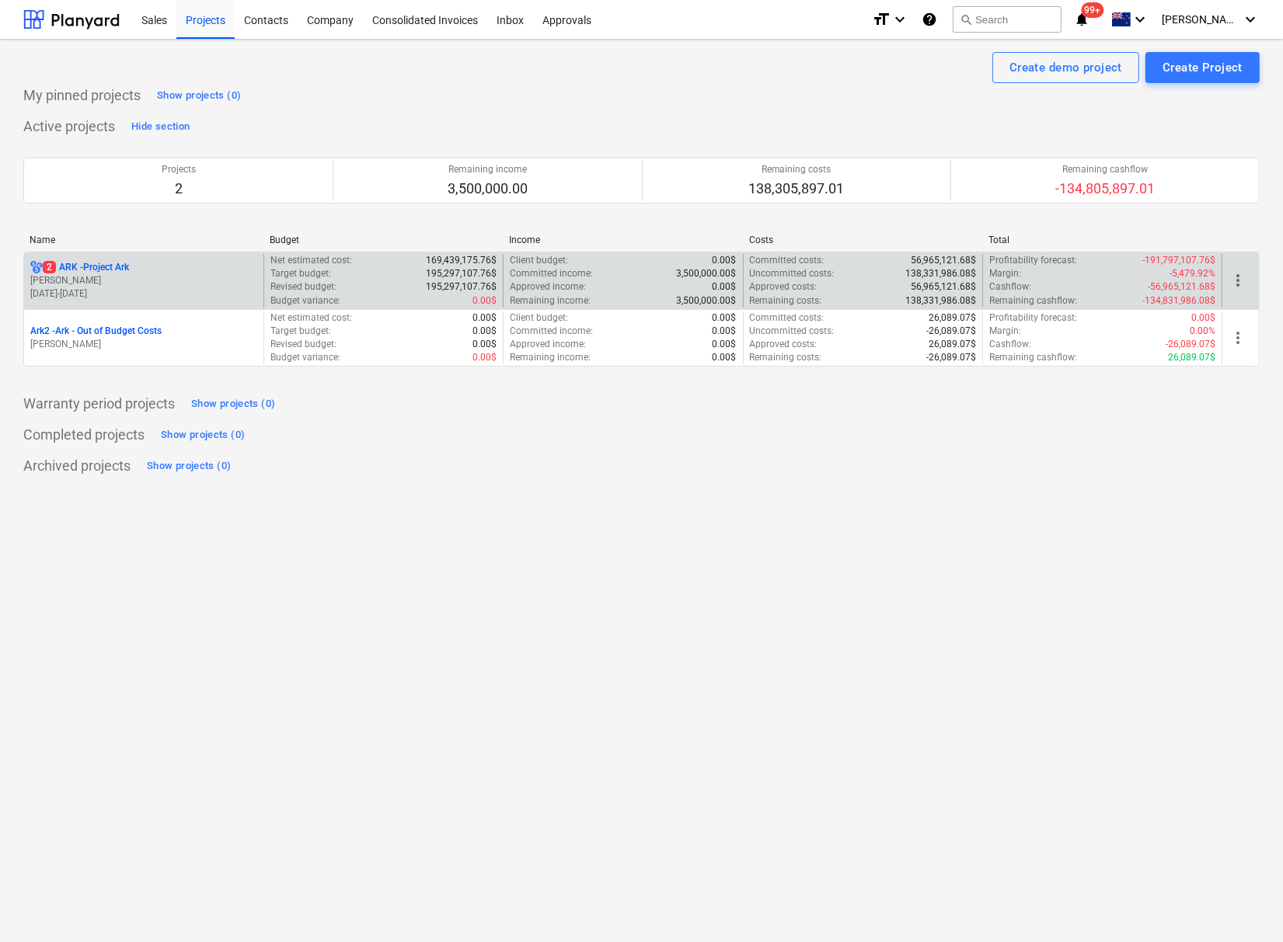
click at [100, 261] on p "2 ARK - Project Ark" at bounding box center [86, 267] width 86 height 13
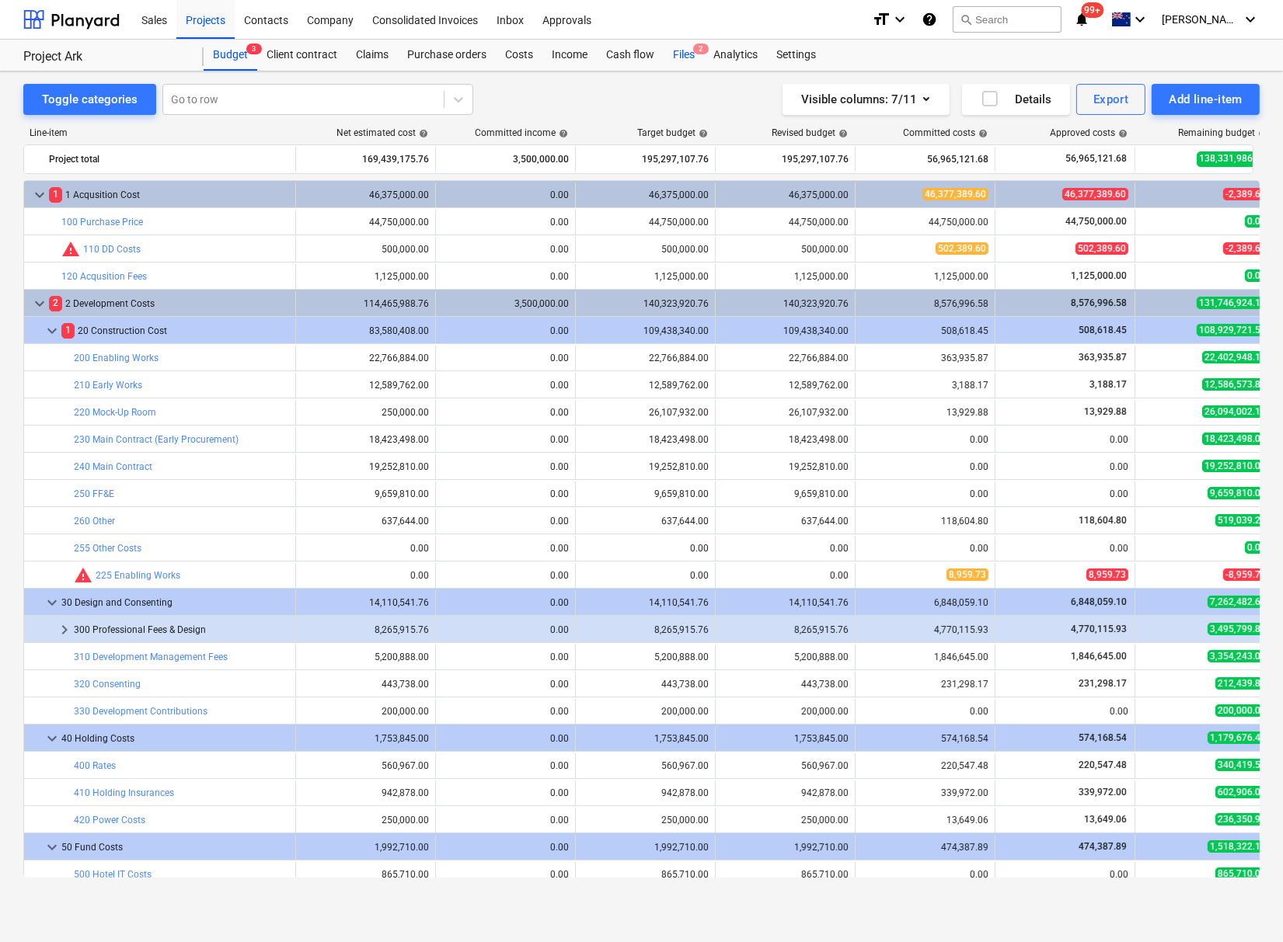
click at [684, 58] on div "Files 2" at bounding box center [683, 55] width 40 height 31
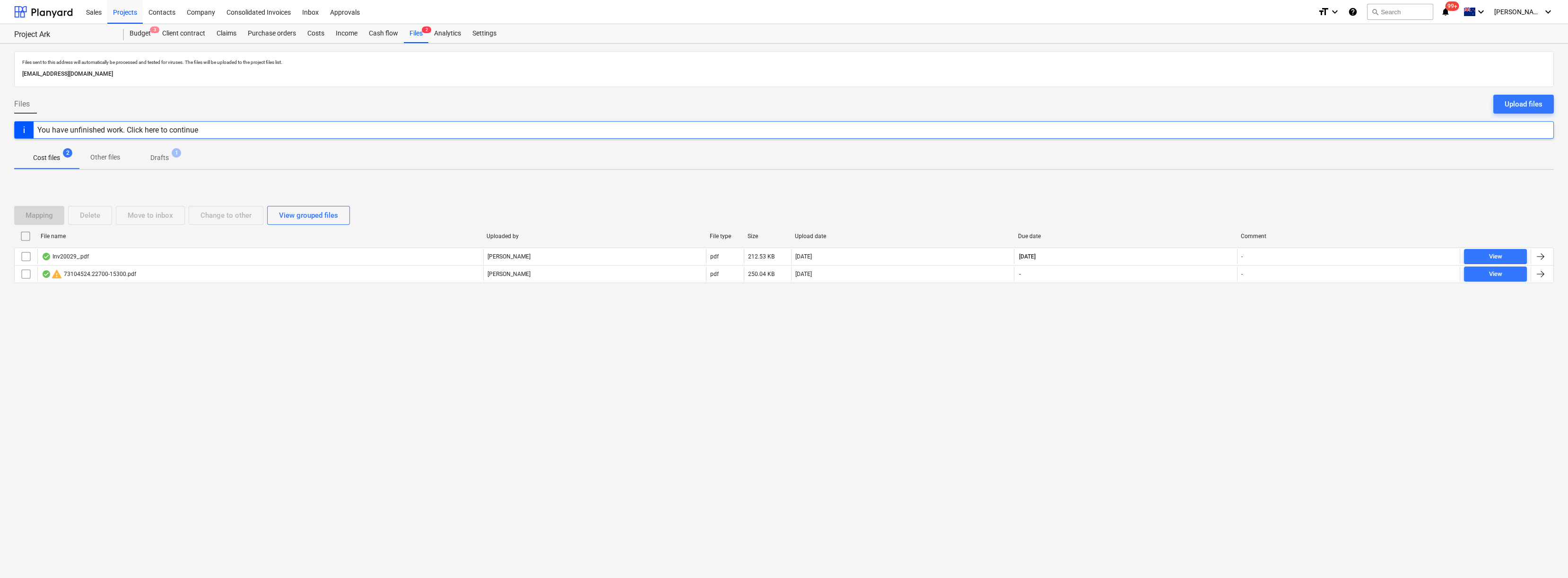
click at [206, 373] on div "Files sent to this address will automatically be processed and tested for virus…" at bounding box center [784, 310] width 1568 height 534
click at [317, 403] on div "Files sent to this address will automatically be processed and tested for virus…" at bounding box center [784, 310] width 1568 height 534
click at [290, 386] on div "Files sent to this address will automatically be processed and tested for virus…" at bounding box center [784, 310] width 1568 height 534
click at [133, 382] on div "Files sent to this address will automatically be processed and tested for virus…" at bounding box center [784, 310] width 1568 height 534
click at [300, 394] on div "Files sent to this address will automatically be processed and tested for virus…" at bounding box center [784, 310] width 1568 height 534
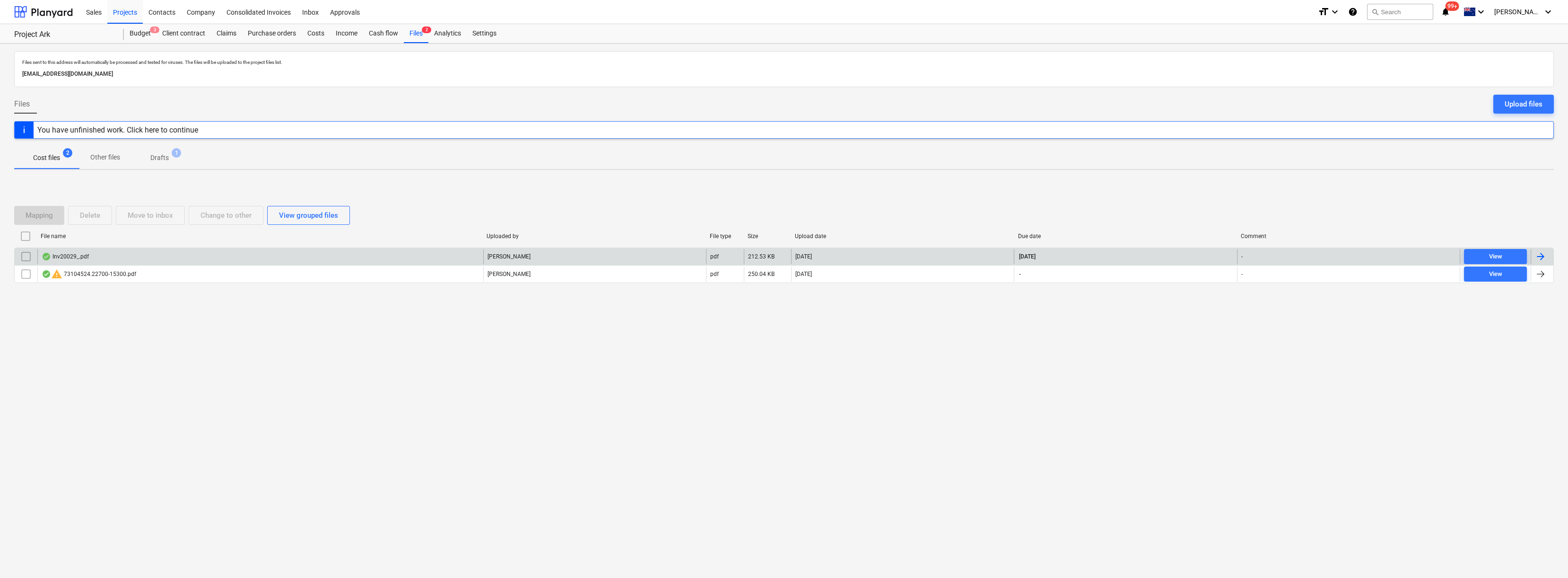
click at [79, 249] on div "Inv20029_.pdf" at bounding box center [260, 256] width 446 height 15
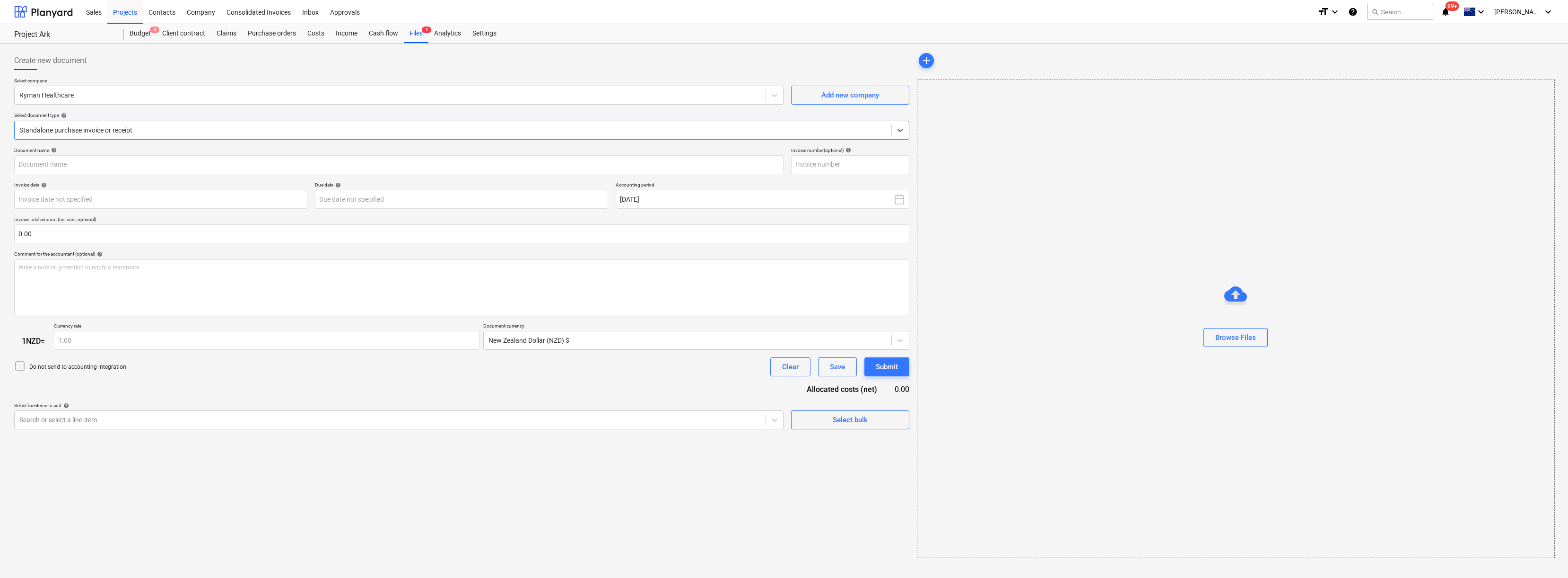
type input "20029"
type input "[DATE]"
click at [235, 493] on div "Create new document Select company Ryman Healthcare Add new company Select docu…" at bounding box center [461, 358] width 901 height 621
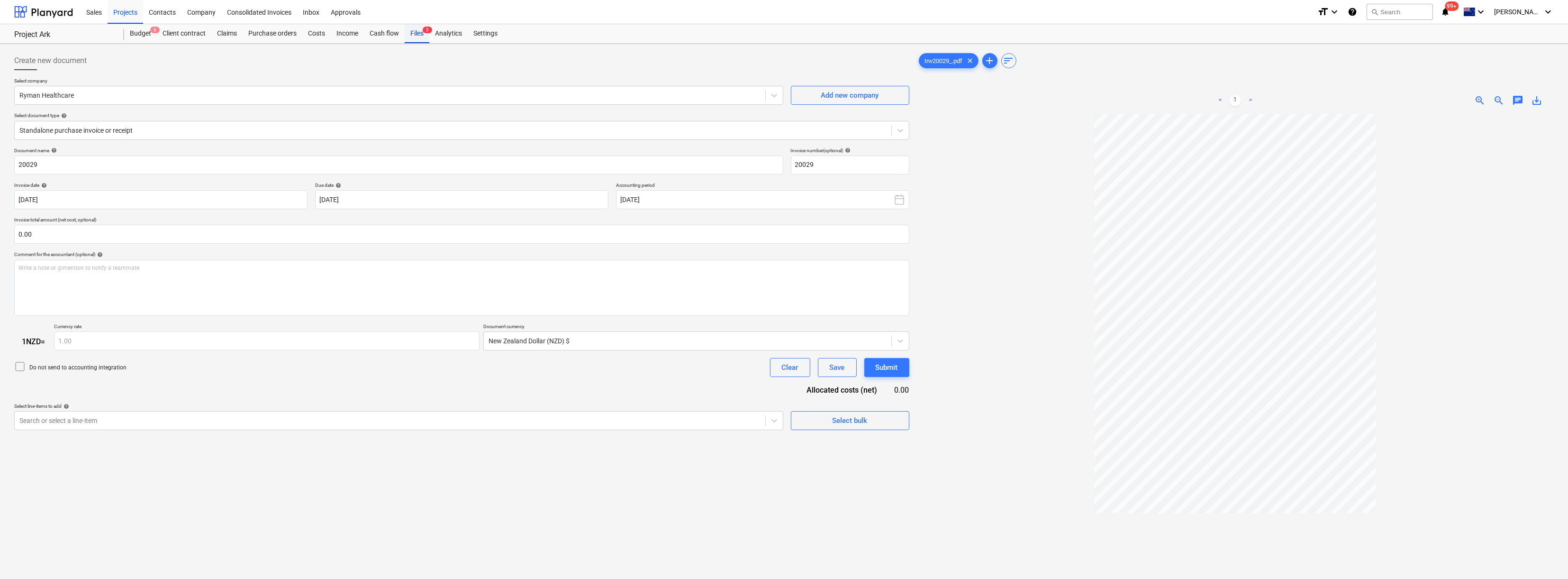
click at [413, 33] on div "Files 2" at bounding box center [417, 34] width 24 height 19
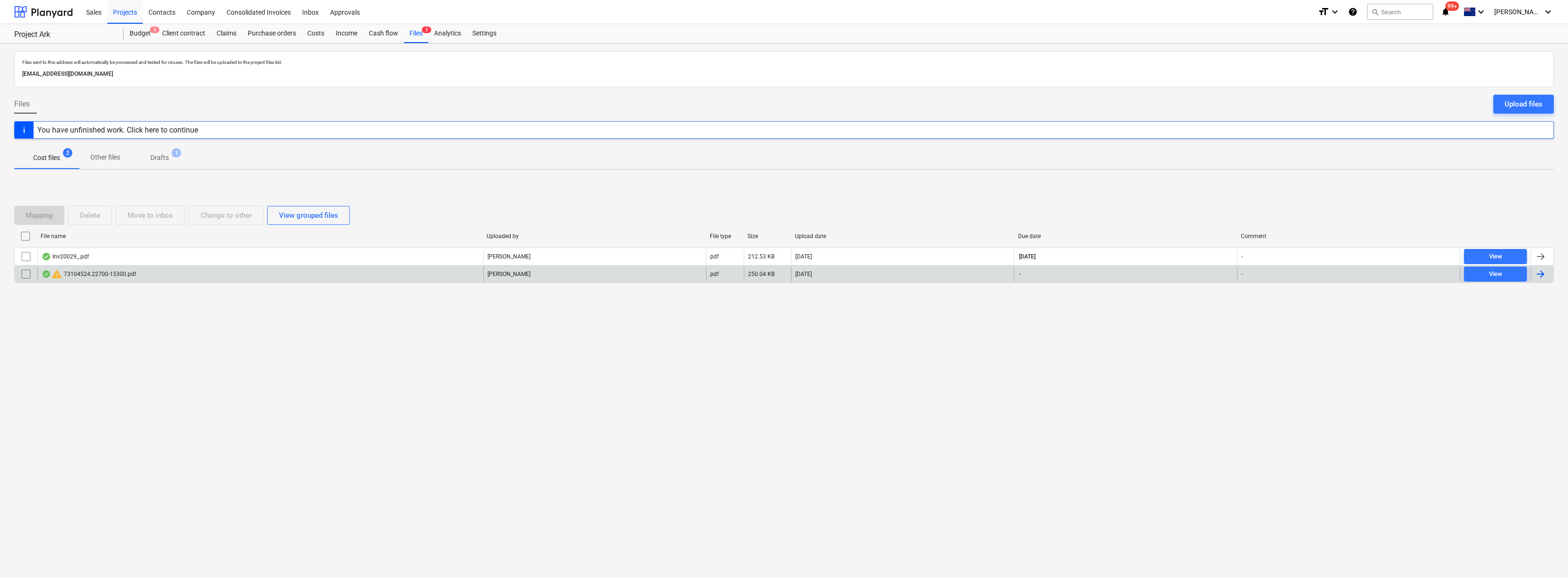
click at [24, 272] on input "checkbox" at bounding box center [26, 273] width 15 height 15
click at [100, 216] on div "Delete" at bounding box center [89, 215] width 20 height 12
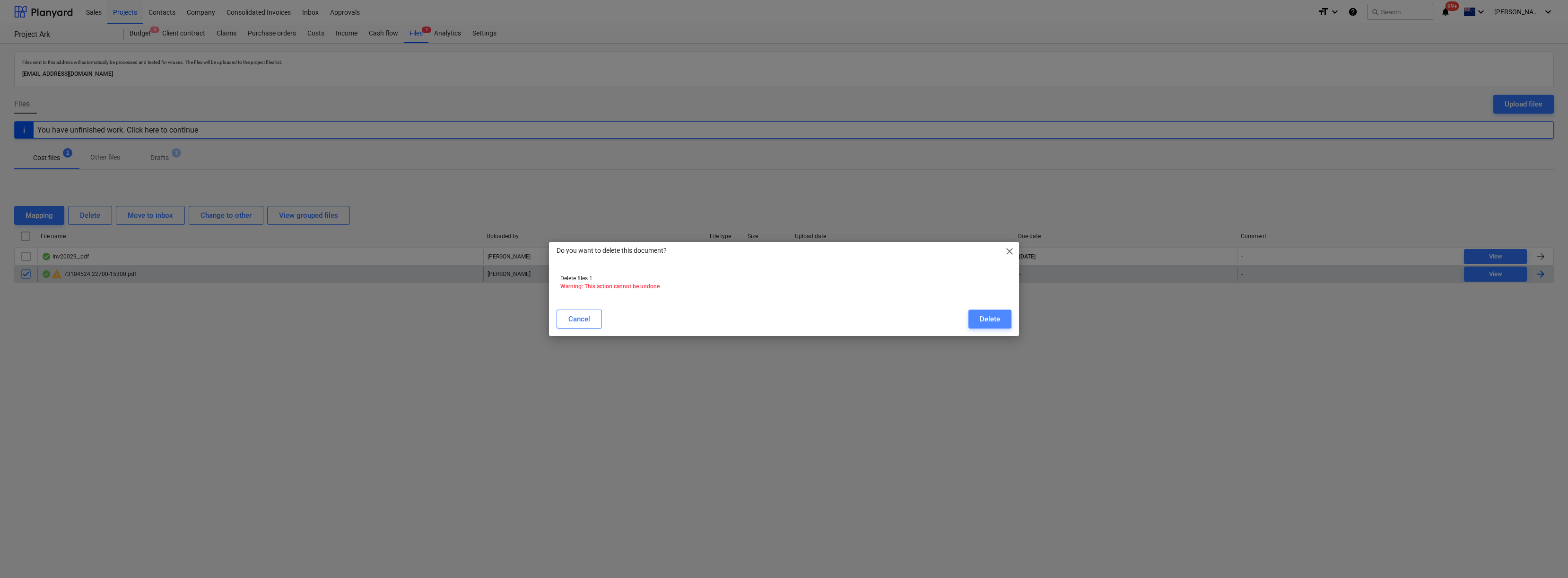
click at [780, 321] on div "Delete" at bounding box center [990, 319] width 20 height 12
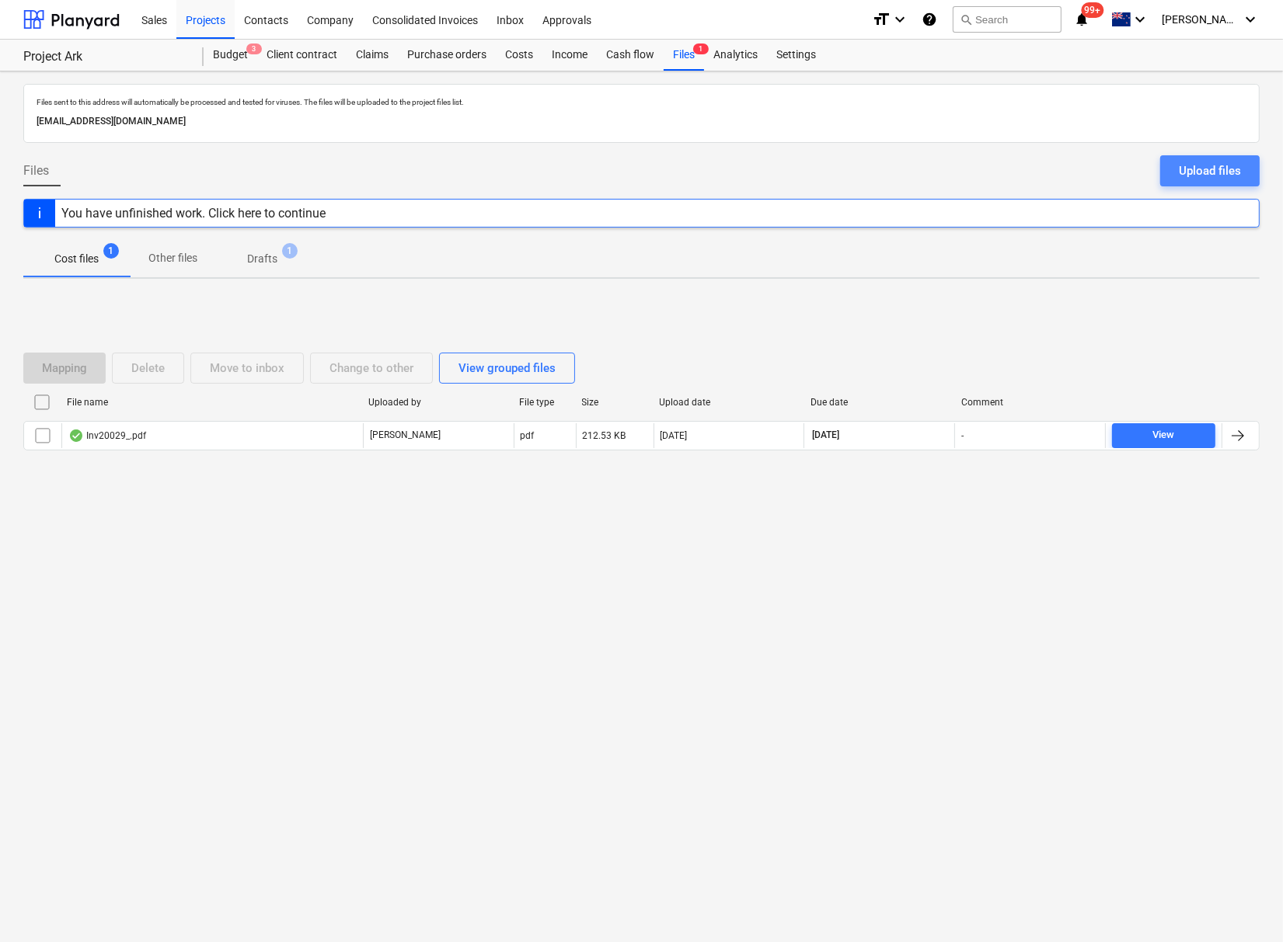
click at [1199, 170] on div "Upload files" at bounding box center [1209, 171] width 62 height 20
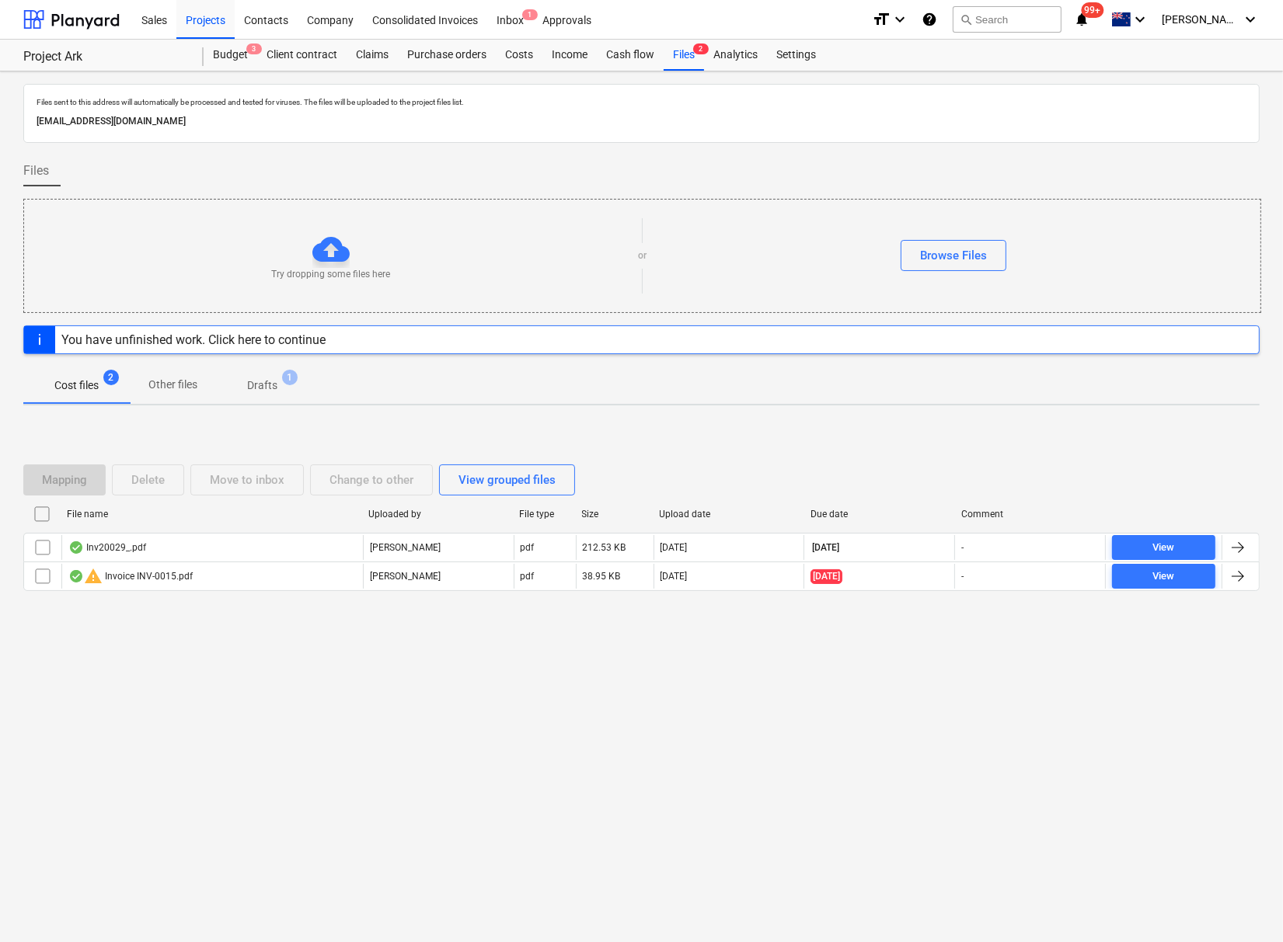
click at [503, 710] on div "Files sent to this address will automatically be processed and tested for virus…" at bounding box center [641, 506] width 1283 height 871
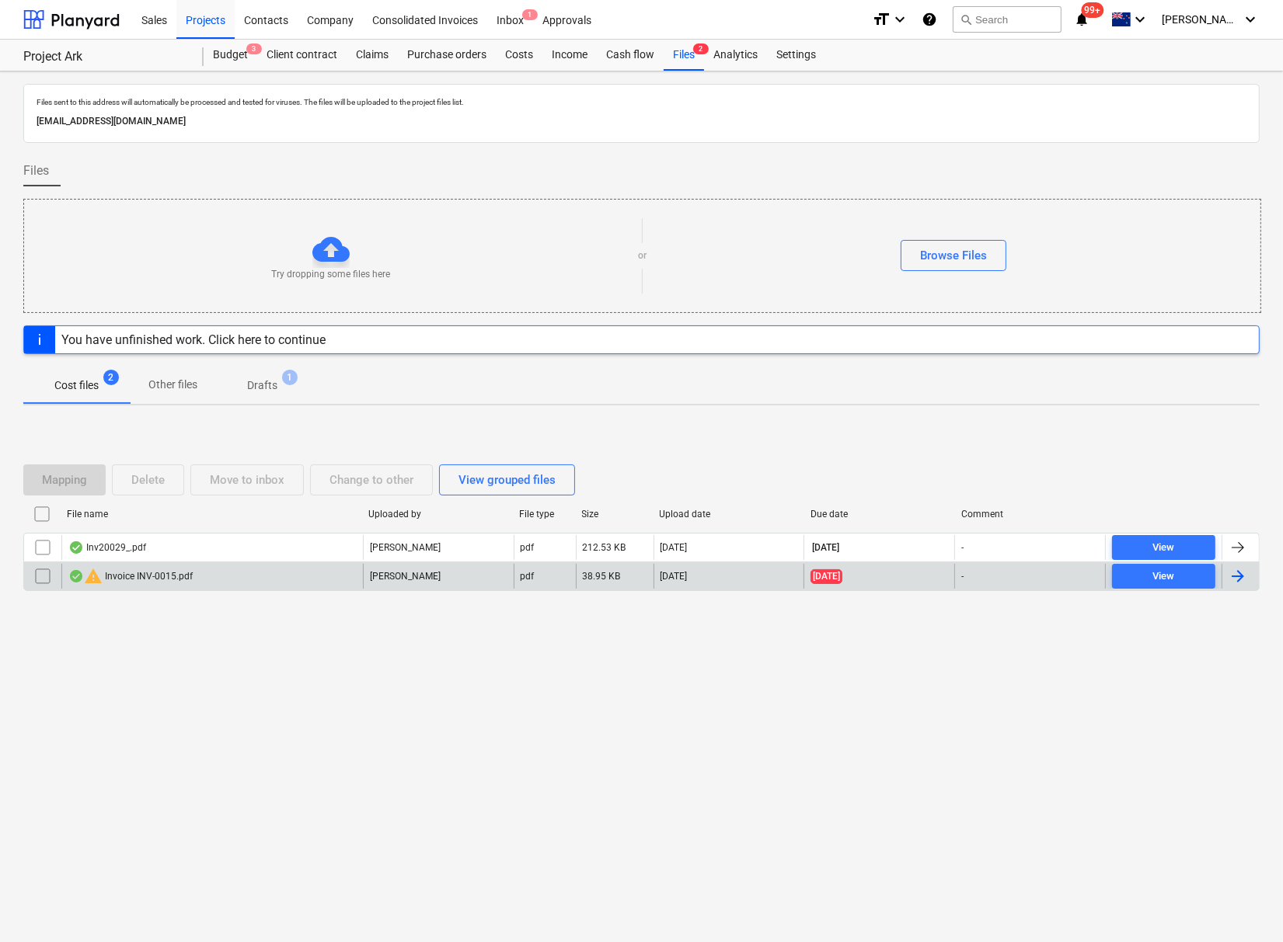
click at [148, 578] on div "warning Invoice INV-0015.pdf" at bounding box center [130, 576] width 124 height 19
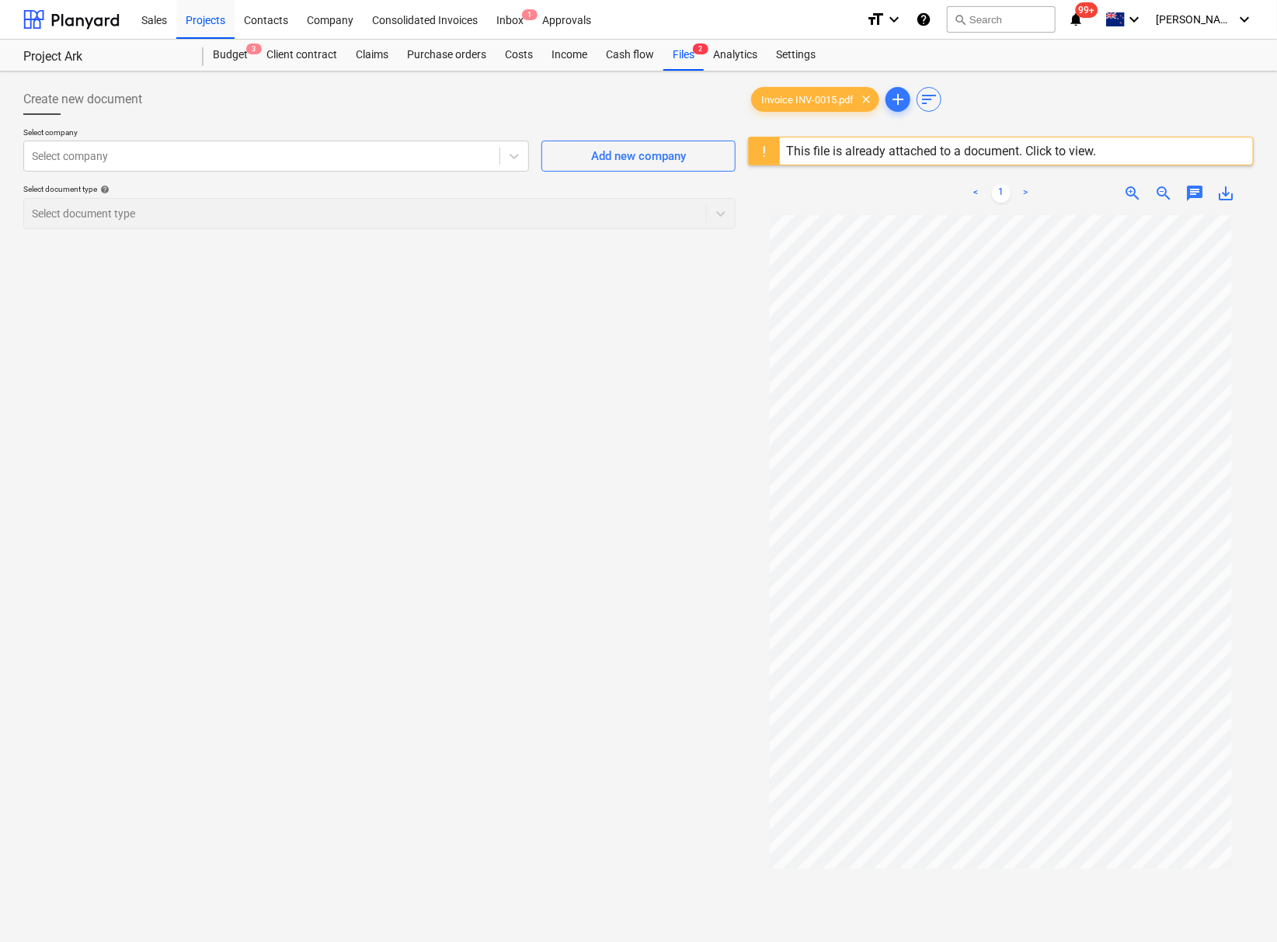
click at [911, 151] on div "This file is already attached to a document. Click to view." at bounding box center [941, 151] width 310 height 15
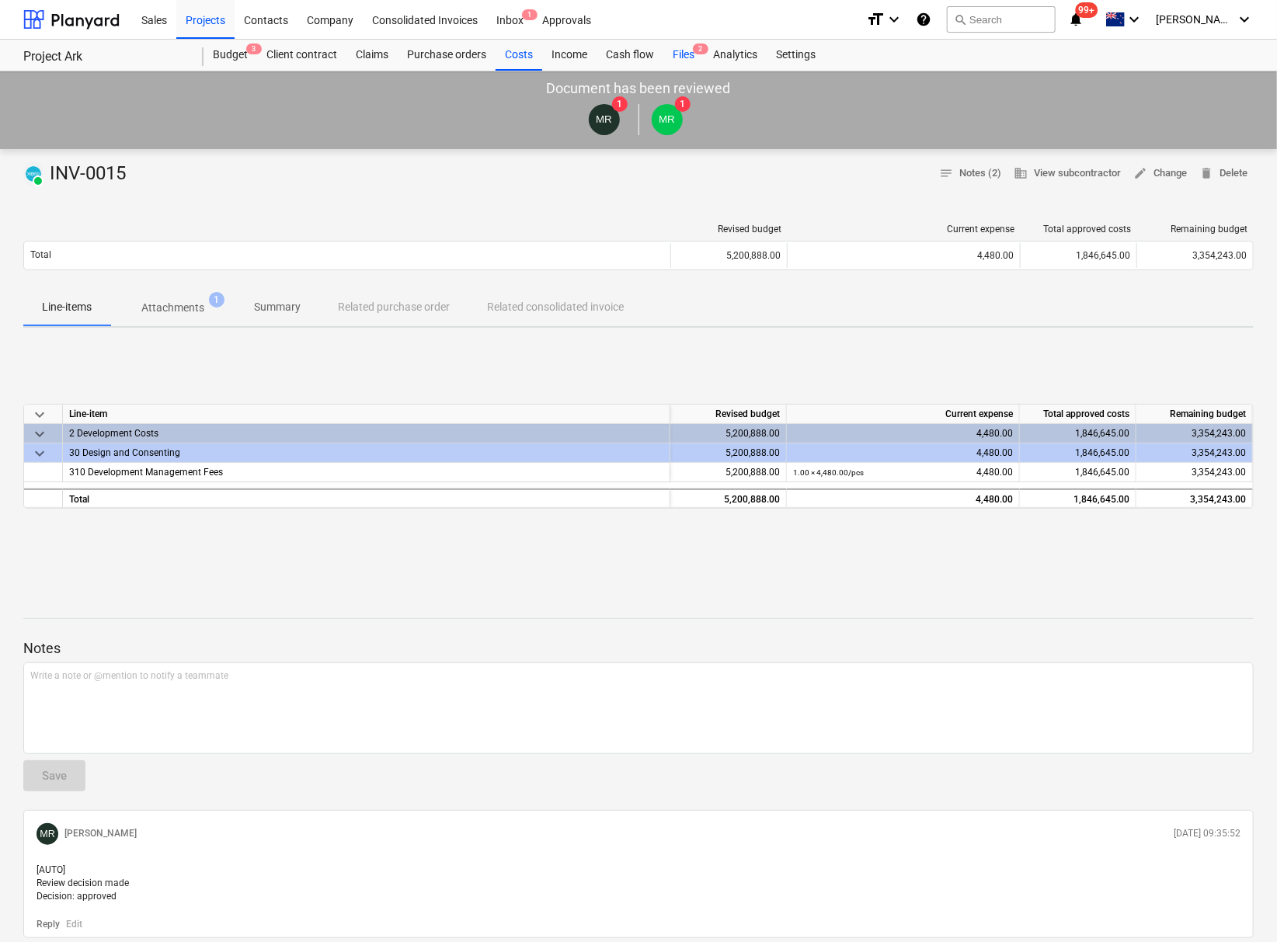
click at [674, 54] on div "Files 2" at bounding box center [683, 55] width 40 height 31
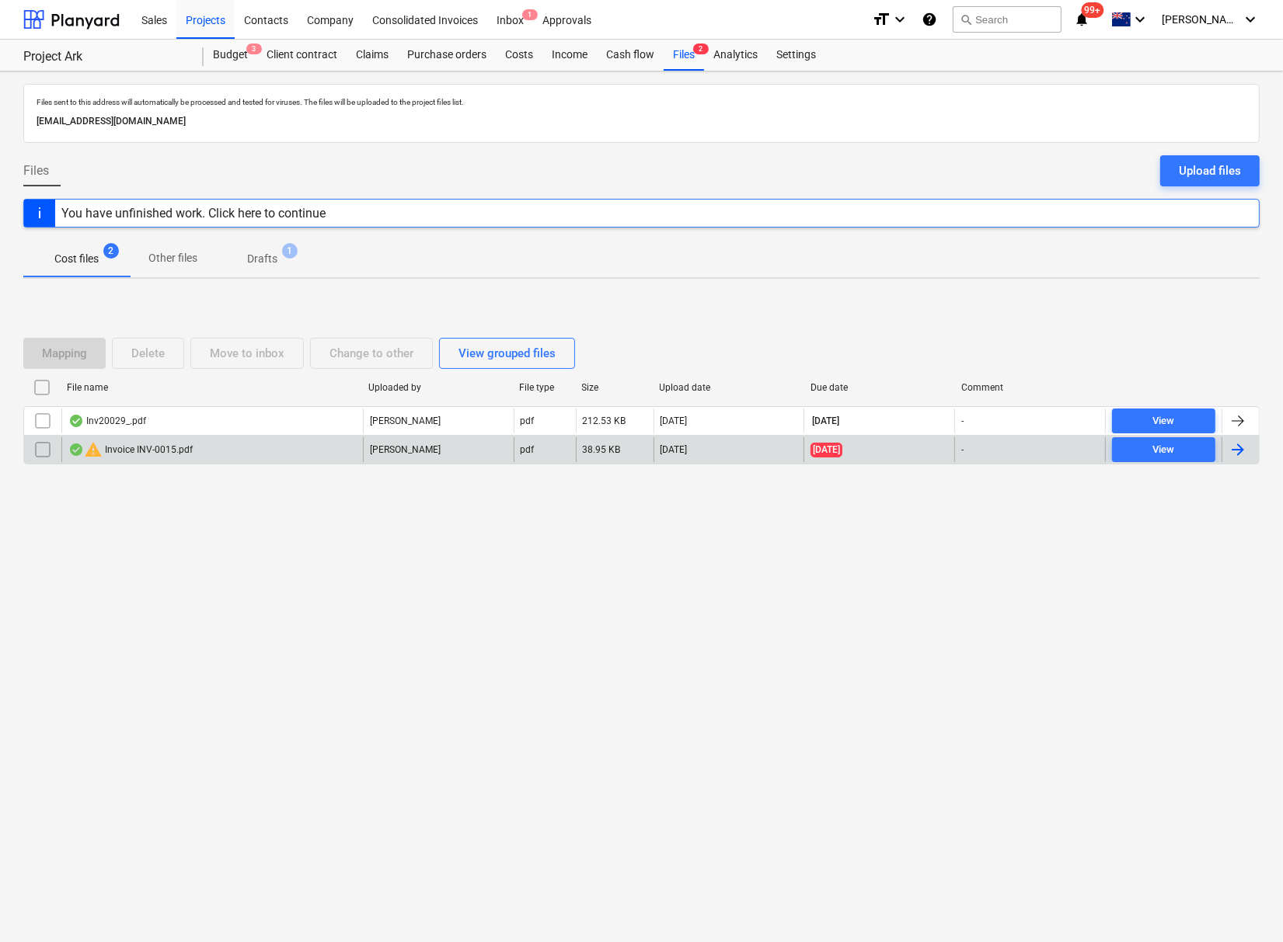
click at [38, 449] on input "checkbox" at bounding box center [42, 449] width 25 height 25
click at [165, 343] on div "Delete" at bounding box center [147, 353] width 33 height 20
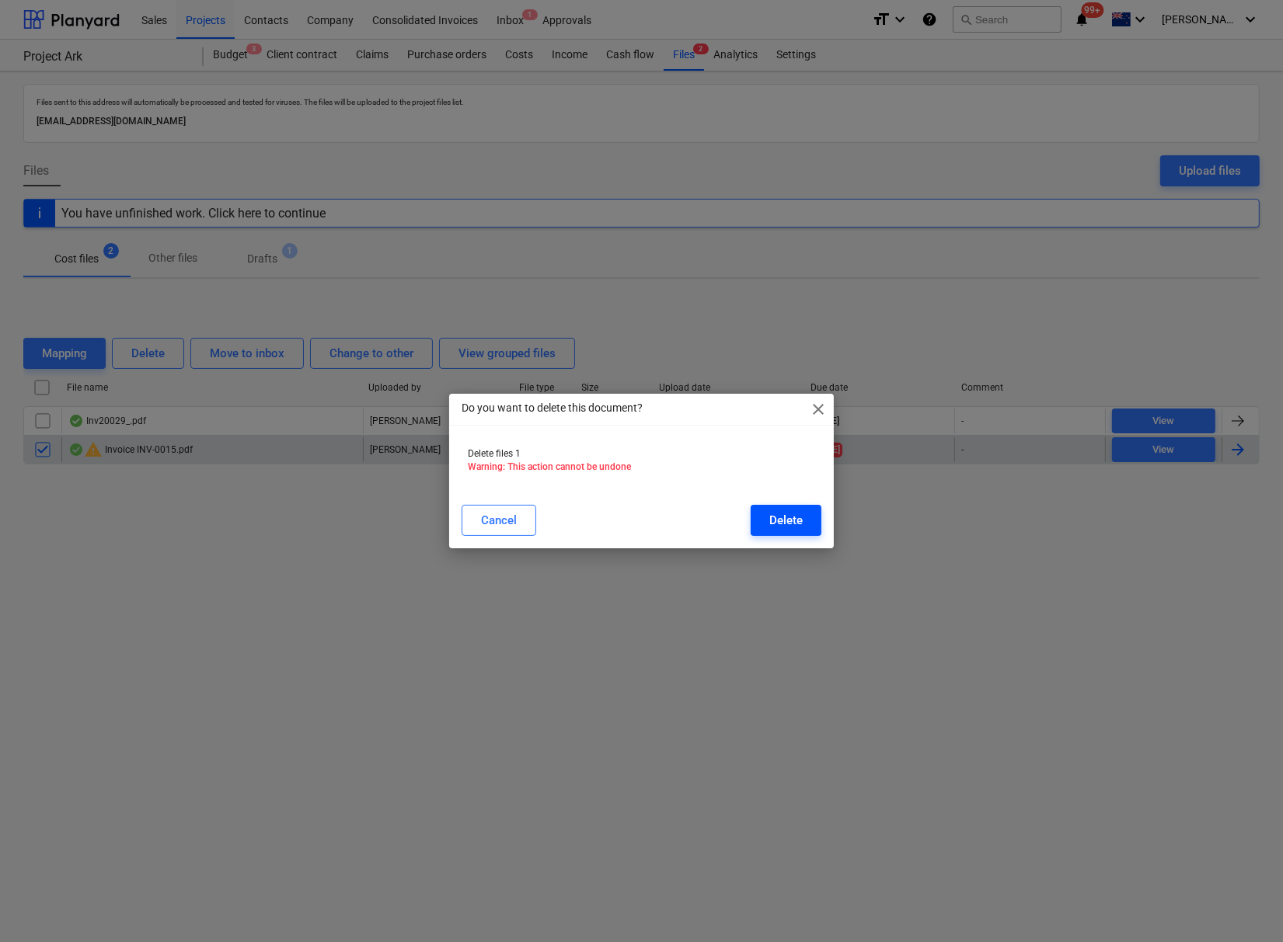
click at [794, 517] on div "Delete" at bounding box center [785, 520] width 33 height 20
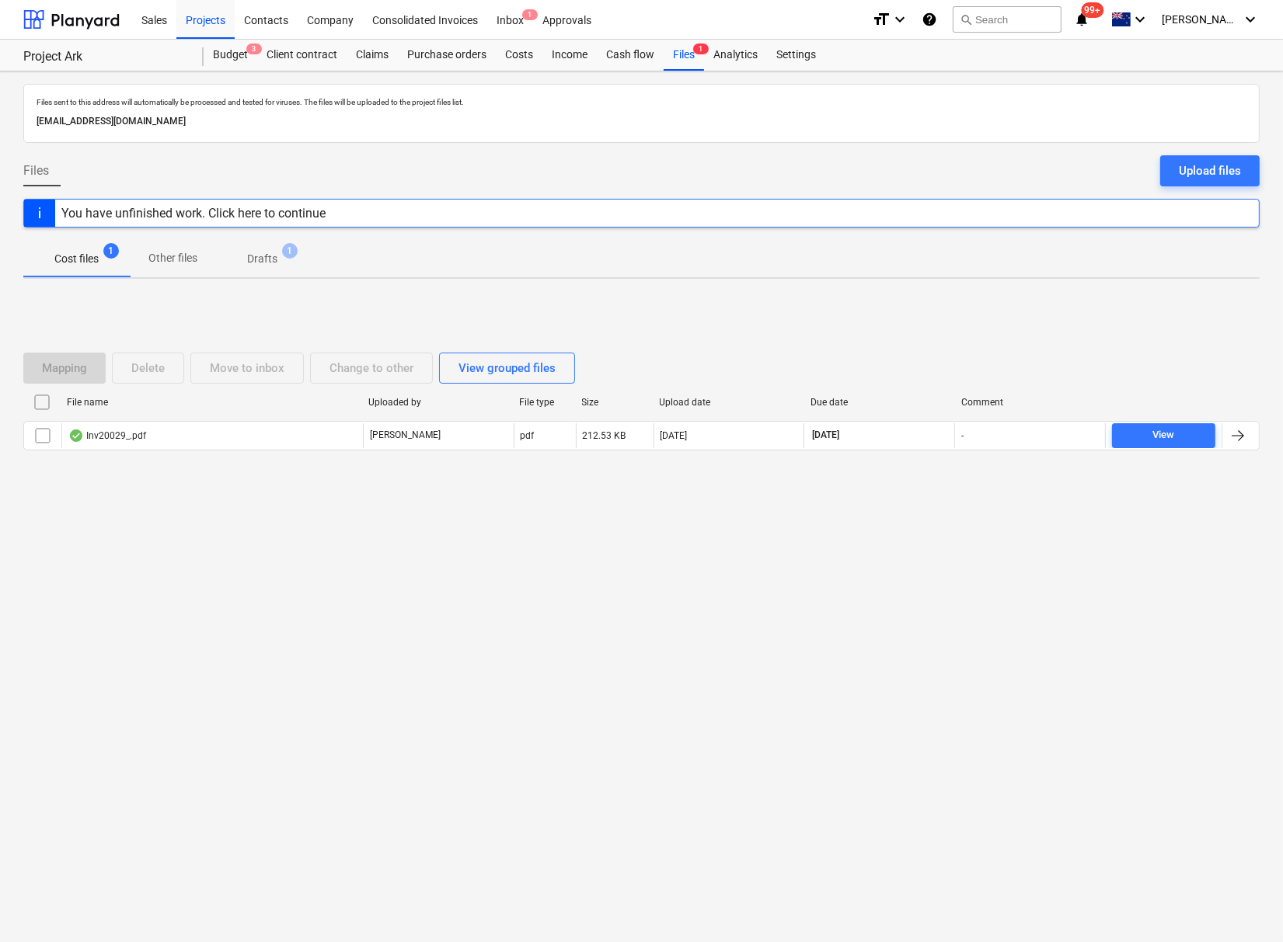
click at [935, 558] on div "Files sent to this address will automatically be processed and tested for virus…" at bounding box center [641, 506] width 1283 height 871
click at [1190, 172] on div "Upload files" at bounding box center [1209, 171] width 62 height 20
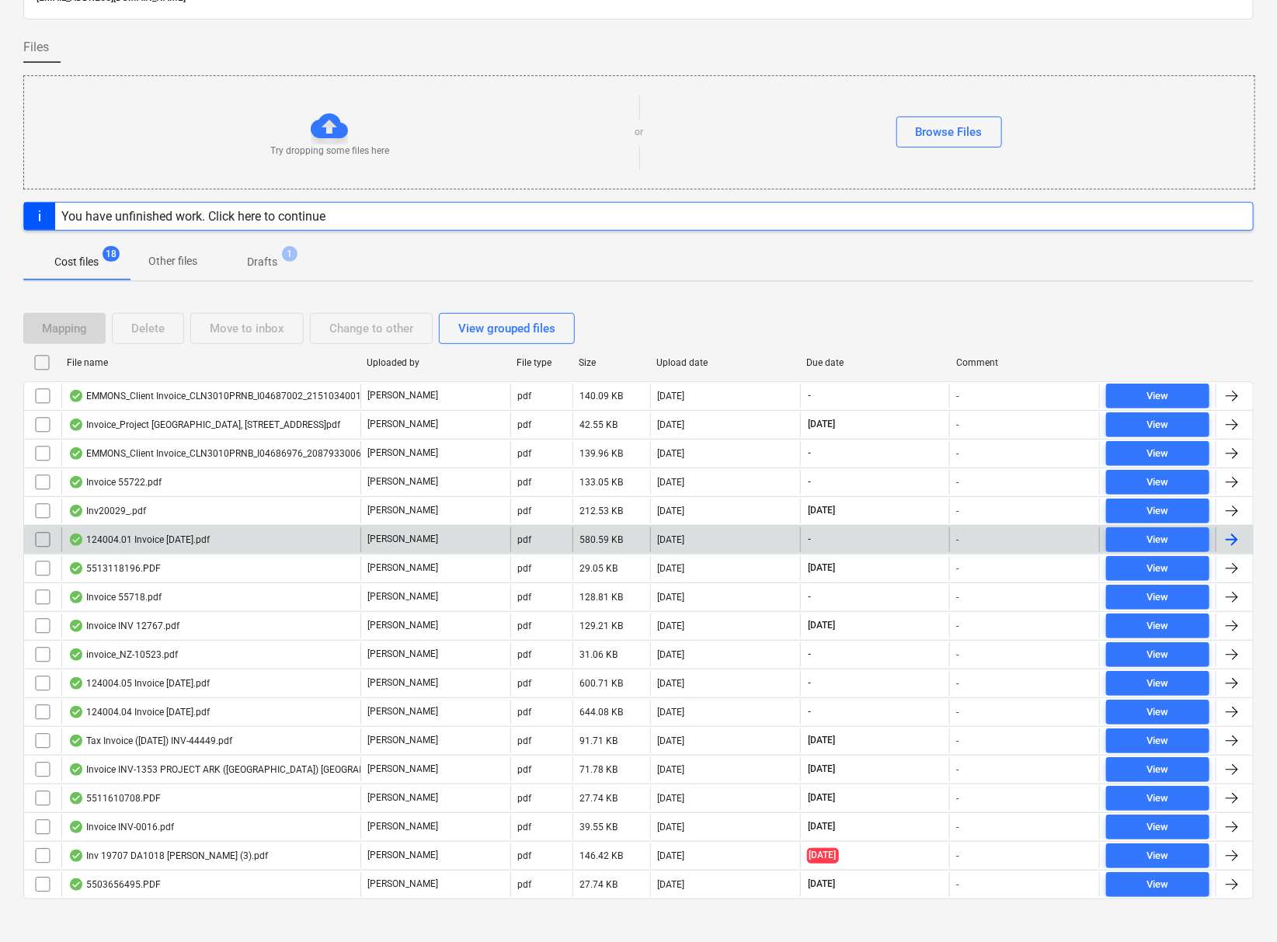
scroll to position [135, 0]
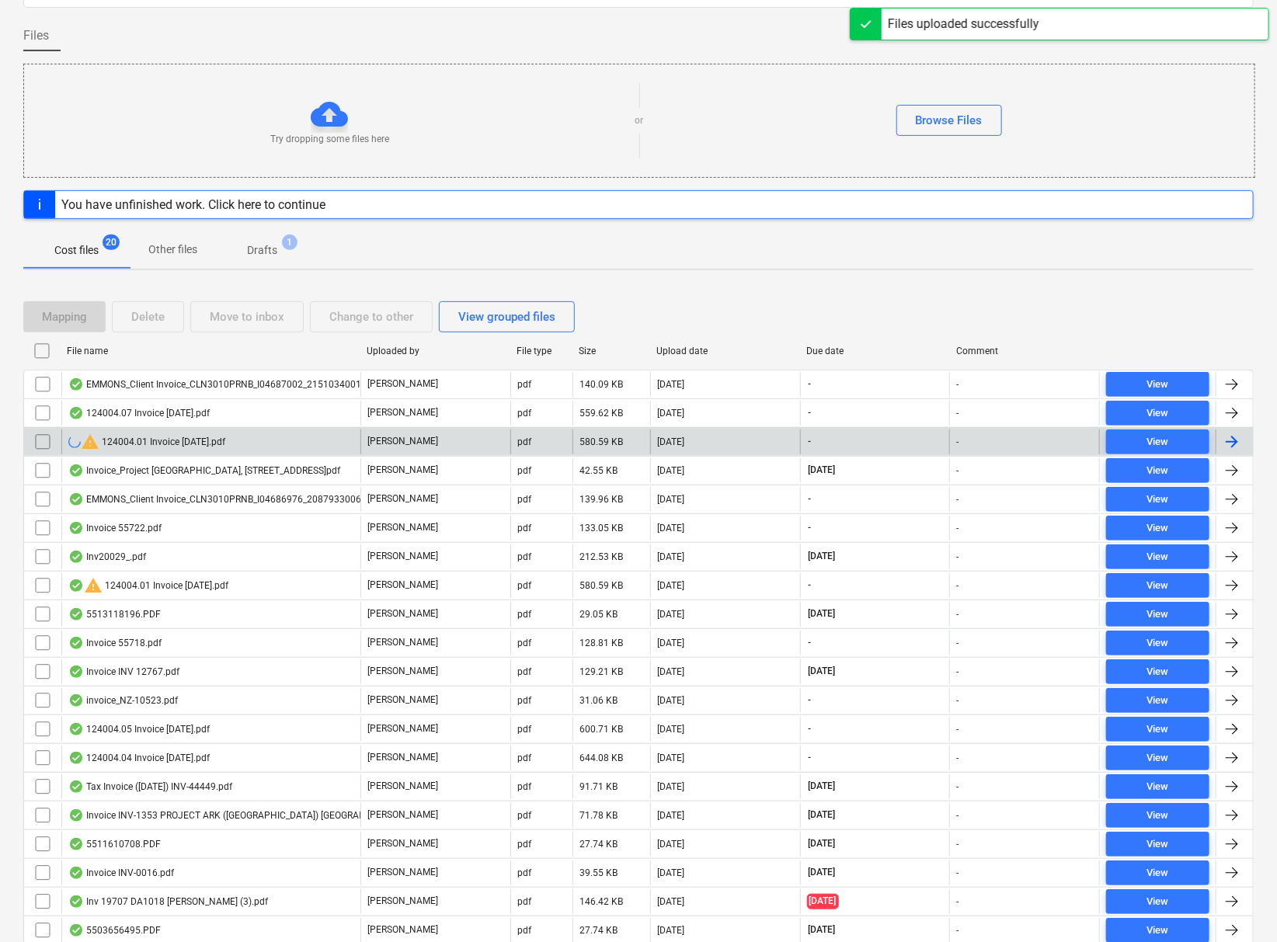
click at [38, 438] on input "checkbox" at bounding box center [42, 442] width 25 height 25
click at [165, 313] on div "Delete" at bounding box center [147, 317] width 33 height 20
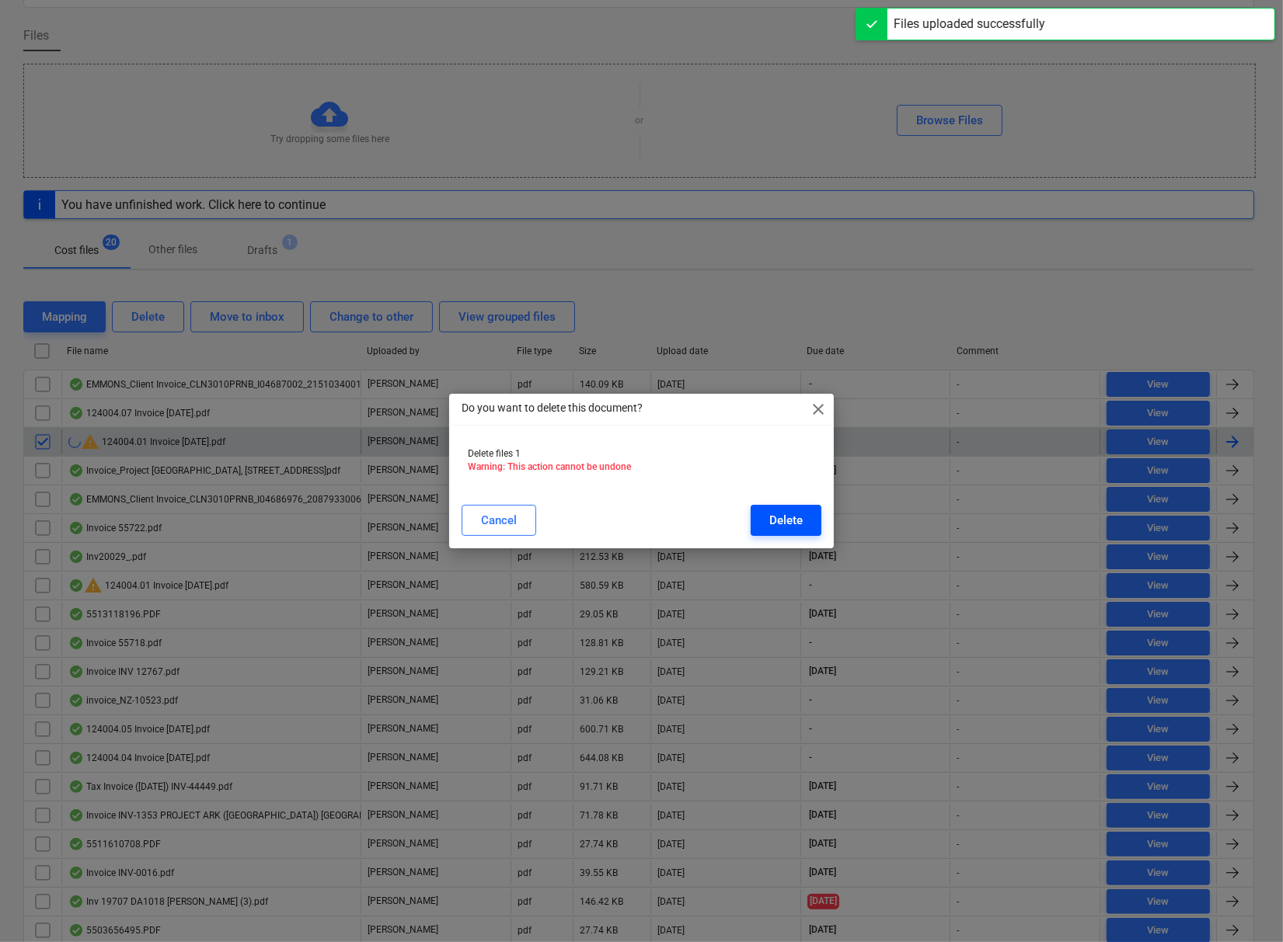
click at [790, 520] on div "Delete" at bounding box center [785, 520] width 33 height 20
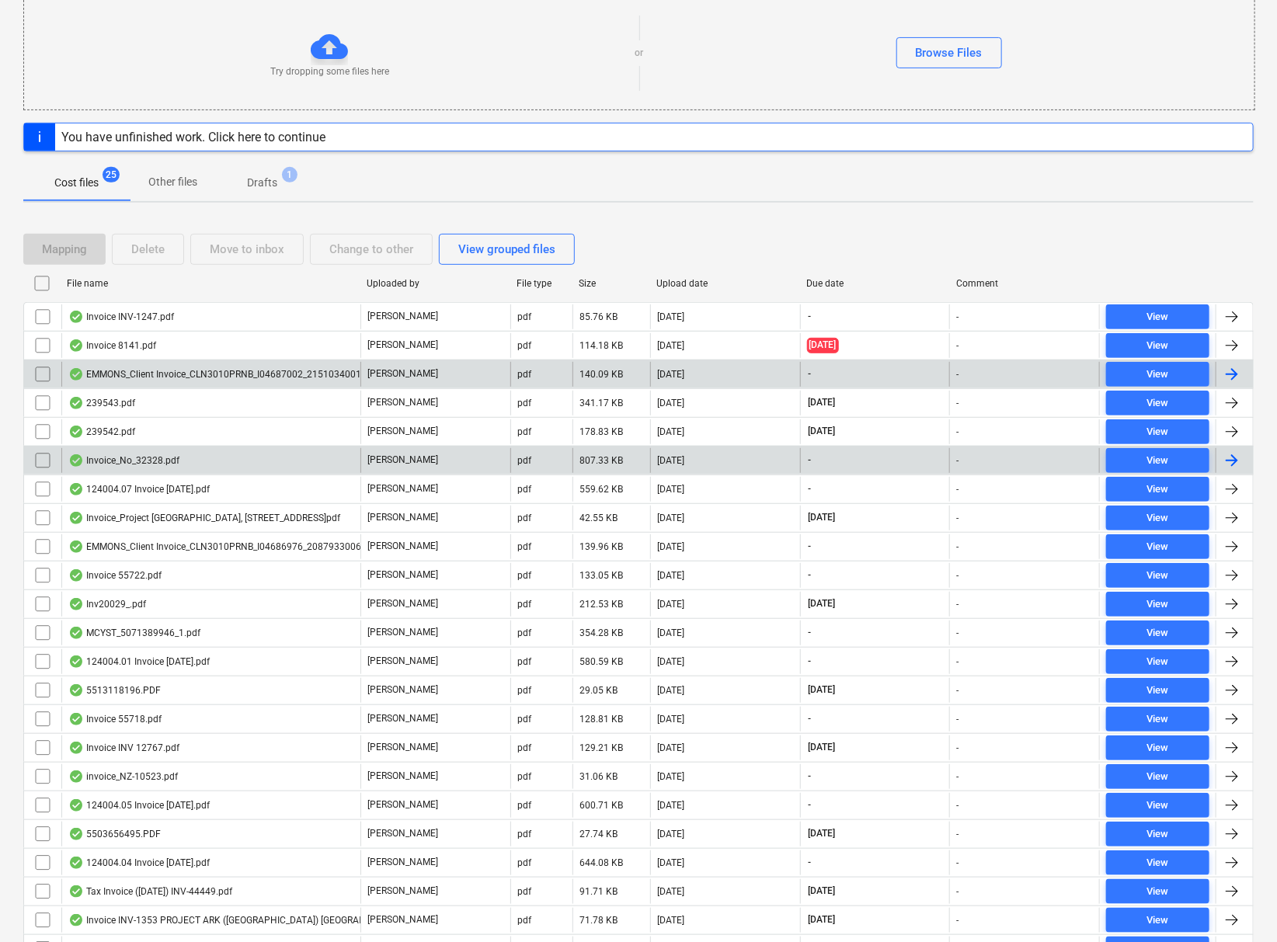
scroll to position [336, 0]
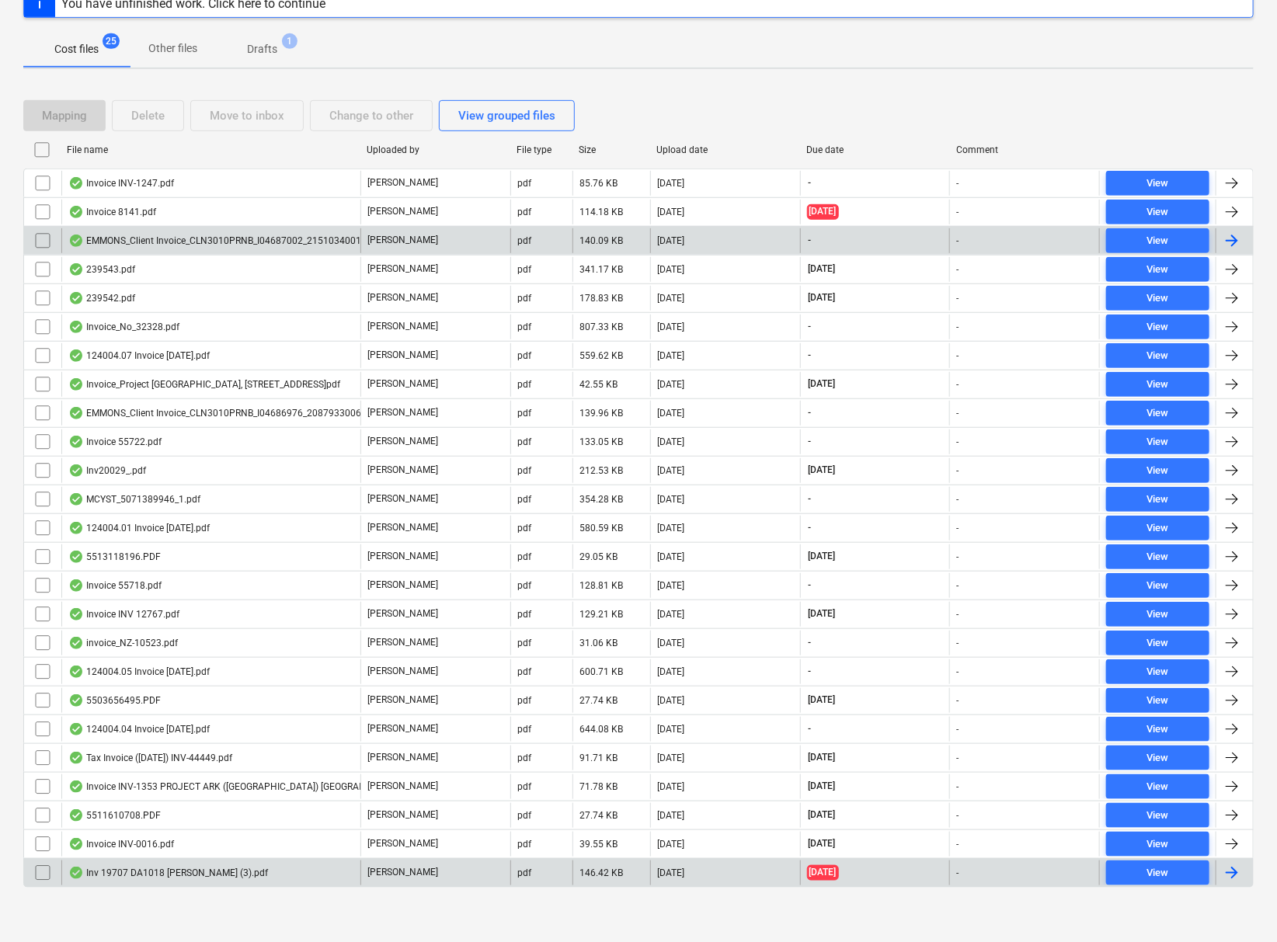
click at [200, 880] on div "Inv 19707 DA1018 Emmons (3).pdf" at bounding box center [210, 873] width 299 height 25
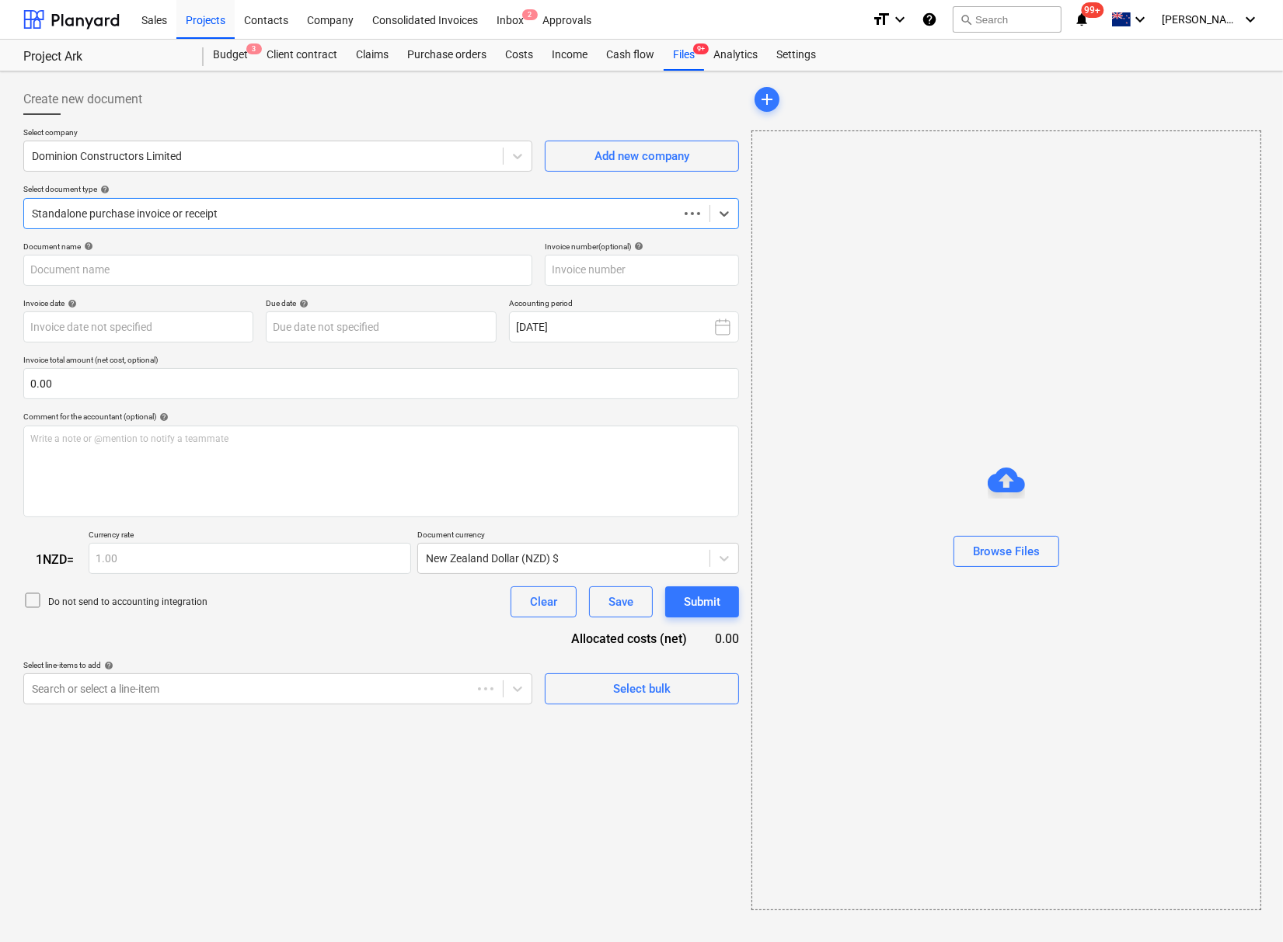
type input "19707"
type input "[DATE]"
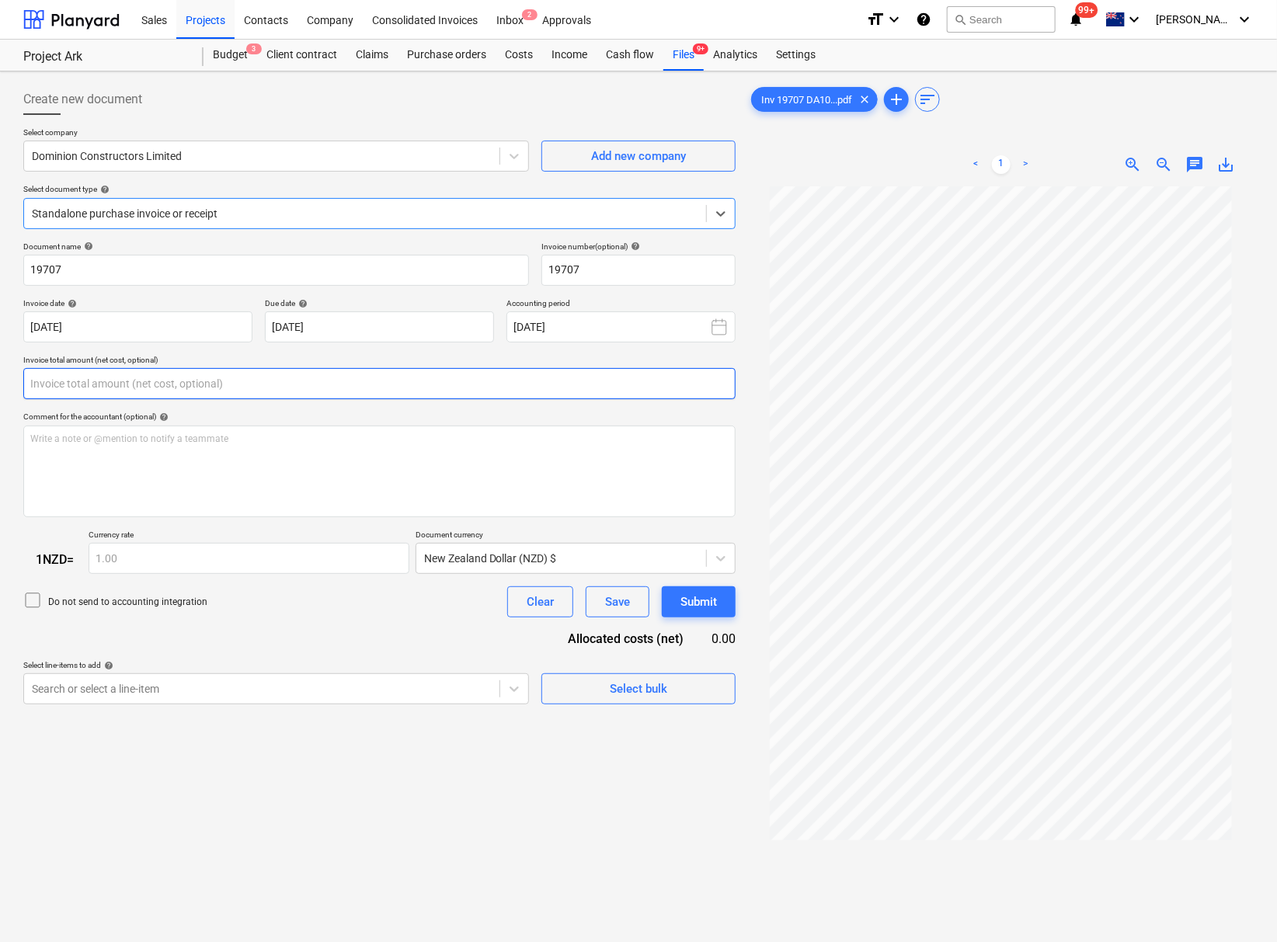
click at [328, 387] on input "text" at bounding box center [379, 383] width 712 height 31
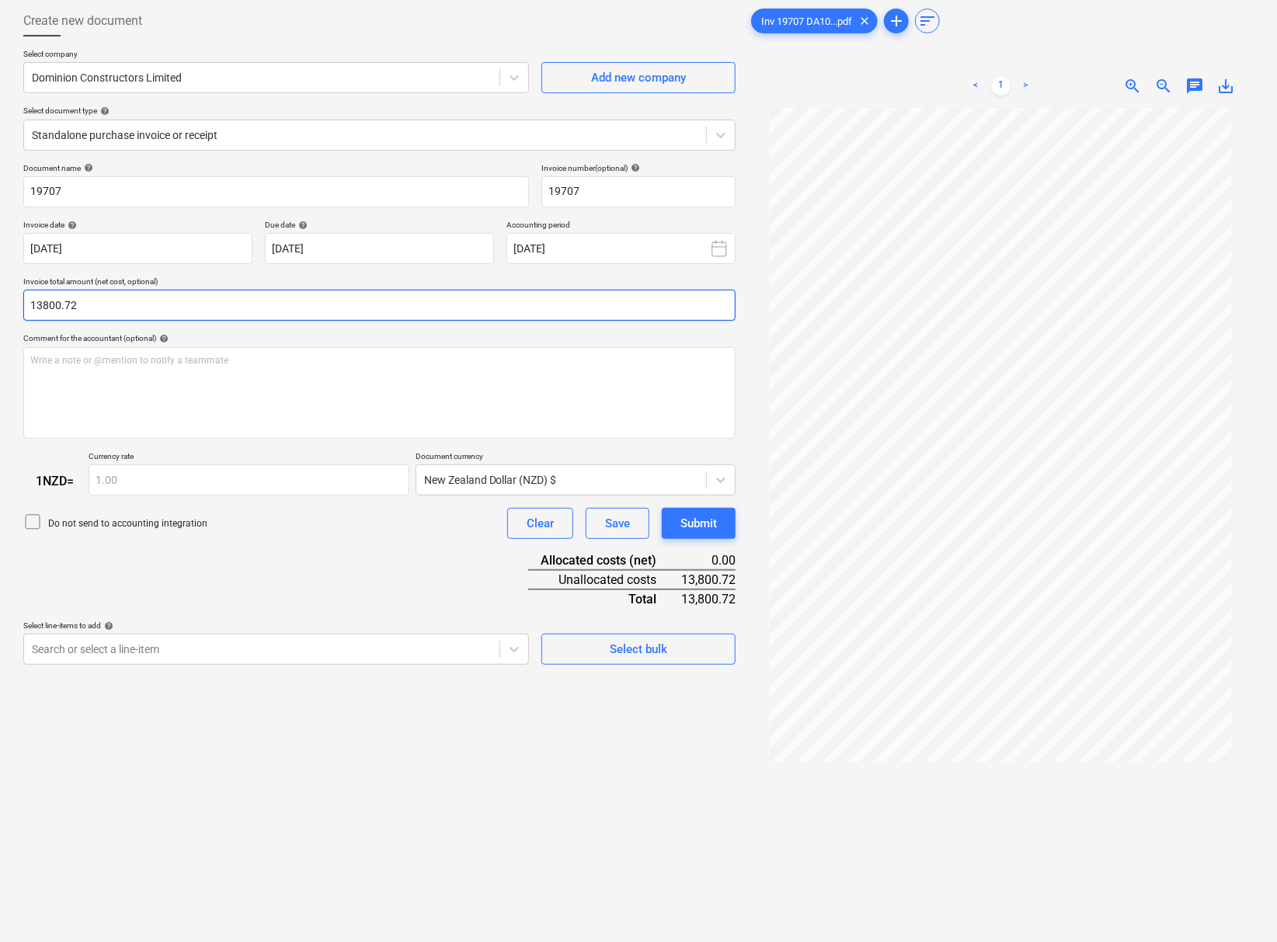
scroll to position [161, 0]
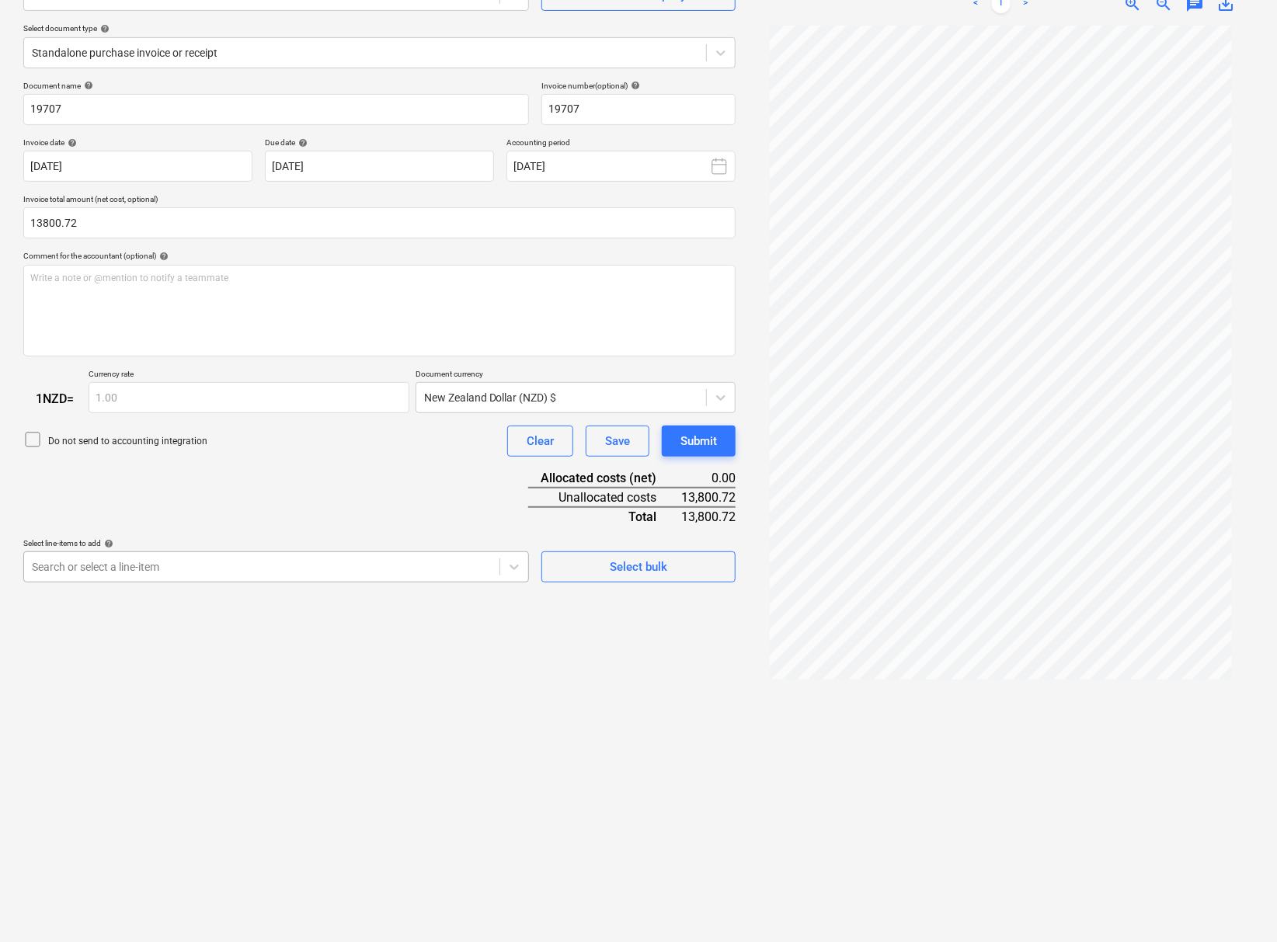
type input "13,800.72"
click at [412, 575] on div at bounding box center [262, 567] width 460 height 16
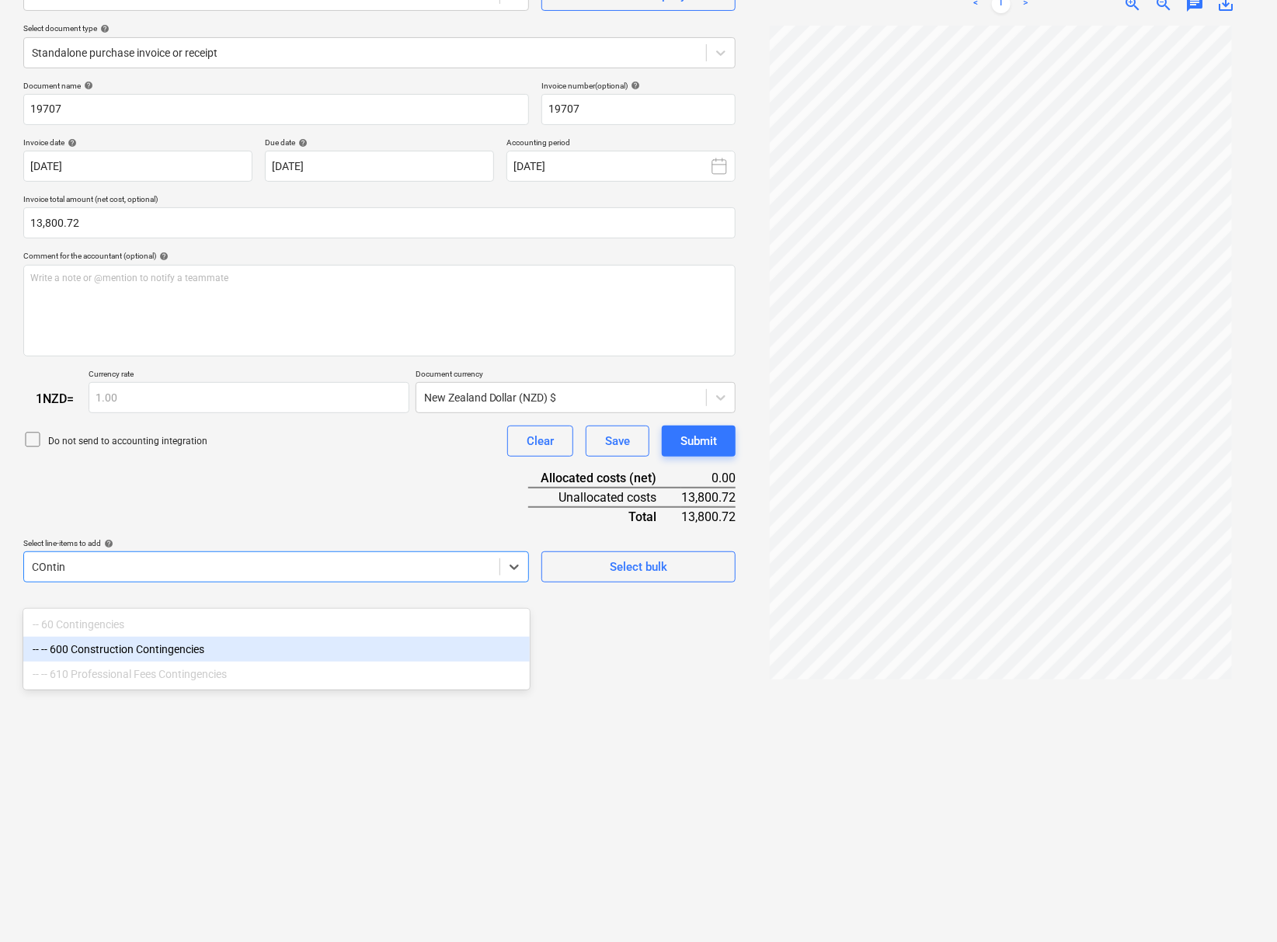
type input "COntin"
click at [665, 797] on div "Create new document Select company Dominion Constructors Limited Add new compan…" at bounding box center [379, 426] width 725 height 1019
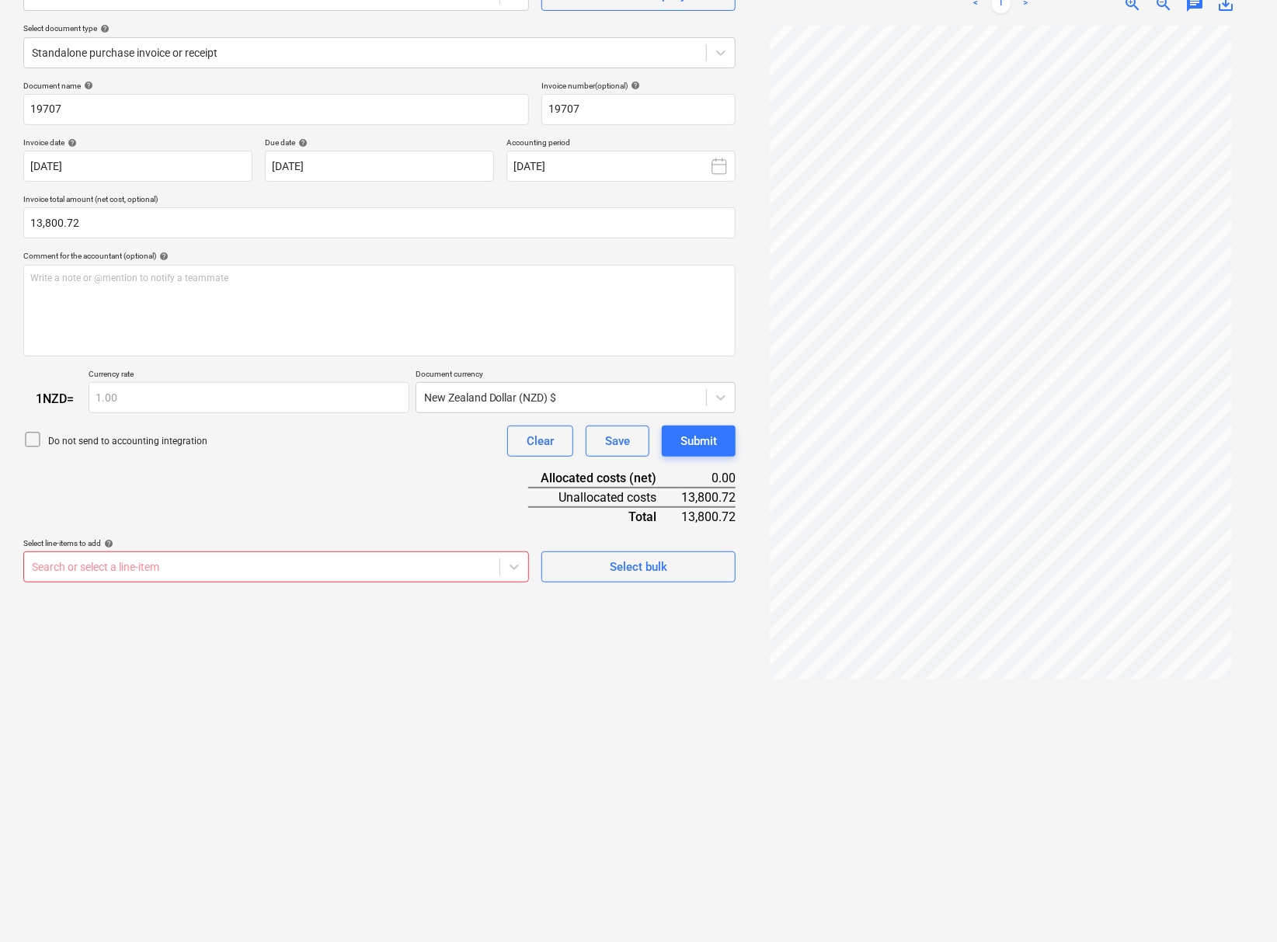
click at [566, 770] on div "Create new document Select company Dominion Constructors Limited Add new compan…" at bounding box center [379, 426] width 725 height 1019
click at [292, 575] on div at bounding box center [262, 567] width 460 height 16
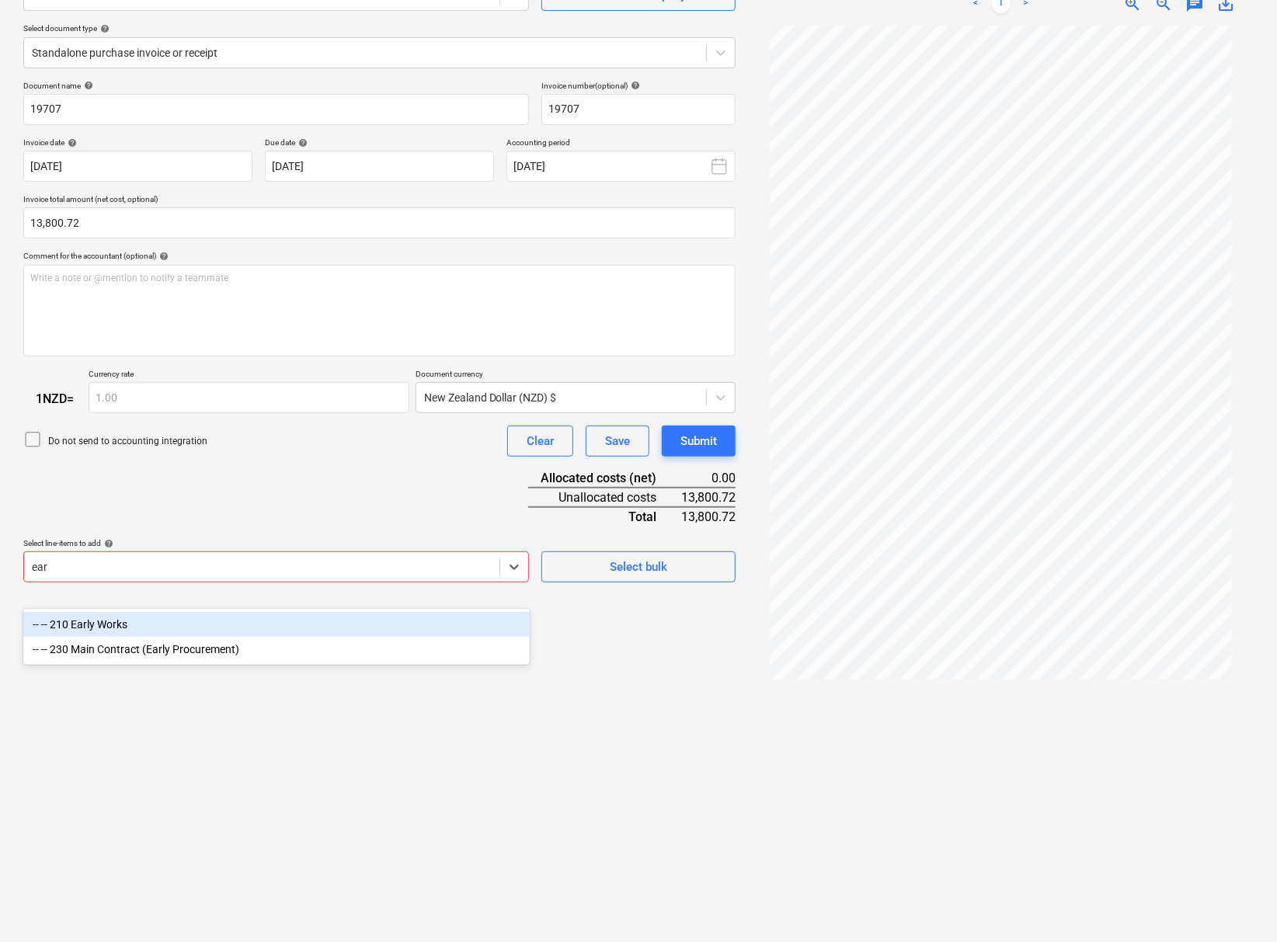
type input "earl"
click at [229, 618] on div "-- -- 210 Early Works" at bounding box center [276, 624] width 506 height 25
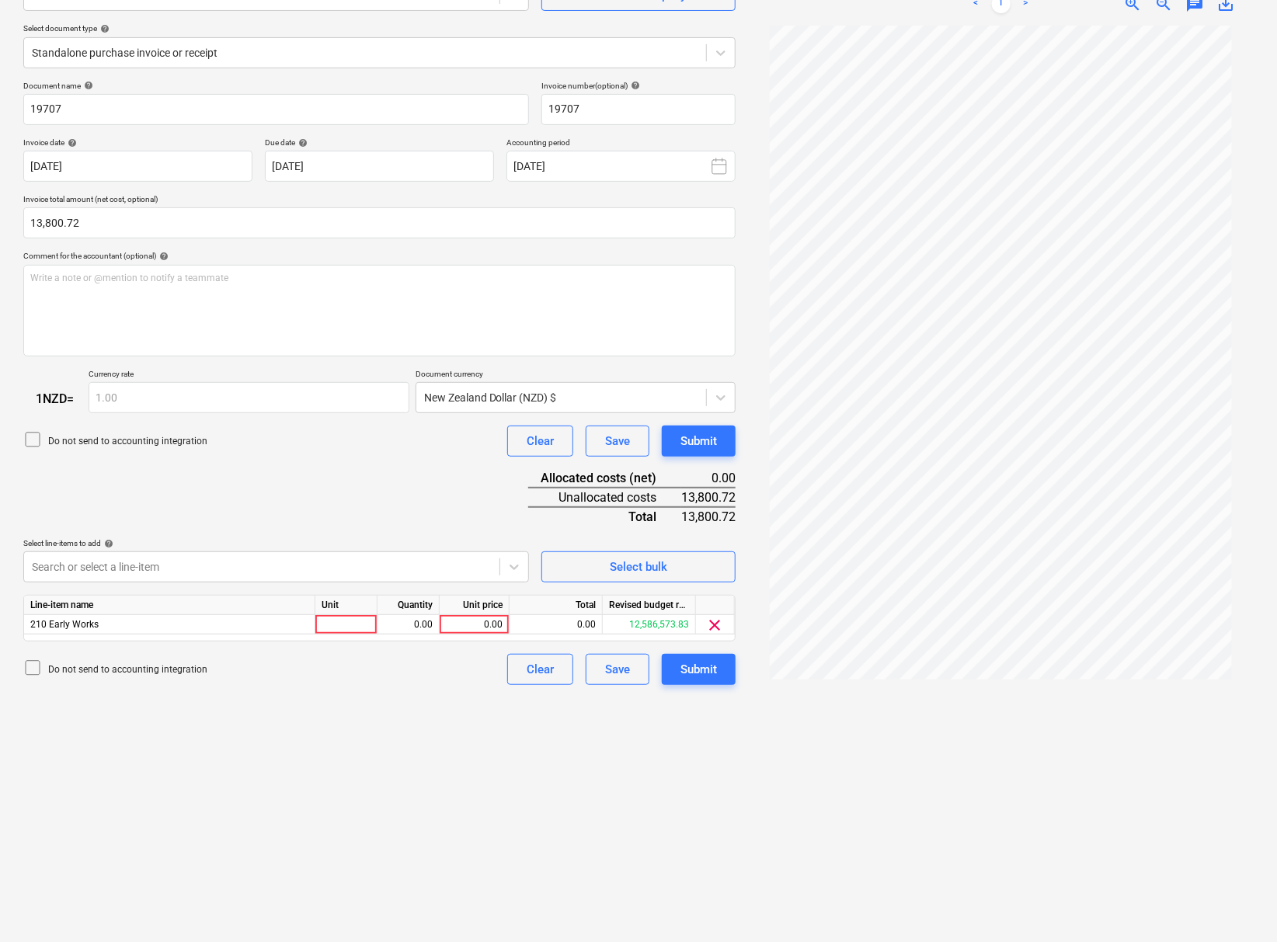
click at [585, 749] on div "Create new document Select company Dominion Constructors Limited Add new compan…" at bounding box center [379, 426] width 725 height 1019
click at [484, 615] on div "Unit price" at bounding box center [475, 605] width 70 height 19
click at [486, 635] on div "0.00" at bounding box center [474, 624] width 57 height 19
type input "13800.72"
click at [456, 832] on div "Create new document Select company Dominion Constructors Limited Add new compan…" at bounding box center [379, 426] width 725 height 1019
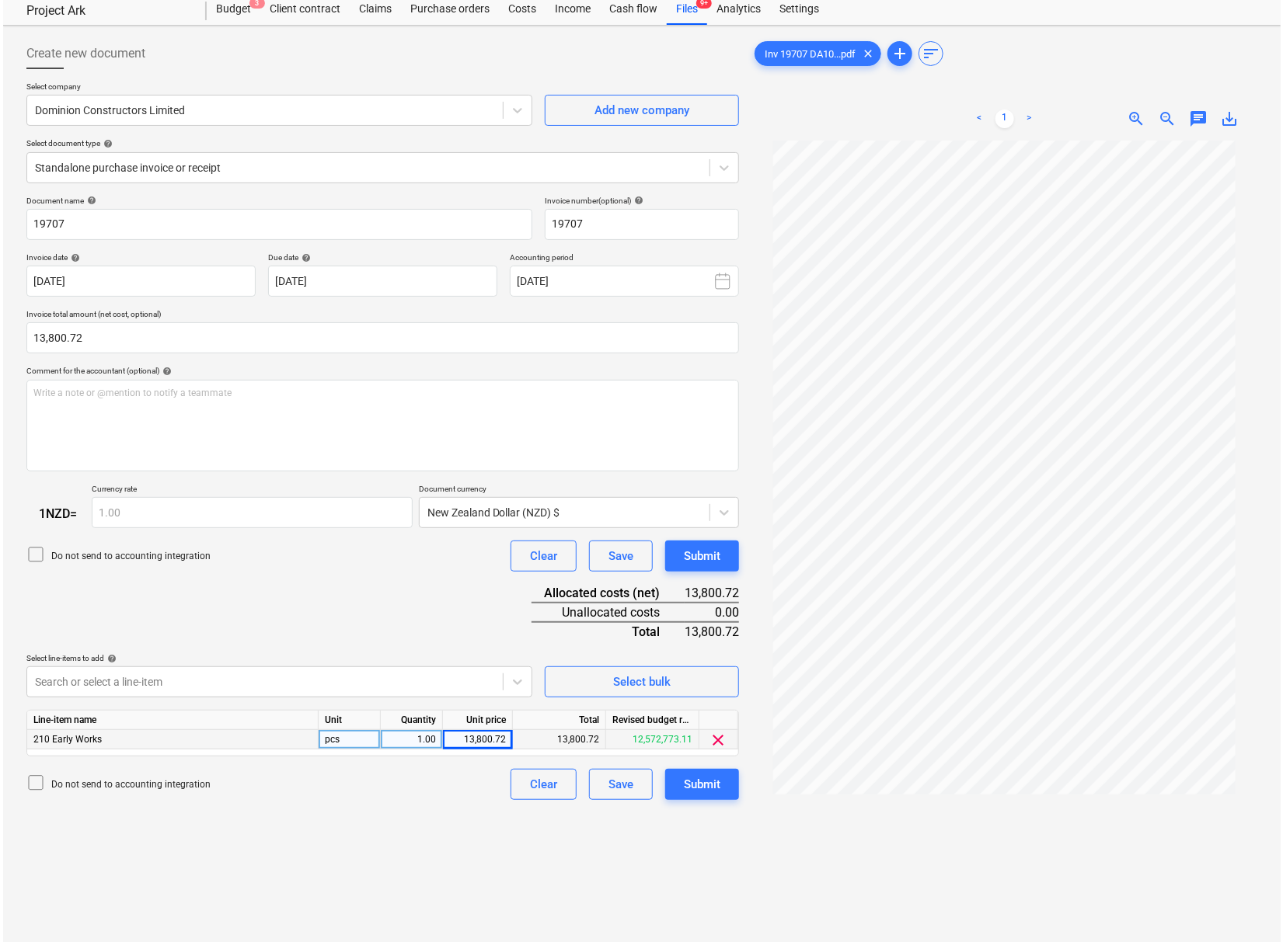
scroll to position [86, 0]
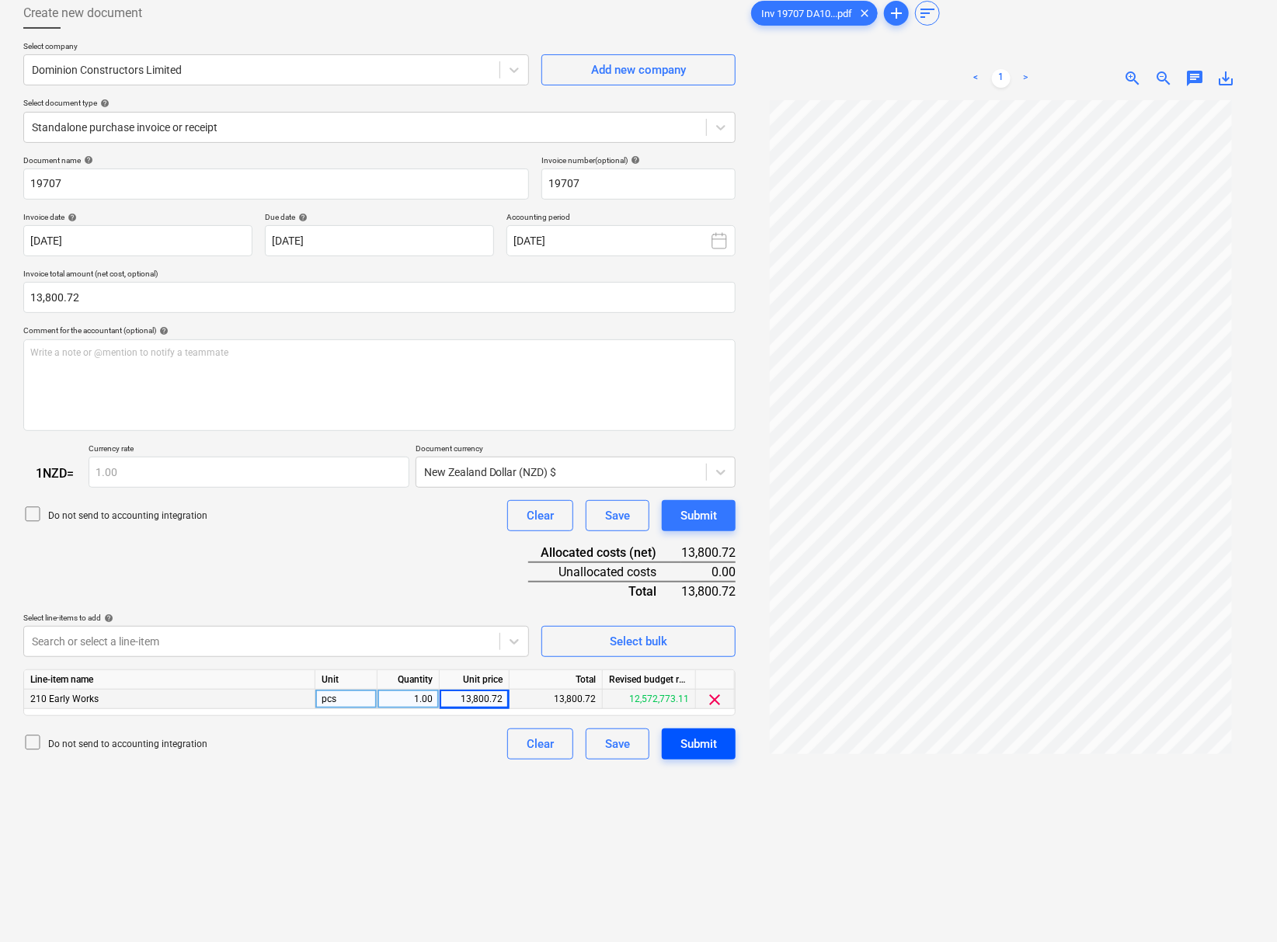
click at [695, 754] on div "Submit" at bounding box center [699, 744] width 37 height 20
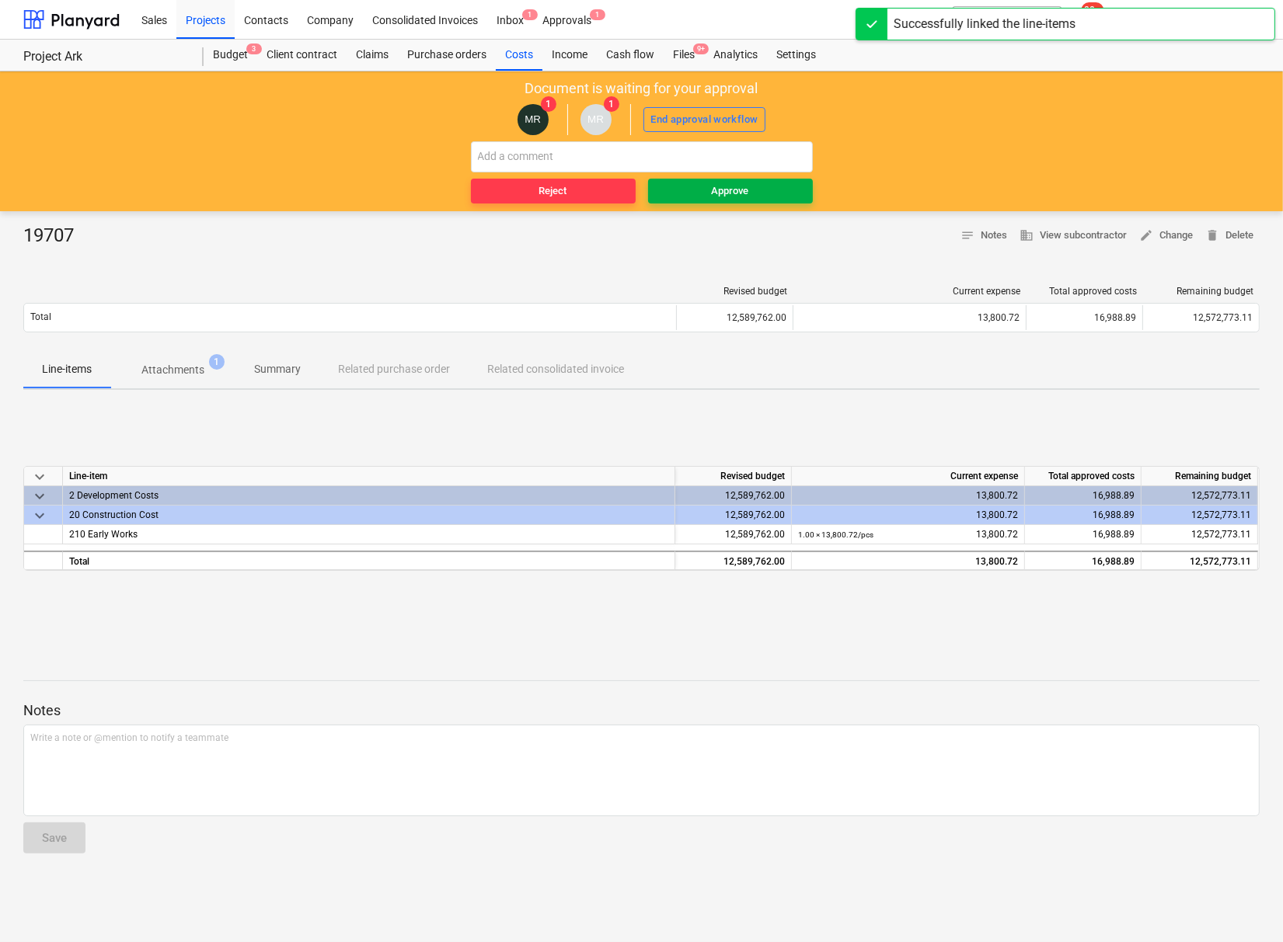
click at [761, 190] on span "Approve" at bounding box center [730, 192] width 152 height 18
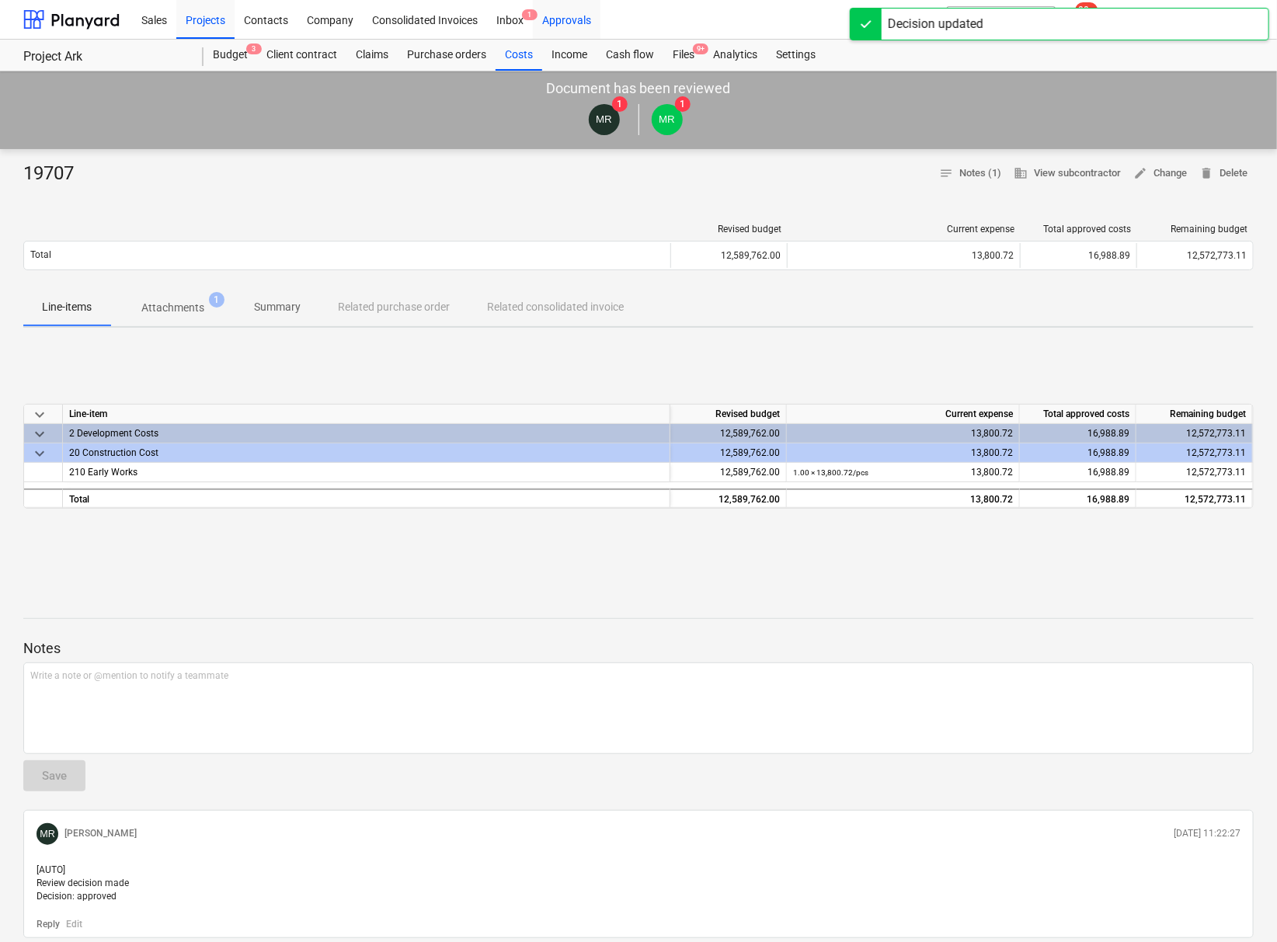
click at [561, 18] on div "Approvals" at bounding box center [567, 19] width 68 height 40
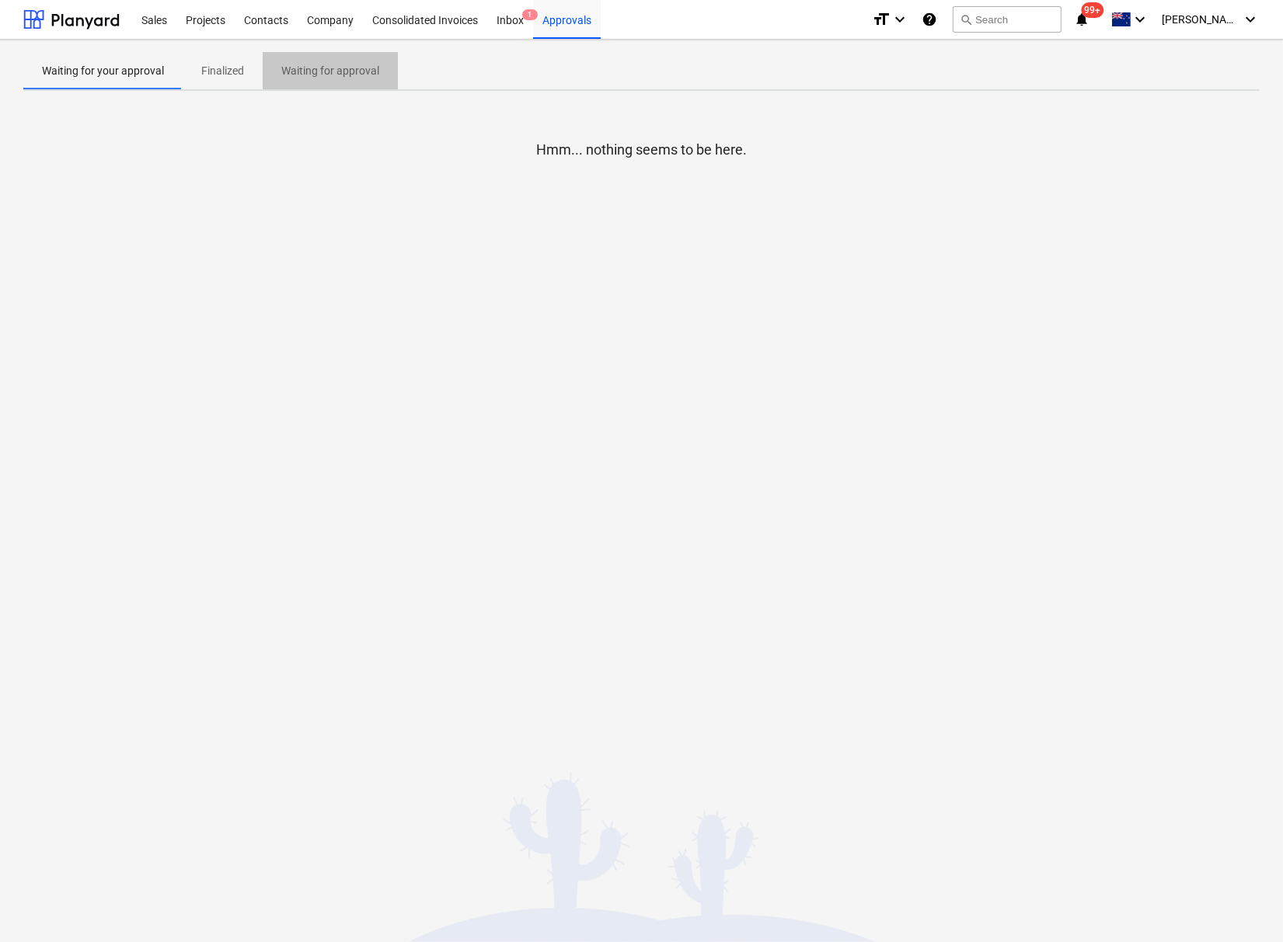
click at [330, 68] on p "Waiting for approval" at bounding box center [330, 71] width 98 height 16
click at [227, 60] on span "Finalized" at bounding box center [223, 71] width 80 height 26
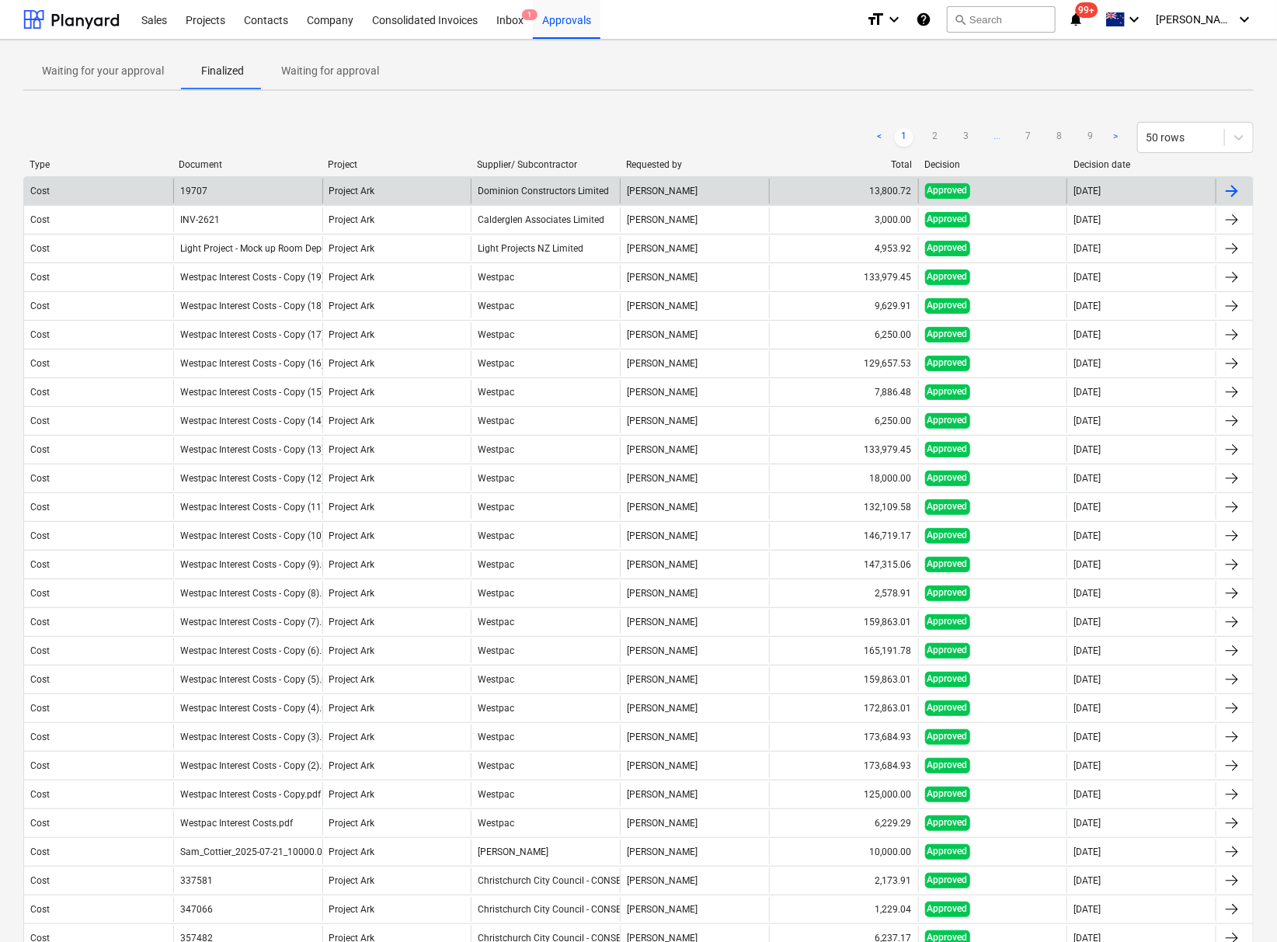
click at [521, 187] on div "Dominion Constructors Limited" at bounding box center [545, 191] width 149 height 25
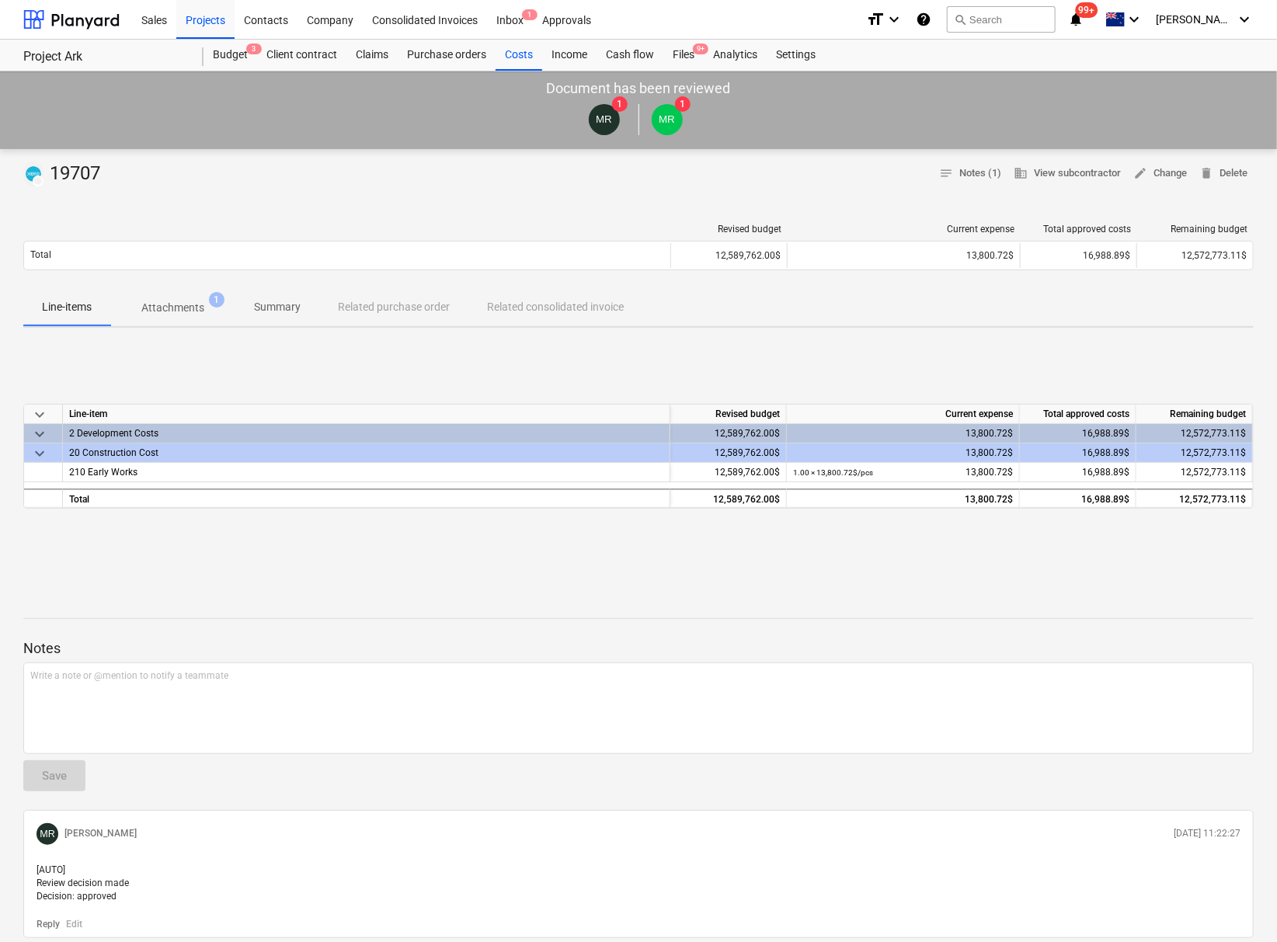
click at [178, 309] on p "Attachments" at bounding box center [172, 308] width 63 height 16
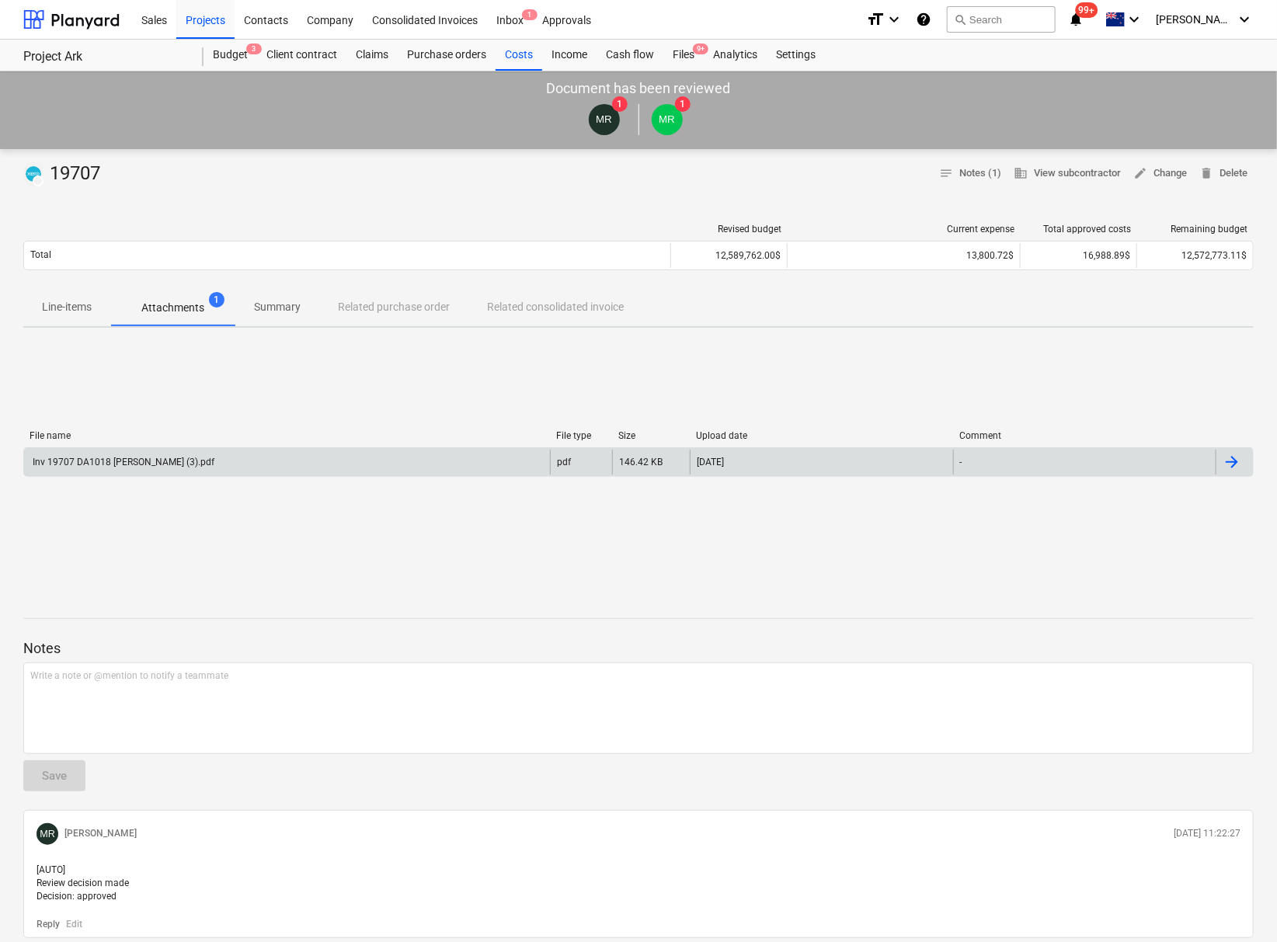
click at [167, 462] on div "Inv 19707 DA1018 Emmons (3).pdf" at bounding box center [122, 462] width 184 height 11
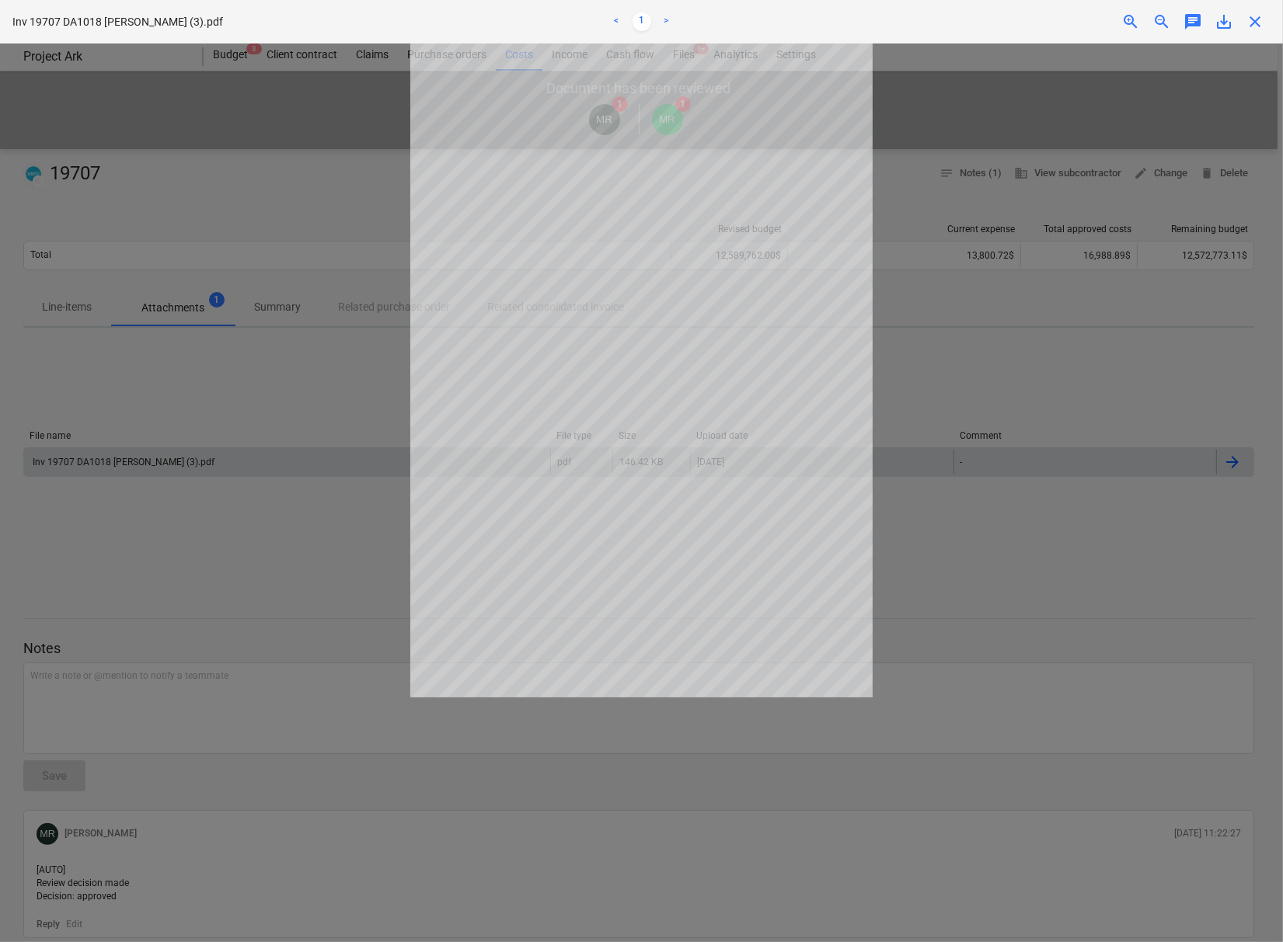
click at [1251, 23] on span "close" at bounding box center [1254, 21] width 19 height 19
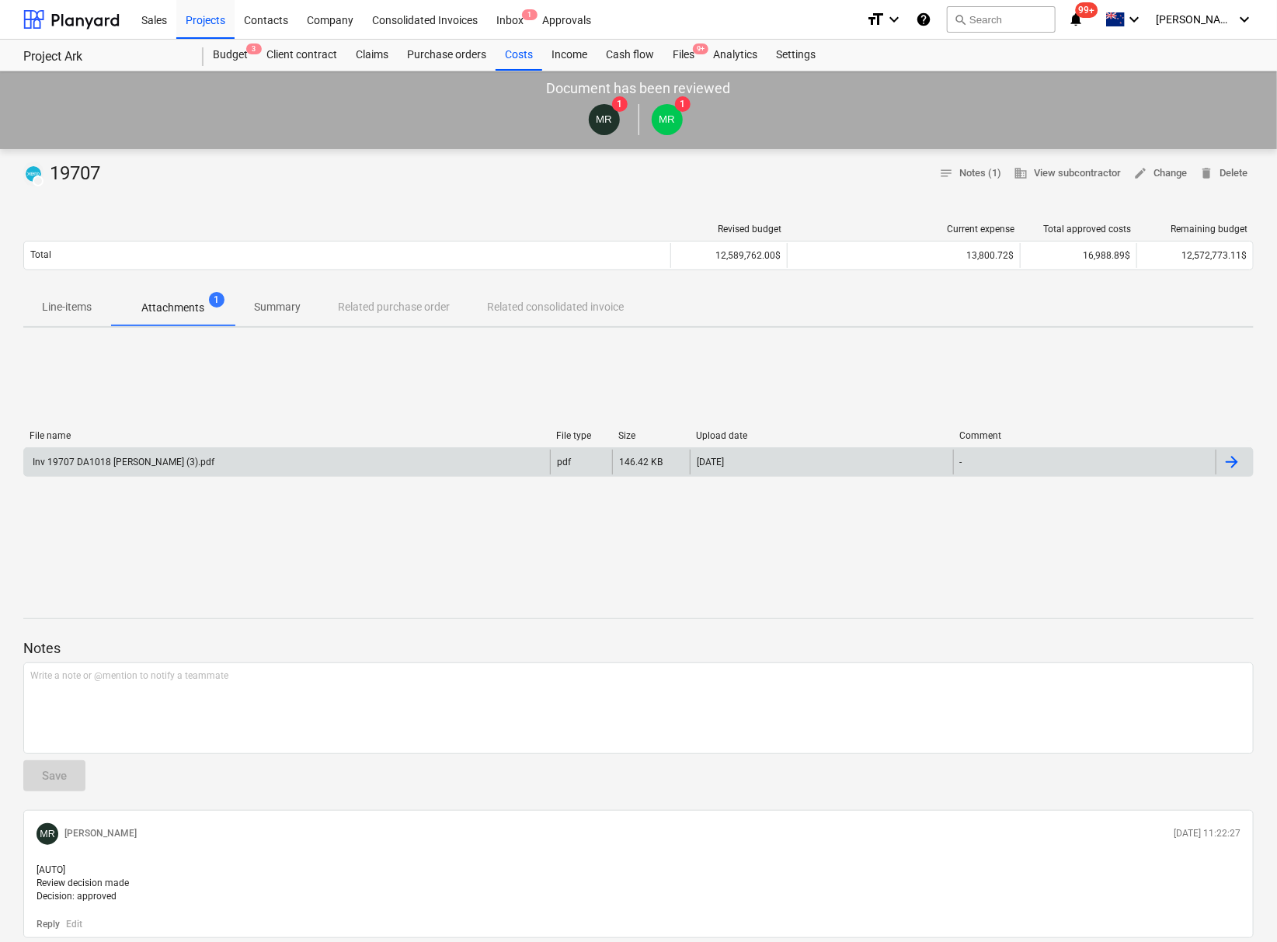
click at [342, 628] on div "Notes Write a note or @mention to notify a teammate ﻿ Save MR Mike Rasmussen 11…" at bounding box center [638, 768] width 1231 height 341
click at [680, 55] on div "Files 9+" at bounding box center [683, 55] width 40 height 31
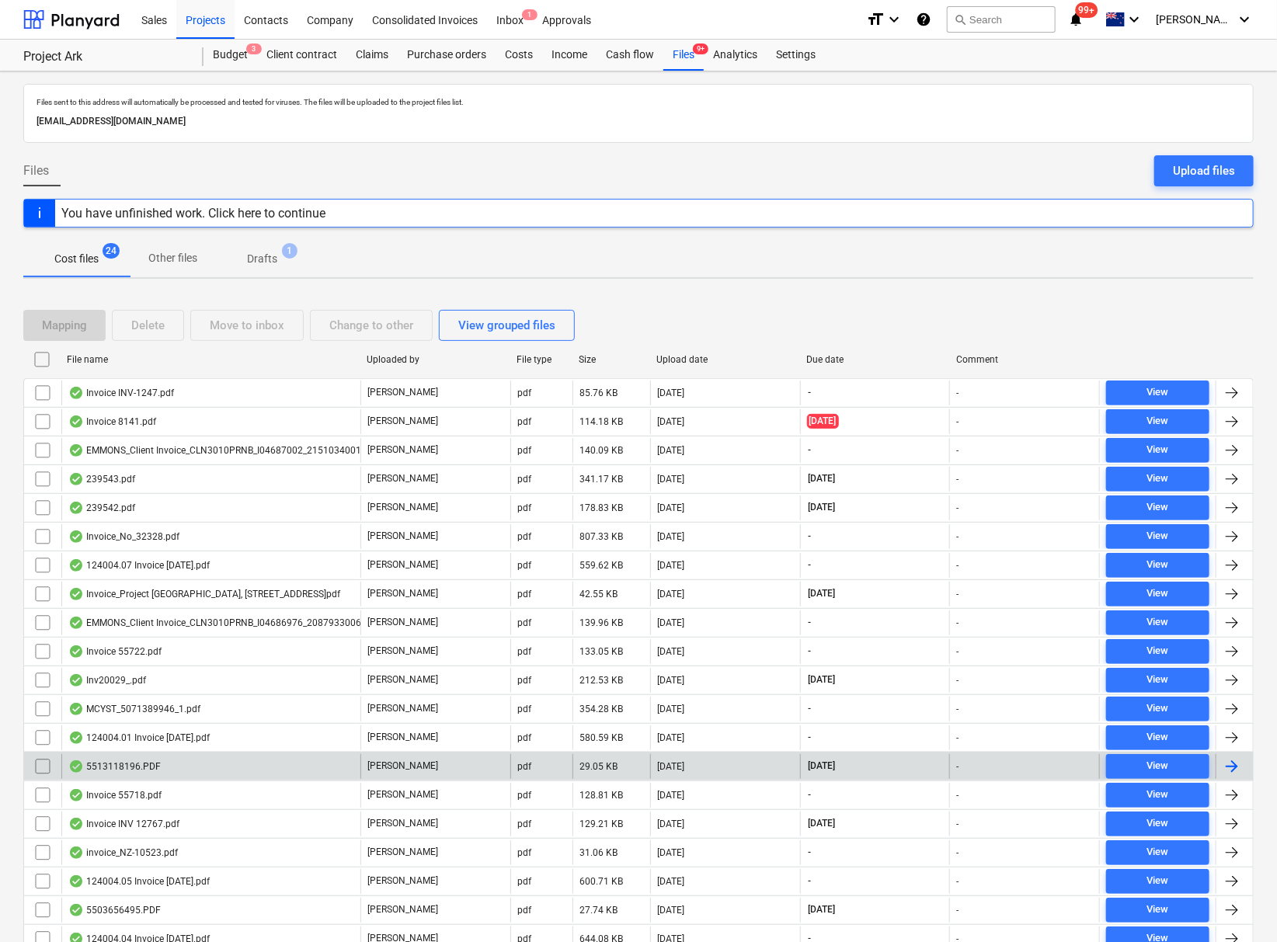
scroll to position [181, 0]
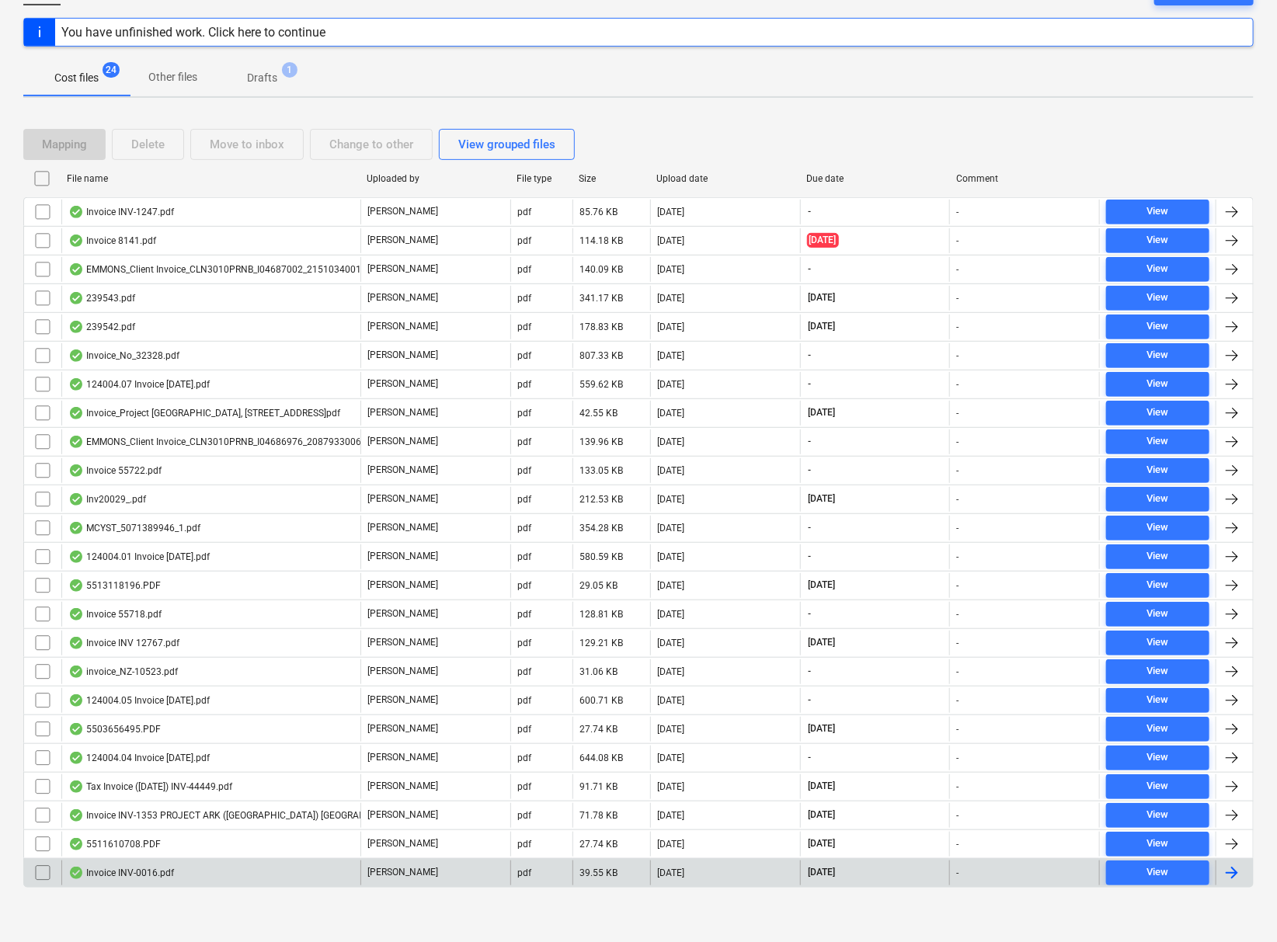
click at [126, 862] on div "Invoice INV-0016.pdf" at bounding box center [210, 873] width 299 height 25
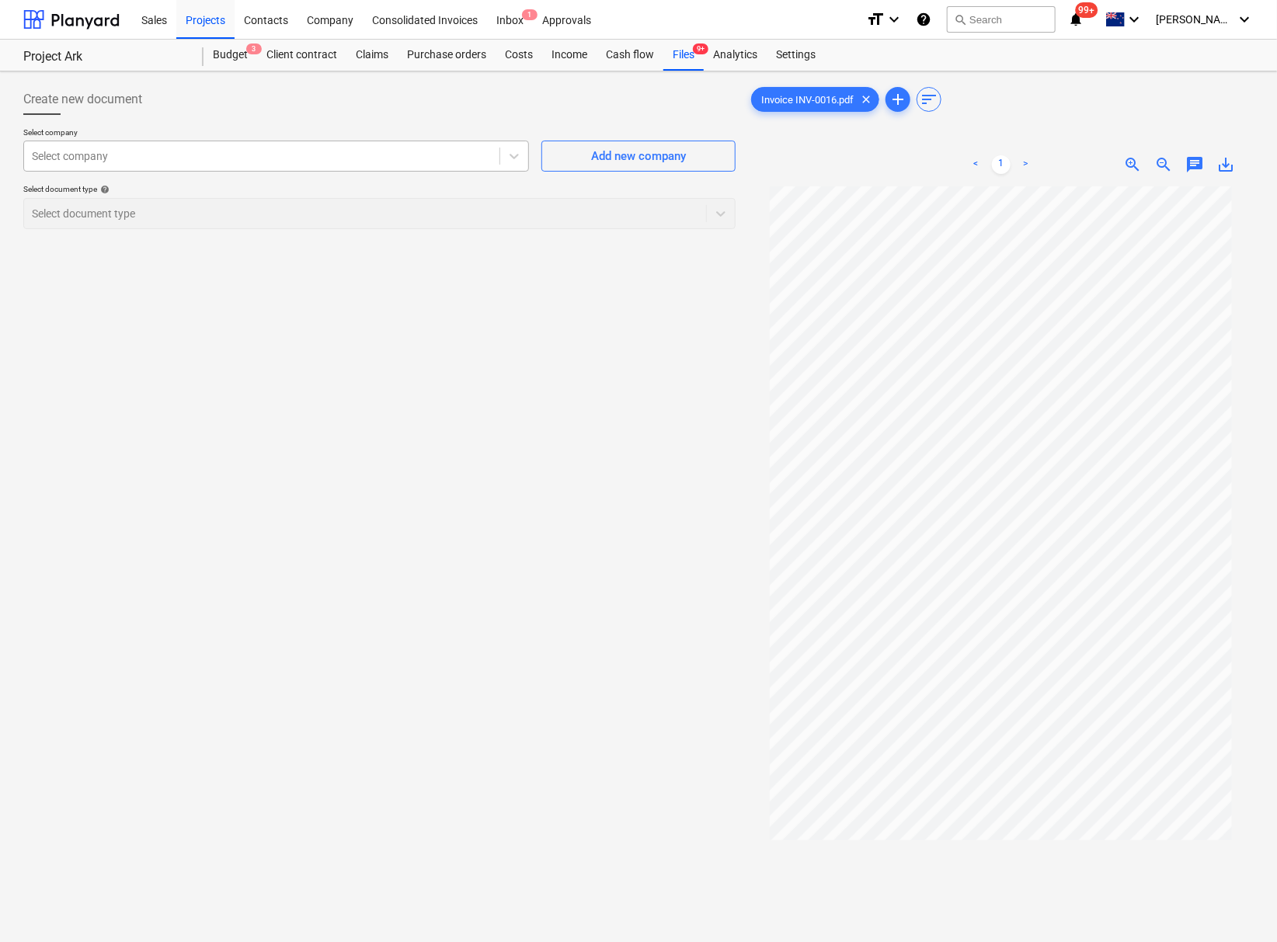
click at [336, 151] on div at bounding box center [262, 156] width 460 height 16
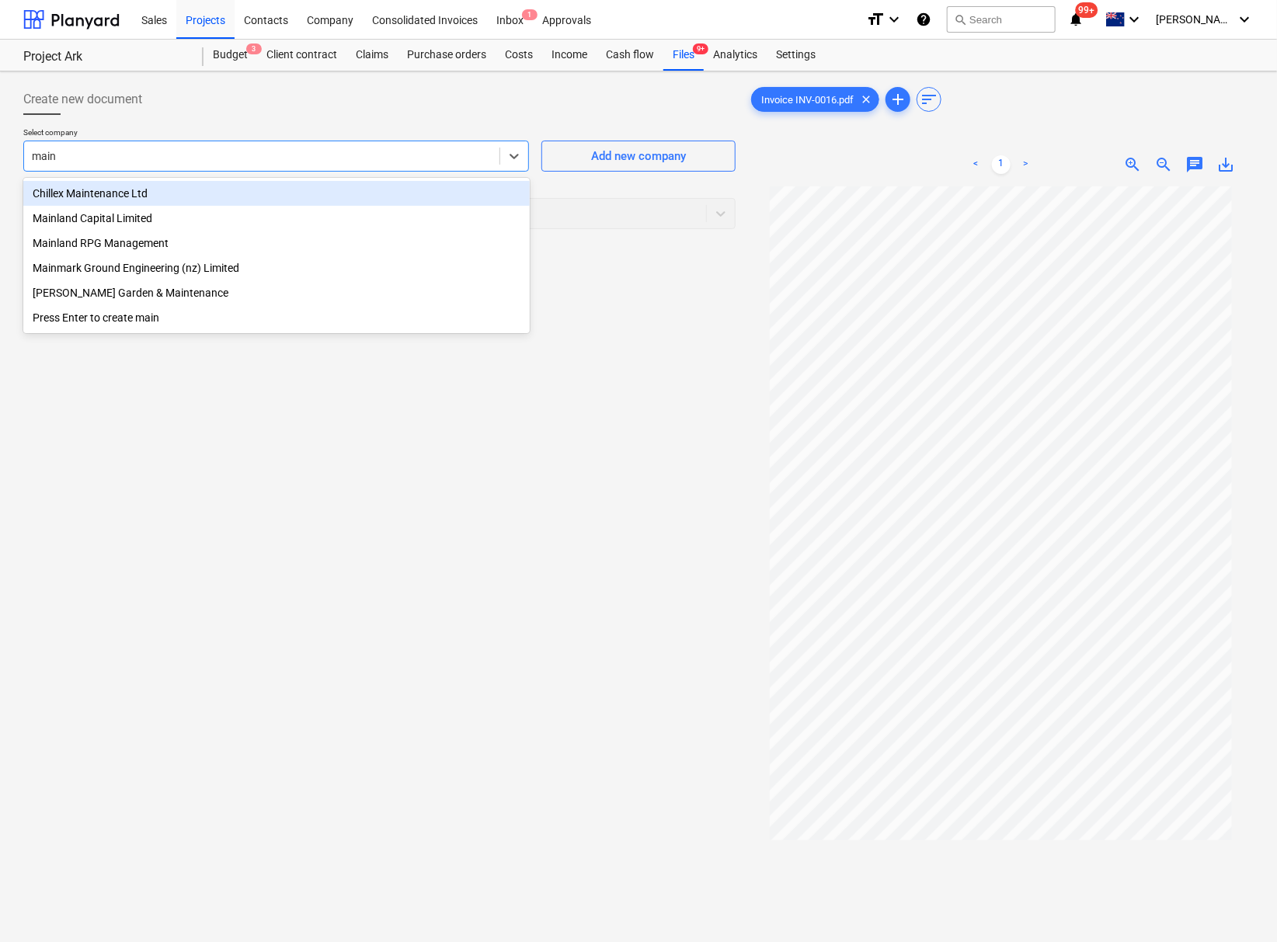
type input "mainl"
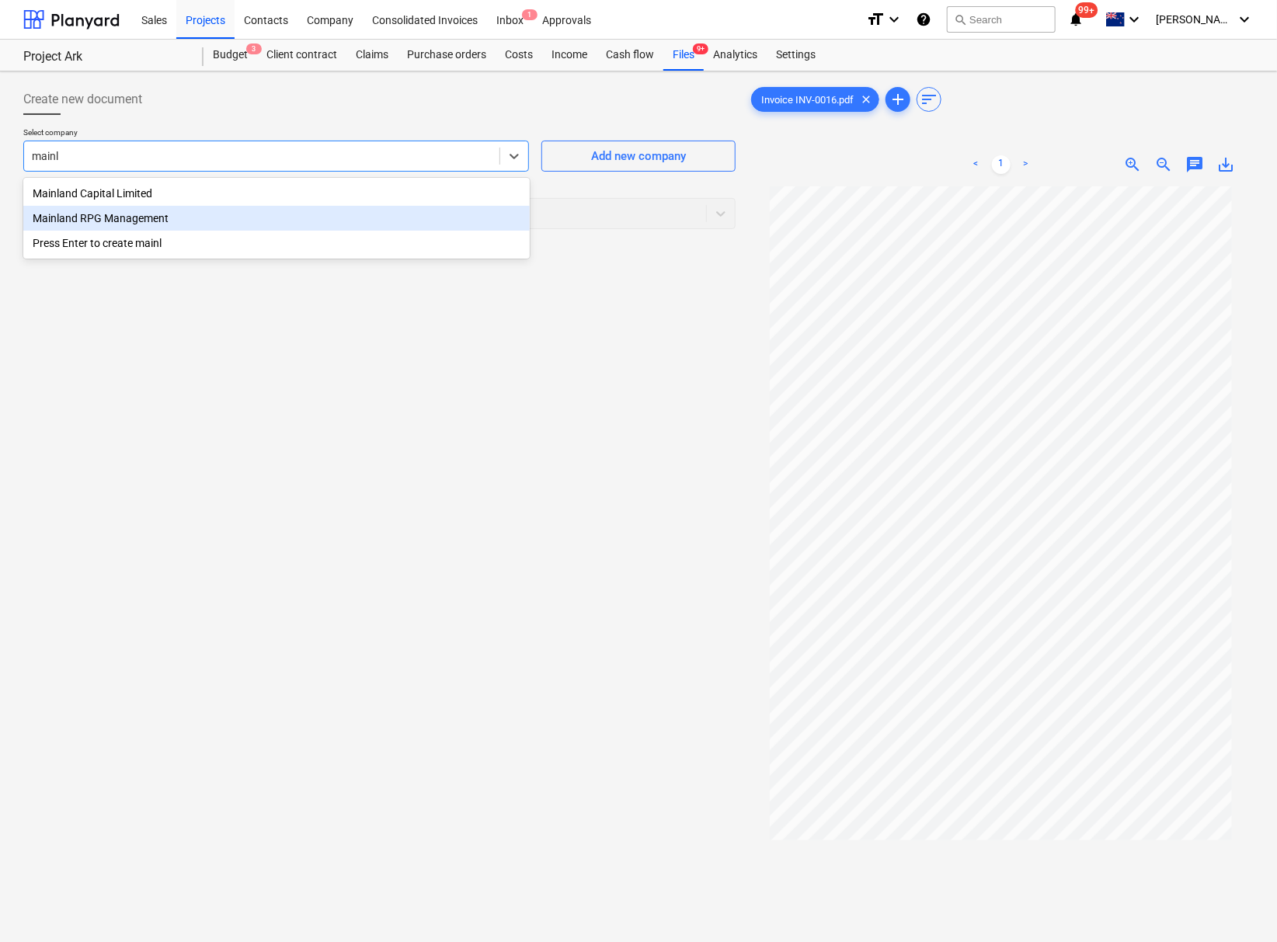
click at [297, 225] on div "Mainland RPG Management" at bounding box center [276, 218] width 506 height 25
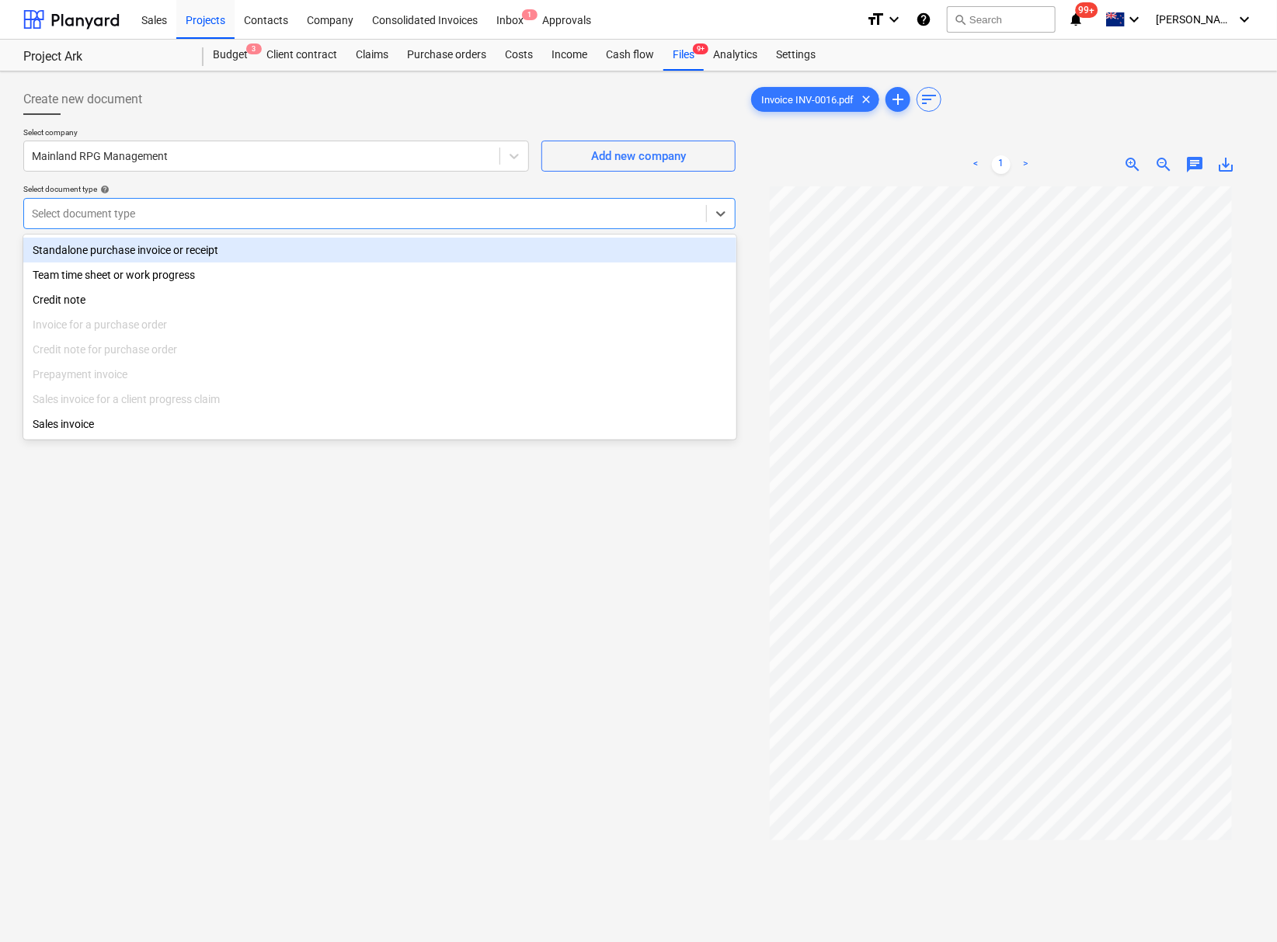
click at [314, 206] on div at bounding box center [365, 214] width 667 height 16
click at [259, 252] on div "Standalone purchase invoice or receipt" at bounding box center [379, 250] width 713 height 25
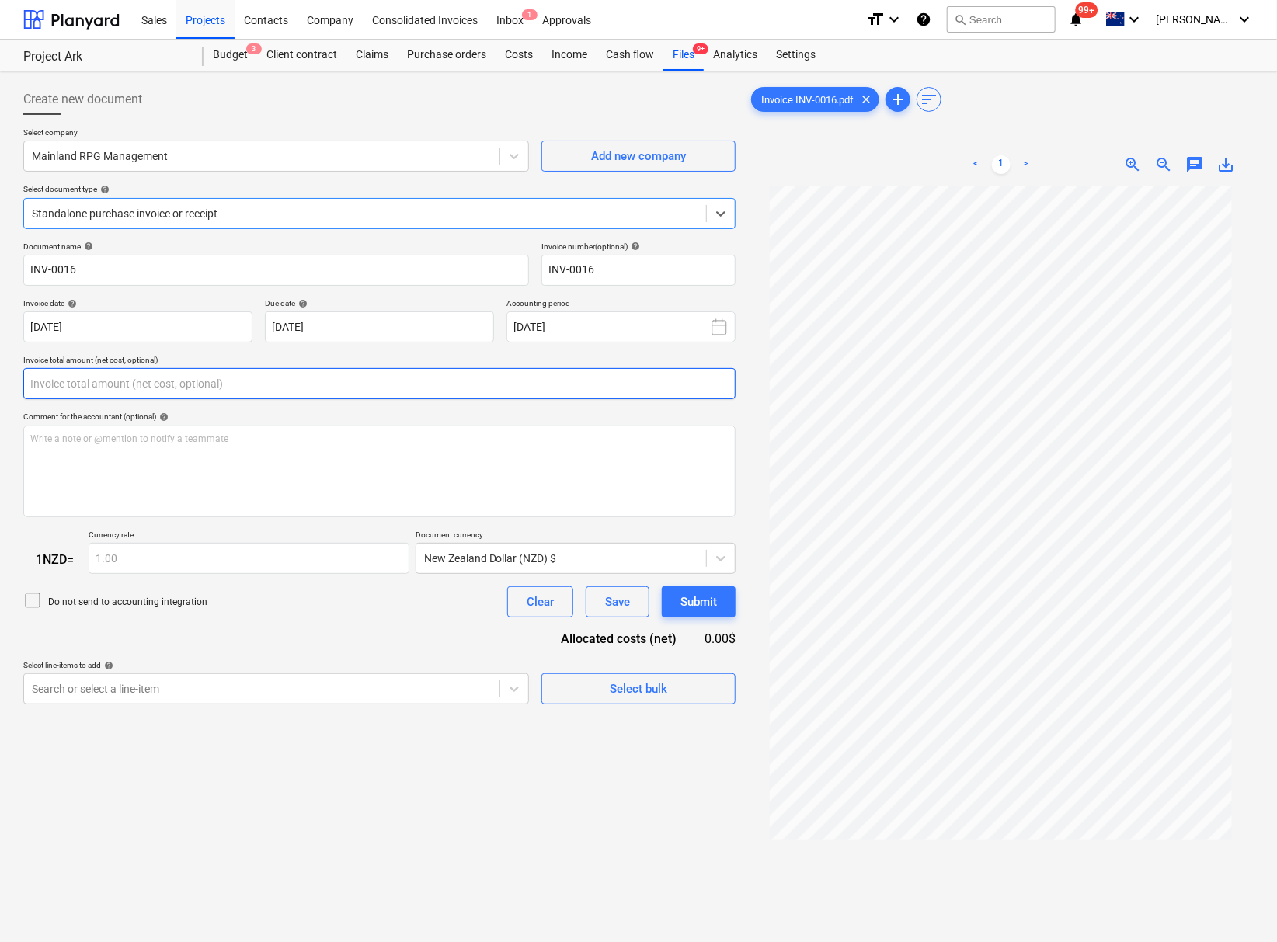
click at [266, 392] on input "text" at bounding box center [379, 383] width 712 height 31
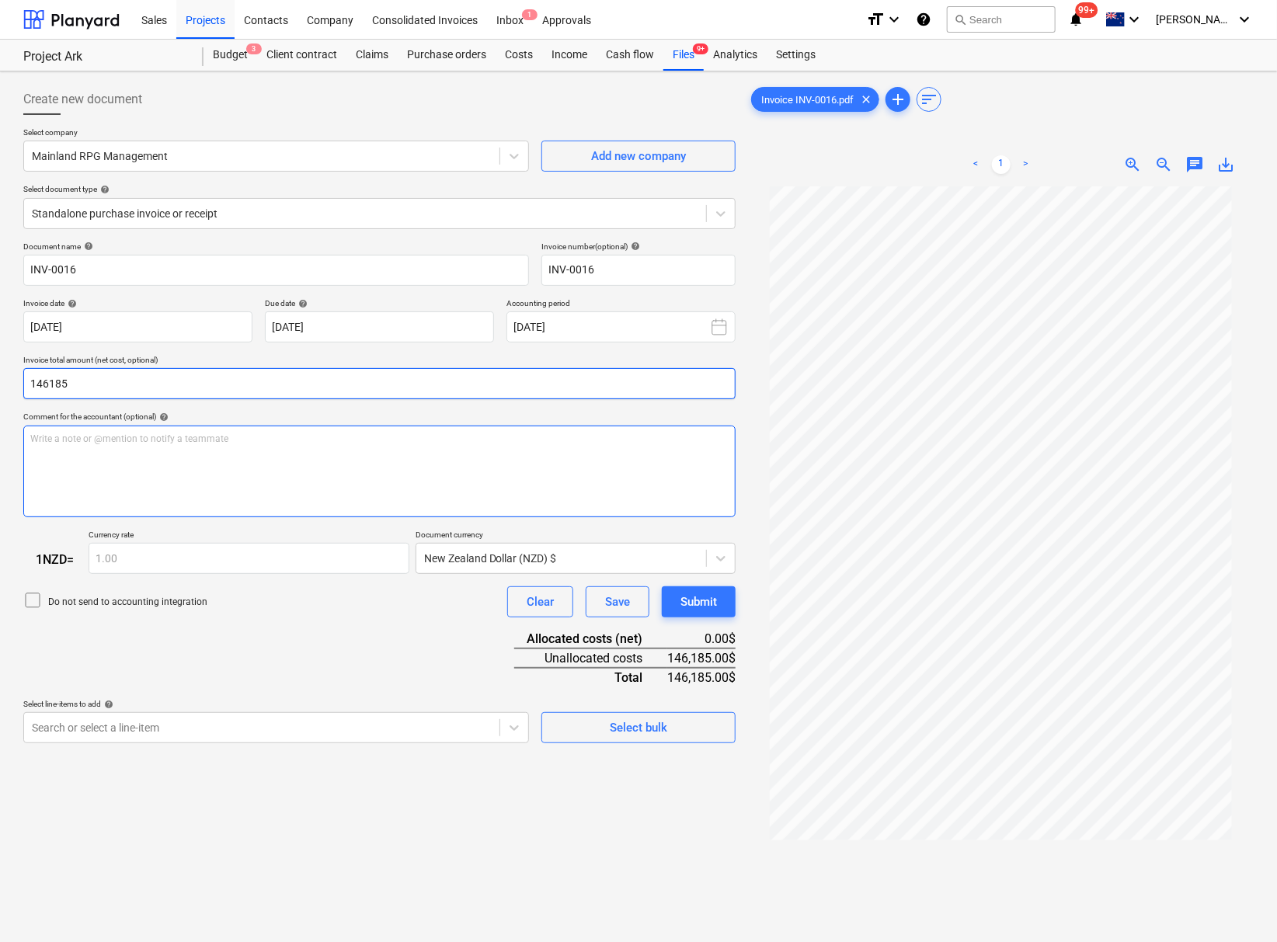
type input "146,185.00"
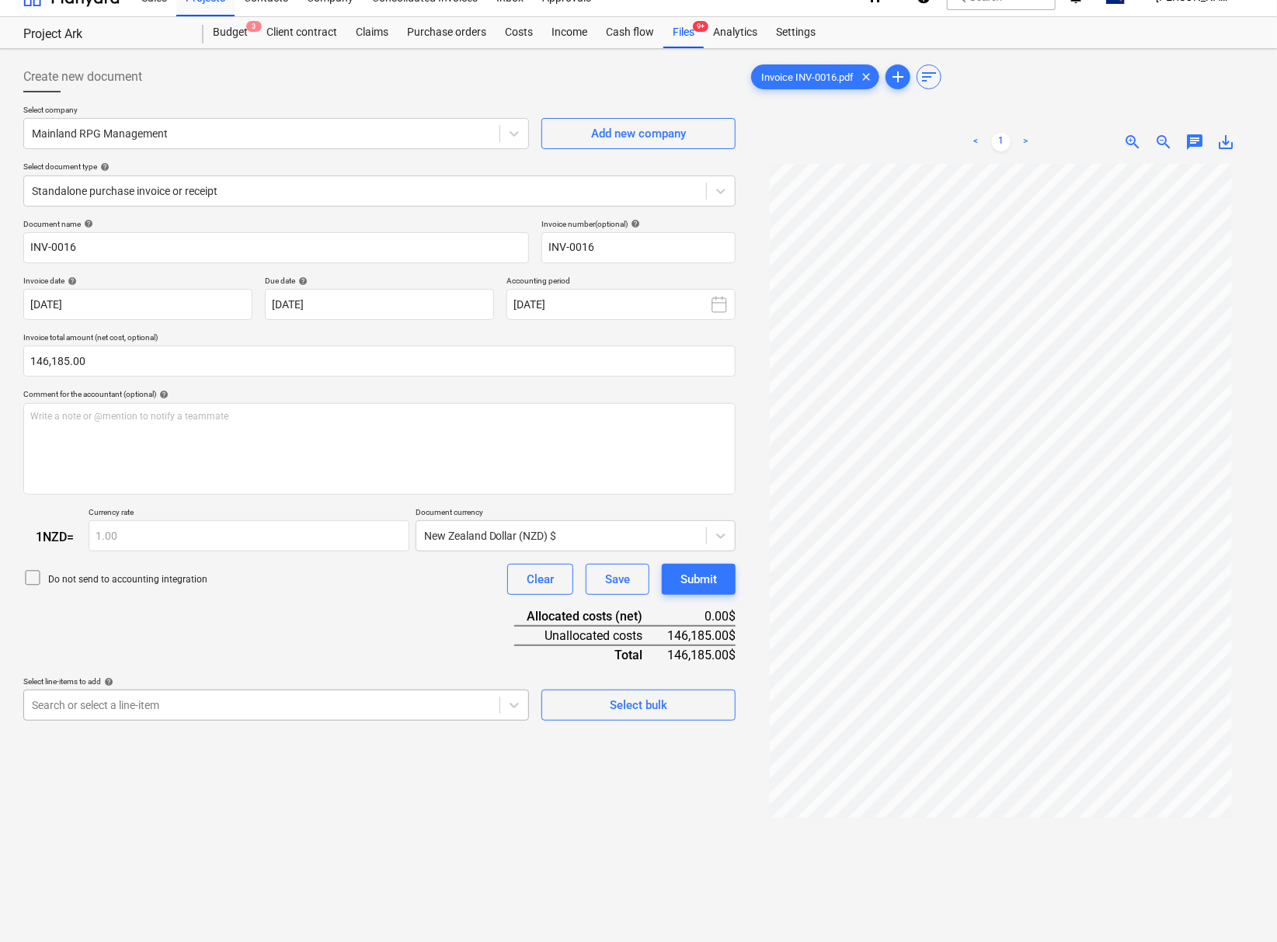
click at [333, 747] on body "This website stores cookies on your computer. These cookies are used to collect…" at bounding box center [638, 448] width 1277 height 942
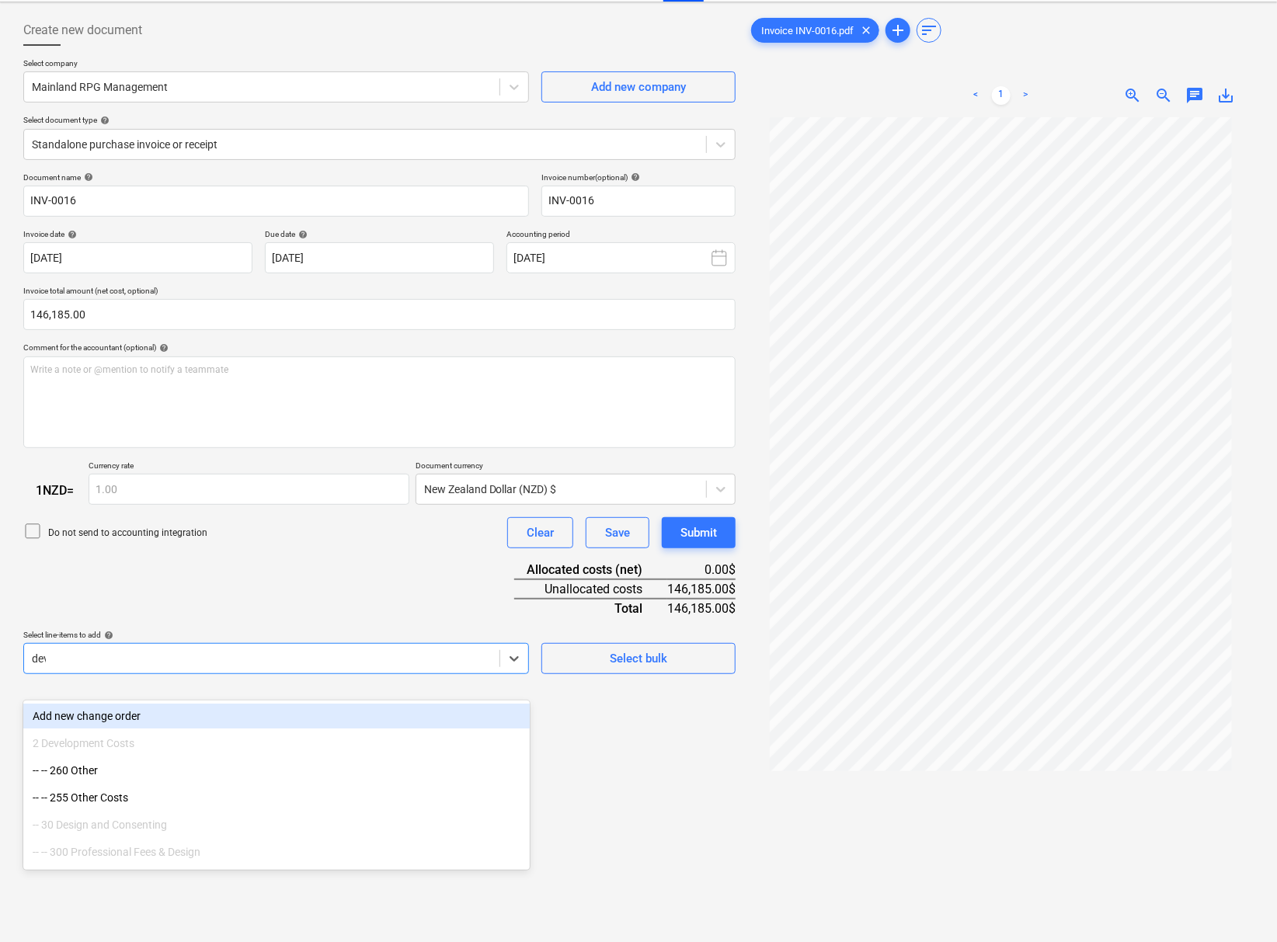
type input "deve"
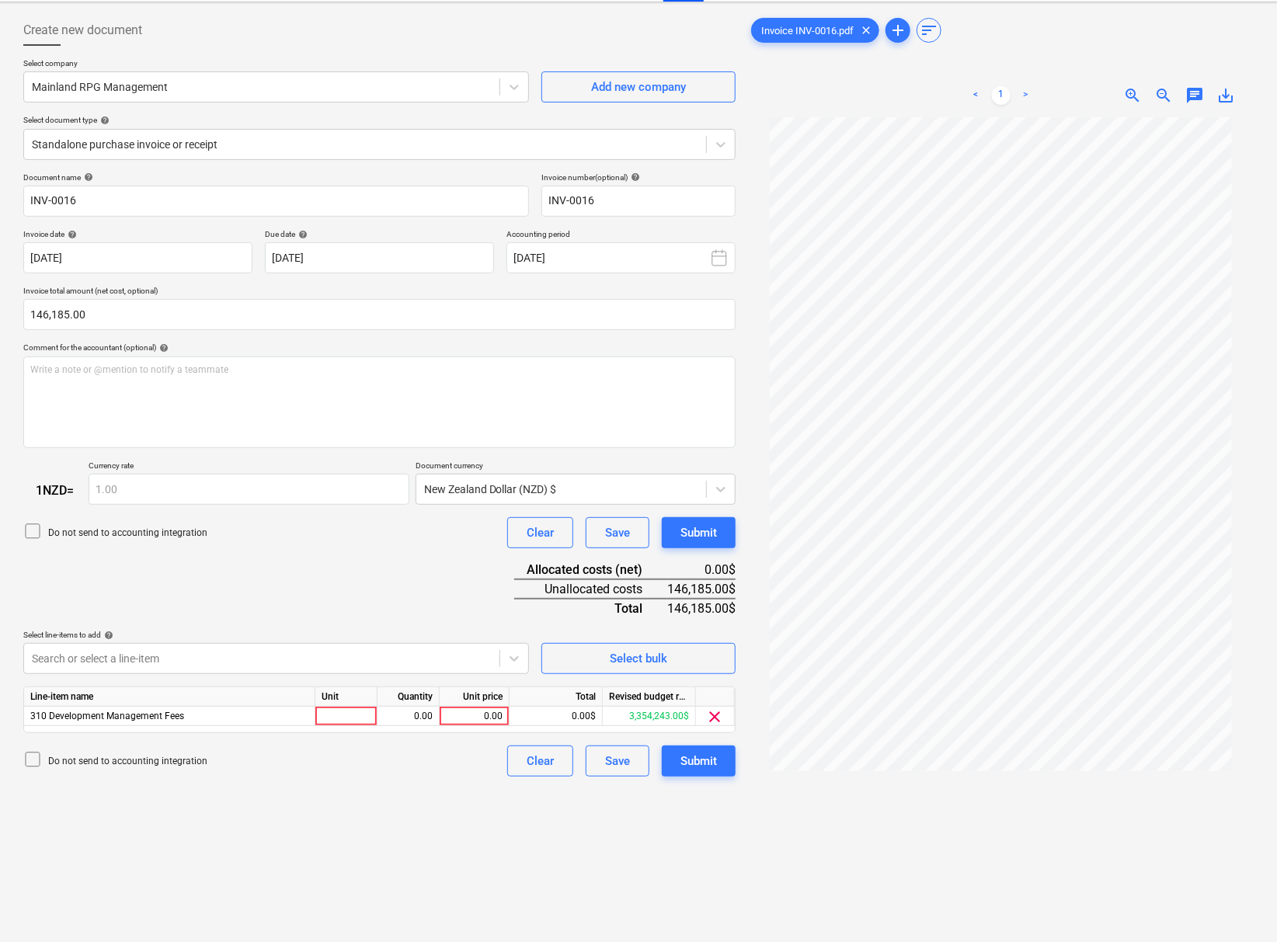
click at [705, 837] on div "Create new document Select company Mainland RPG Management Add new company Sele…" at bounding box center [379, 516] width 725 height 1014
click at [486, 726] on div "0.00" at bounding box center [474, 716] width 57 height 19
type input "146185"
click at [463, 805] on div "Create new document Select company Mainland RPG Management Add new company Sele…" at bounding box center [379, 516] width 725 height 1014
click at [708, 771] on div "Submit" at bounding box center [699, 761] width 37 height 20
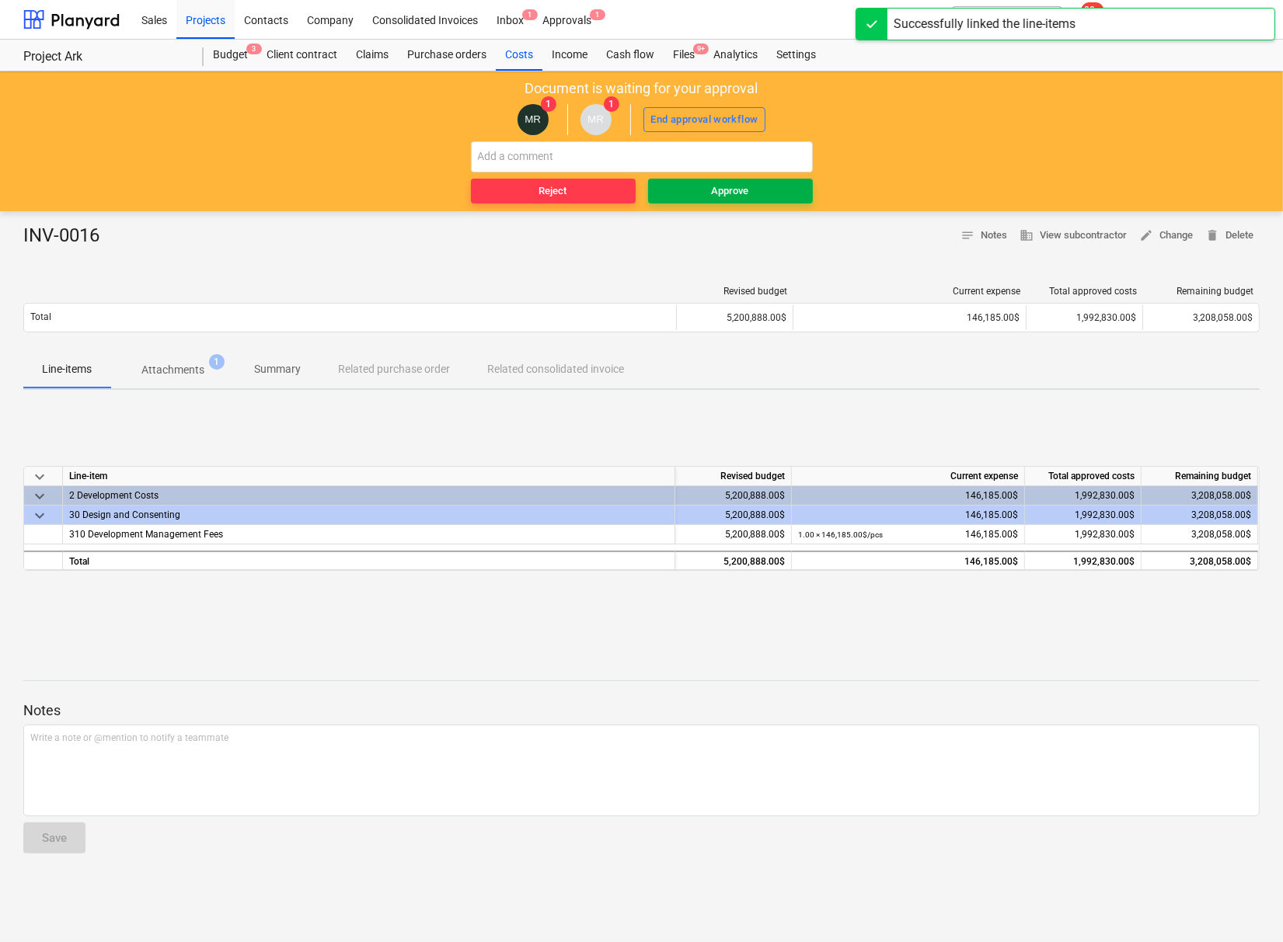
click at [734, 200] on div "Approve" at bounding box center [730, 192] width 37 height 18
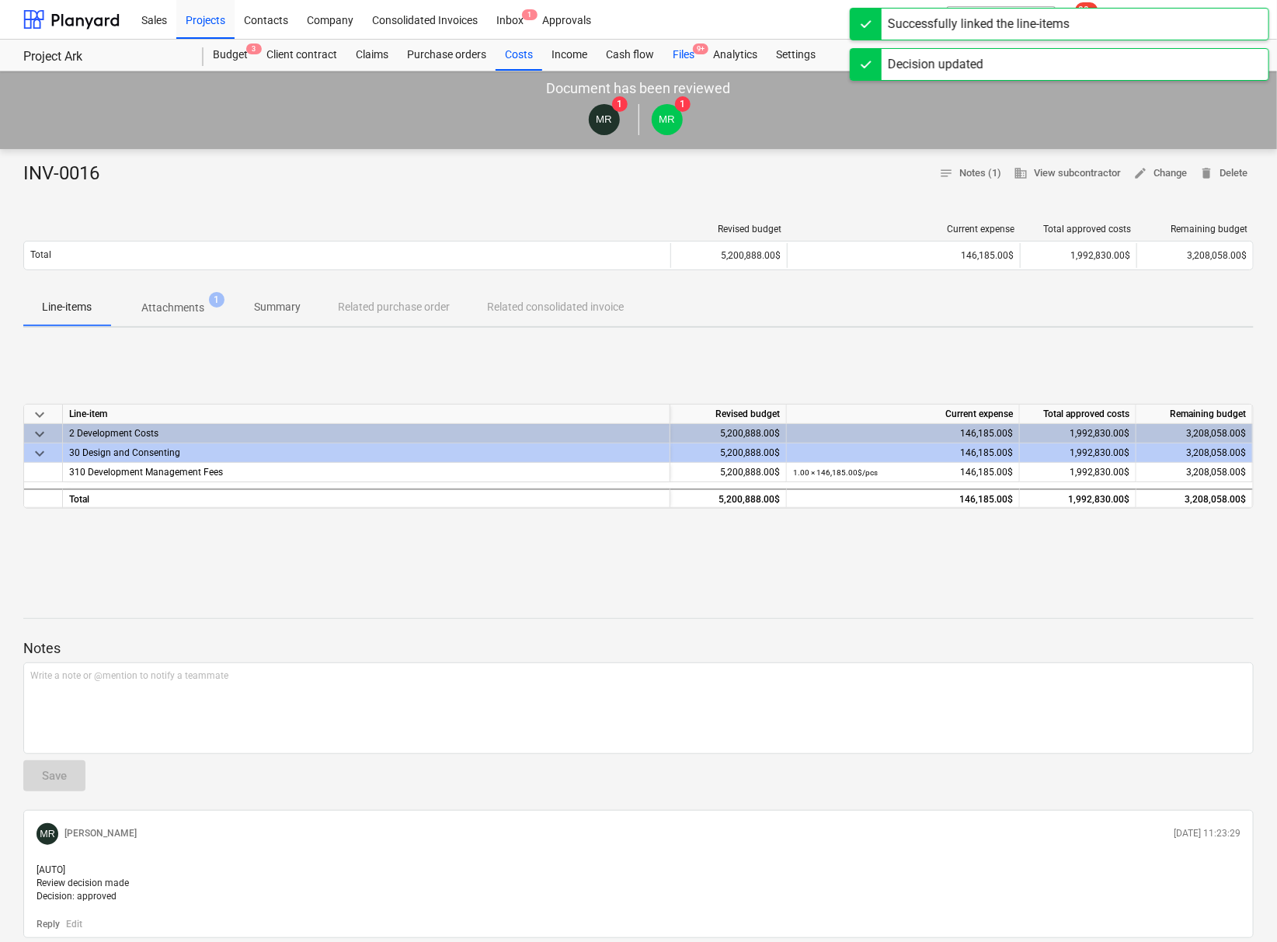
click at [692, 50] on div "Files 9+" at bounding box center [683, 55] width 40 height 31
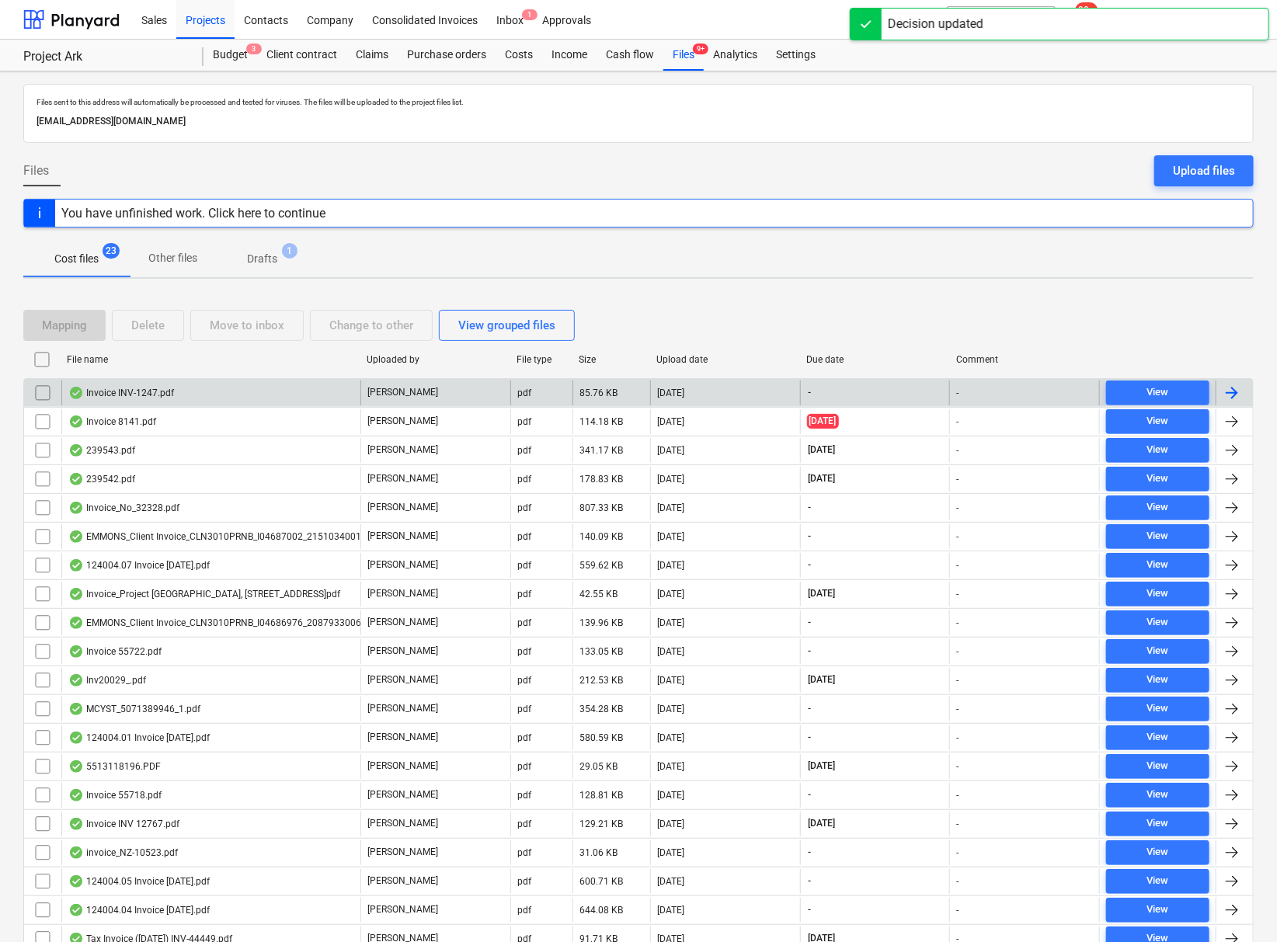
click at [153, 387] on div "Invoice INV-1247.pdf" at bounding box center [121, 393] width 106 height 12
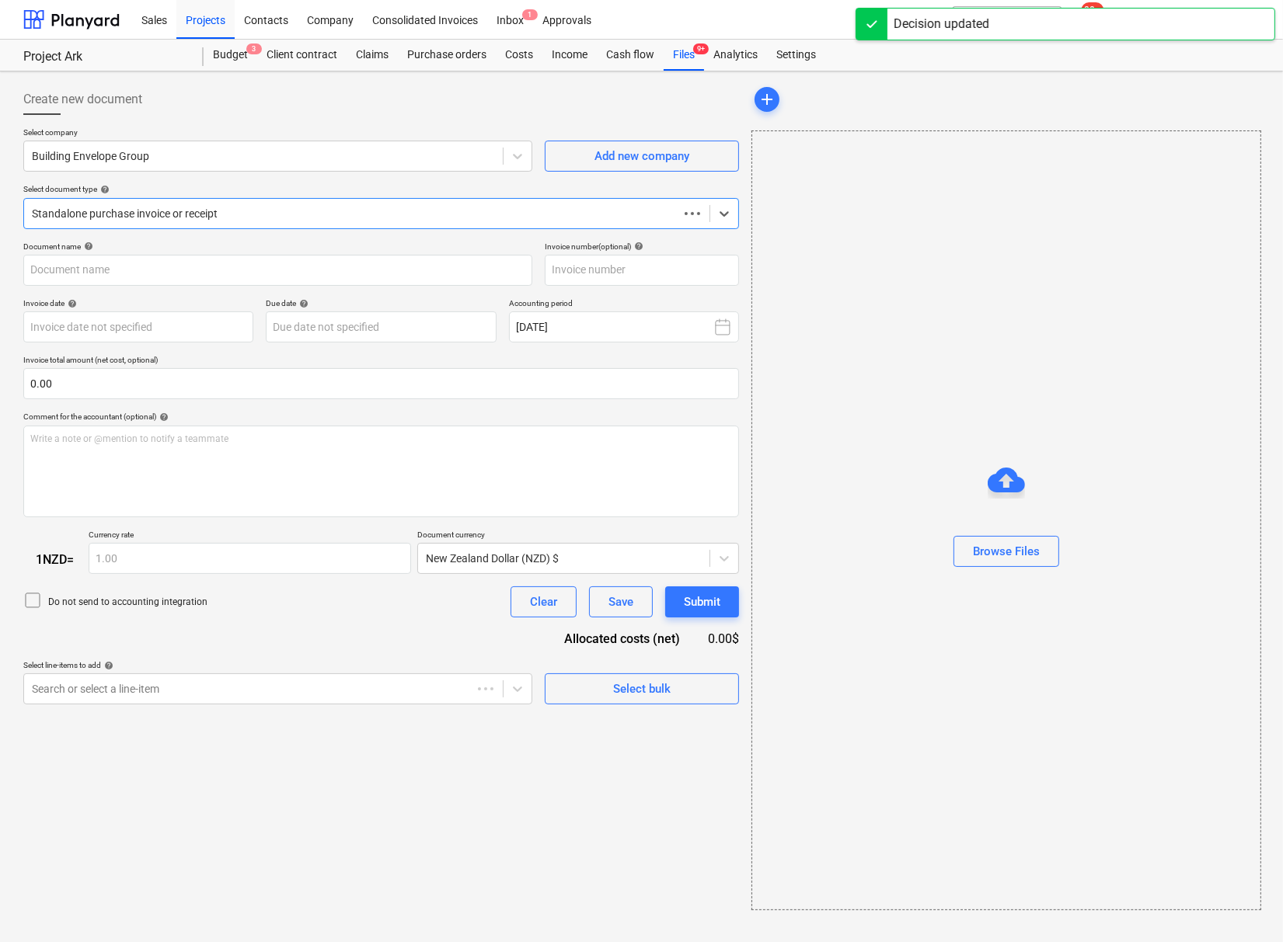
type input "INV-1247"
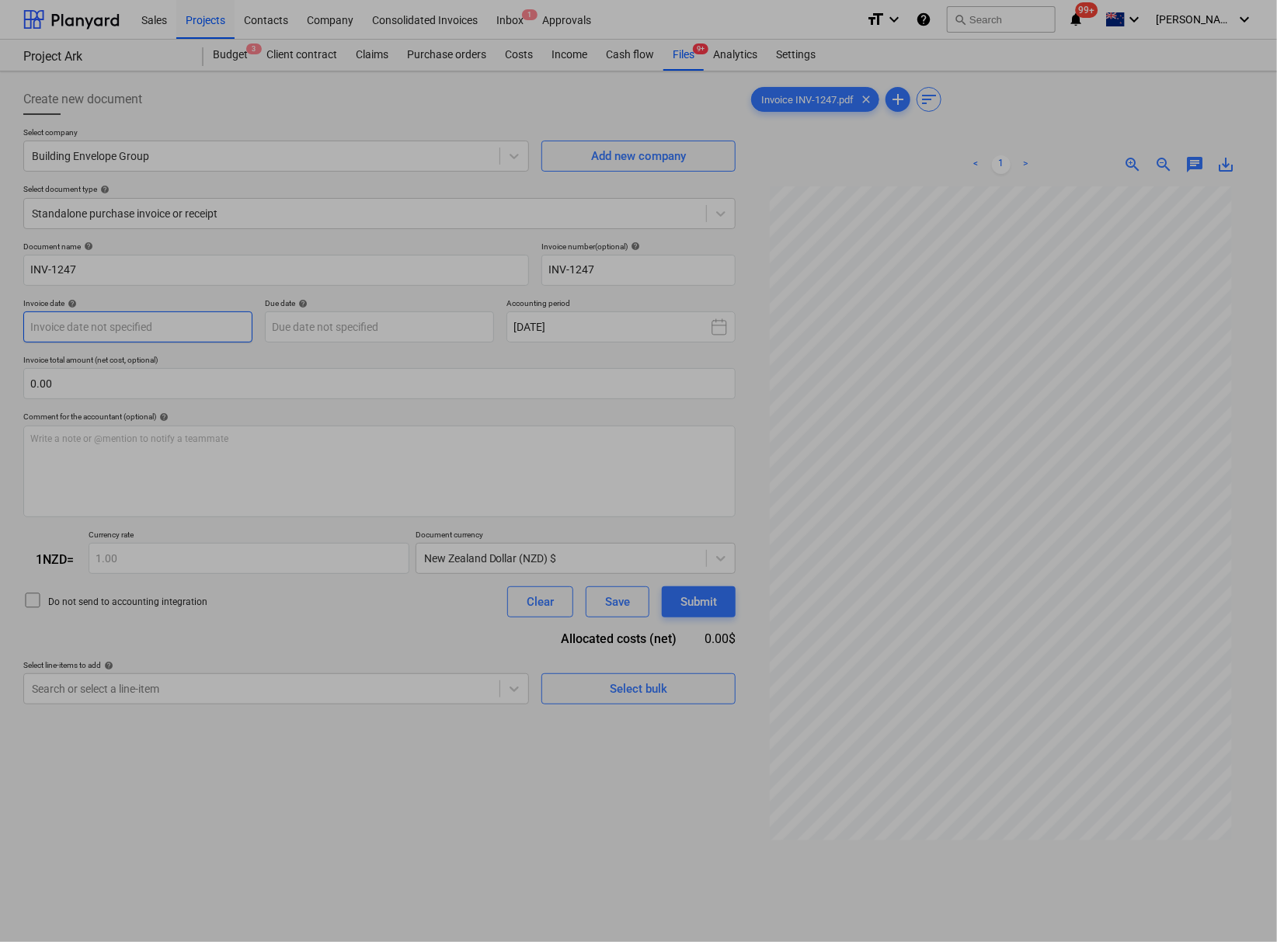
click at [149, 328] on body "This website stores cookies on your computer. These cookies are used to collect…" at bounding box center [638, 471] width 1277 height 942
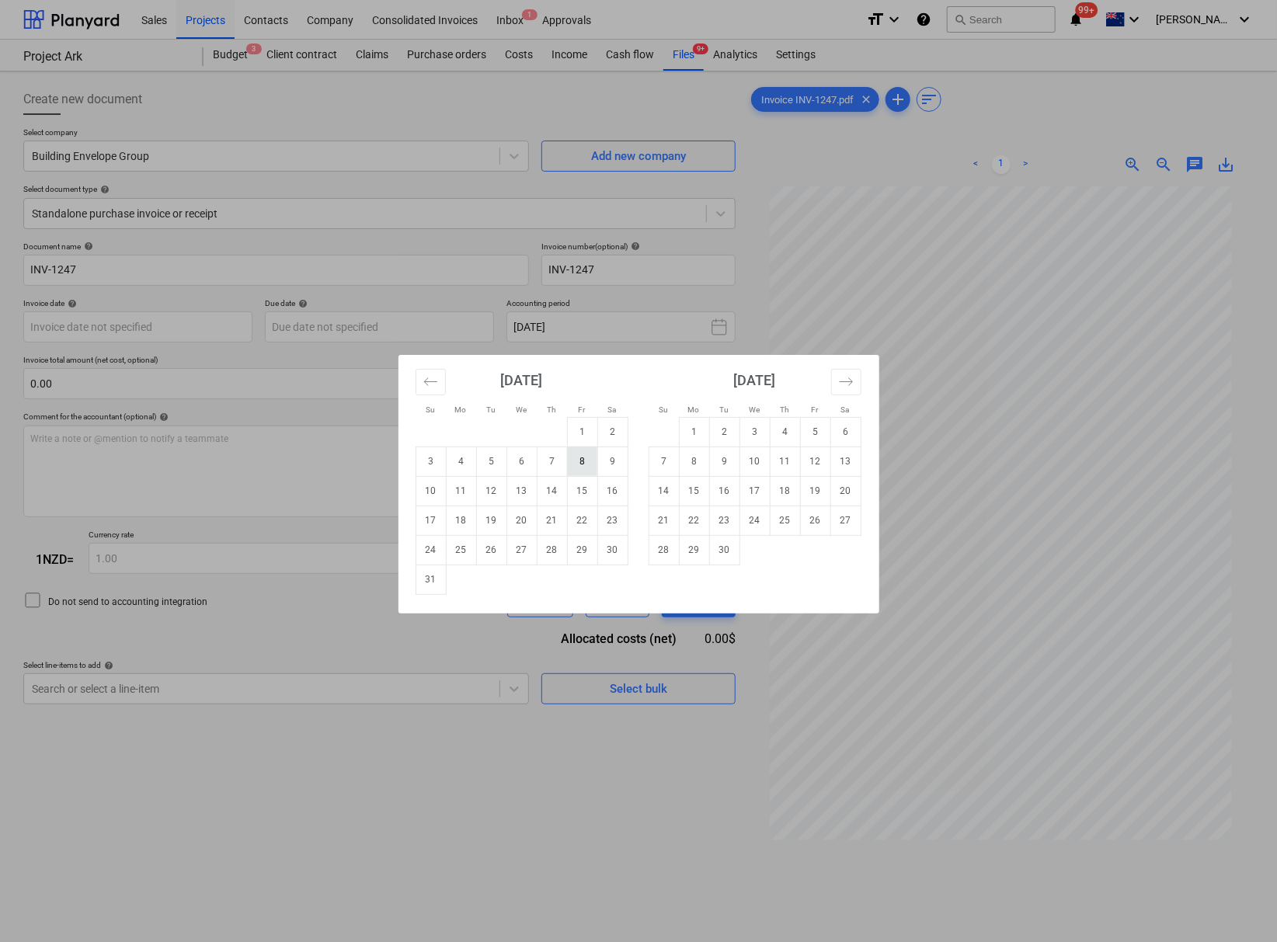
click at [576, 466] on td "8" at bounding box center [582, 462] width 30 height 30
type input "[DATE]"
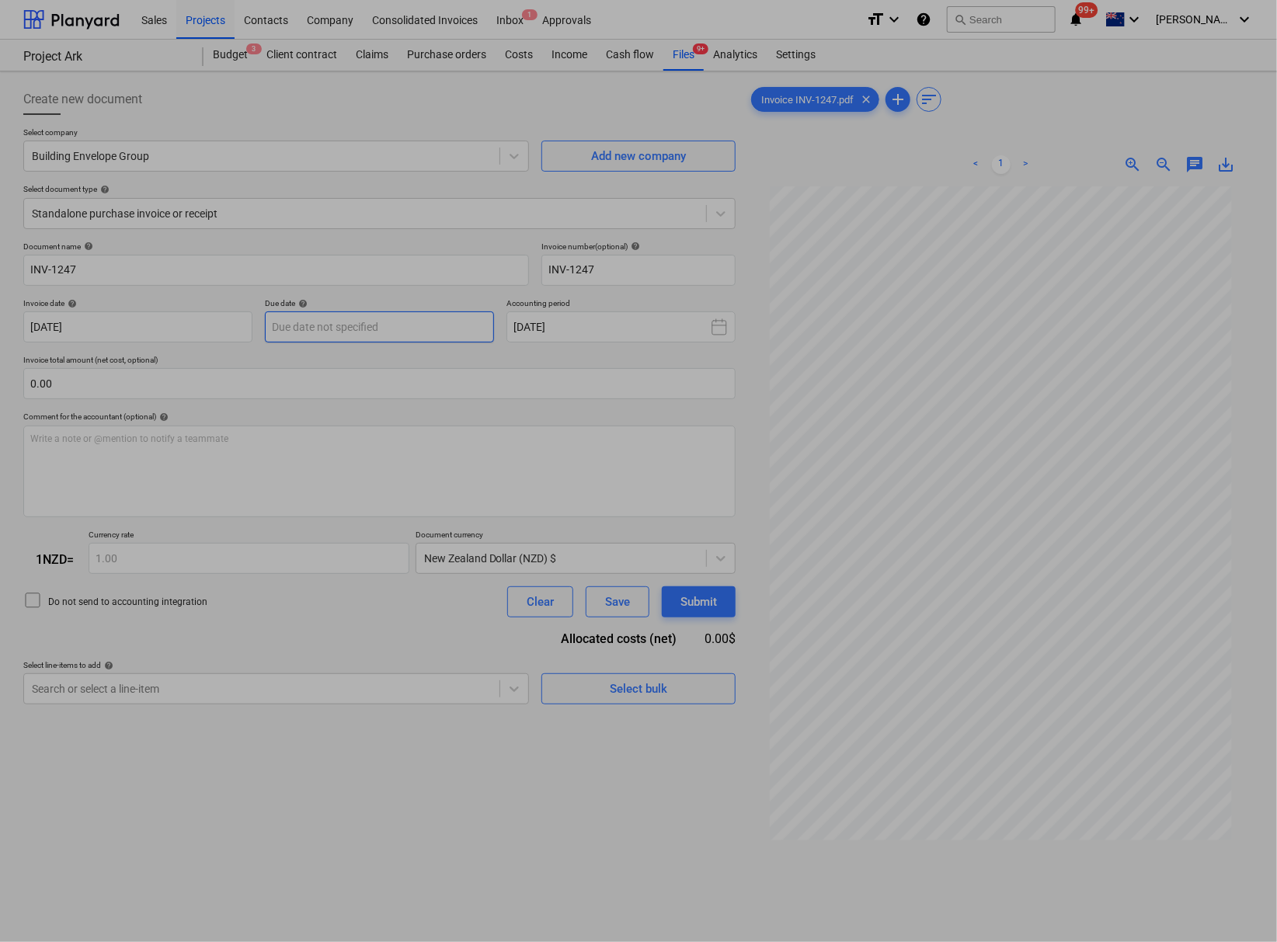
click at [373, 323] on body "This website stores cookies on your computer. These cookies are used to collect…" at bounding box center [638, 471] width 1277 height 942
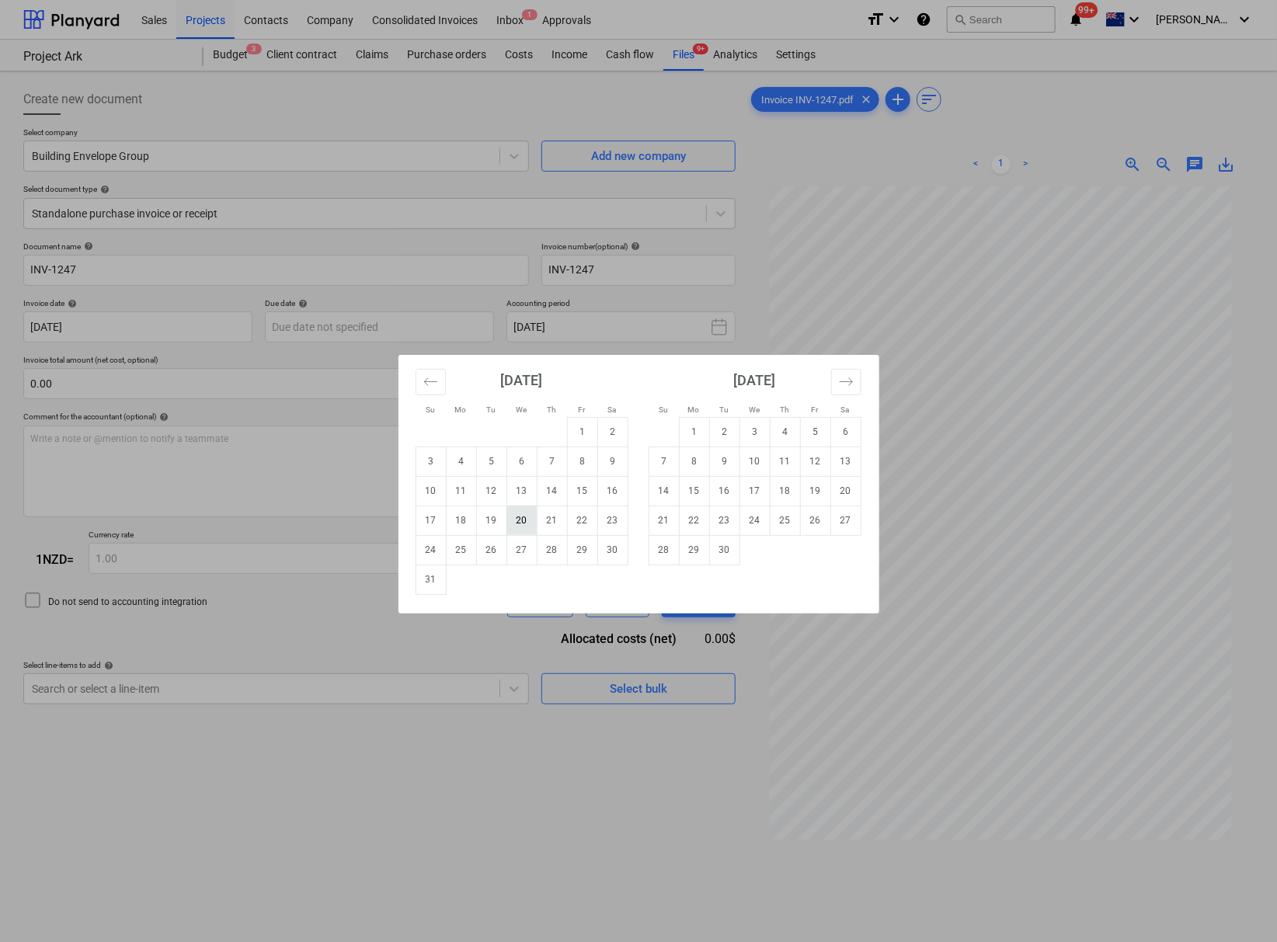
click at [519, 515] on td "20" at bounding box center [521, 521] width 30 height 30
type input "[DATE]"
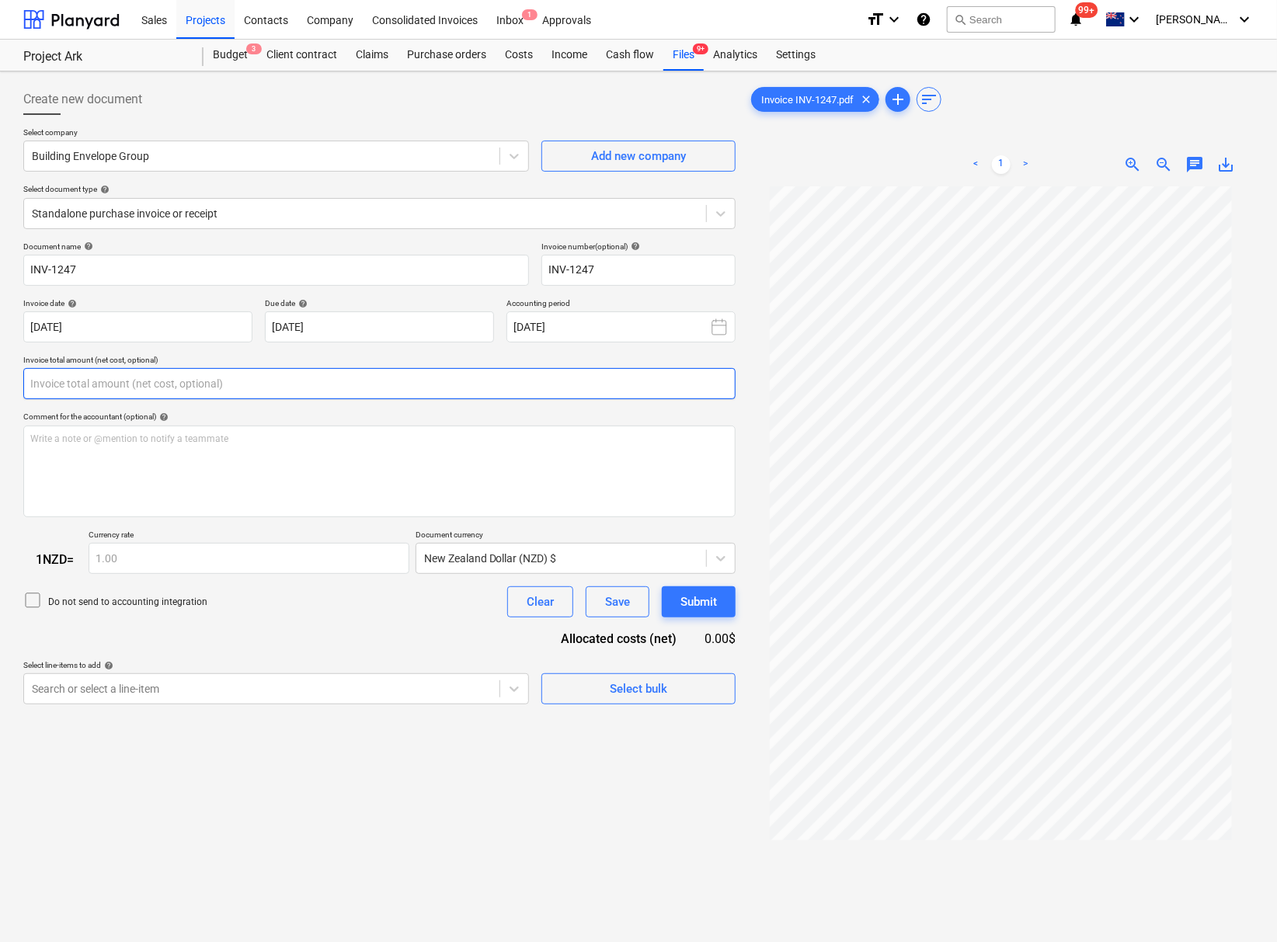
click at [272, 380] on input "text" at bounding box center [379, 383] width 712 height 31
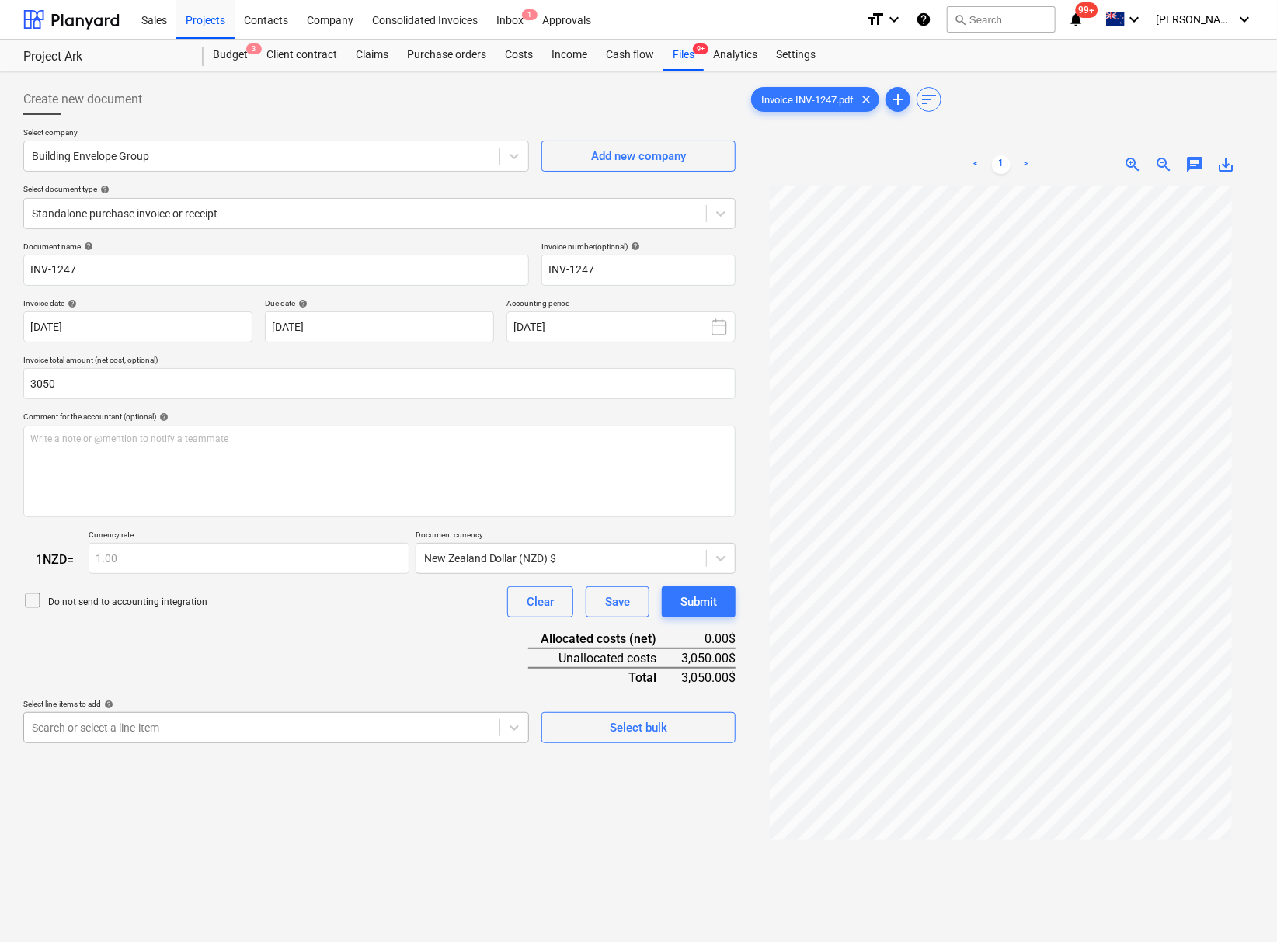
type input "3,050.00"
click at [264, 741] on body "This website stores cookies on your computer. These cookies are used to collect…" at bounding box center [638, 471] width 1277 height 942
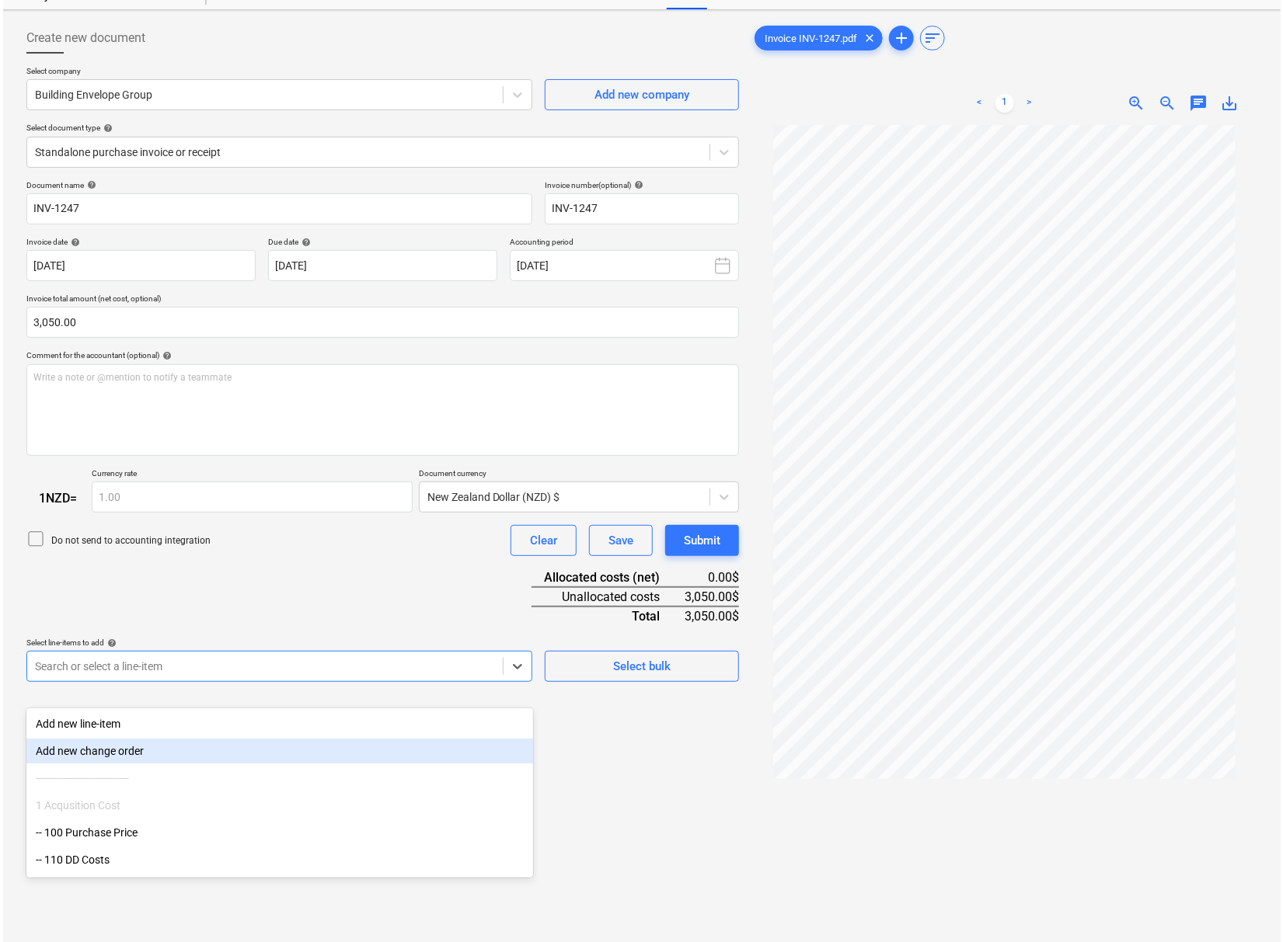
scroll to position [69, 0]
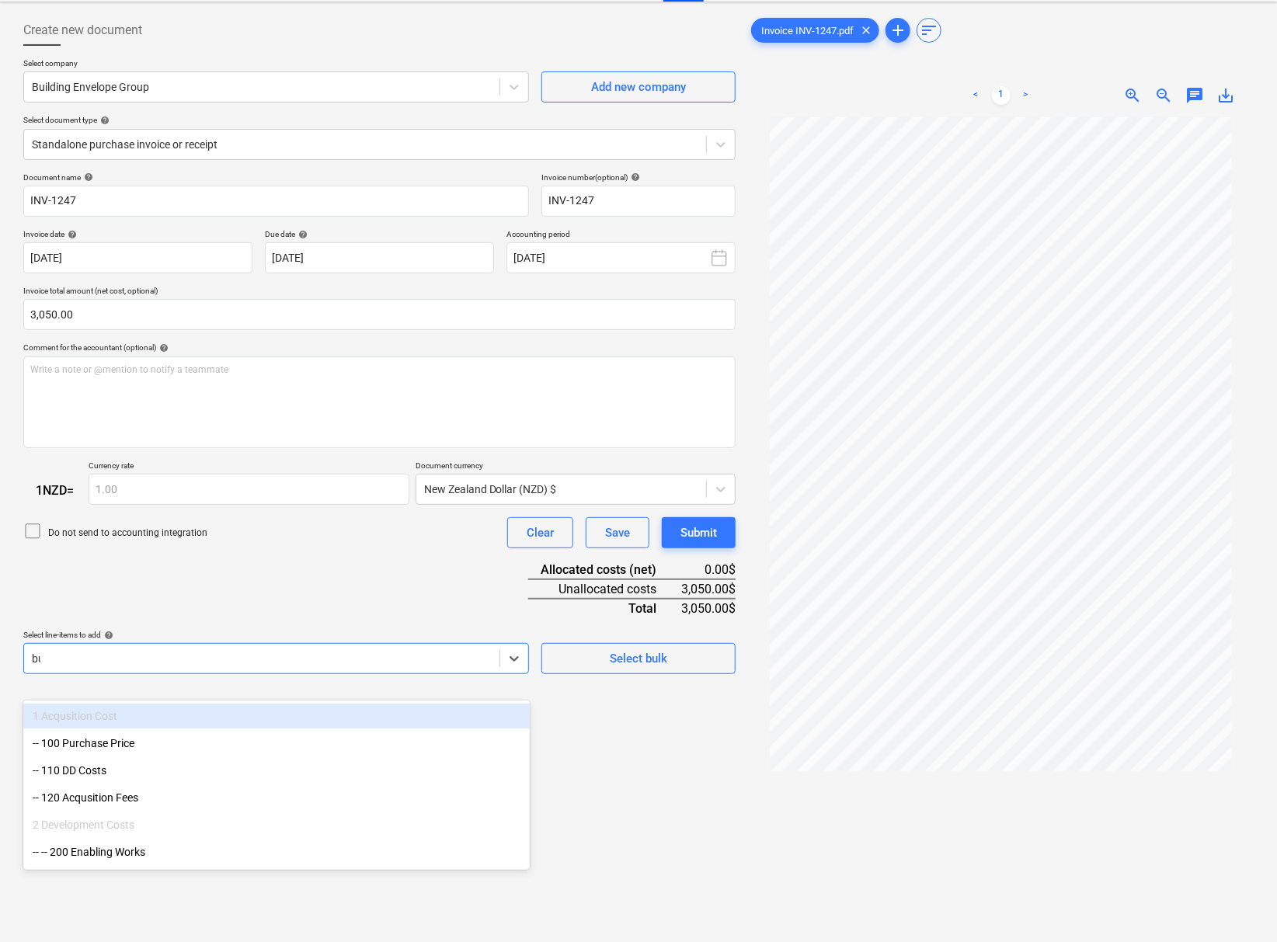
type input "bui"
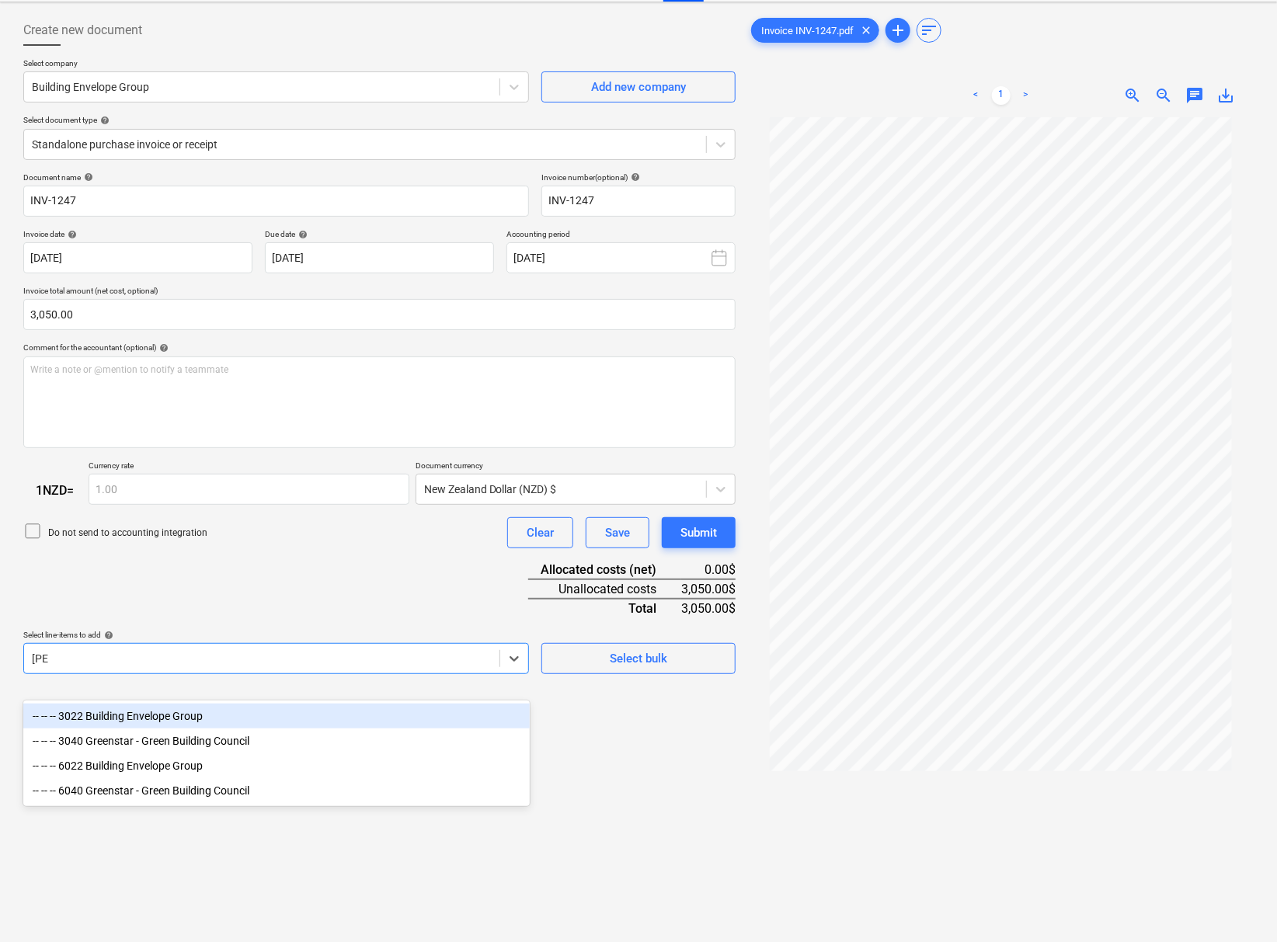
click at [234, 713] on div "-- -- -- 3022 Building Envelope Group" at bounding box center [276, 716] width 506 height 25
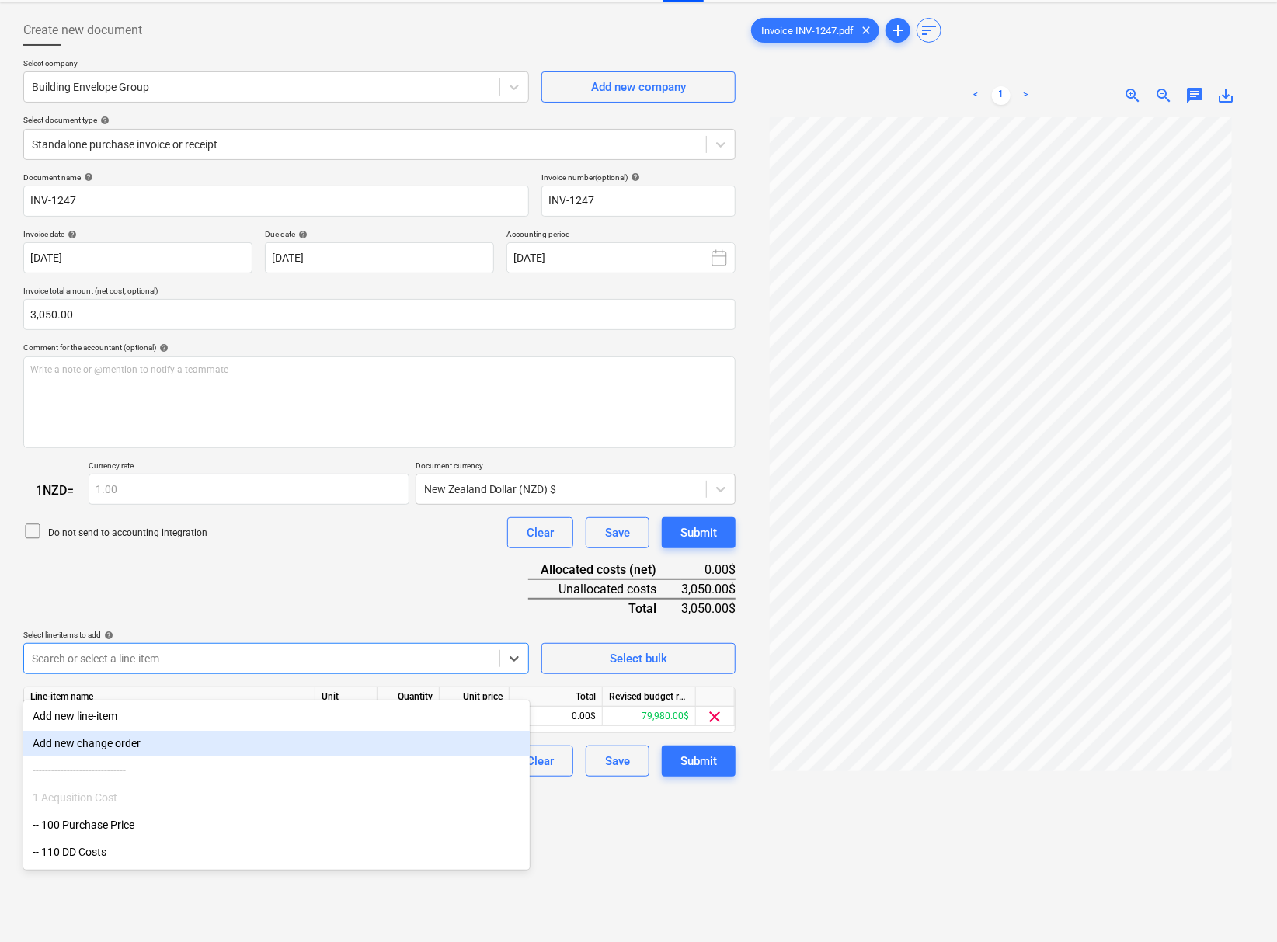
click at [618, 860] on div "Create new document Select company Building Envelope Group Add new company Sele…" at bounding box center [379, 516] width 725 height 1014
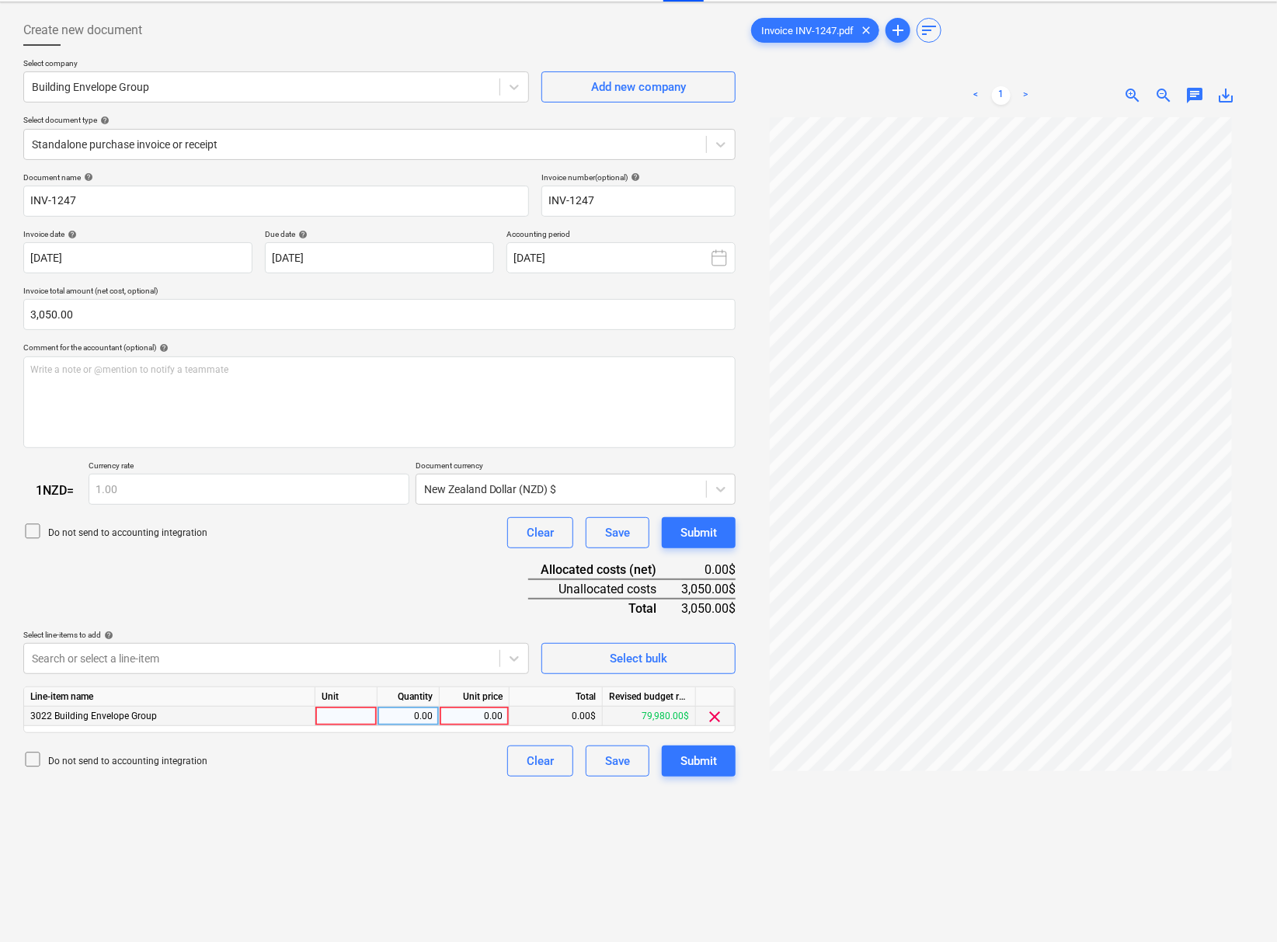
click at [477, 726] on div "0.00" at bounding box center [474, 716] width 57 height 19
type input "3050"
click at [400, 832] on div "Create new document Select company Building Envelope Group Add new company Sele…" at bounding box center [379, 516] width 725 height 1014
click at [663, 776] on button "Submit" at bounding box center [699, 761] width 74 height 31
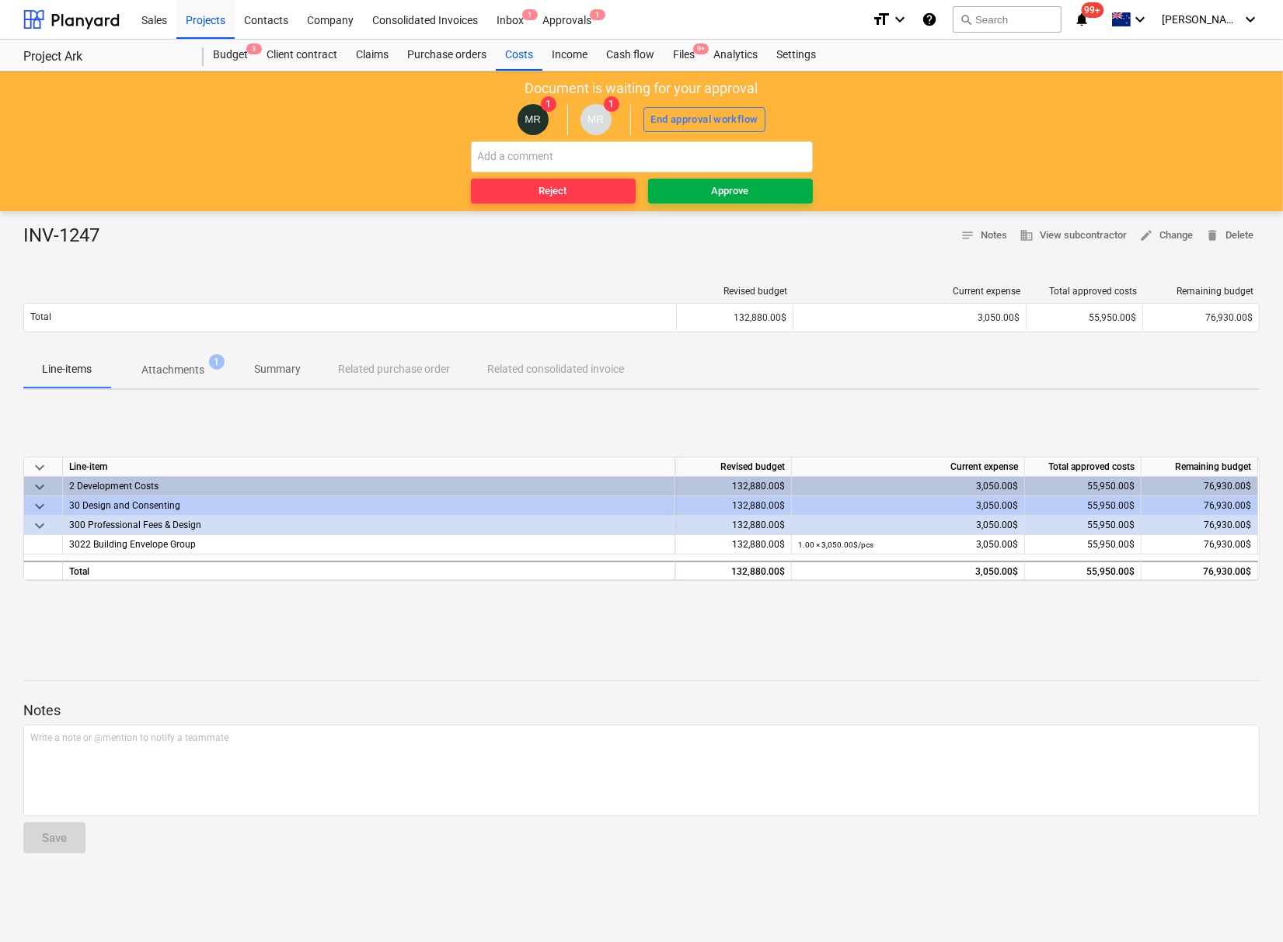
click at [728, 195] on div "Approve" at bounding box center [730, 192] width 37 height 18
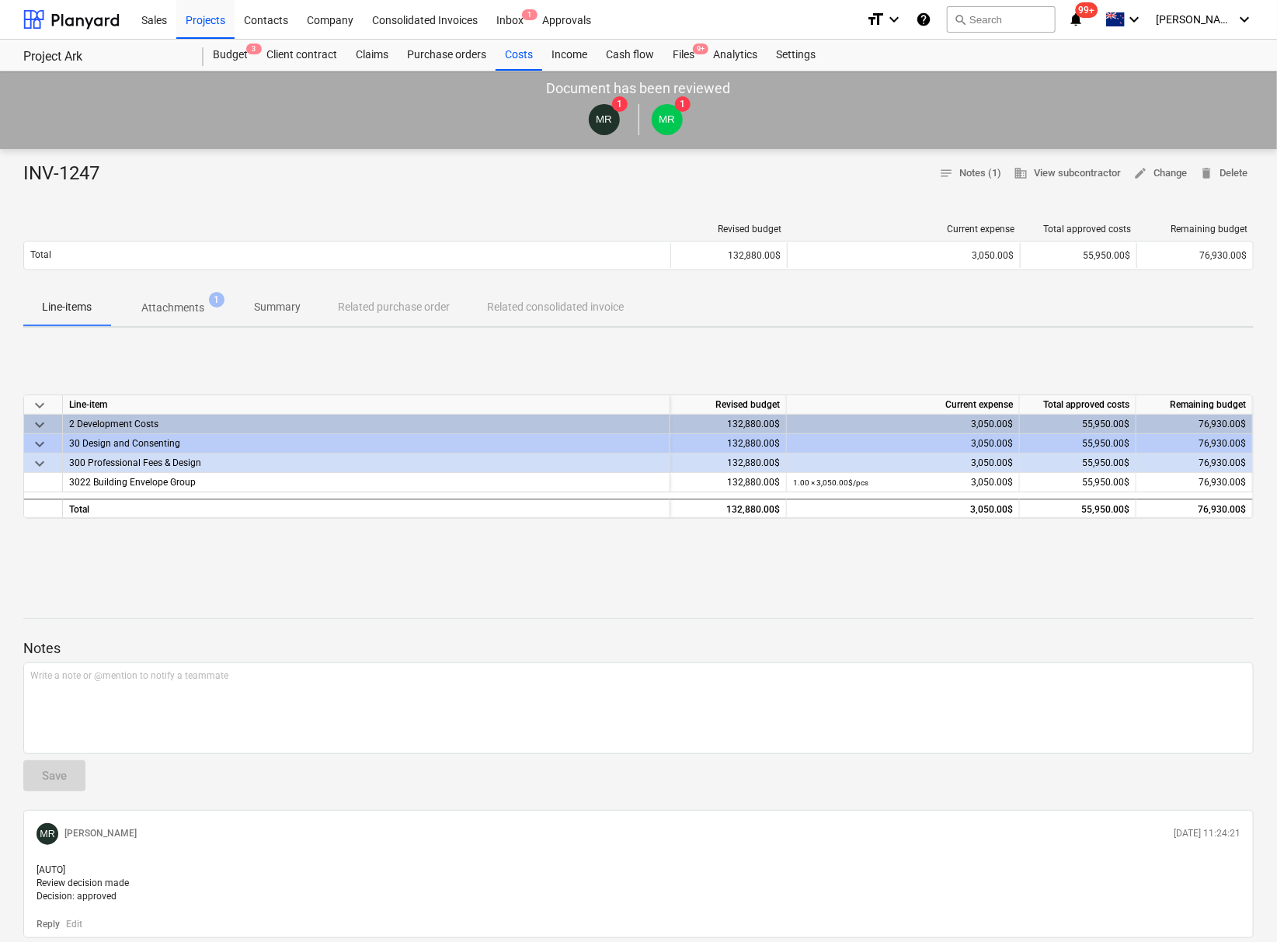
drag, startPoint x: 376, startPoint y: 603, endPoint x: 430, endPoint y: 365, distance: 243.9
click at [376, 603] on div at bounding box center [638, 604] width 1231 height 12
click at [681, 56] on div "Files 9+" at bounding box center [683, 55] width 40 height 31
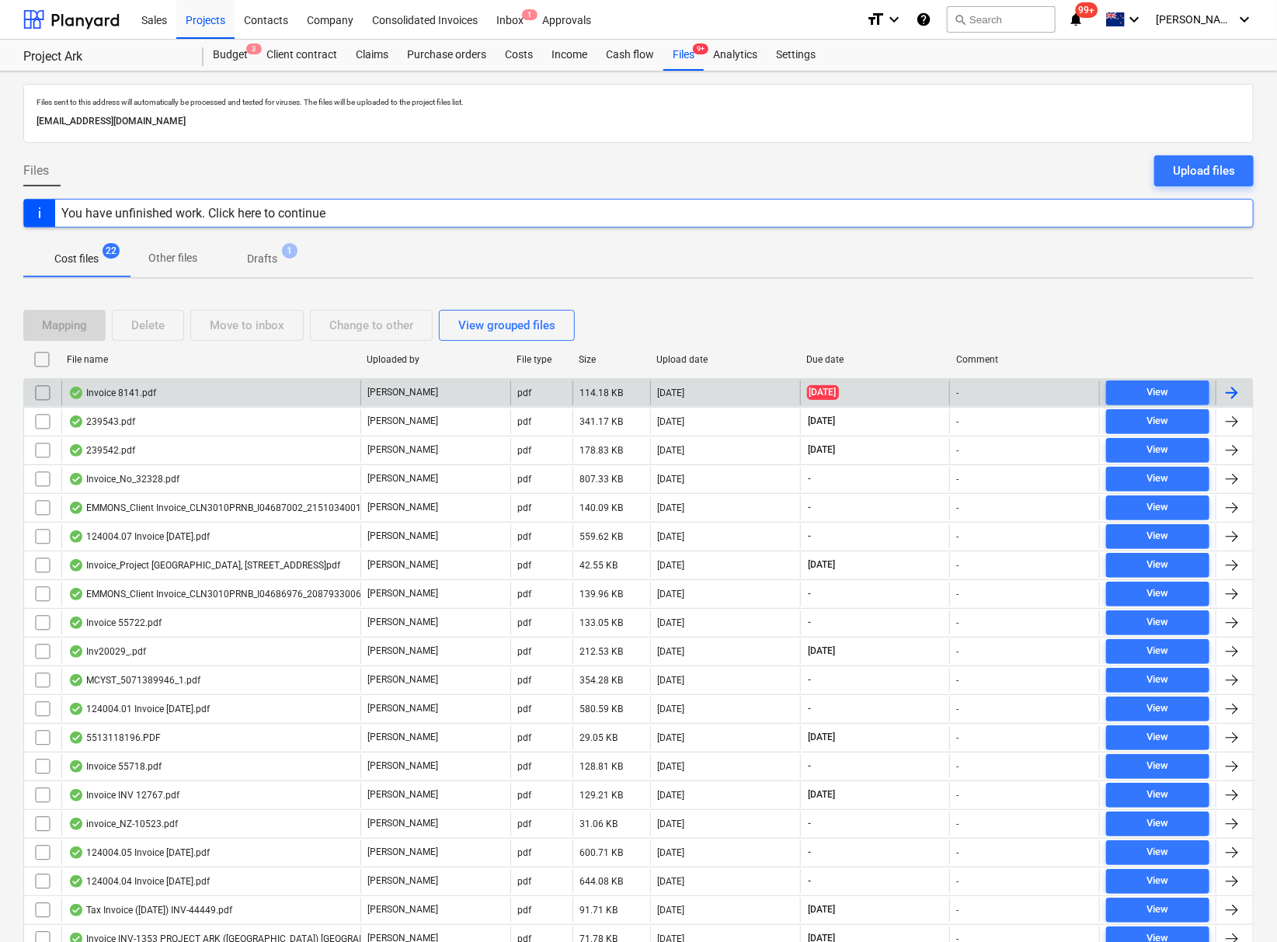
click at [127, 389] on div "Invoice 8141.pdf" at bounding box center [112, 393] width 88 height 12
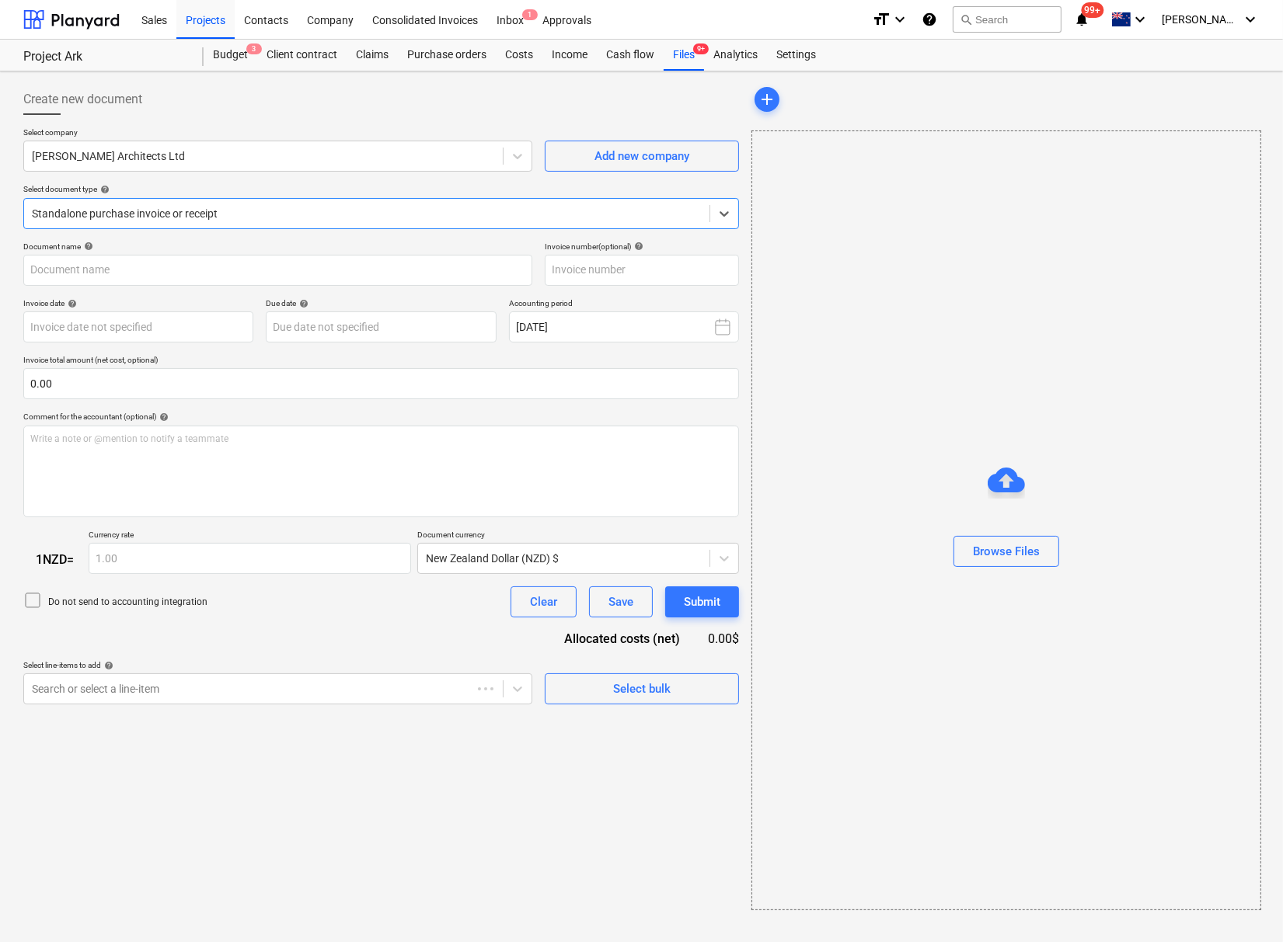
type input "8141"
type input "[DATE]"
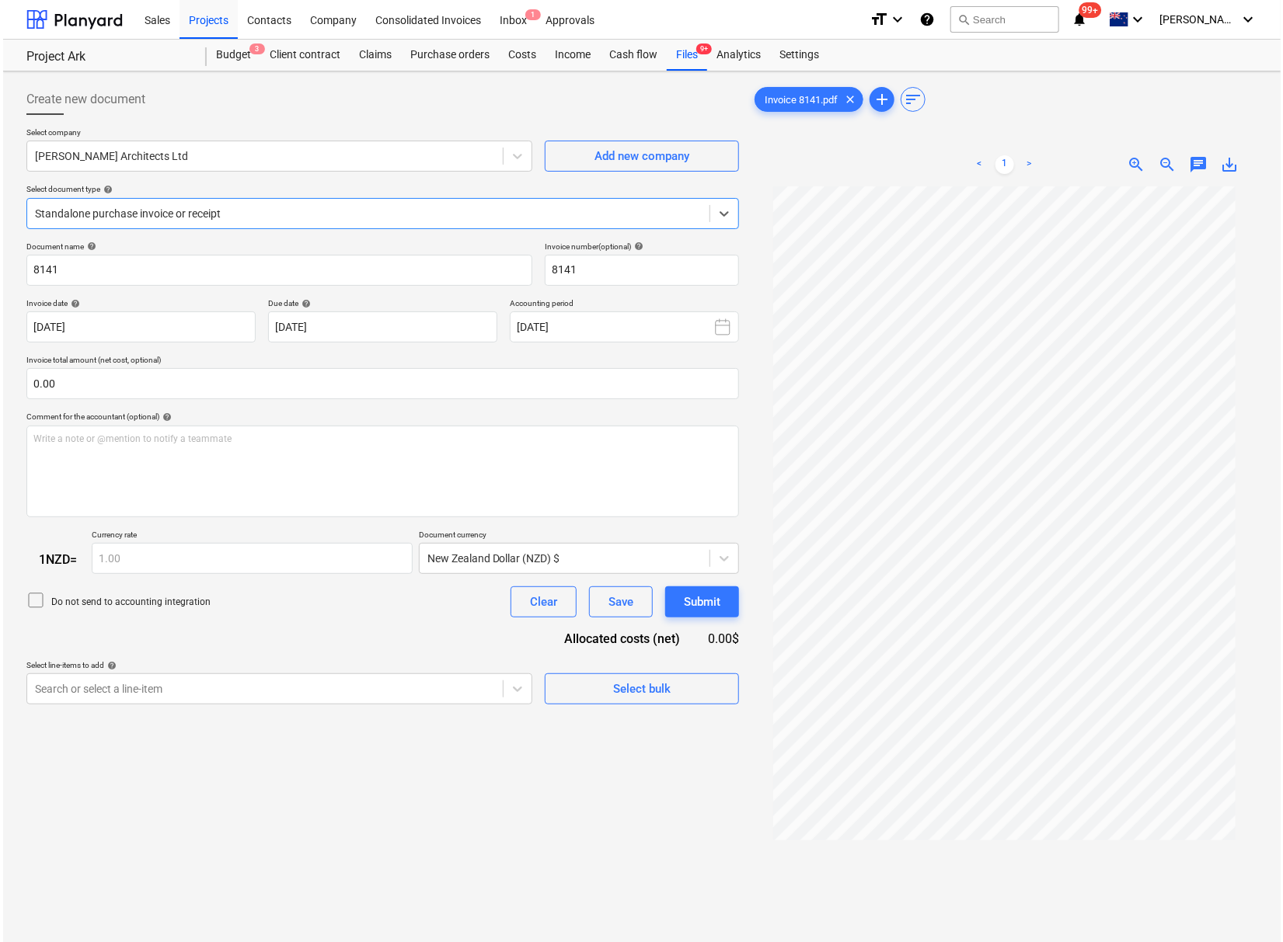
scroll to position [86, 0]
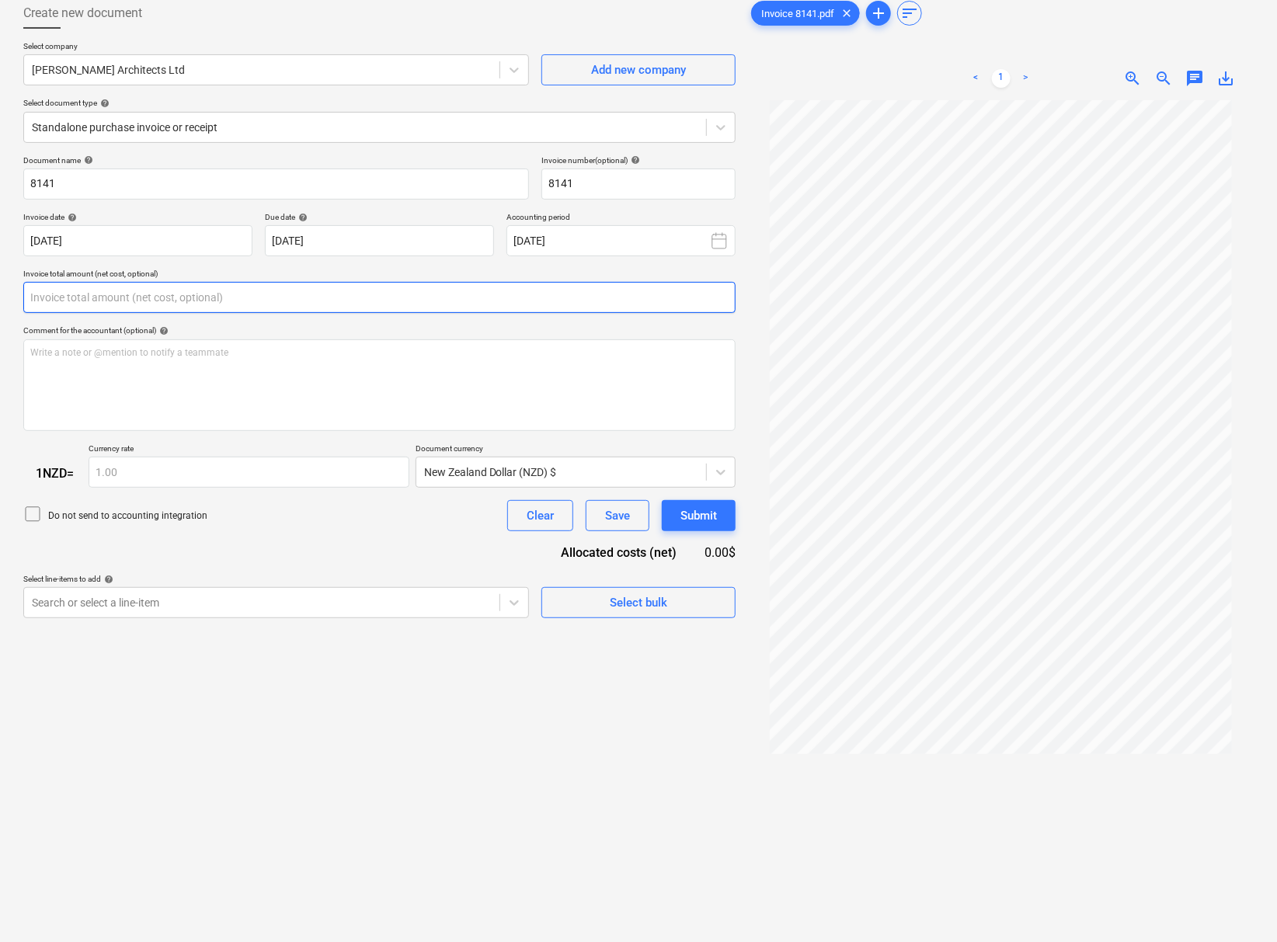
click at [151, 295] on input "text" at bounding box center [379, 297] width 712 height 31
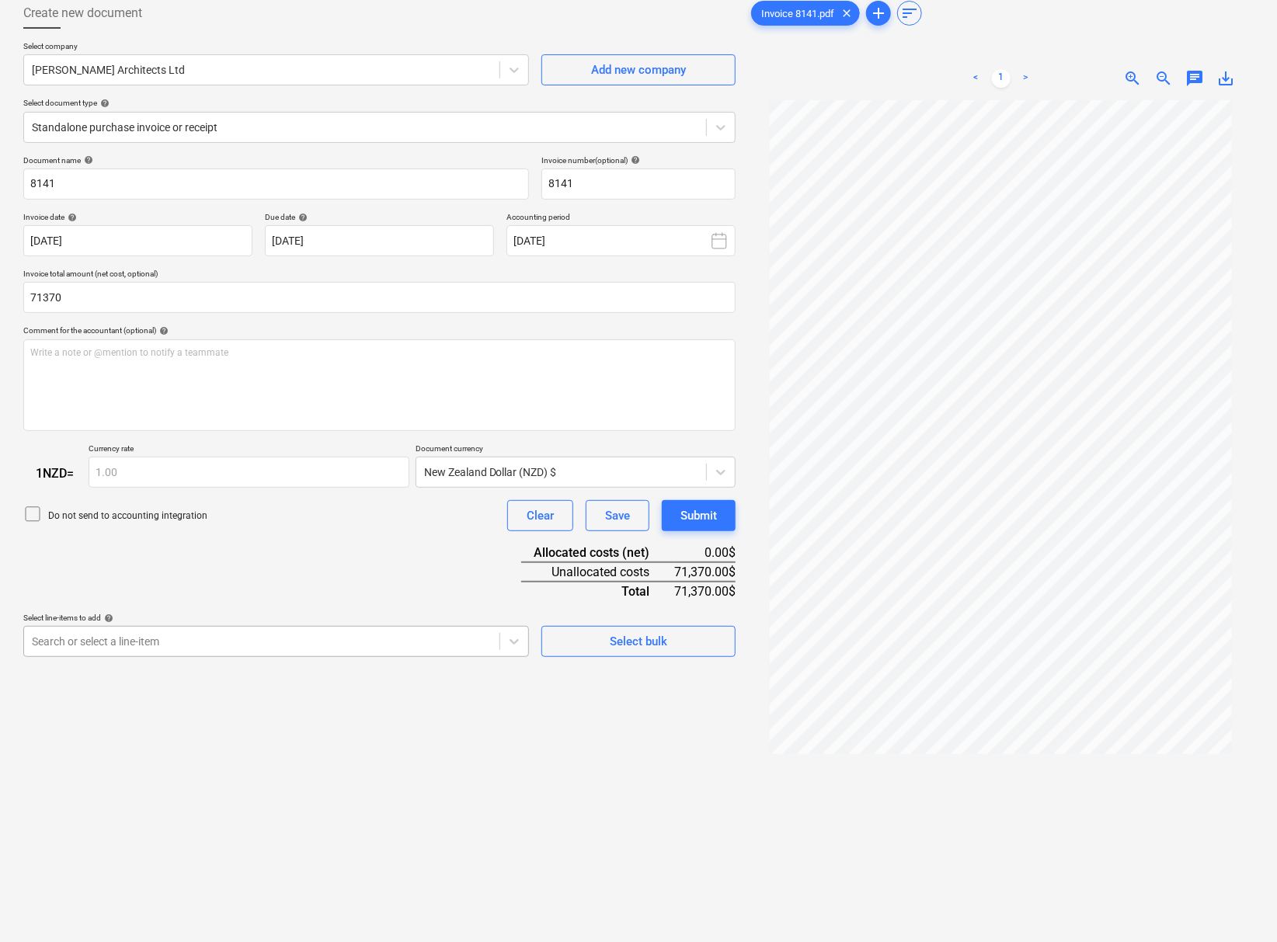
type input "71,370.00"
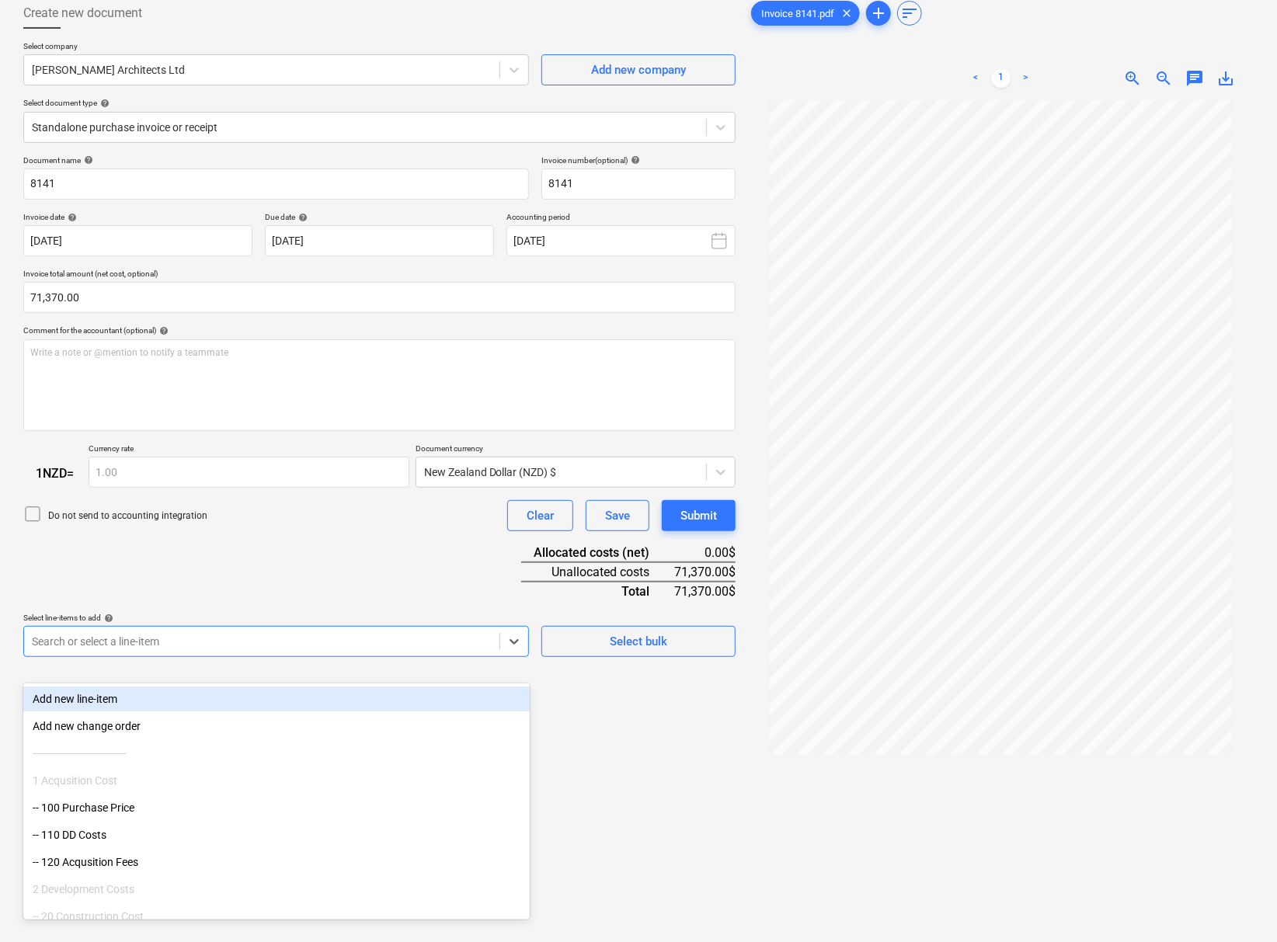
click at [235, 657] on div "Search or select a line-item" at bounding box center [276, 641] width 506 height 31
type input "c"
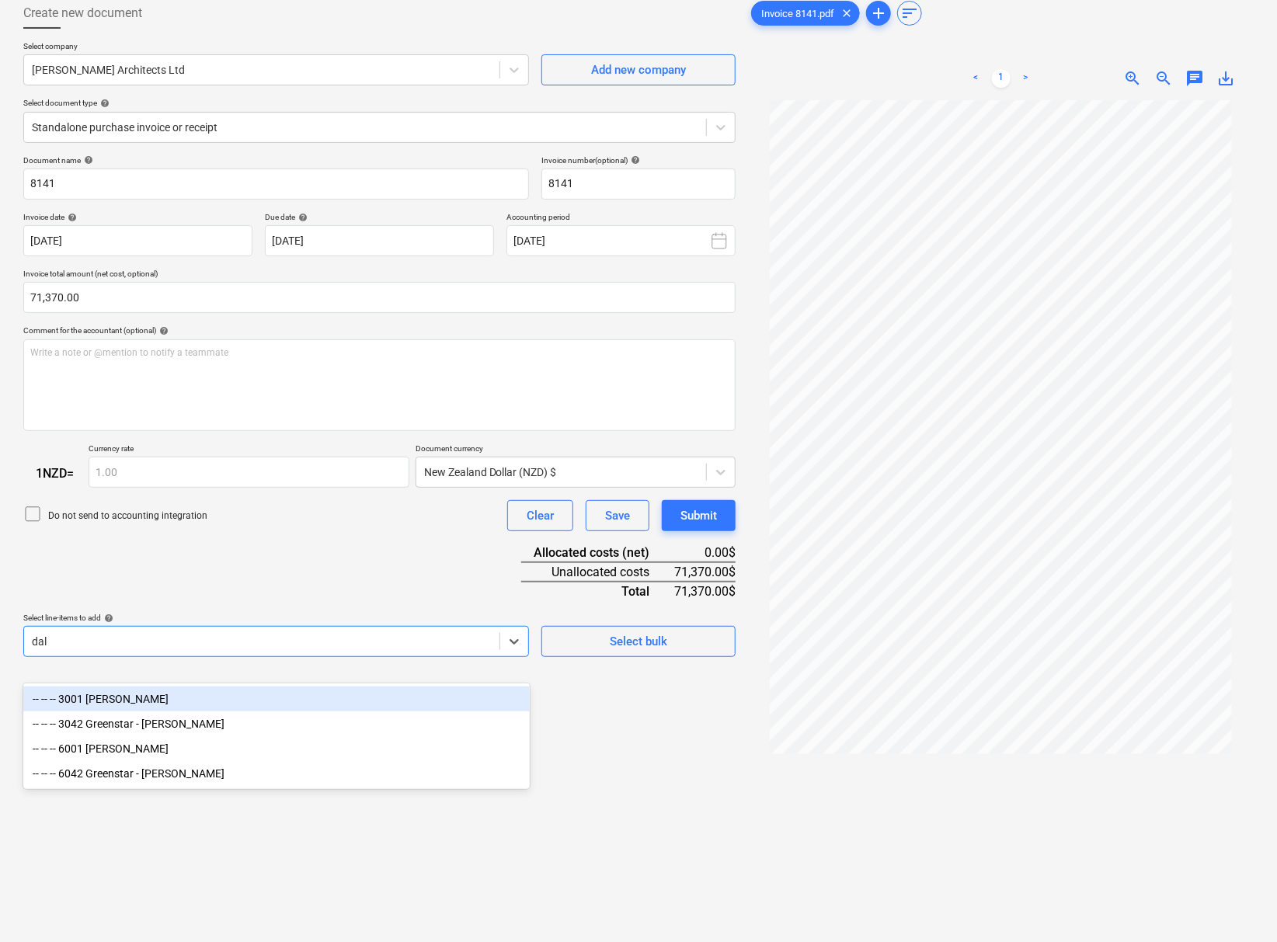
type input "dalm"
click at [223, 697] on div "-- -- -- 3001 Dalman" at bounding box center [276, 699] width 506 height 25
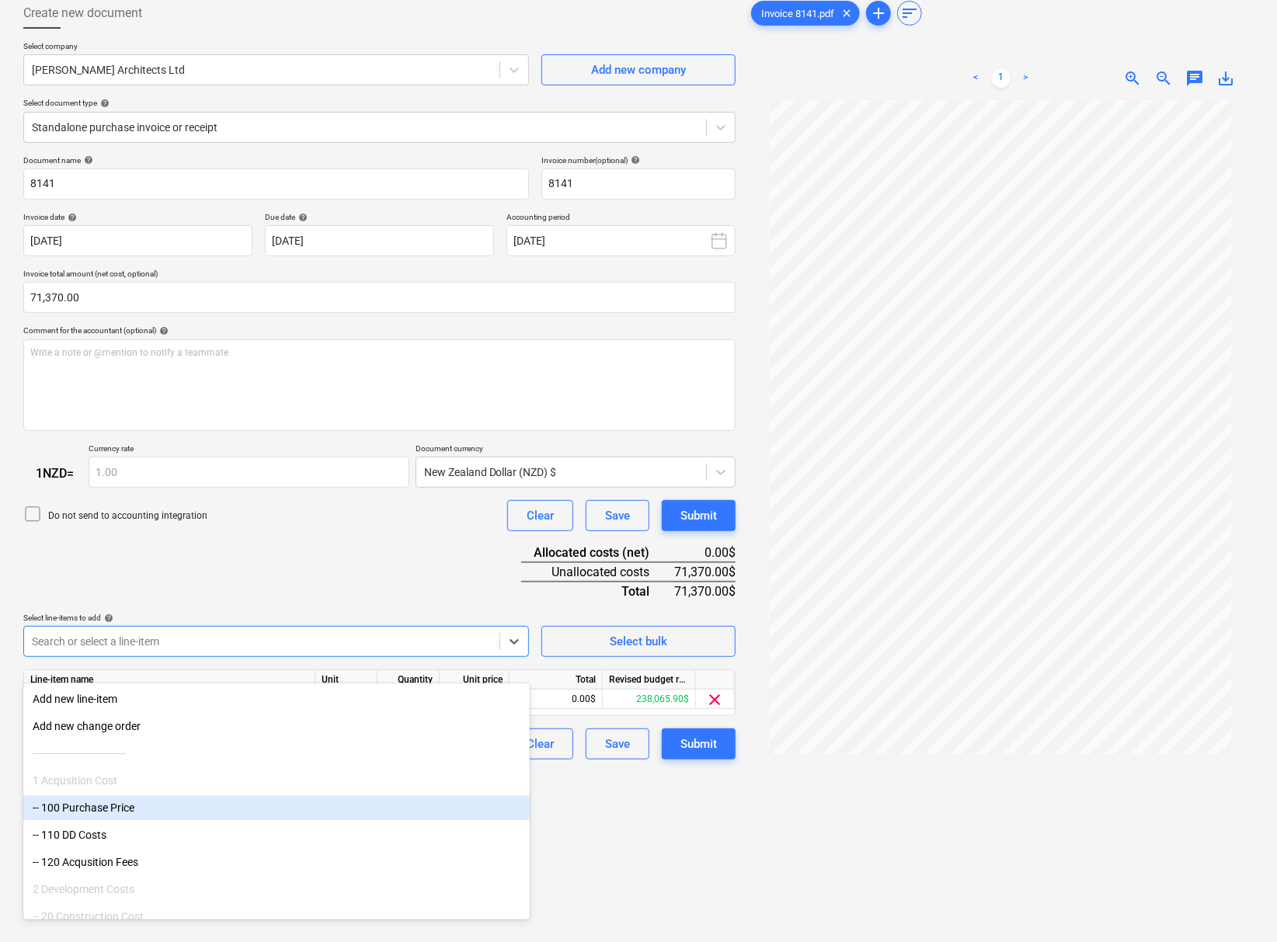
click at [616, 840] on div "Create new document Select company Dalman Architects Ltd Add new company Select…" at bounding box center [379, 500] width 725 height 1019
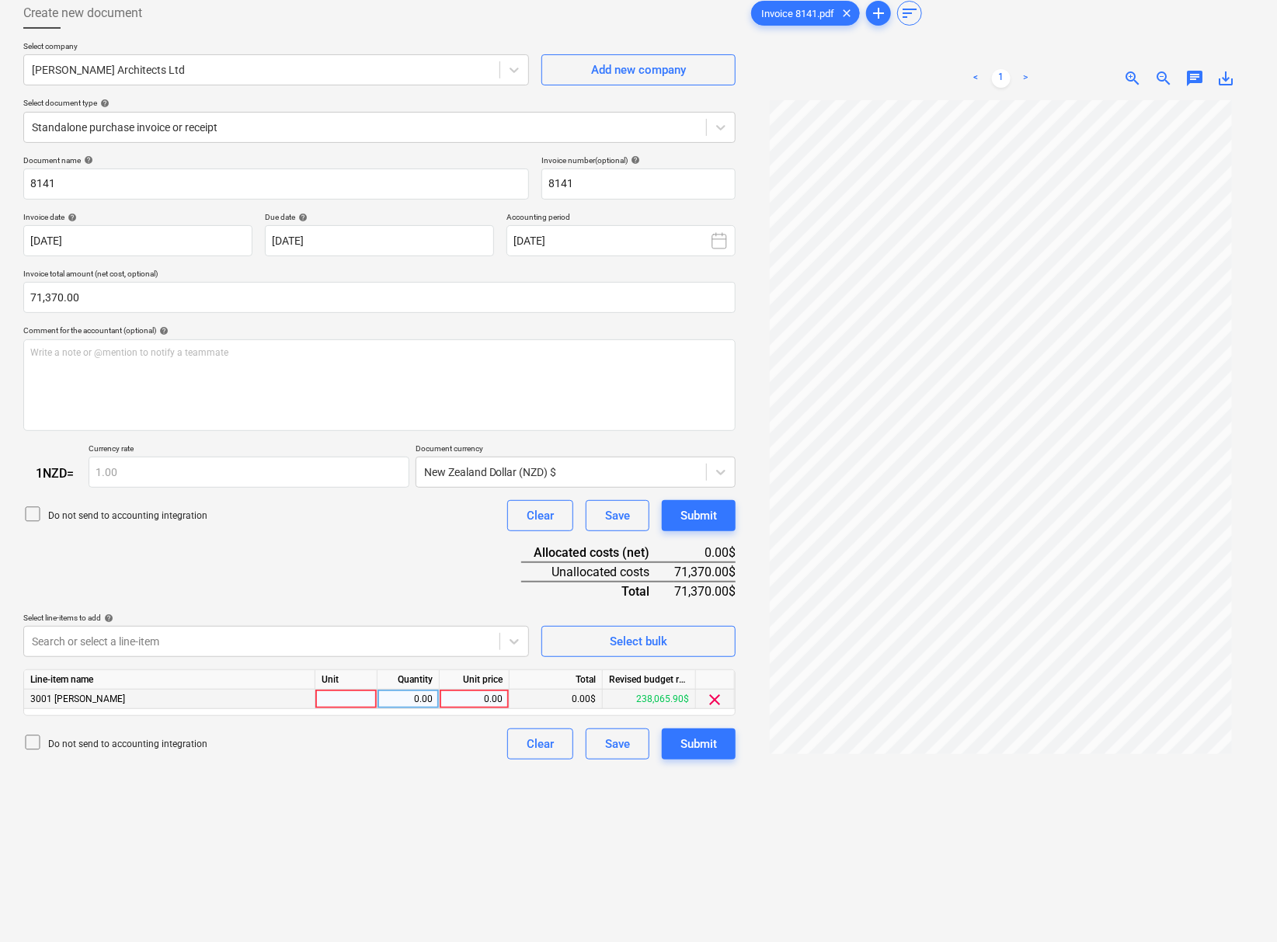
click at [460, 709] on div "0.00" at bounding box center [474, 699] width 57 height 19
type input "71370"
click at [372, 818] on div "Create new document Select company Dalman Architects Ltd Add new company Select…" at bounding box center [379, 500] width 725 height 1019
click at [703, 754] on div "Submit" at bounding box center [699, 744] width 37 height 20
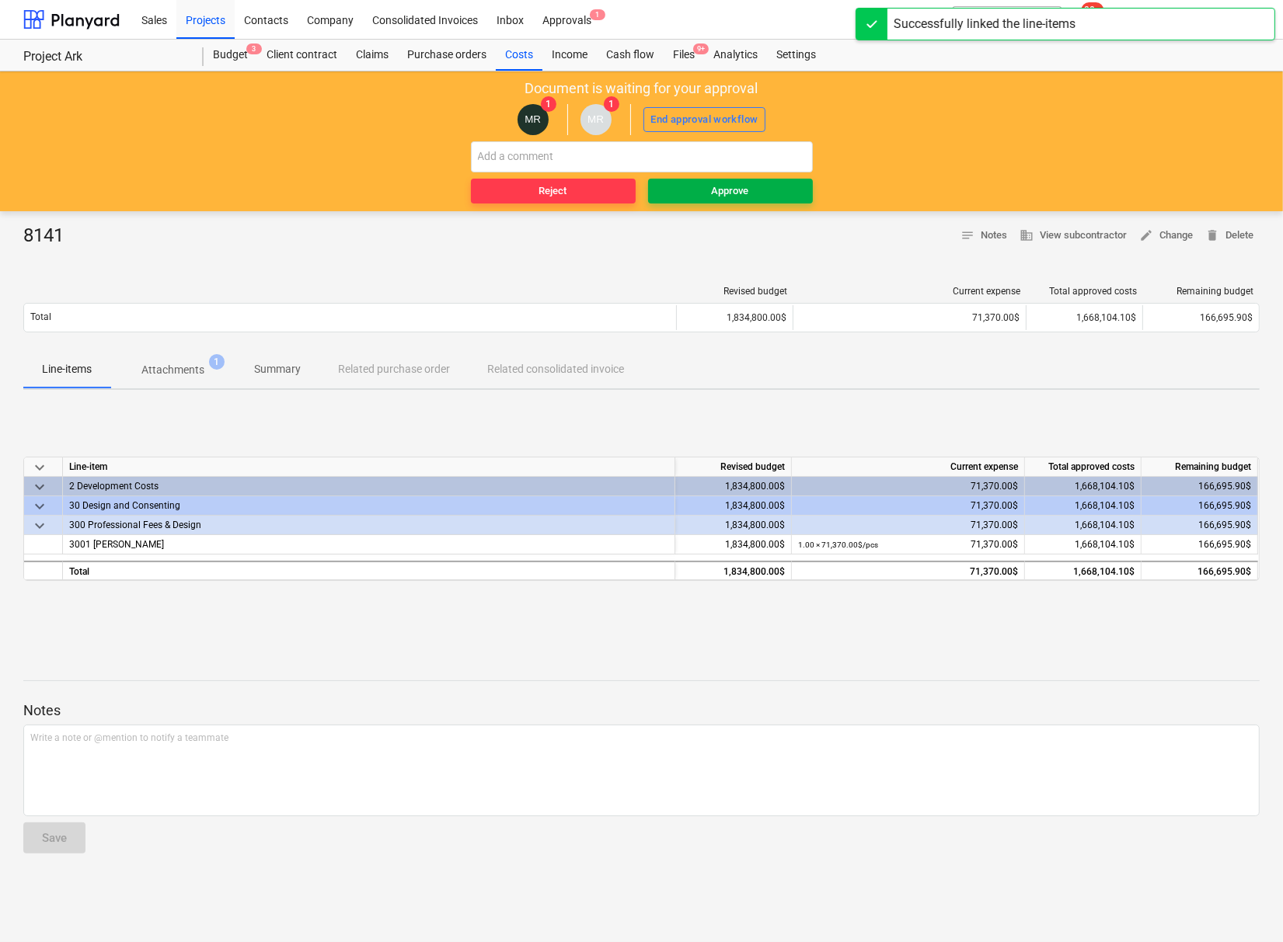
click at [747, 200] on div "Approve" at bounding box center [730, 192] width 37 height 18
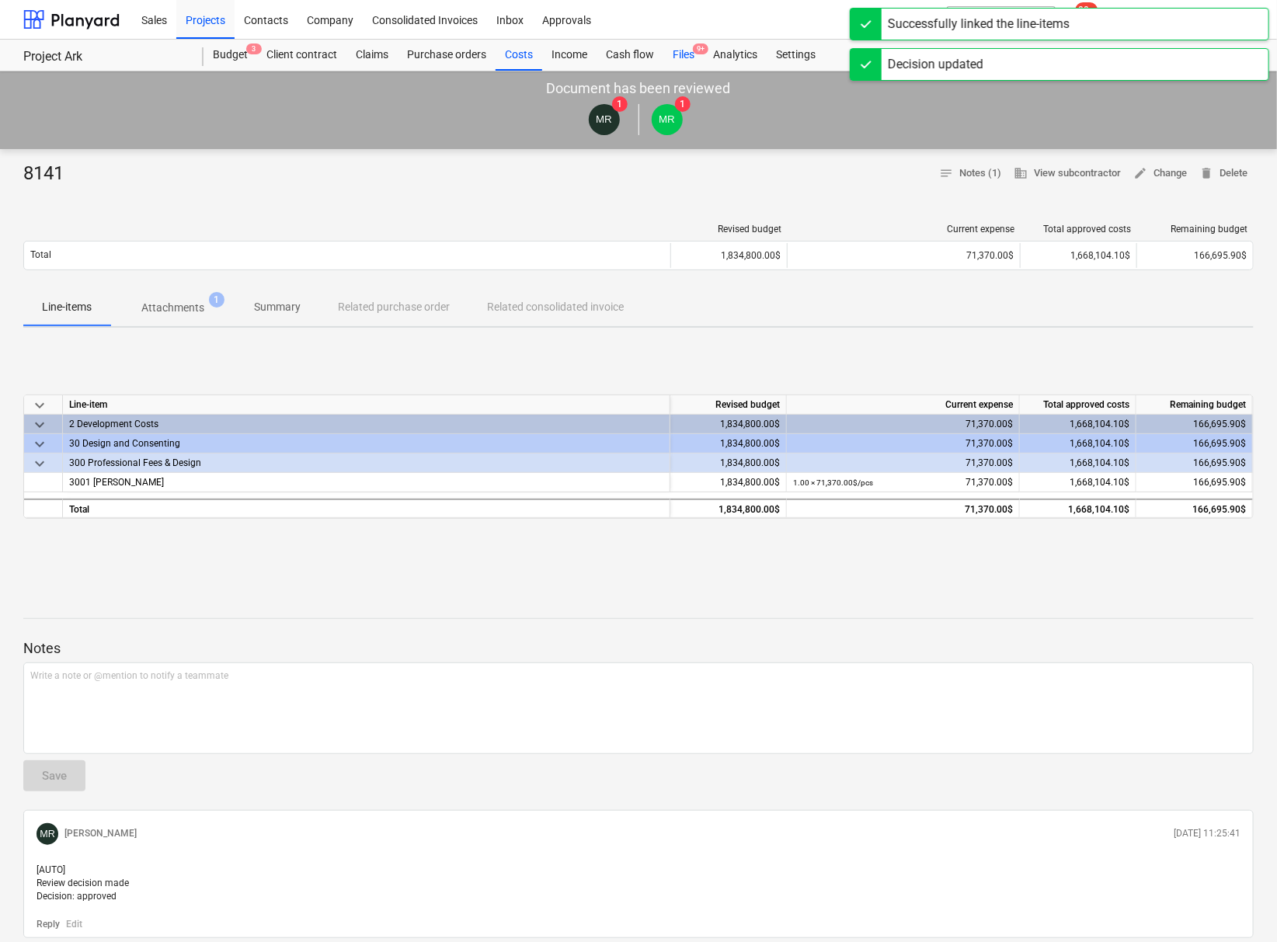
click at [681, 54] on div "Files 9+" at bounding box center [683, 55] width 40 height 31
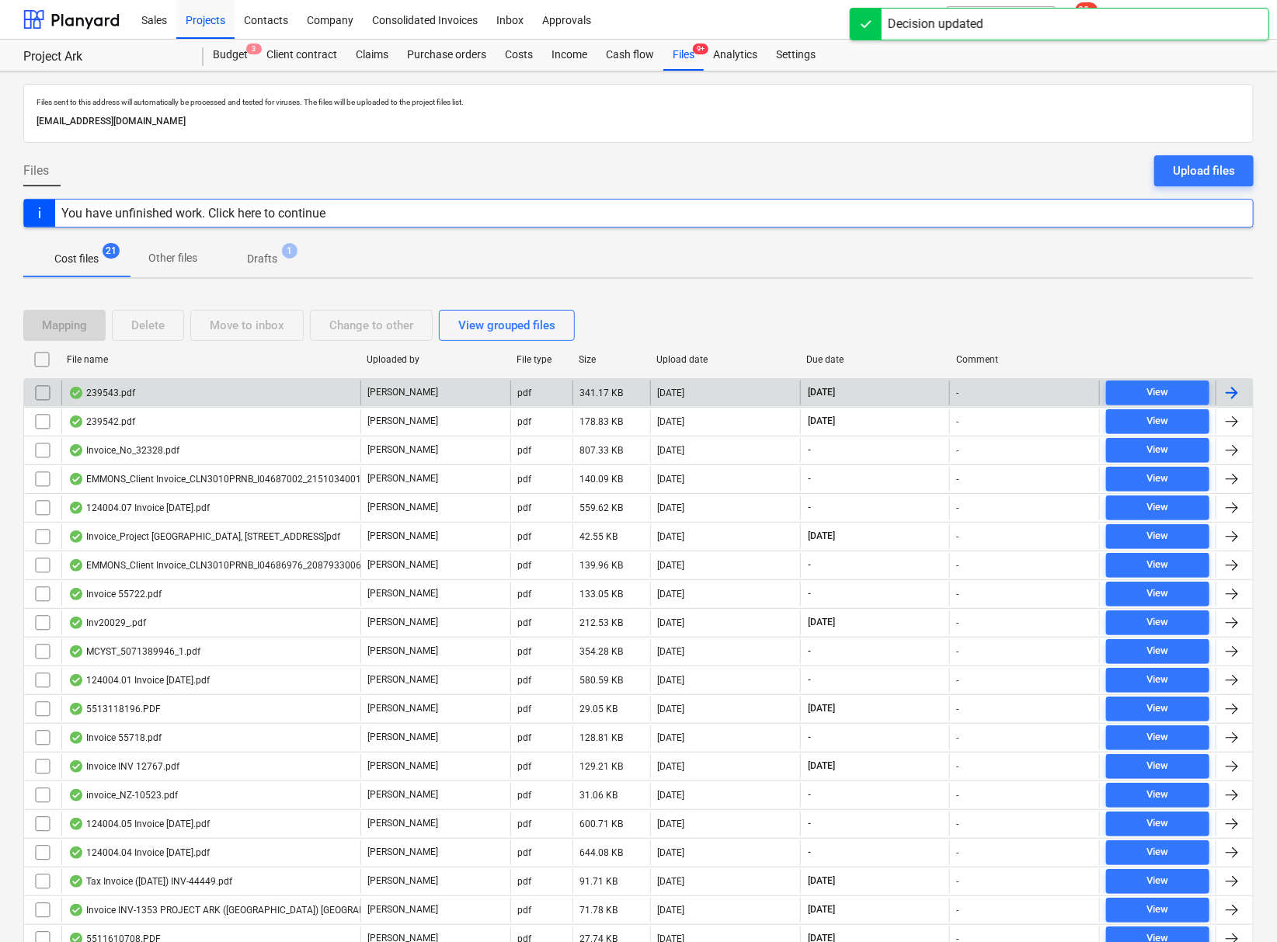
click at [128, 394] on div "239543.pdf" at bounding box center [101, 393] width 67 height 12
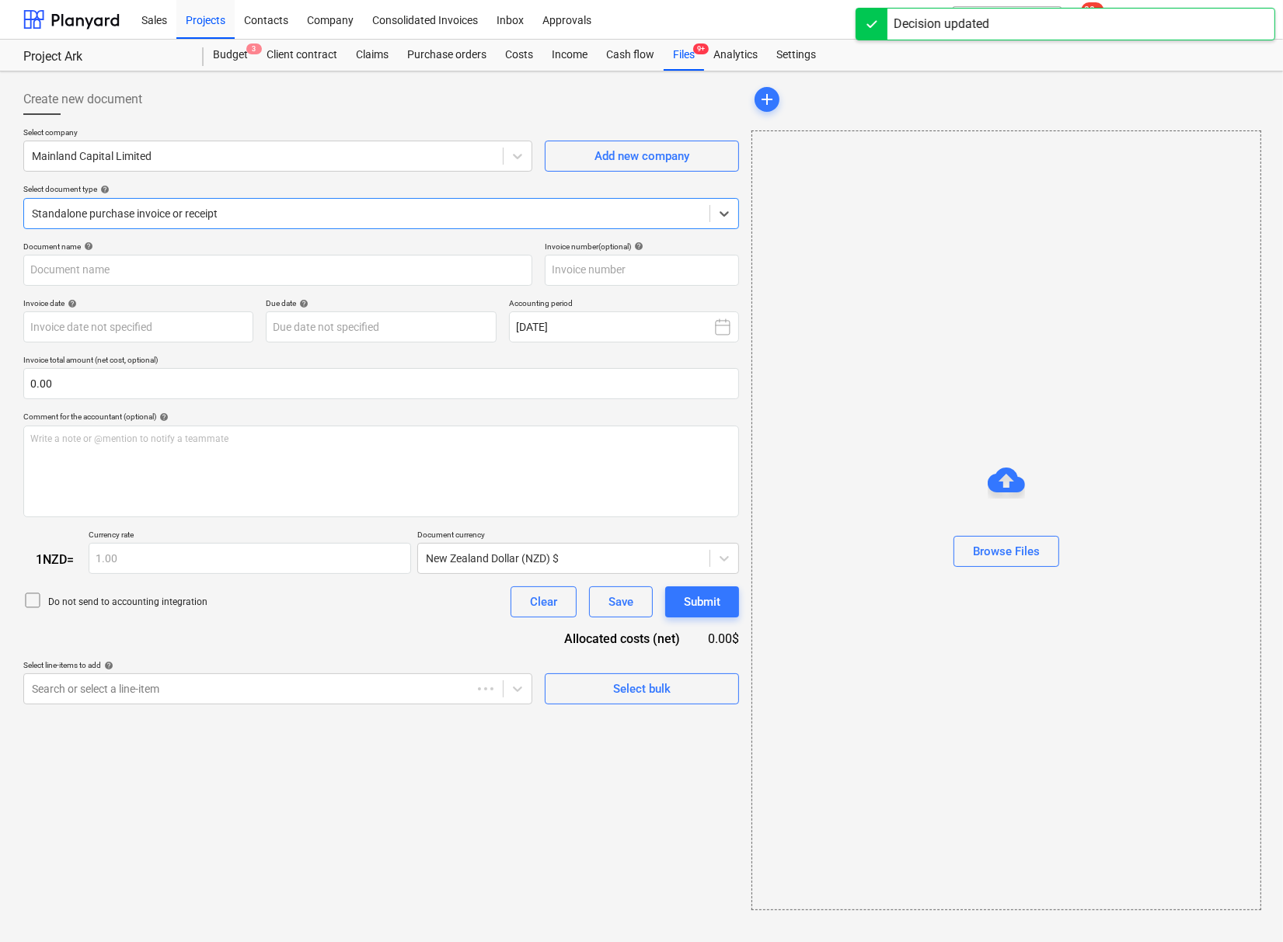
type input "239543"
type input "[DATE]"
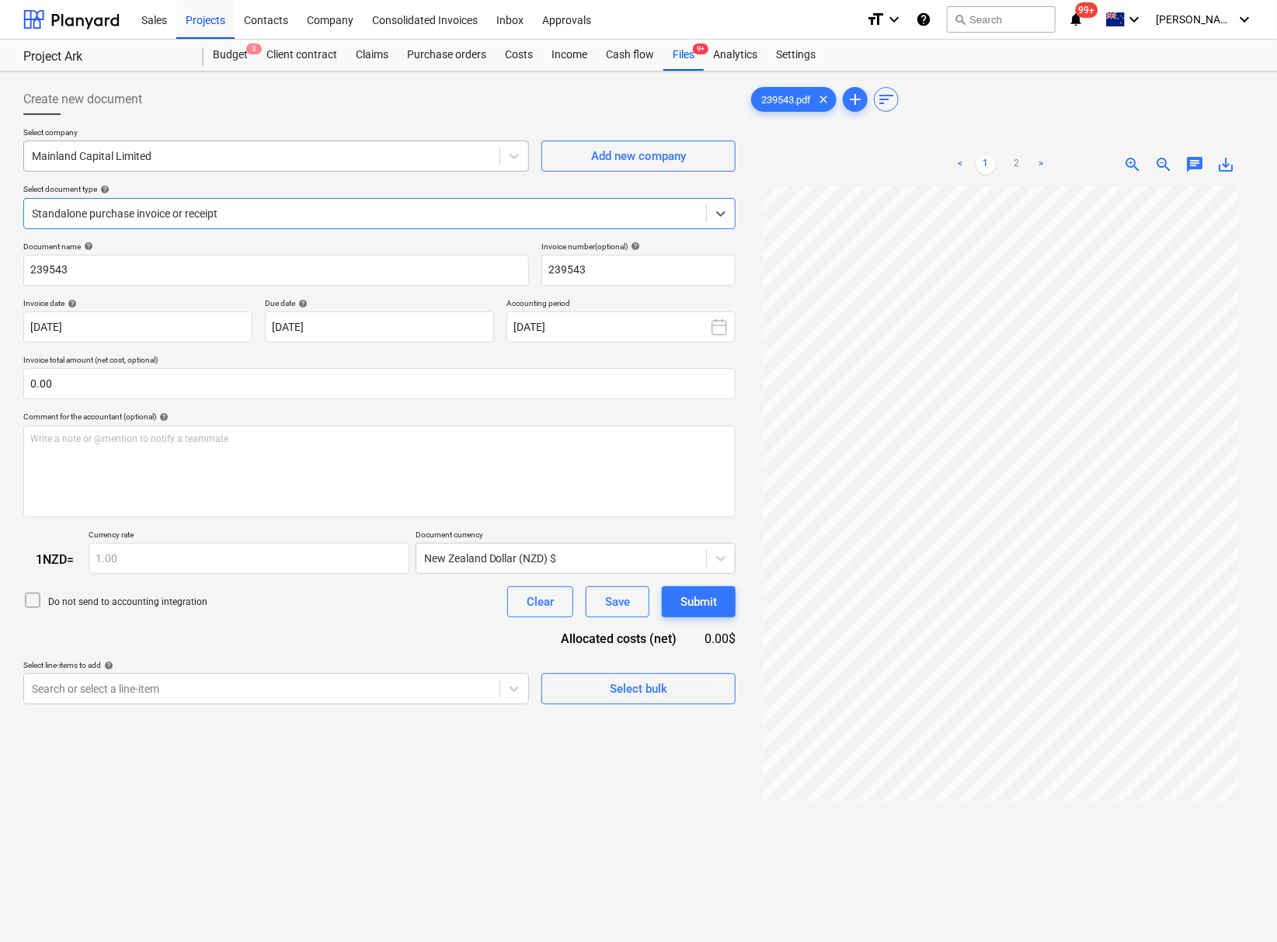
click at [189, 155] on div at bounding box center [262, 156] width 460 height 16
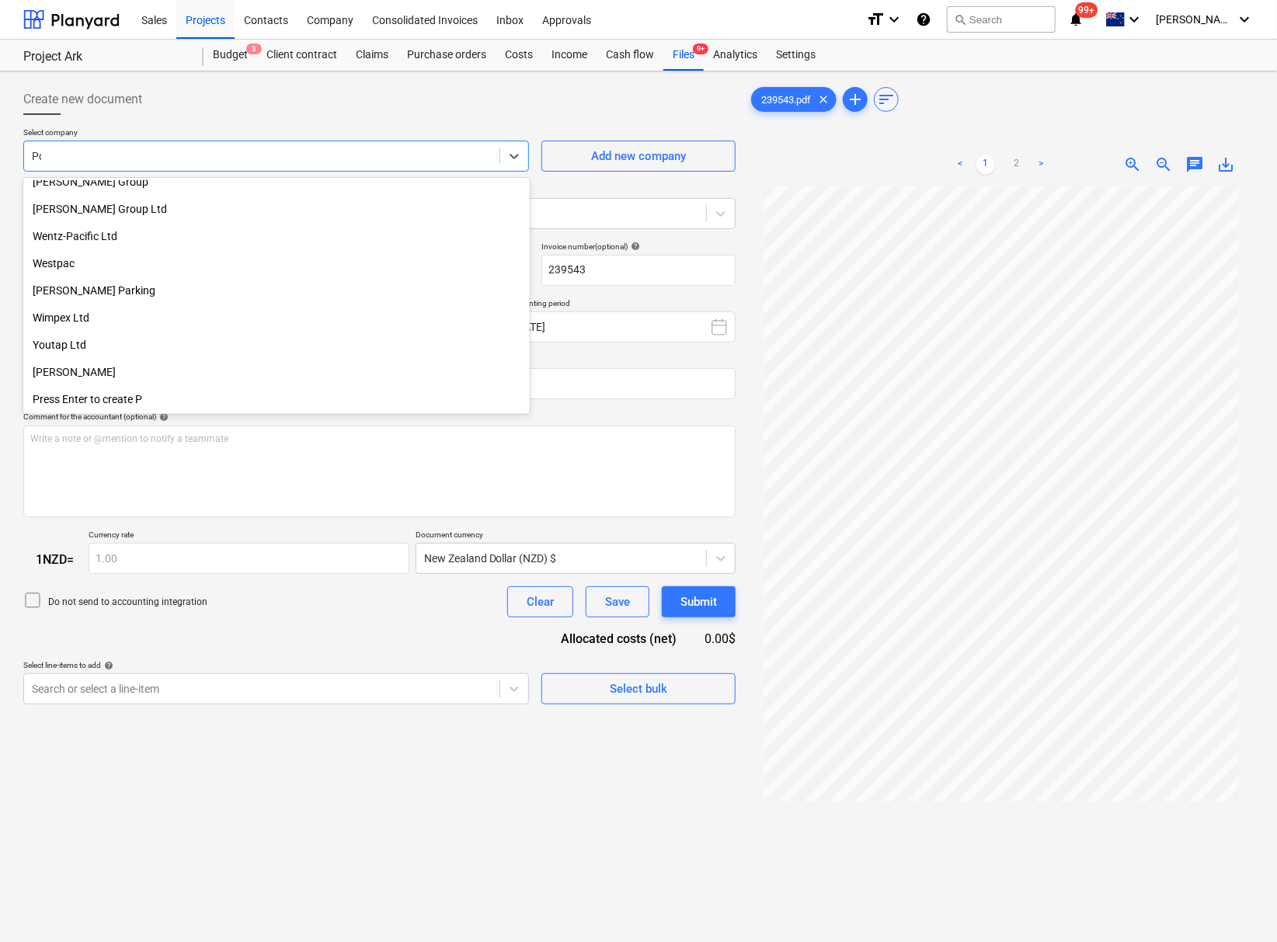
scroll to position [364, 0]
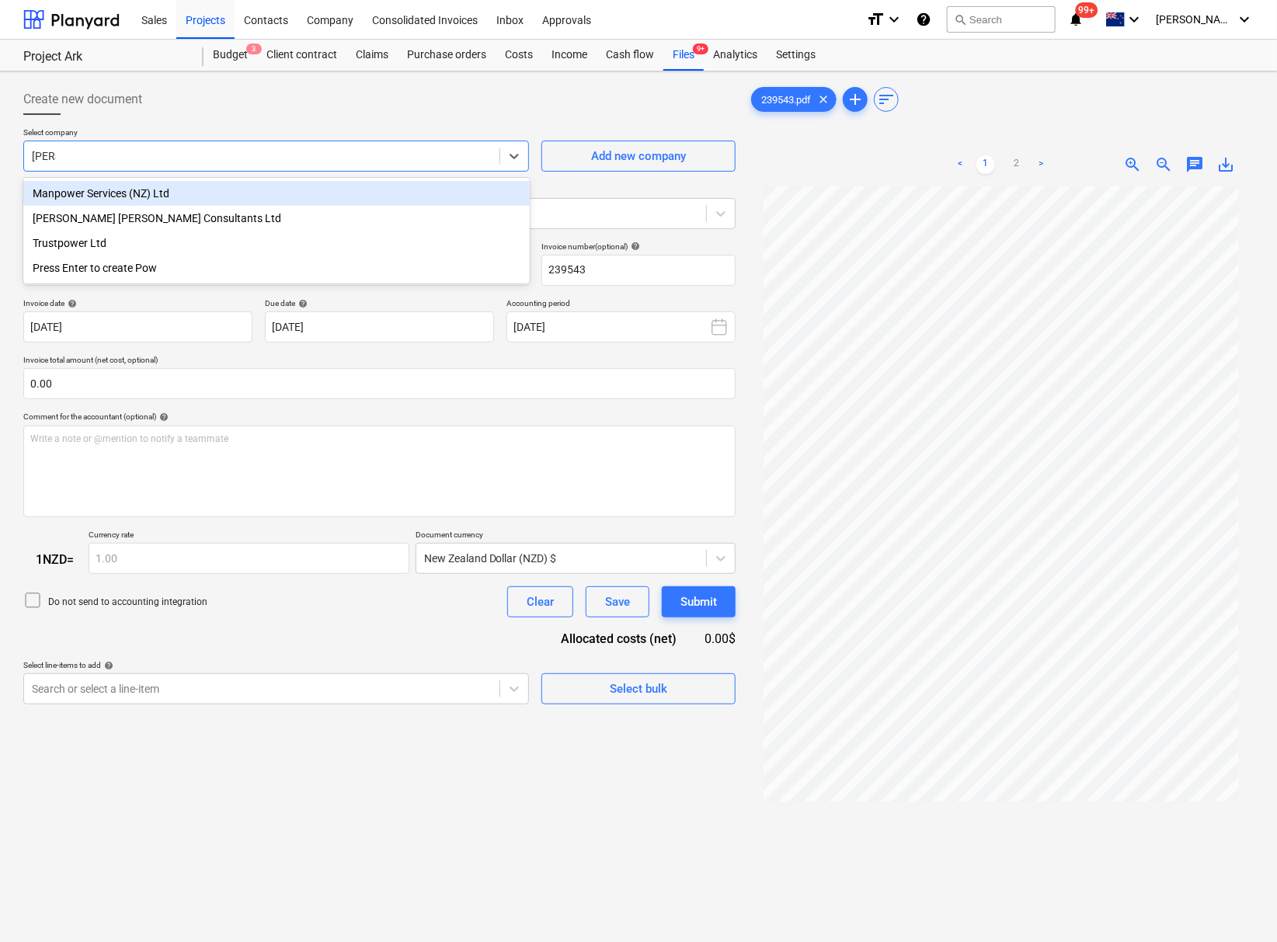
type input "Powel"
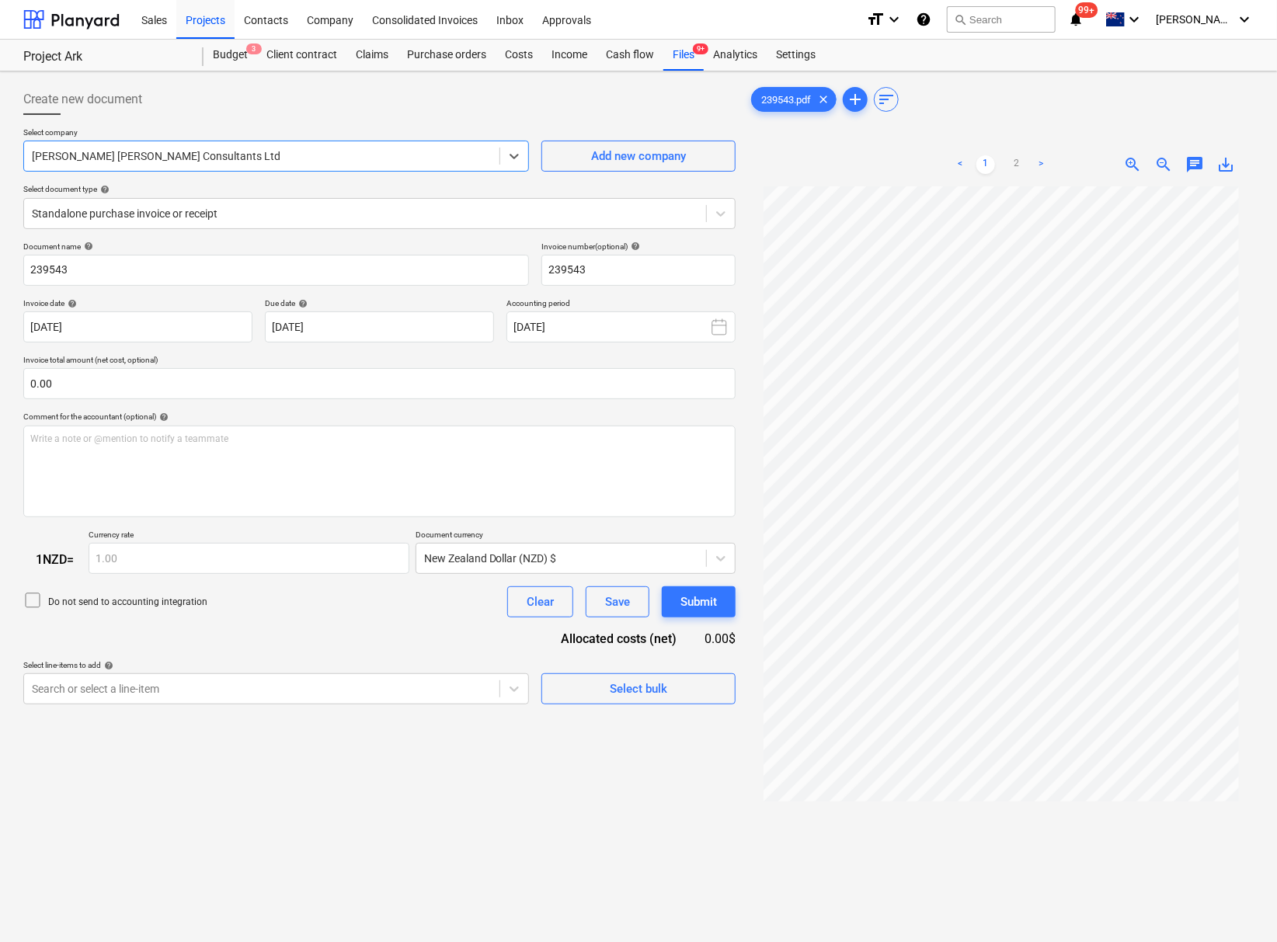
click at [189, 155] on div at bounding box center [262, 156] width 460 height 16
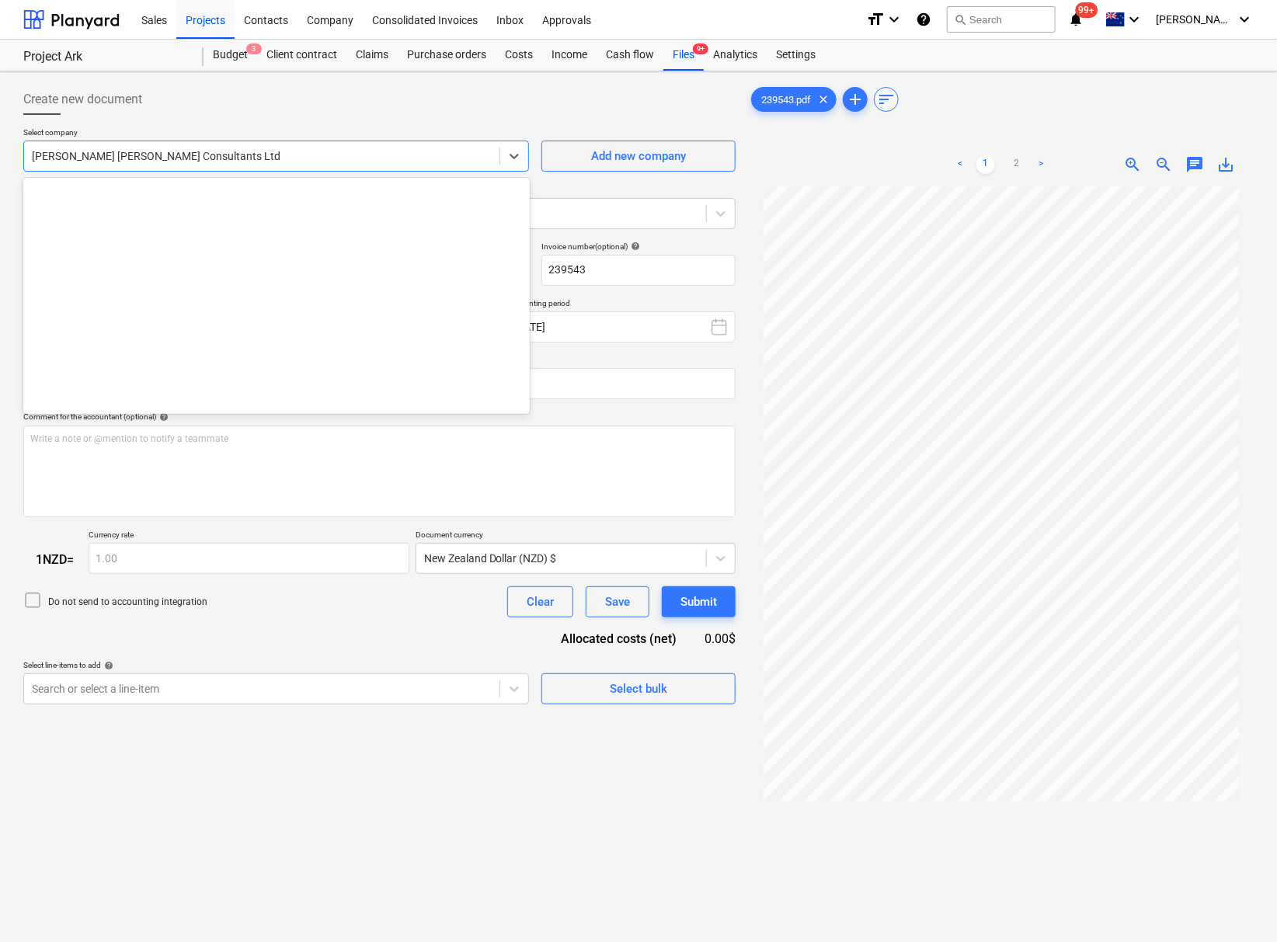
scroll to position [12752, 0]
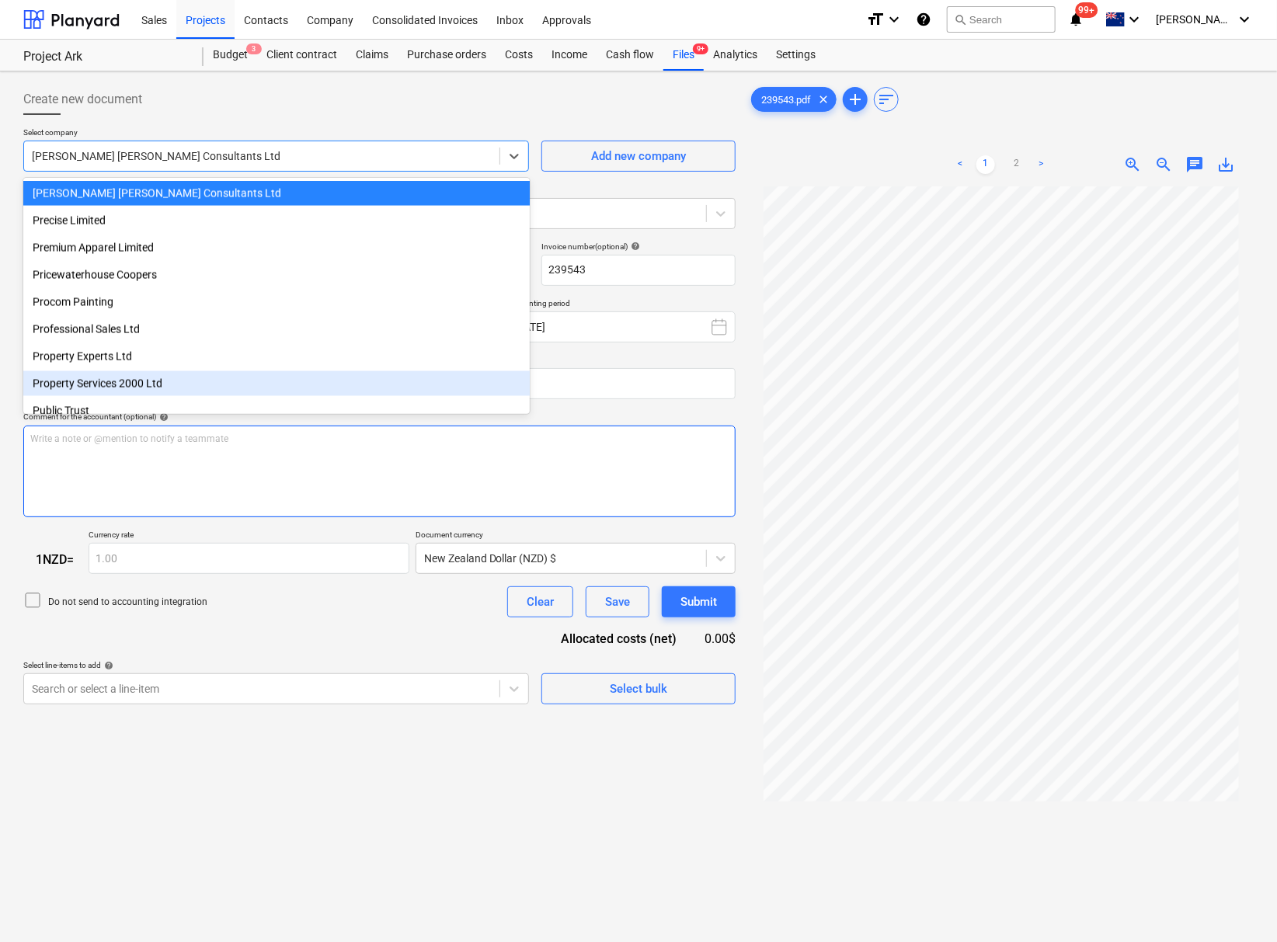
click at [459, 461] on div "Write a note or @mention to notify a teammate ﻿" at bounding box center [379, 472] width 712 height 92
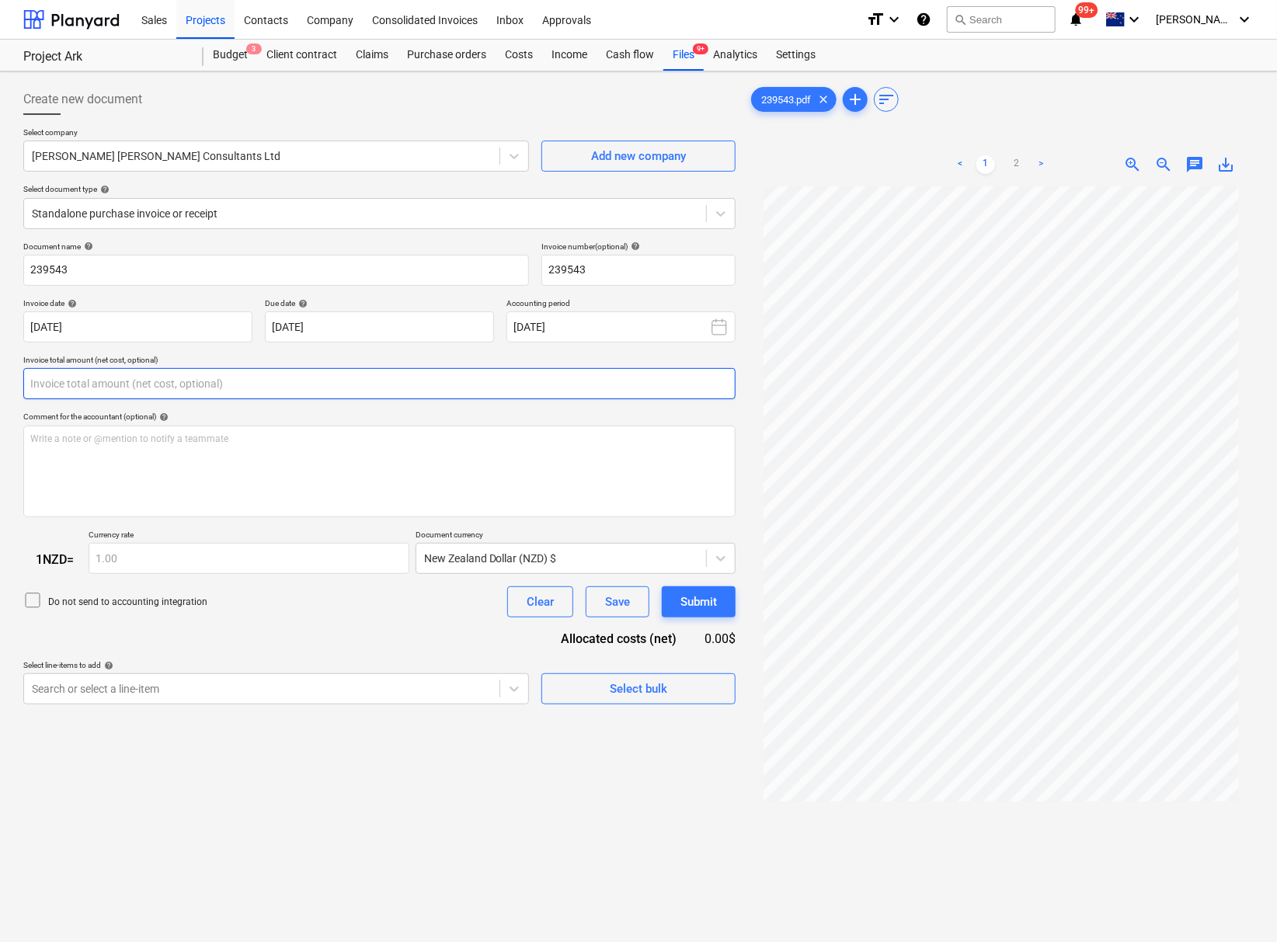
click at [176, 390] on input "text" at bounding box center [379, 383] width 712 height 31
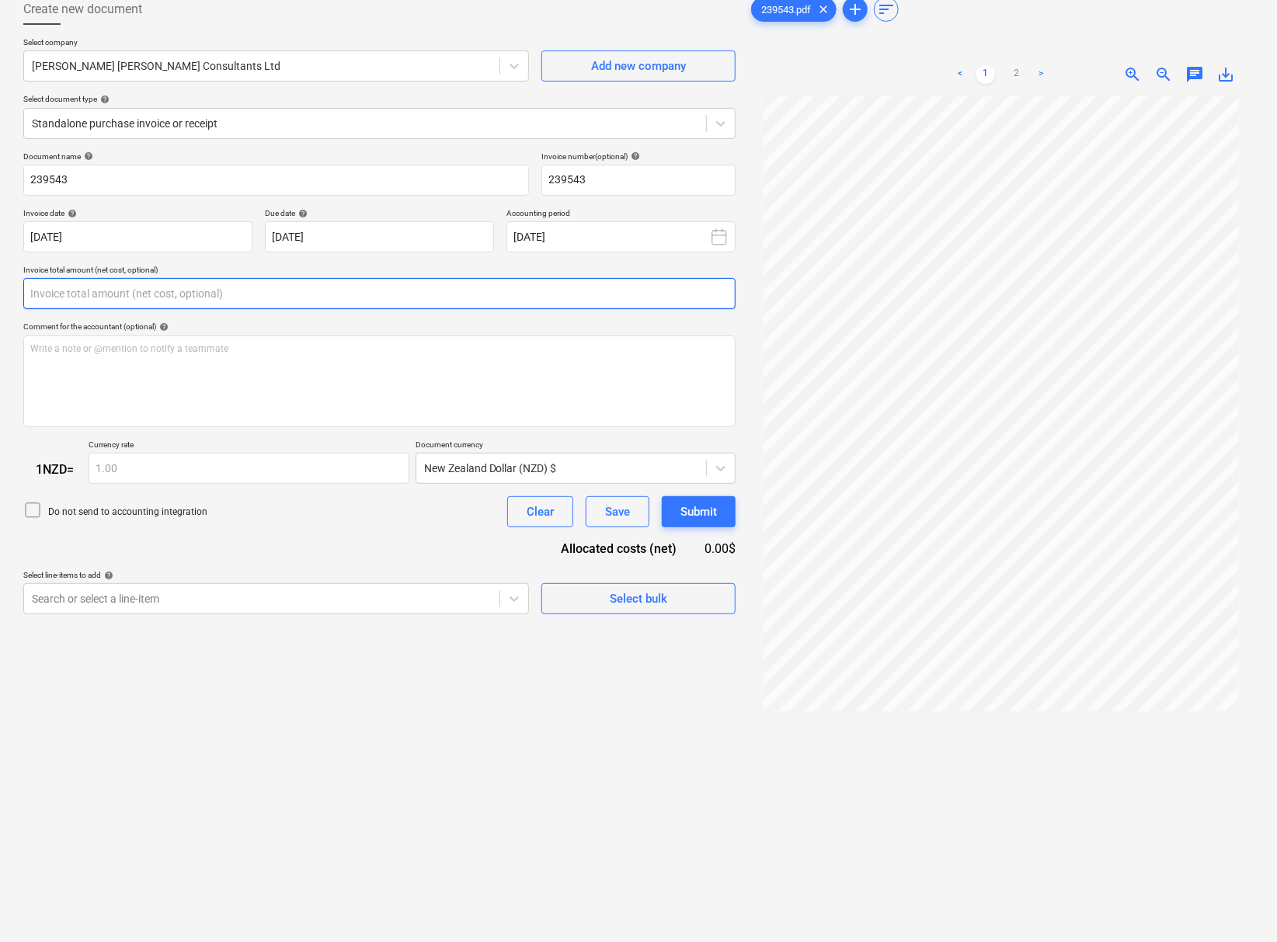
scroll to position [0, 0]
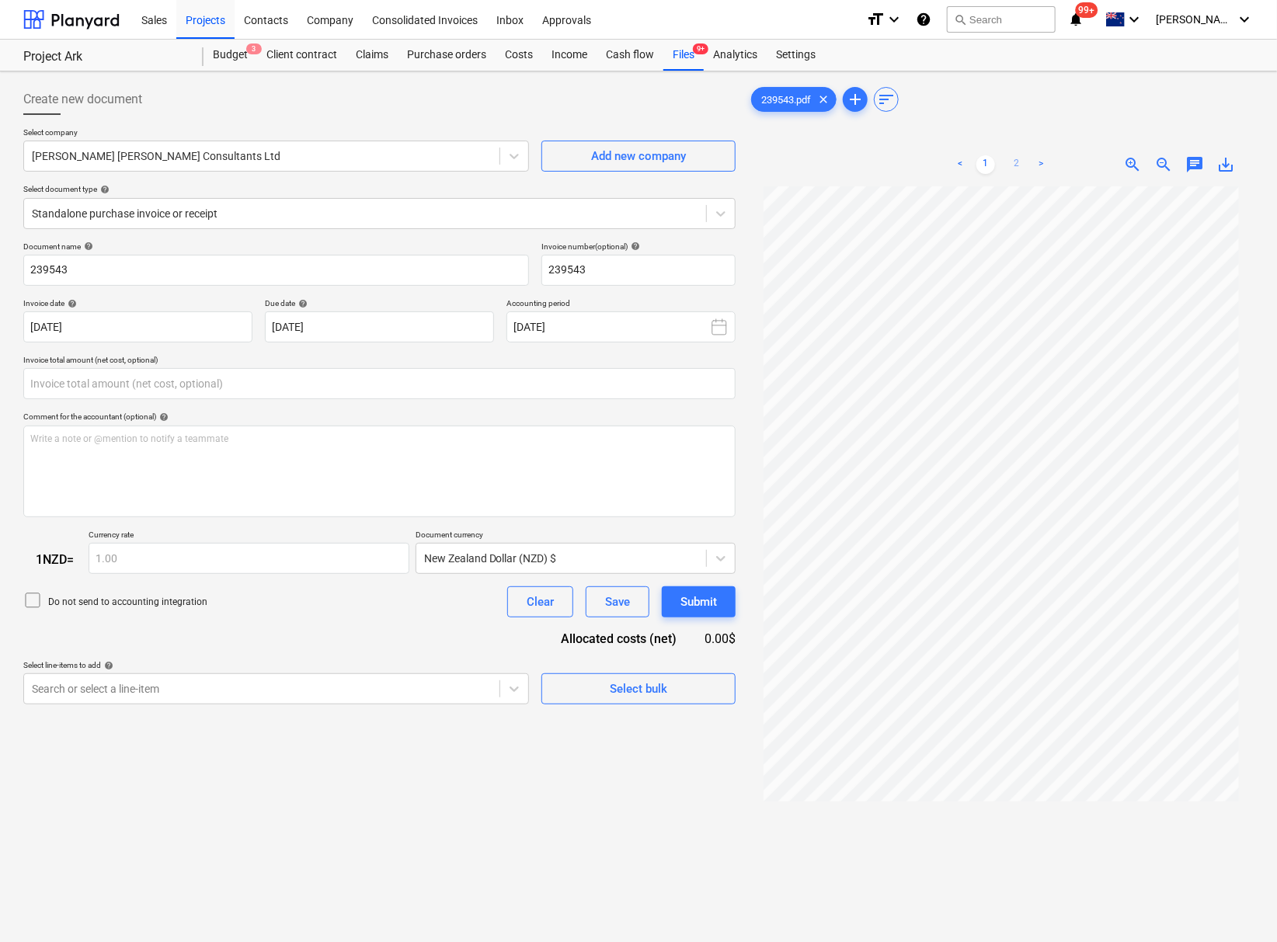
type input "0.00"
click at [1023, 168] on link "2" at bounding box center [1017, 164] width 19 height 19
click at [146, 386] on input "text" at bounding box center [379, 383] width 712 height 31
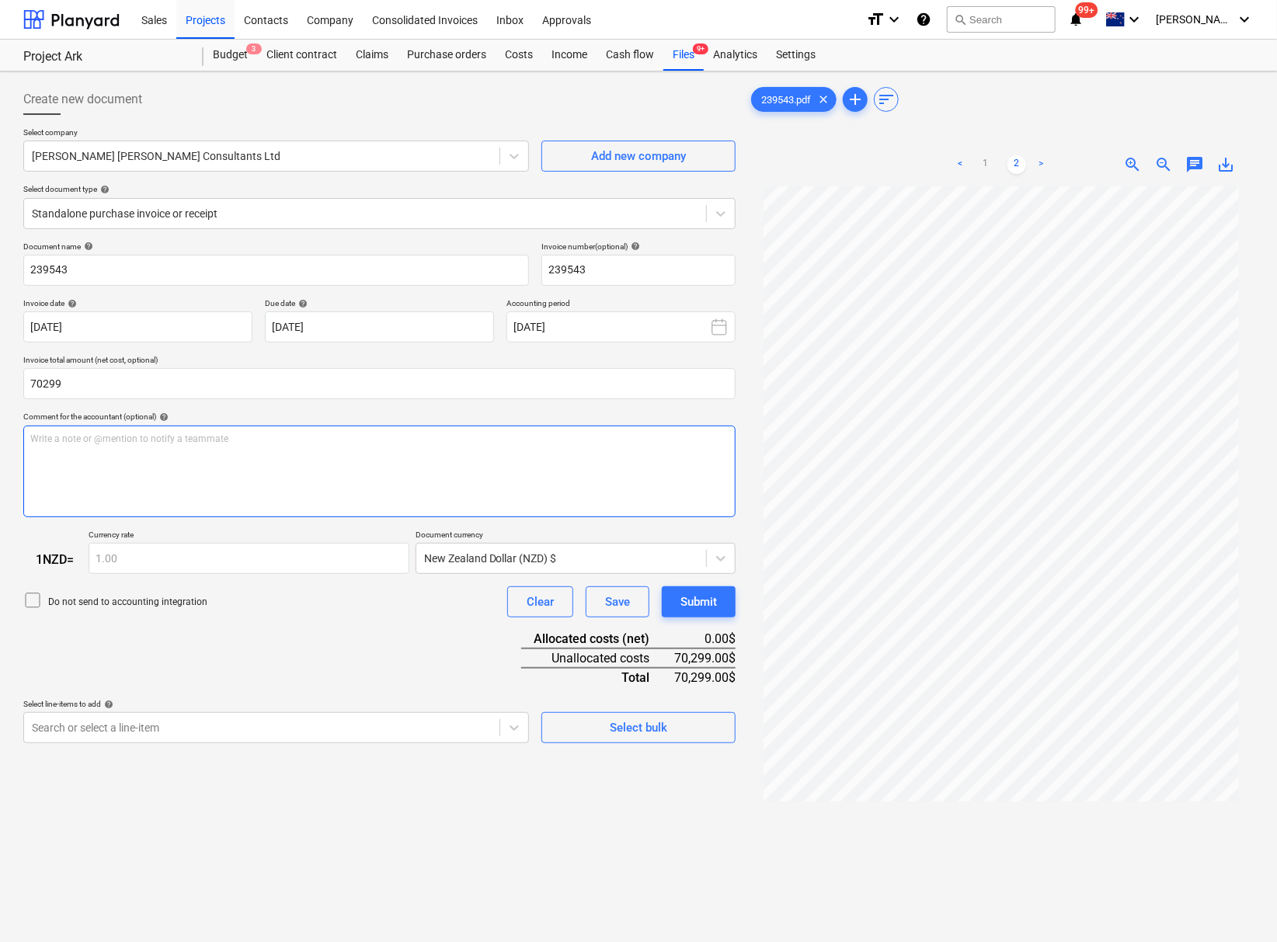
type input "70,299.00"
click at [239, 506] on div "Write a note or @mention to notify a teammate ﻿" at bounding box center [379, 472] width 712 height 92
click at [1229, 166] on span "save_alt" at bounding box center [1226, 164] width 19 height 19
click at [432, 741] on body "This website stores cookies on your computer. These cookies are used to collect…" at bounding box center [638, 471] width 1277 height 942
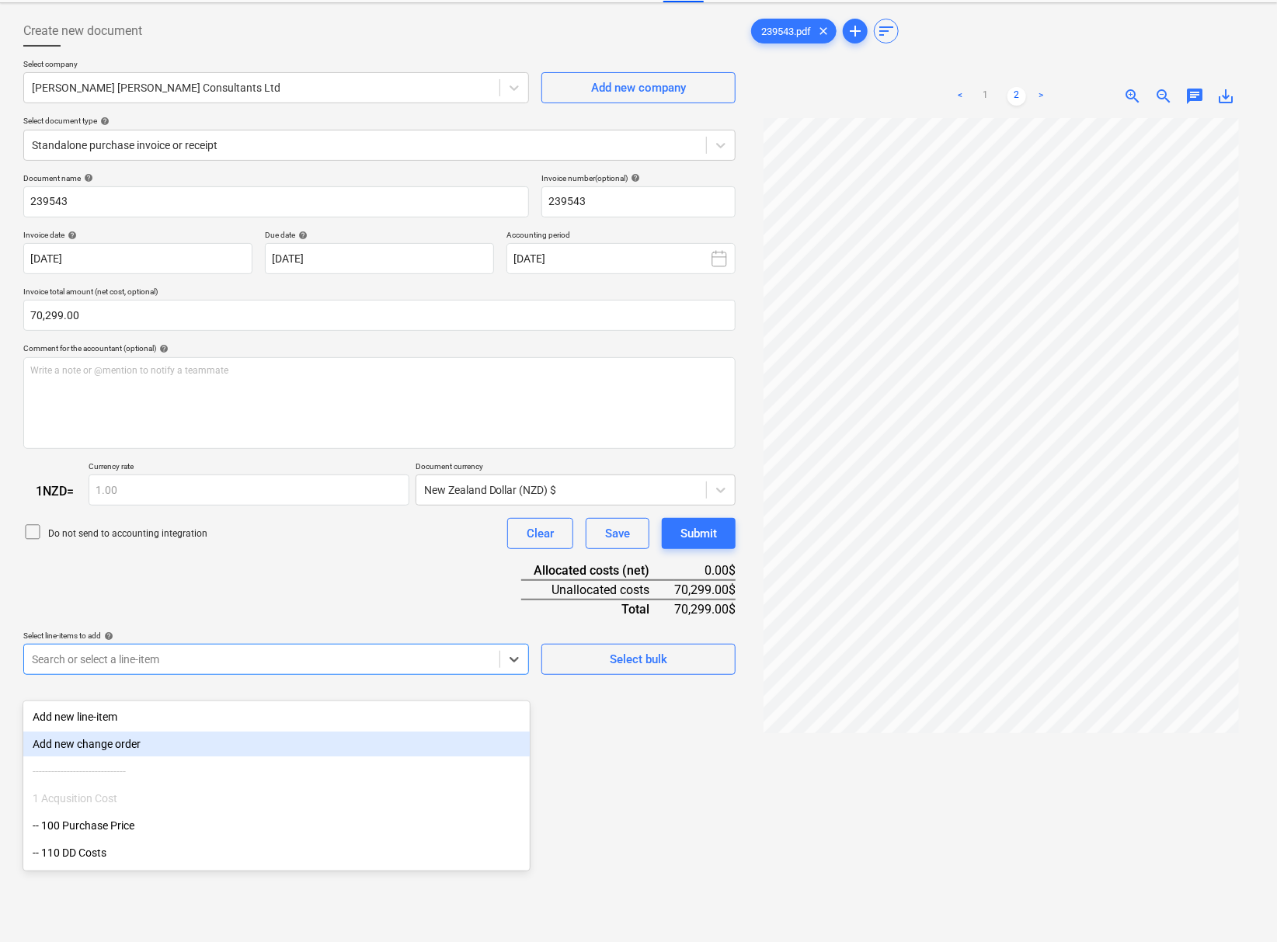
scroll to position [69, 0]
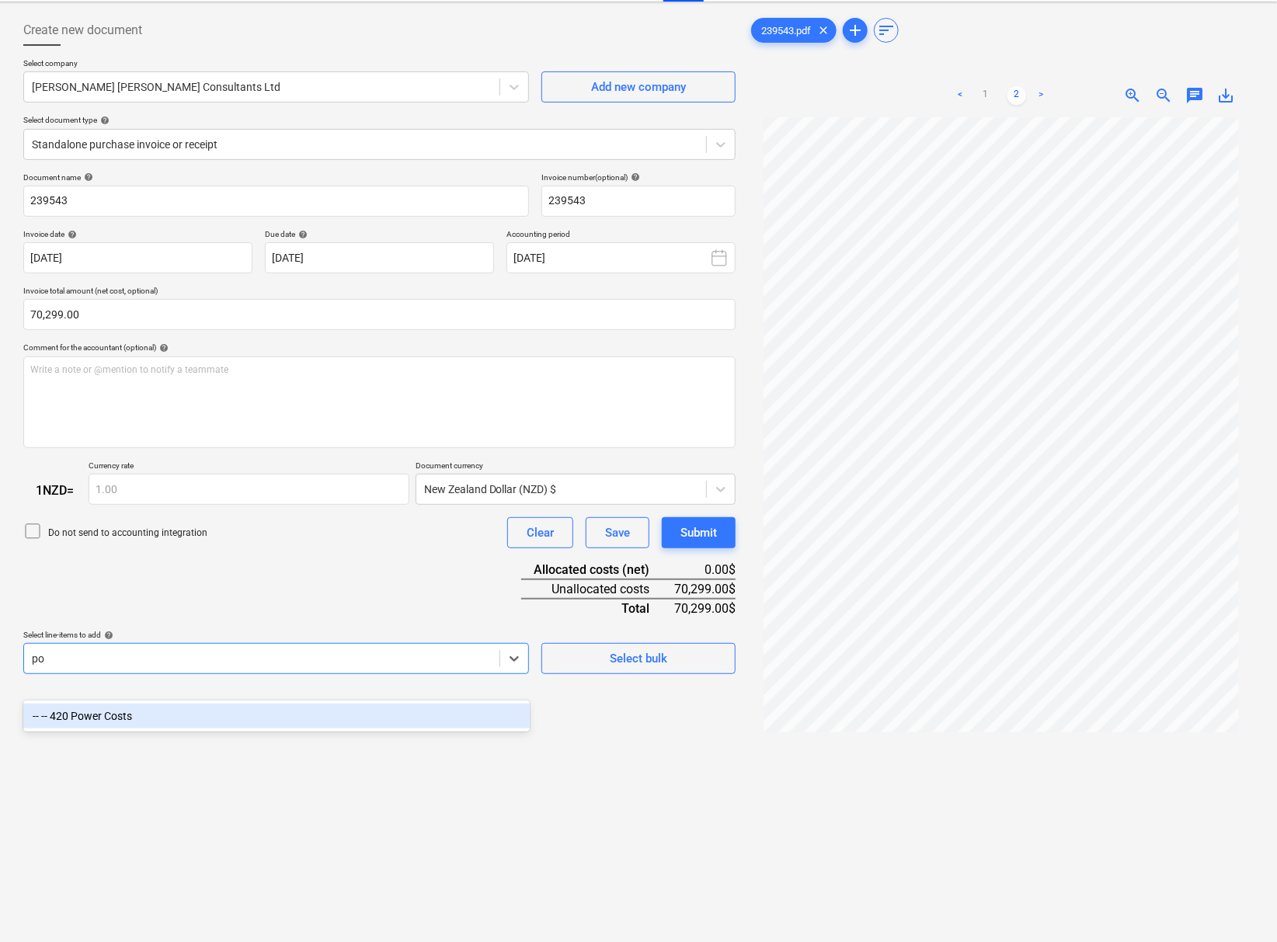
type input "p"
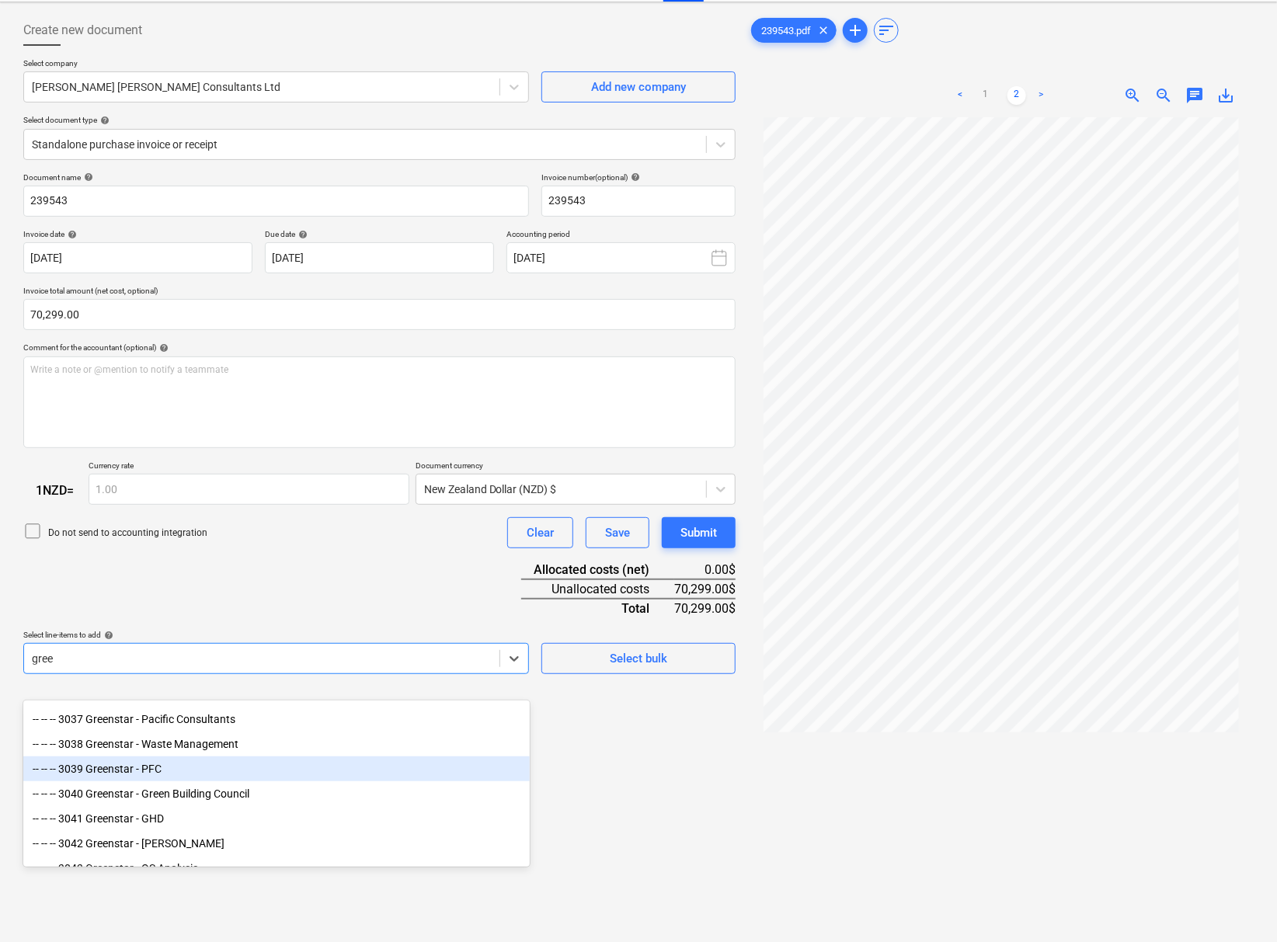
scroll to position [86, 0]
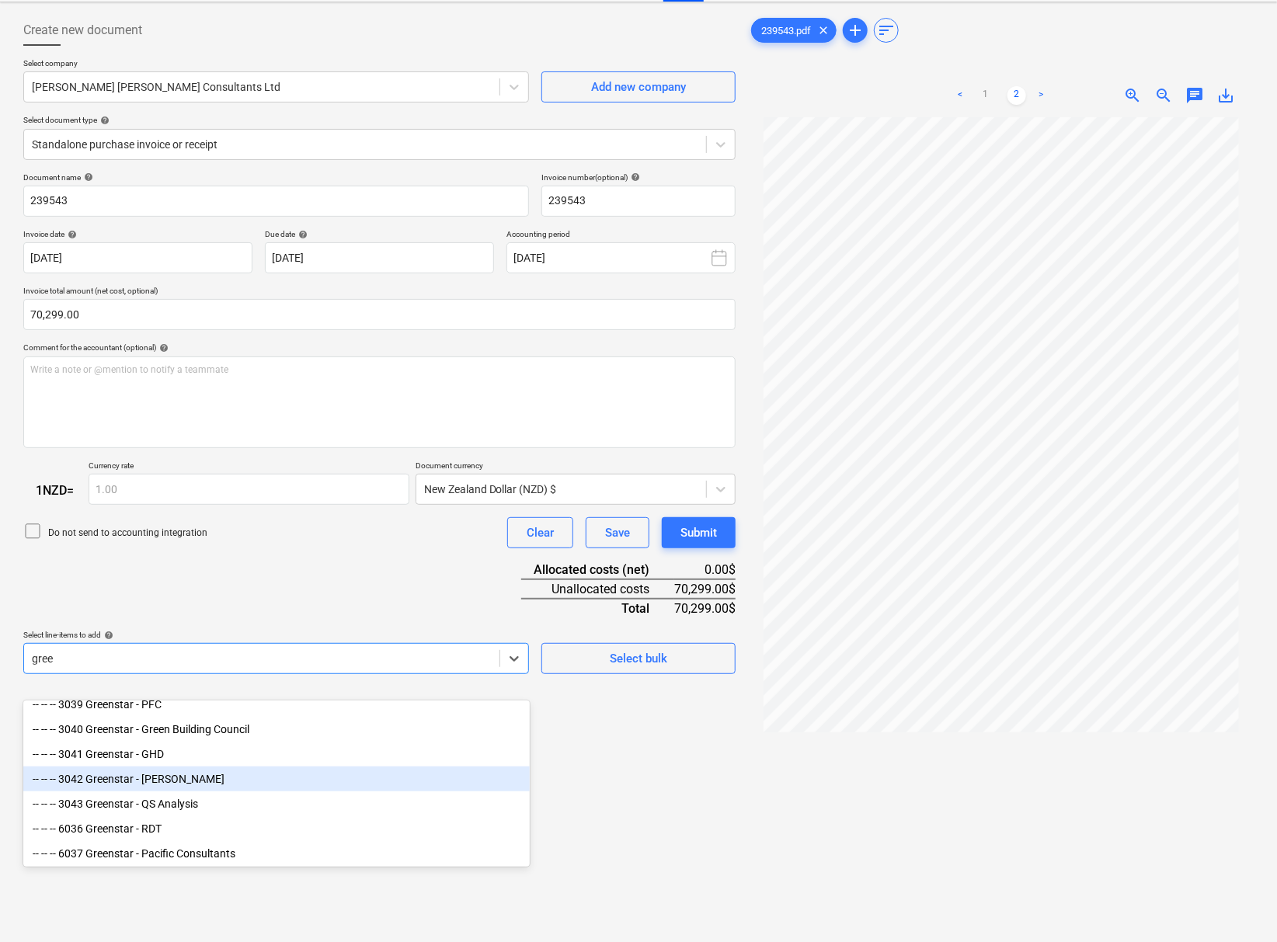
type input "gree"
click at [841, 802] on div at bounding box center [1001, 566] width 506 height 899
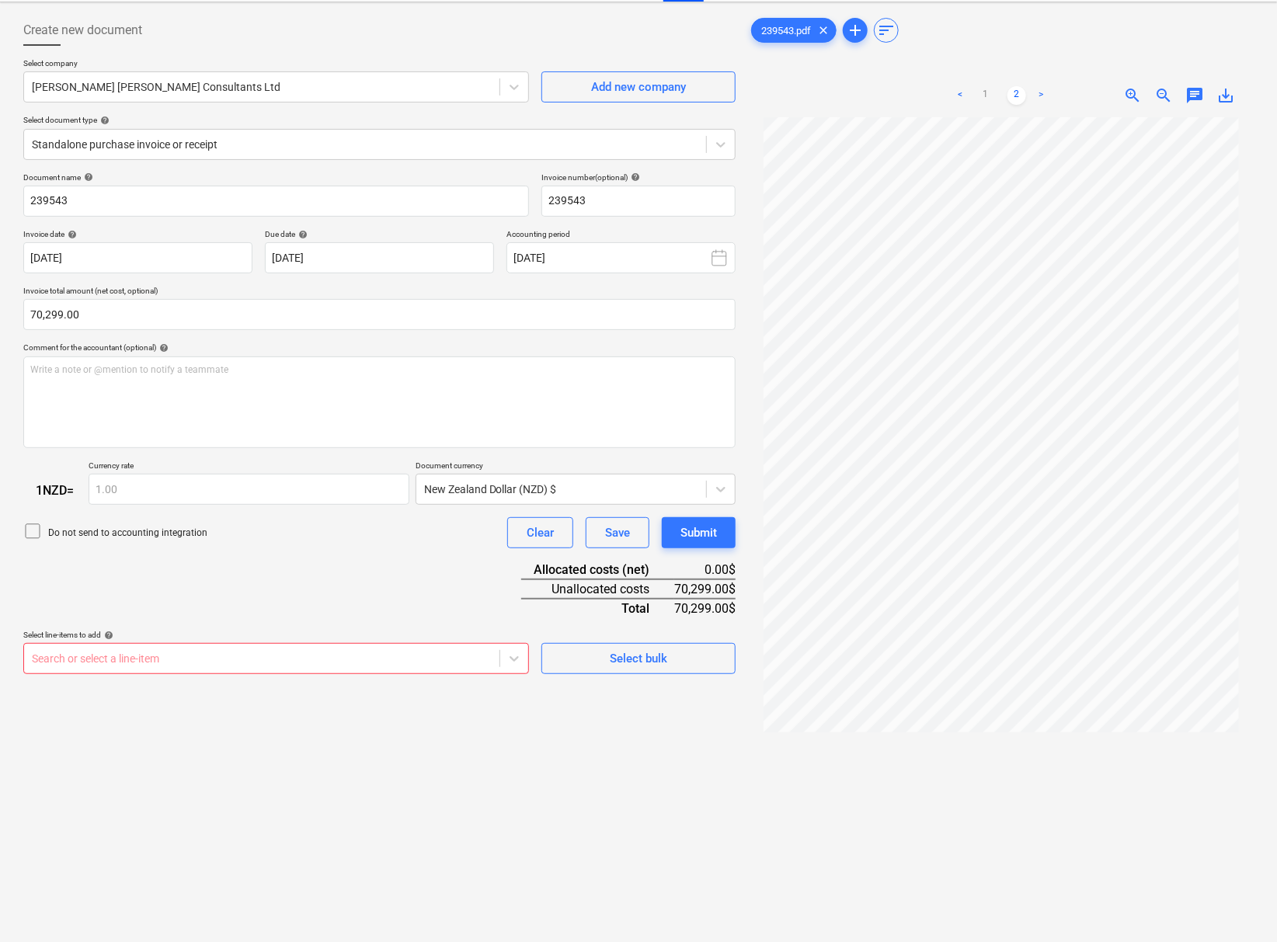
click at [1043, 94] on link ">" at bounding box center [1041, 95] width 19 height 19
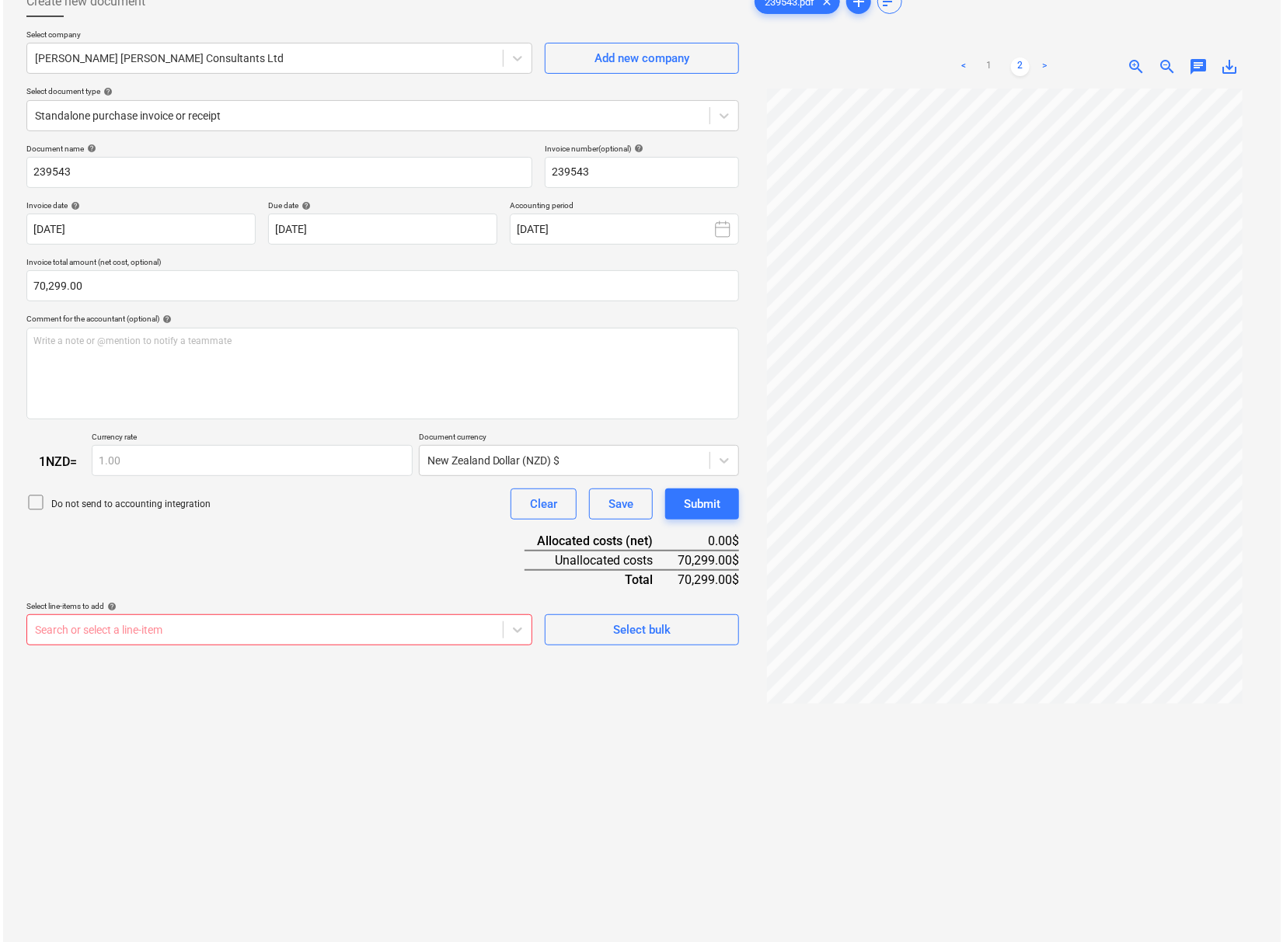
scroll to position [0, 0]
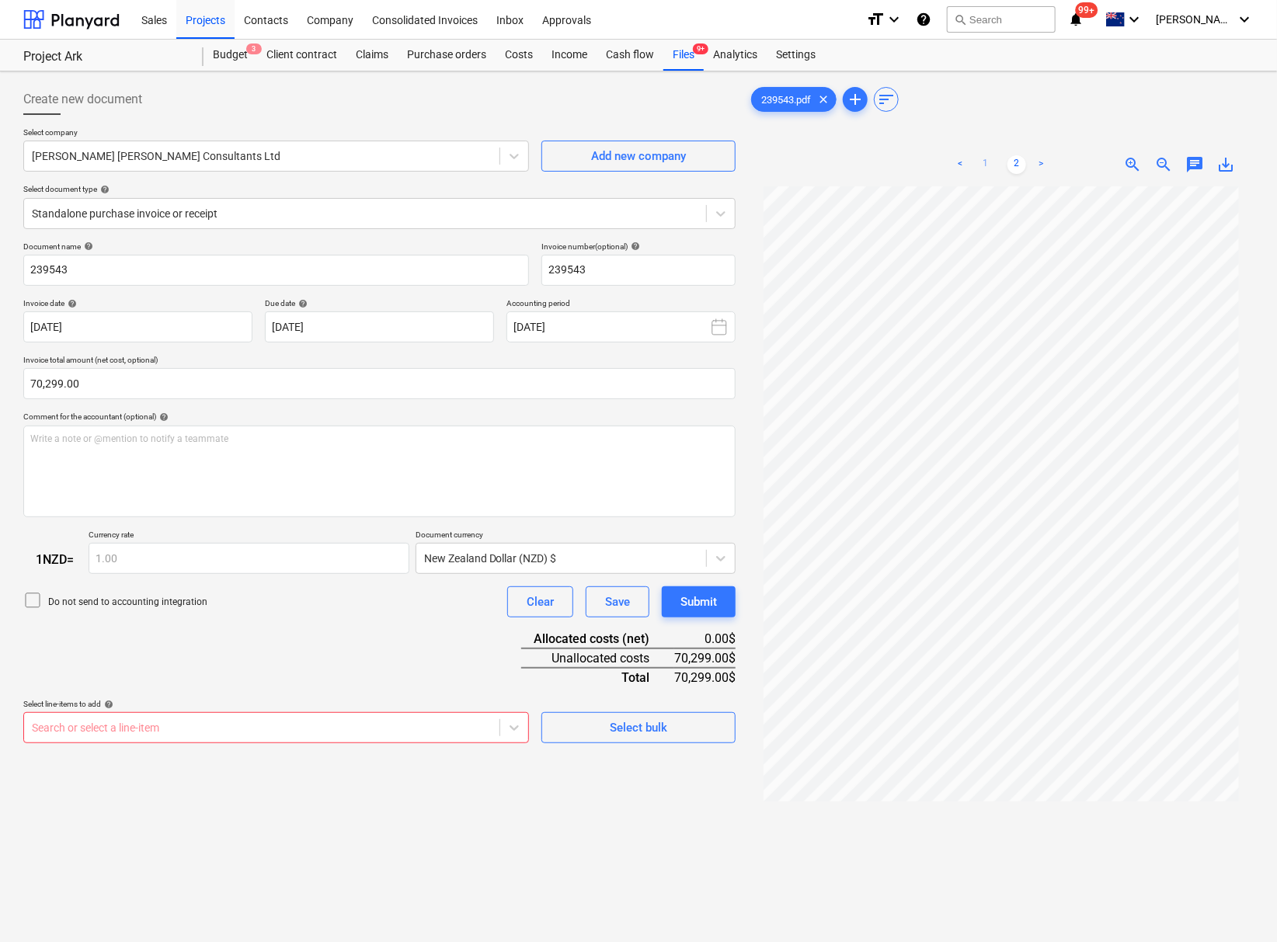
click at [985, 167] on link "1" at bounding box center [985, 164] width 19 height 19
click at [1039, 169] on link ">" at bounding box center [1041, 164] width 19 height 19
click at [667, 738] on div "Select bulk" at bounding box center [638, 728] width 57 height 20
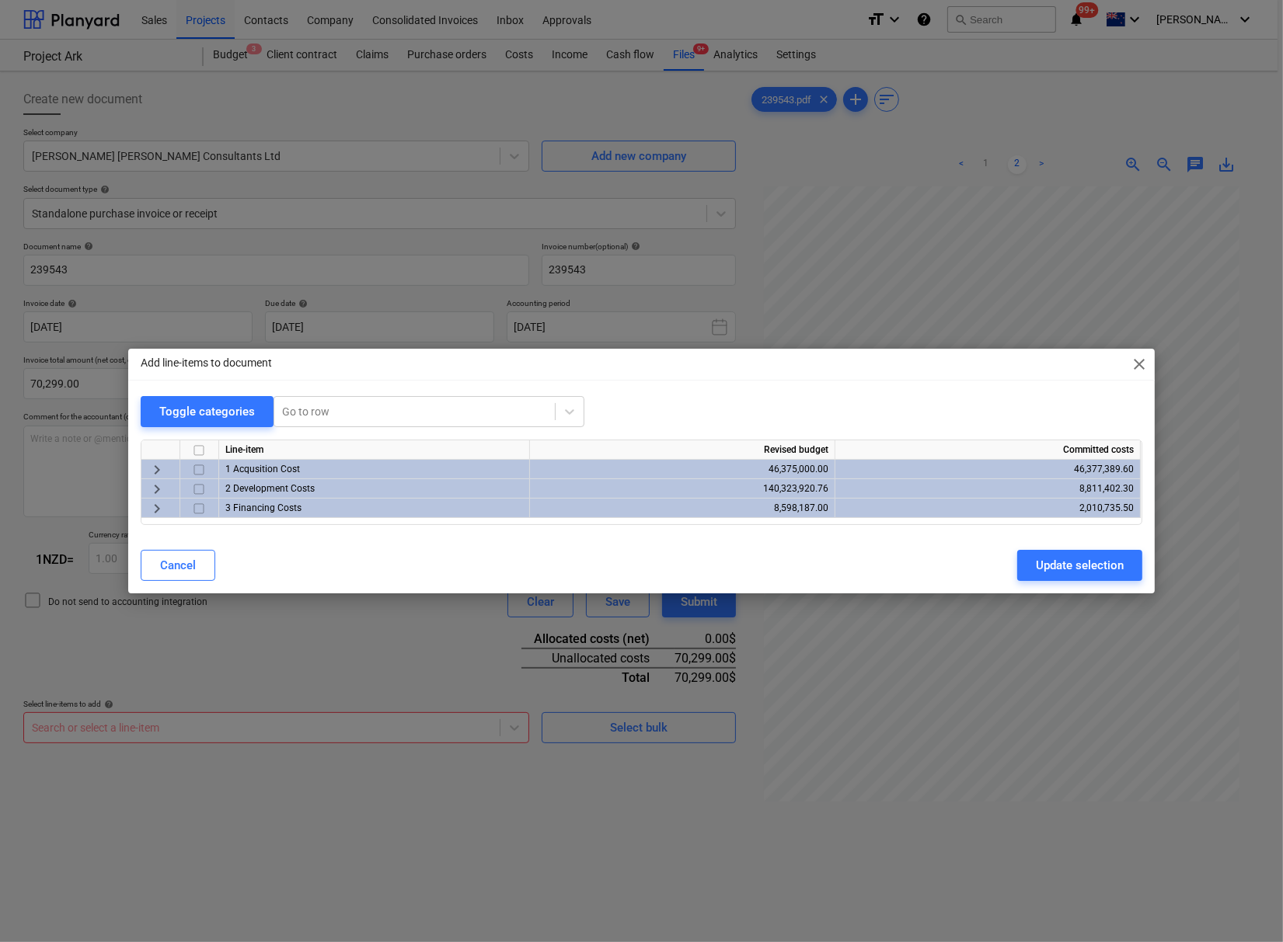
click at [160, 489] on span "keyboard_arrow_right" at bounding box center [157, 489] width 19 height 19
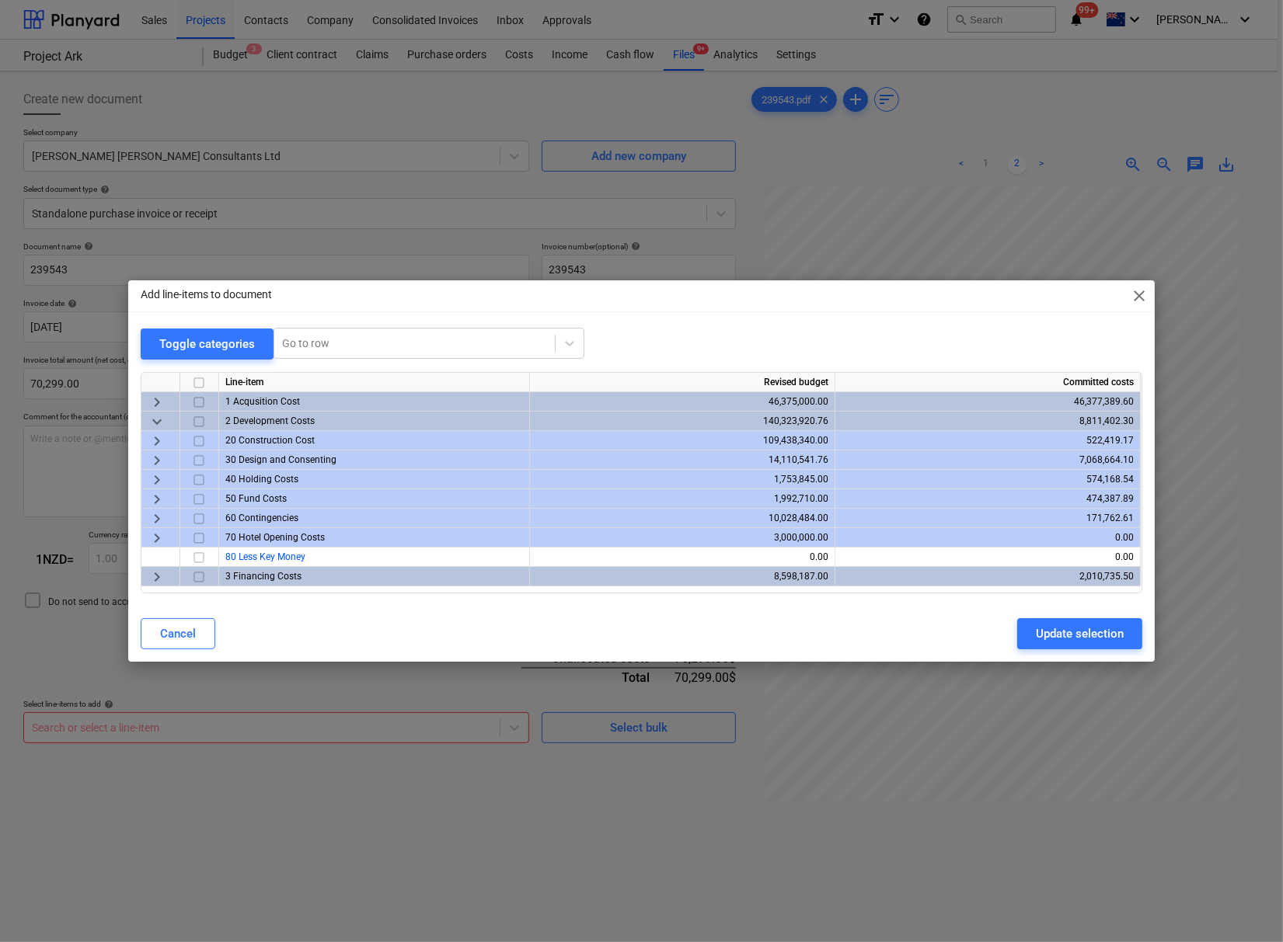
click at [155, 459] on span "keyboard_arrow_right" at bounding box center [157, 460] width 19 height 19
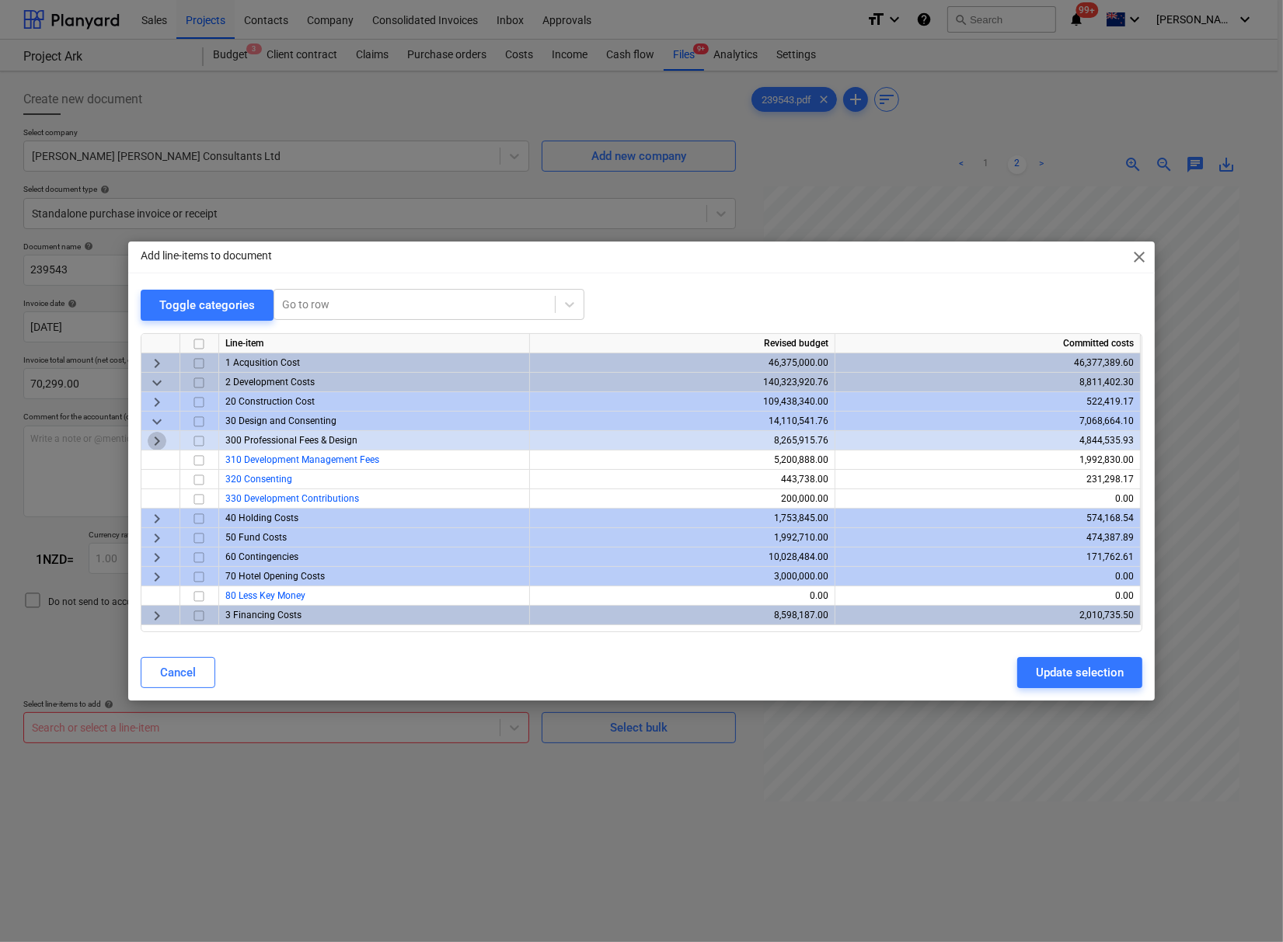
click at [153, 442] on span "keyboard_arrow_right" at bounding box center [157, 441] width 19 height 19
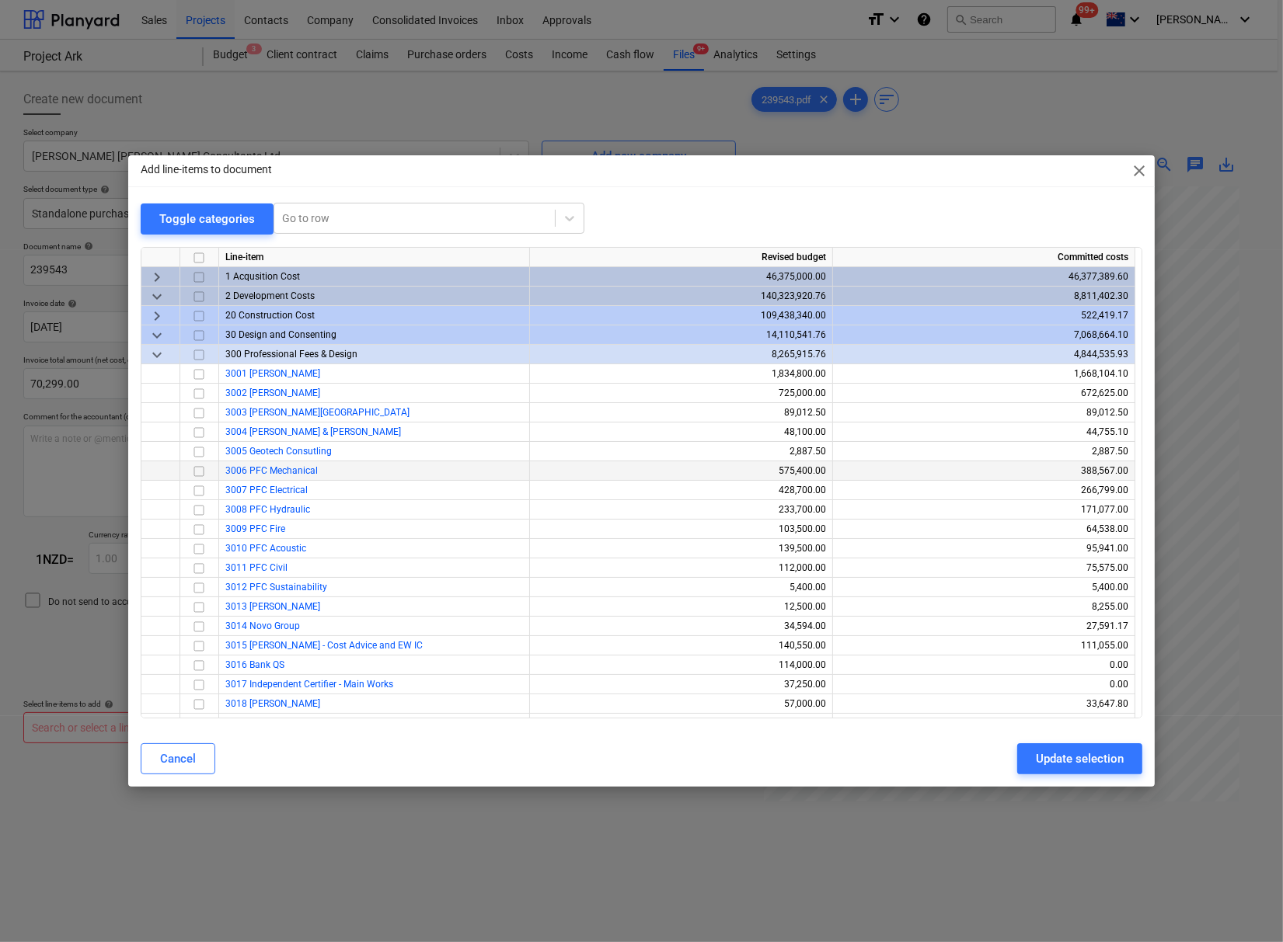
click at [197, 471] on input "checkbox" at bounding box center [199, 471] width 19 height 19
click at [198, 489] on input "checkbox" at bounding box center [199, 491] width 19 height 19
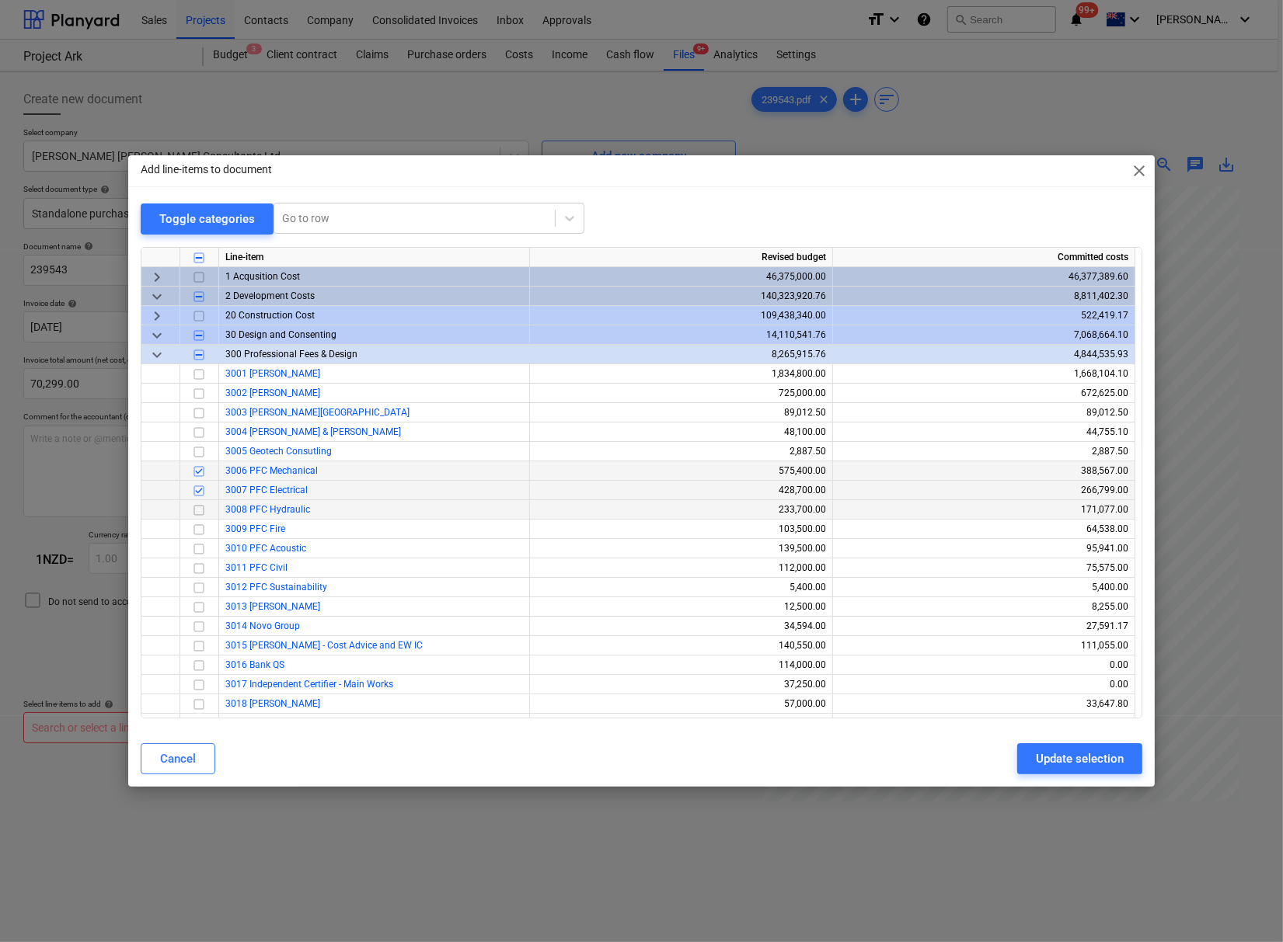
click at [200, 508] on input "checkbox" at bounding box center [199, 510] width 19 height 19
click at [200, 531] on input "checkbox" at bounding box center [199, 529] width 19 height 19
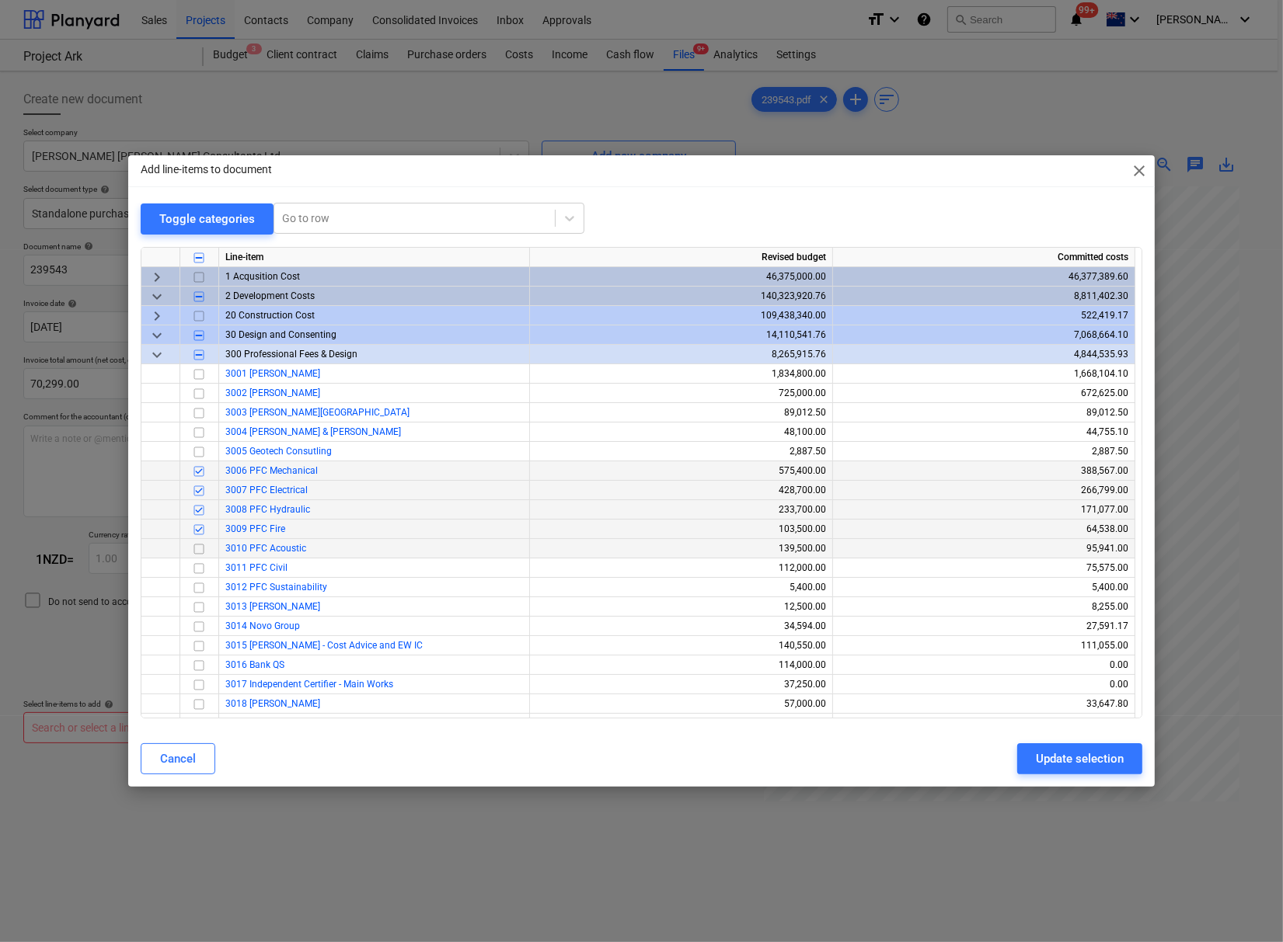
click at [197, 548] on input "checkbox" at bounding box center [199, 549] width 19 height 19
click at [196, 567] on input "checkbox" at bounding box center [199, 568] width 19 height 19
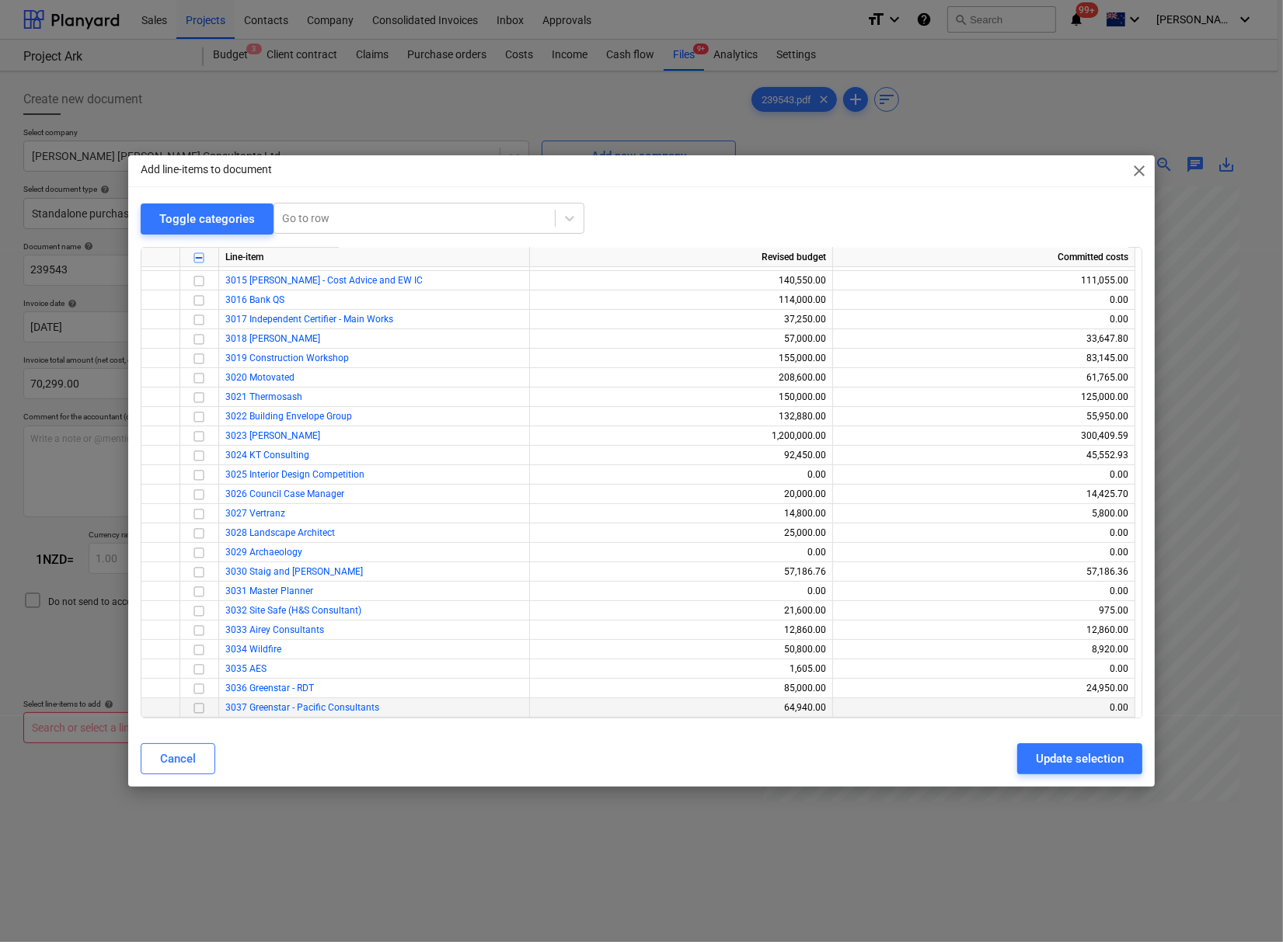
scroll to position [604, 0]
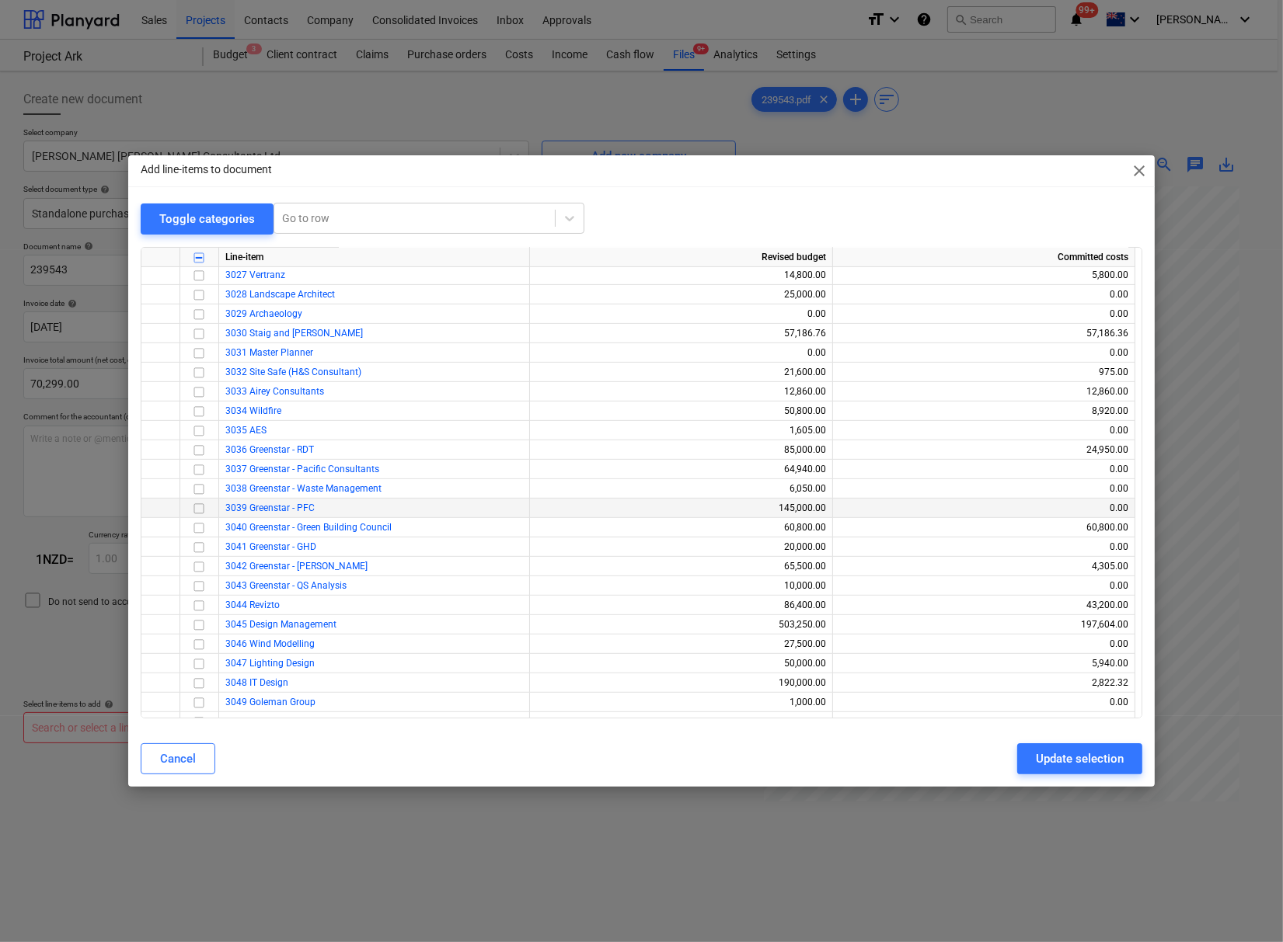
click at [201, 510] on input "checkbox" at bounding box center [199, 509] width 19 height 19
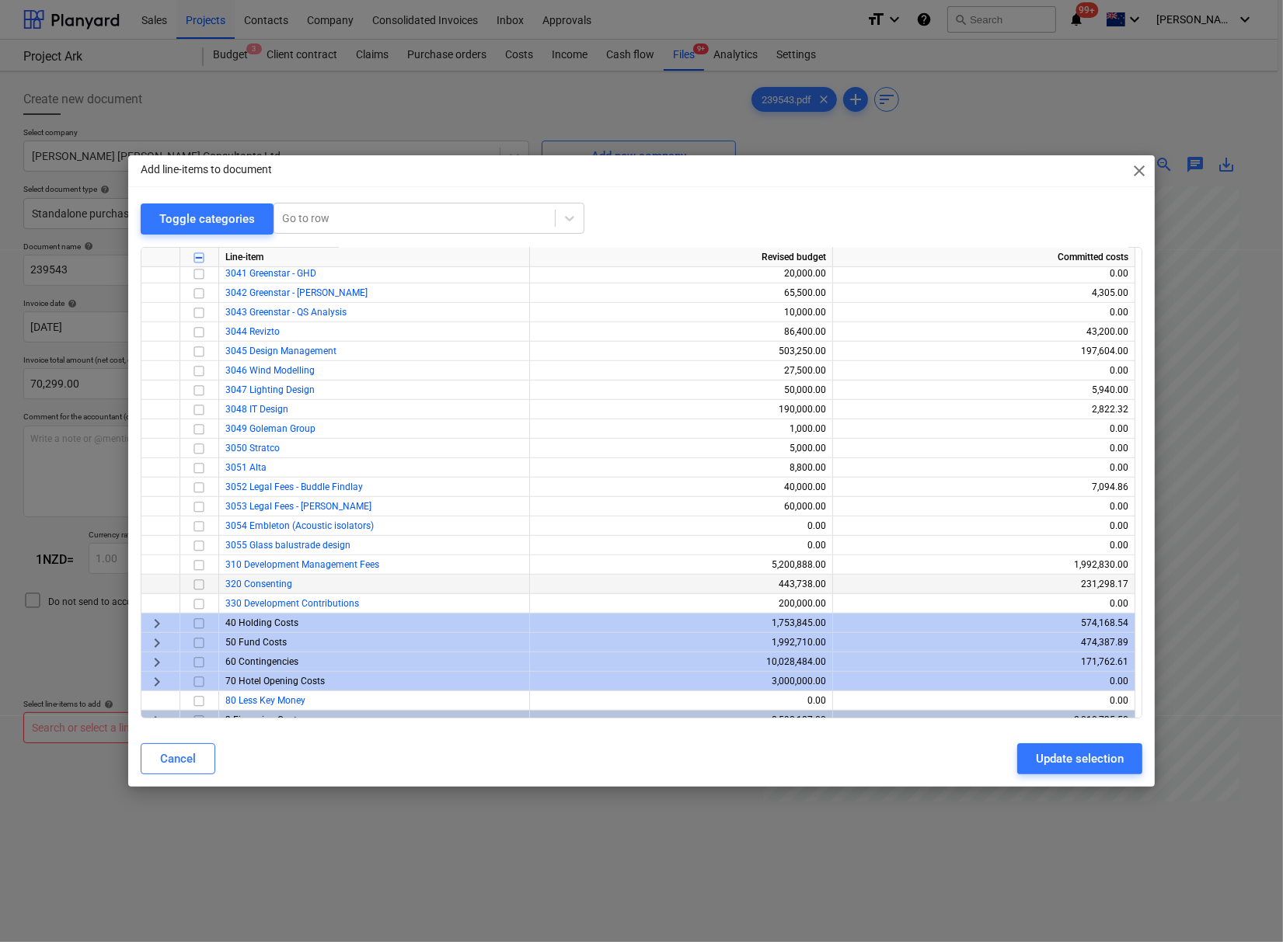
scroll to position [889, 0]
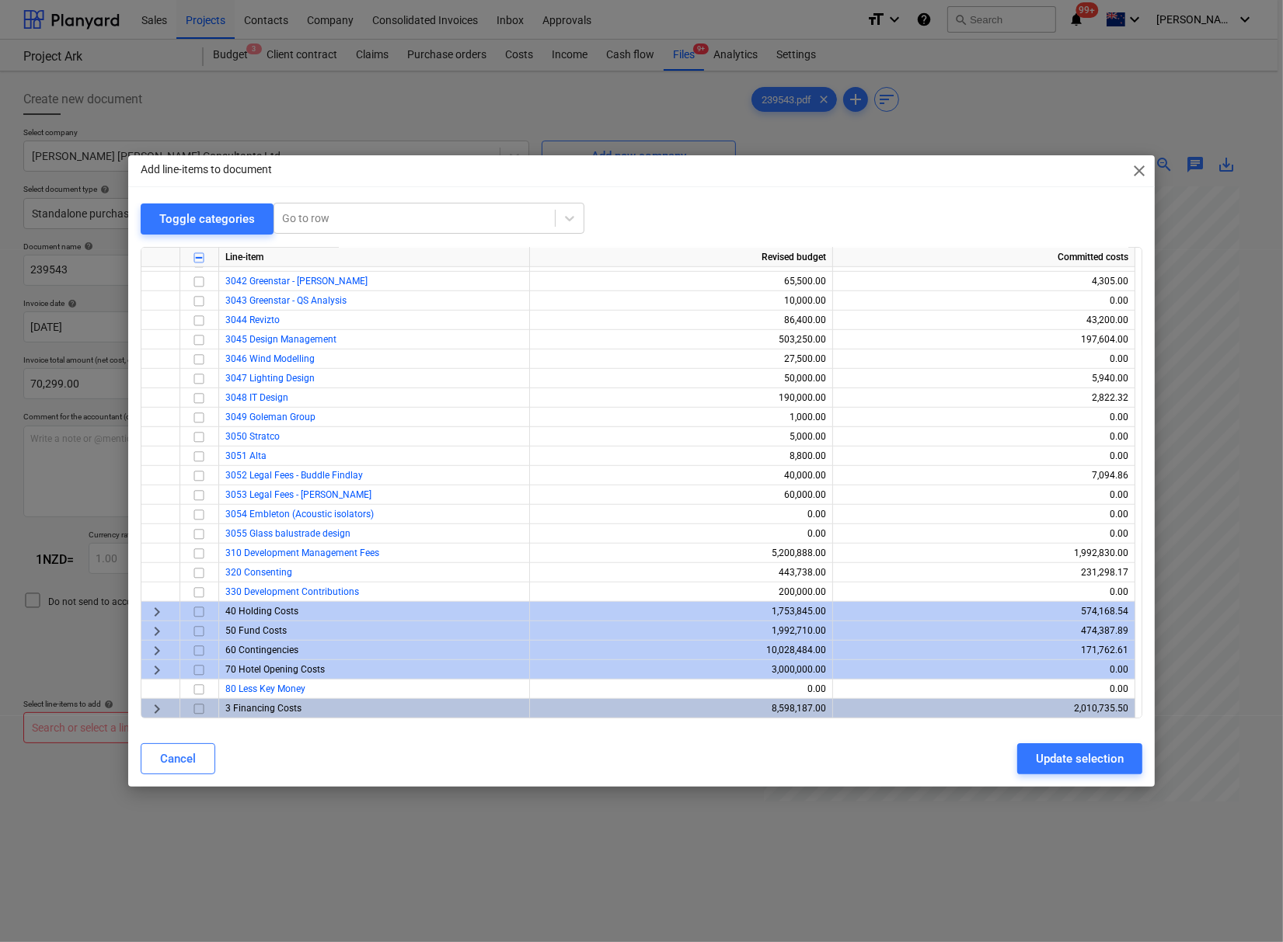
click at [155, 651] on span "keyboard_arrow_right" at bounding box center [157, 651] width 19 height 19
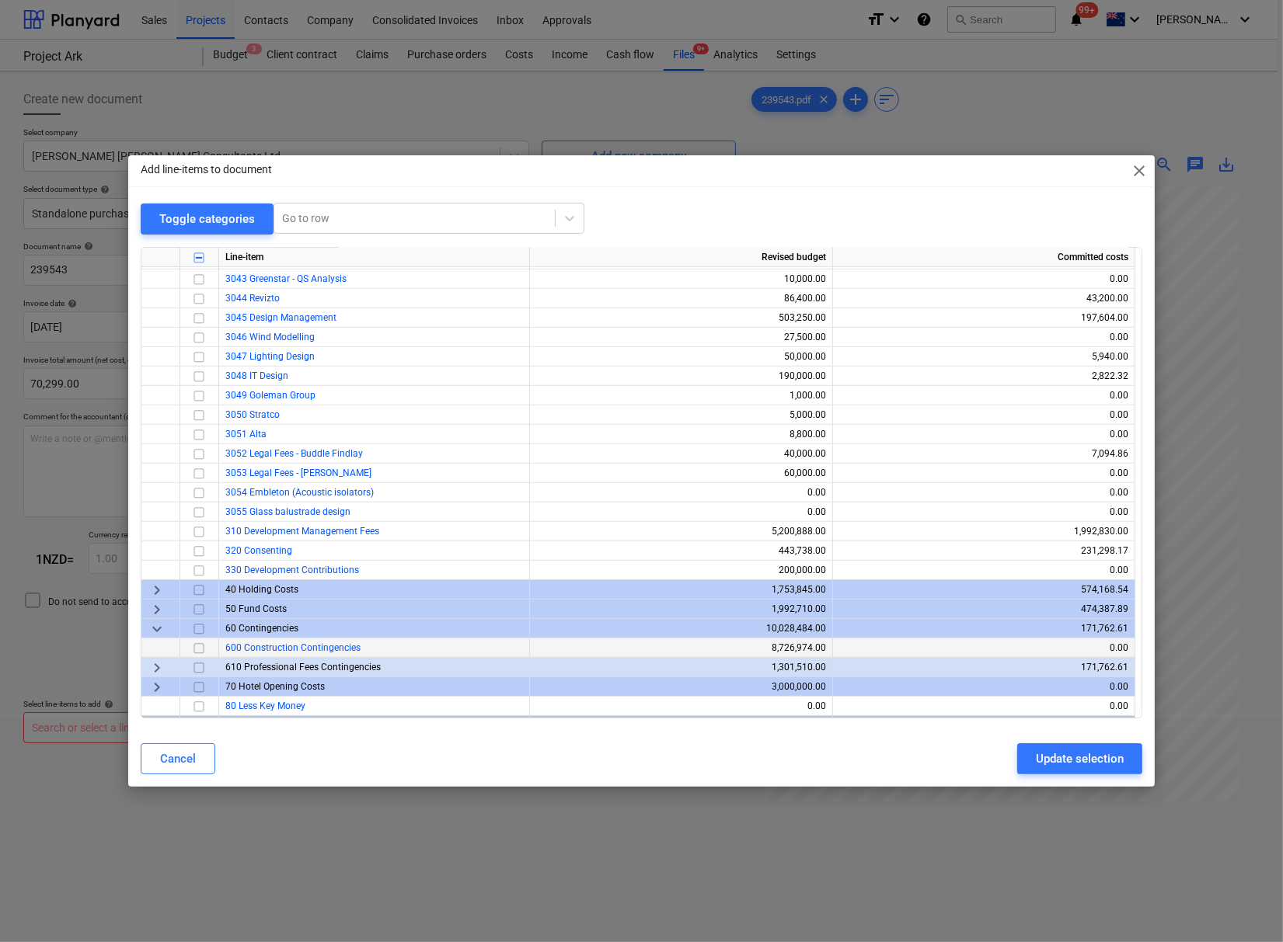
scroll to position [928, 0]
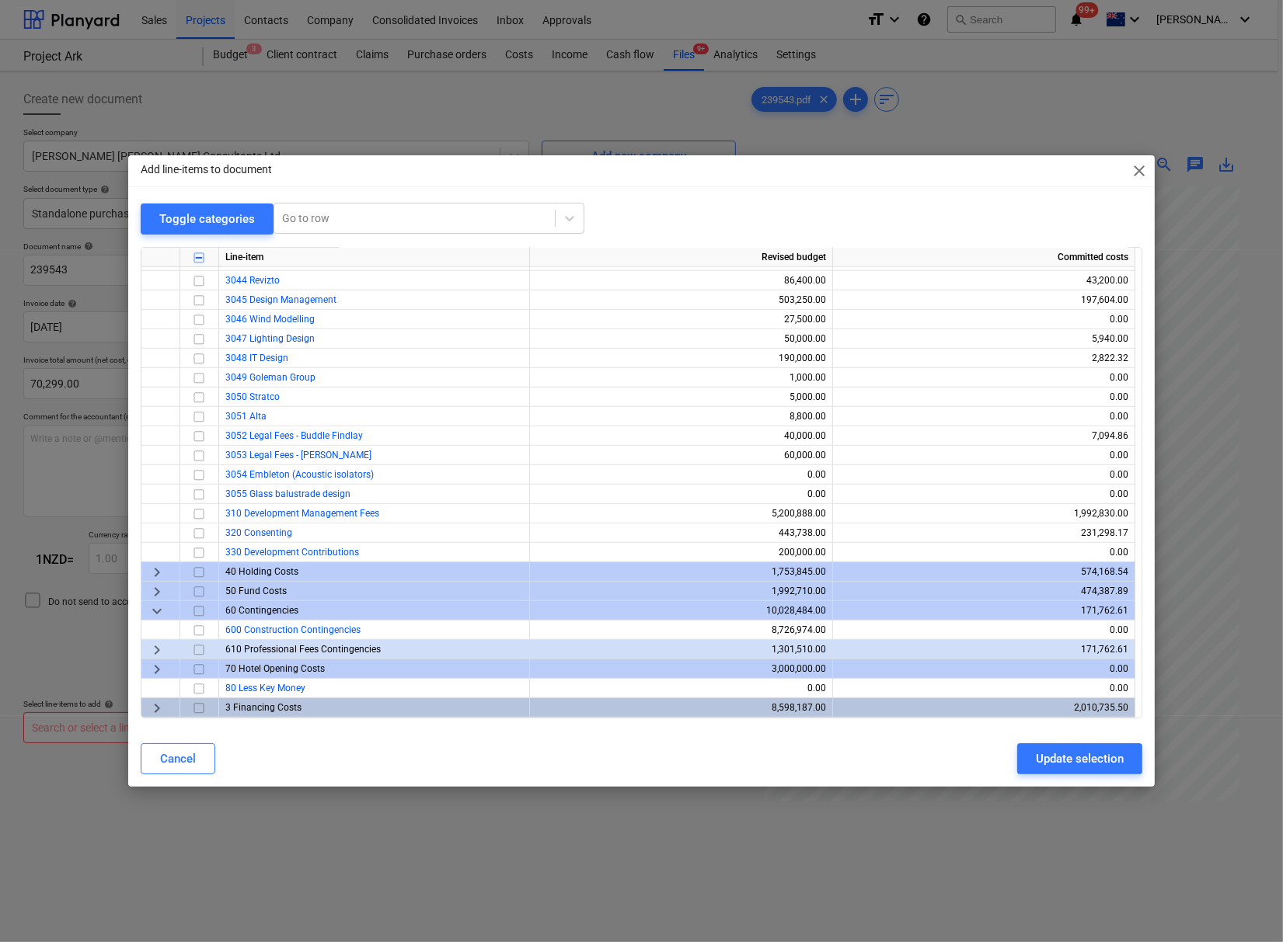
click at [158, 614] on span "keyboard_arrow_down" at bounding box center [157, 611] width 19 height 19
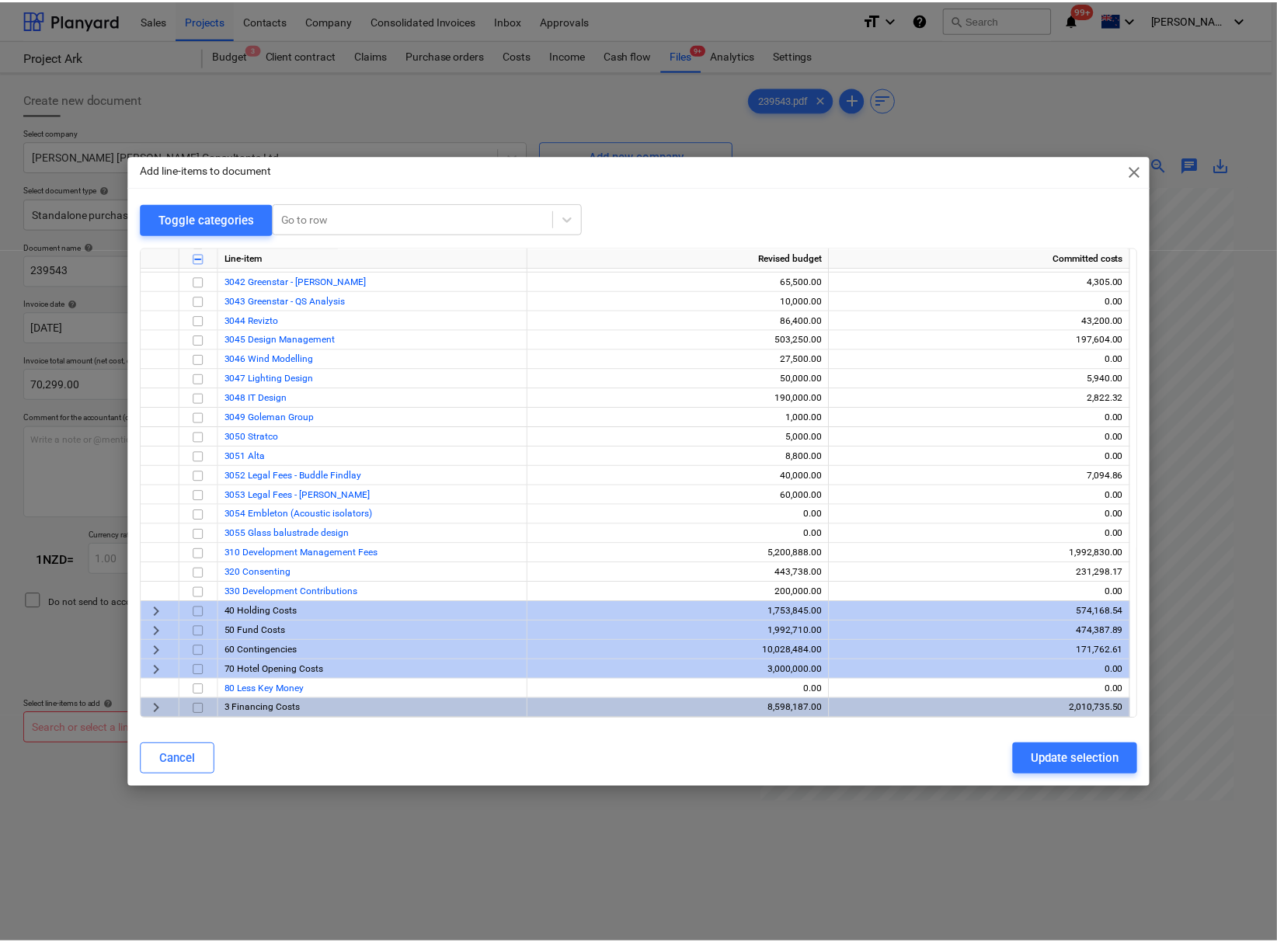
scroll to position [889, 0]
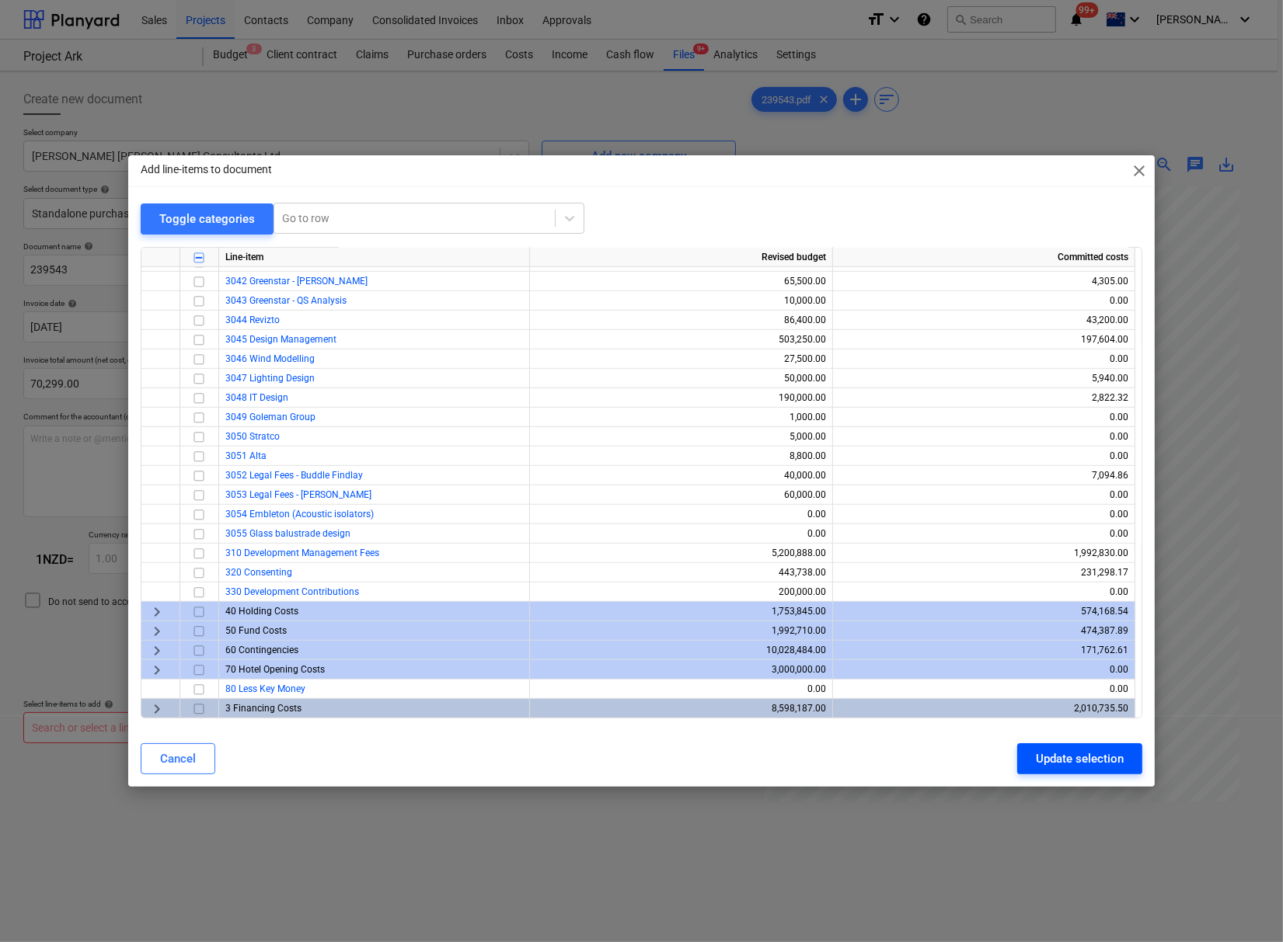
click at [1036, 763] on div "Update selection" at bounding box center [1080, 759] width 88 height 20
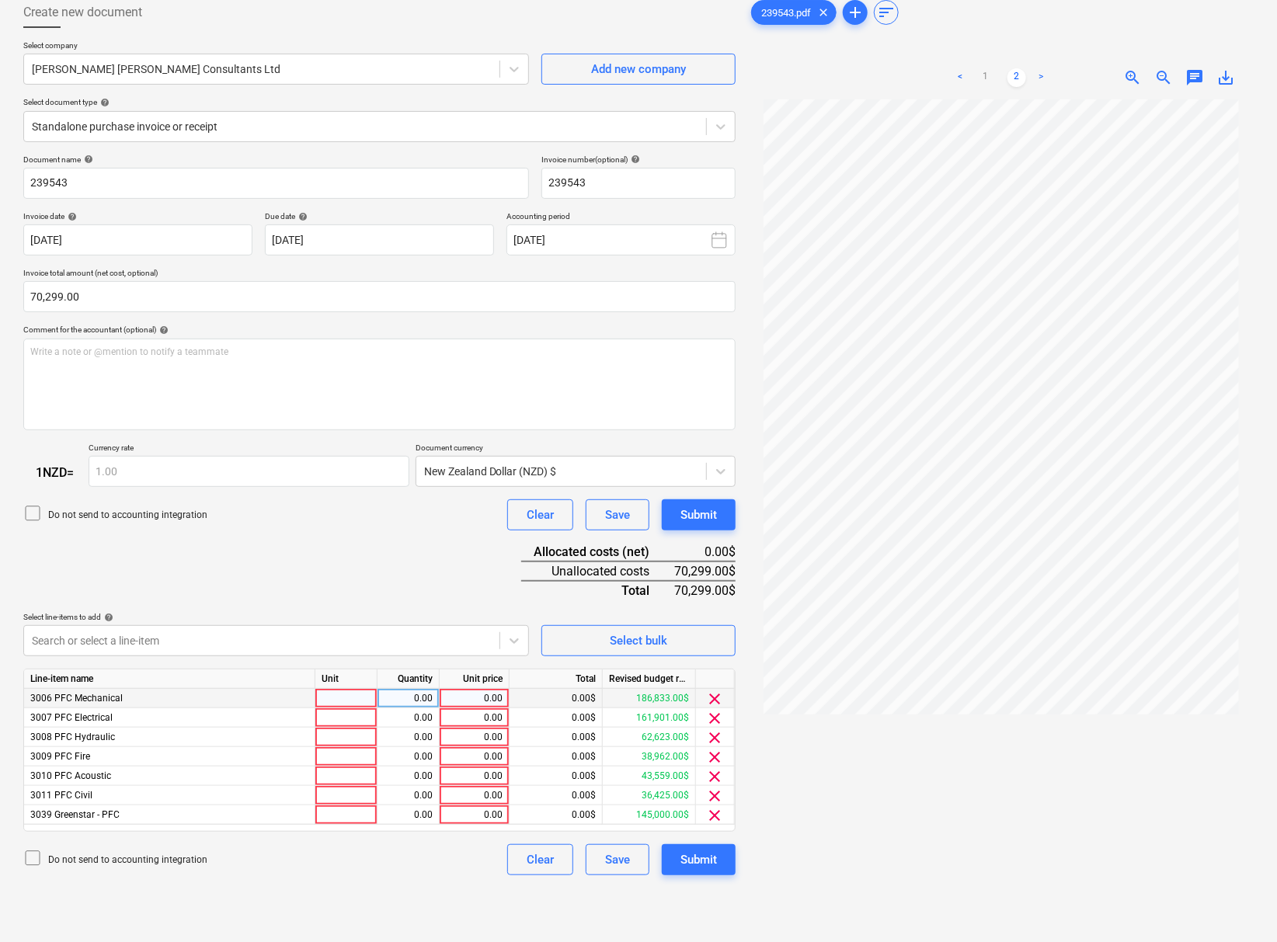
scroll to position [161, 0]
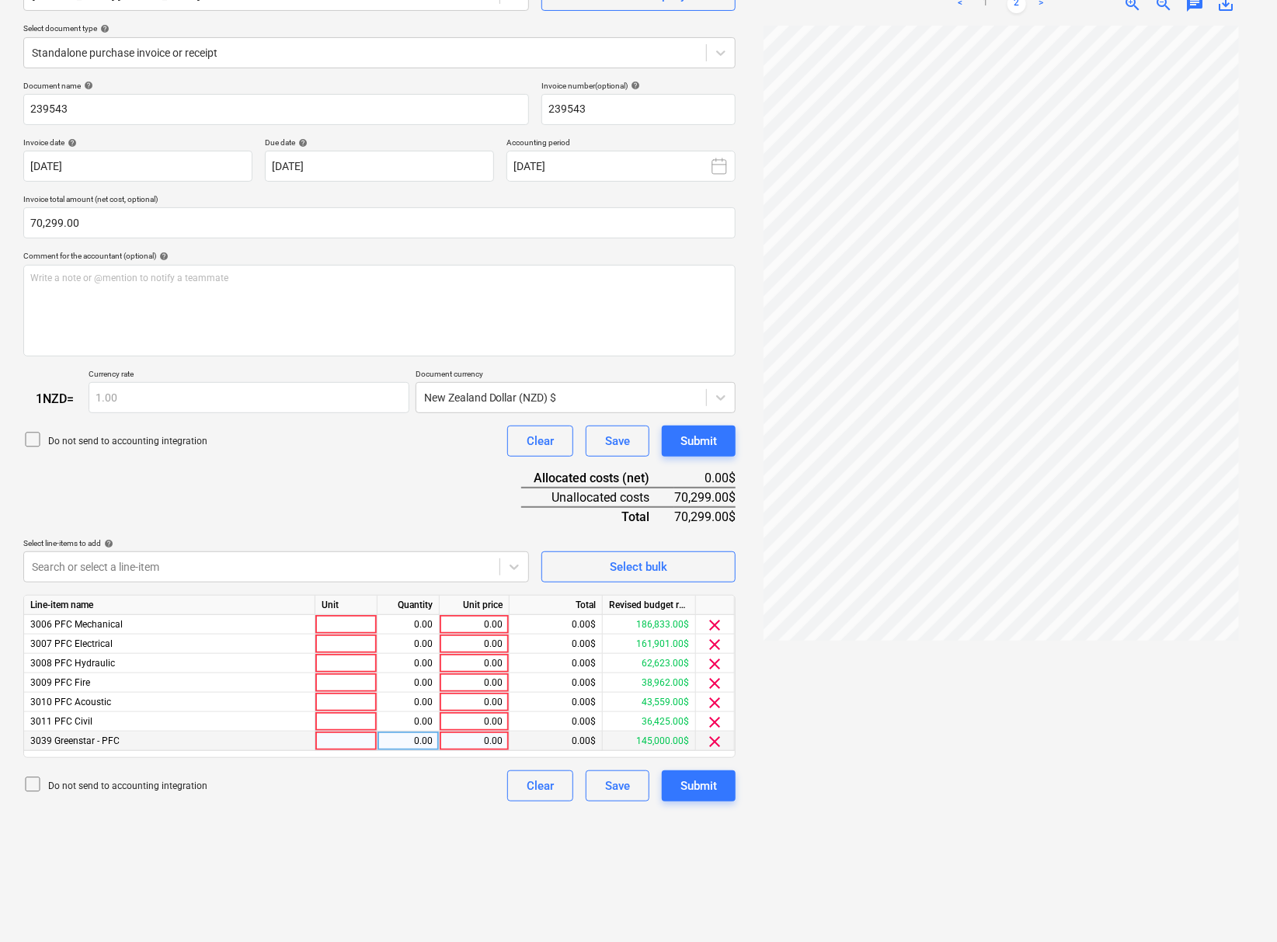
click at [475, 751] on div "0.00" at bounding box center [474, 741] width 57 height 19
type input "12000"
click at [398, 931] on div "Create new document Select company Powell Fenwick Consultants Ltd Add new compa…" at bounding box center [379, 426] width 725 height 1019
click at [479, 635] on div "0.00" at bounding box center [474, 624] width 57 height 19
click at [459, 712] on div "0.00" at bounding box center [474, 702] width 57 height 19
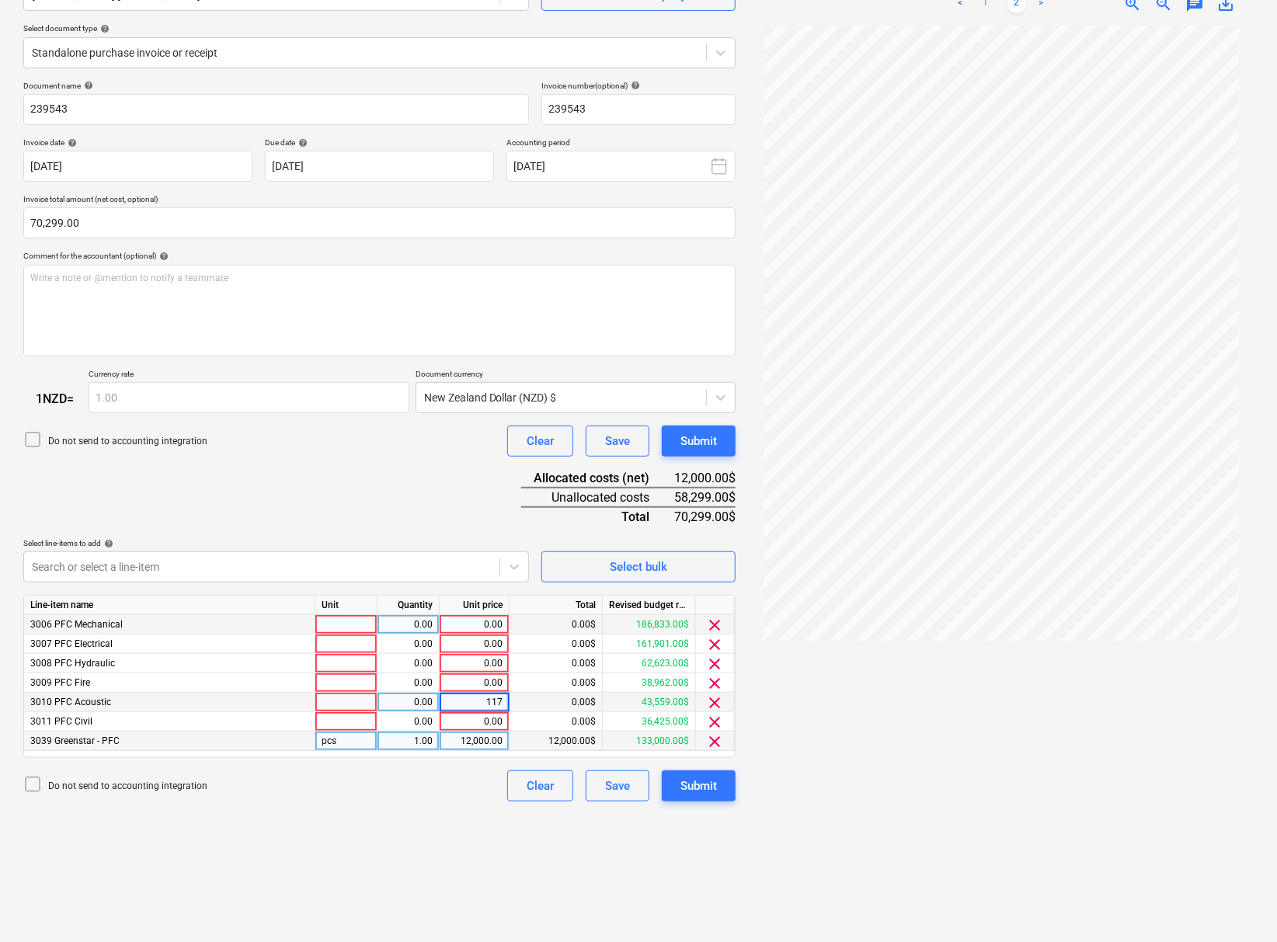
type input "1170"
click at [472, 693] on div "0.00" at bounding box center [474, 683] width 57 height 19
click at [494, 693] on div "0.00" at bounding box center [474, 683] width 57 height 19
type input "1652"
click at [945, 777] on div at bounding box center [1001, 475] width 506 height 899
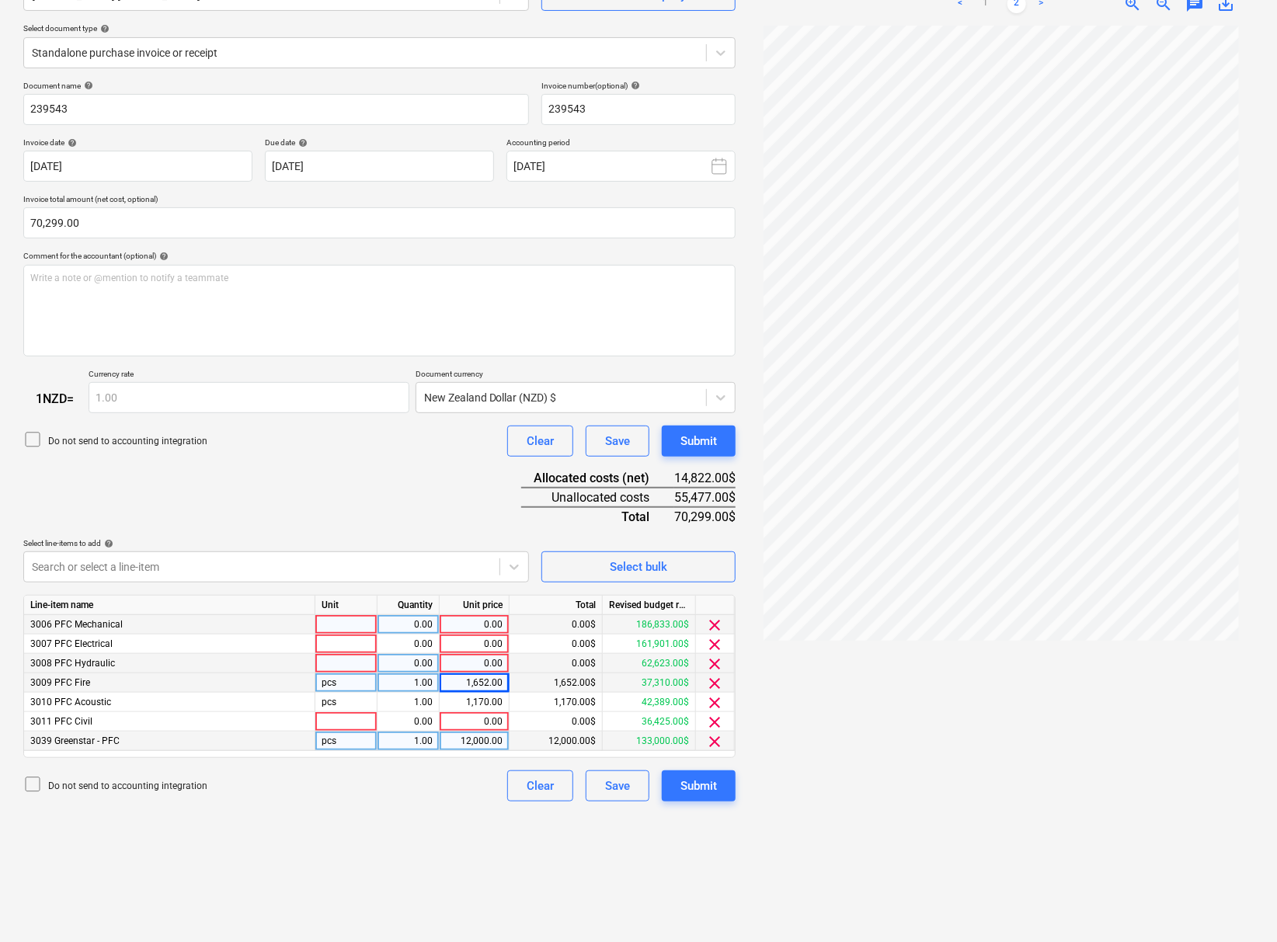
click at [466, 674] on div "0.00" at bounding box center [474, 663] width 57 height 19
type input "5412"
click at [495, 693] on div "1,652.00" at bounding box center [474, 683] width 57 height 19
click at [489, 654] on div "0.00" at bounding box center [474, 644] width 57 height 19
click at [487, 674] on div "5,412.00" at bounding box center [474, 663] width 57 height 19
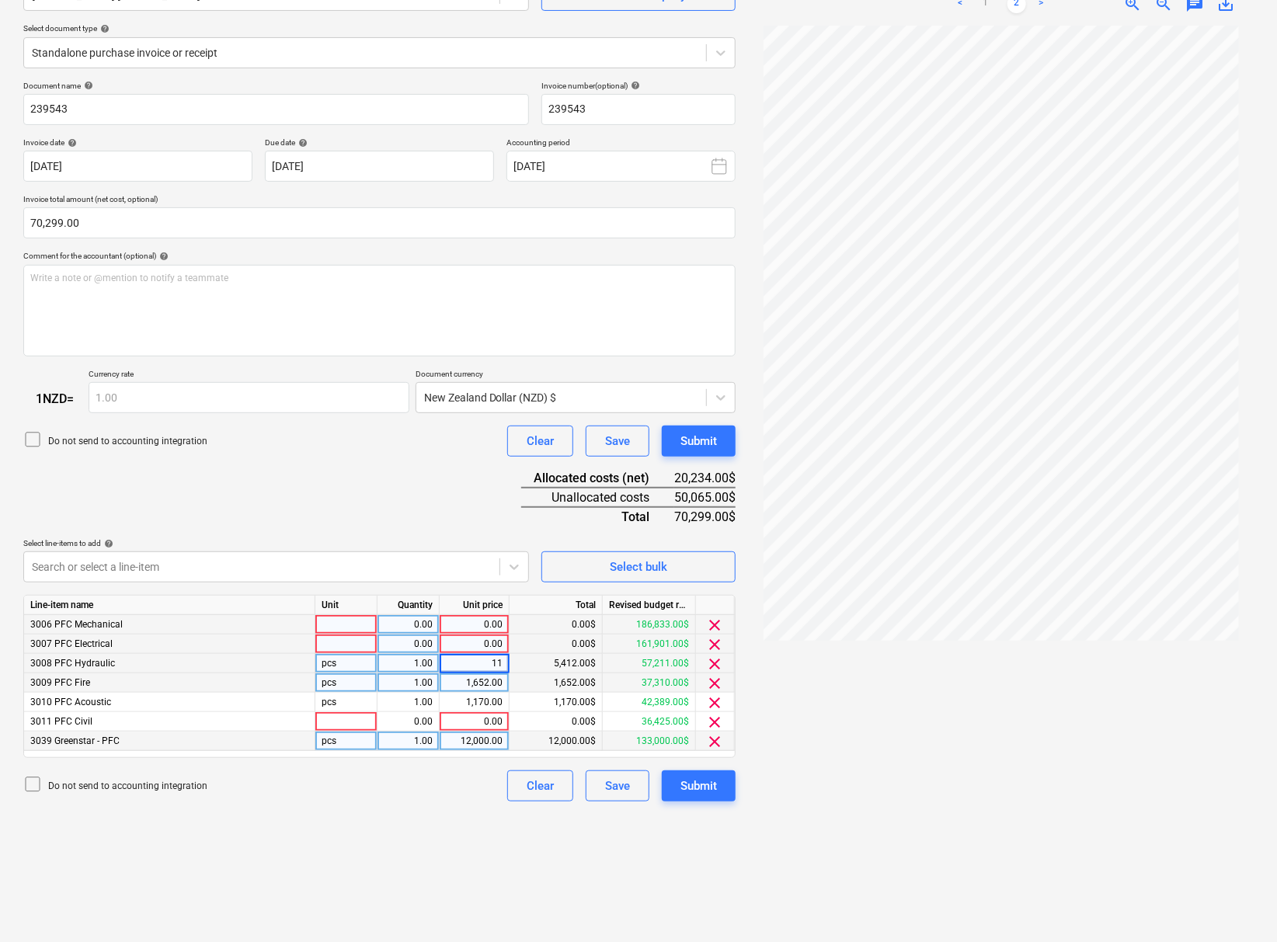
type input "1"
type input "11786"
click at [492, 654] on div "0.00" at bounding box center [474, 644] width 57 height 19
click at [476, 635] on div "0.00" at bounding box center [474, 624] width 57 height 19
type input "17713"
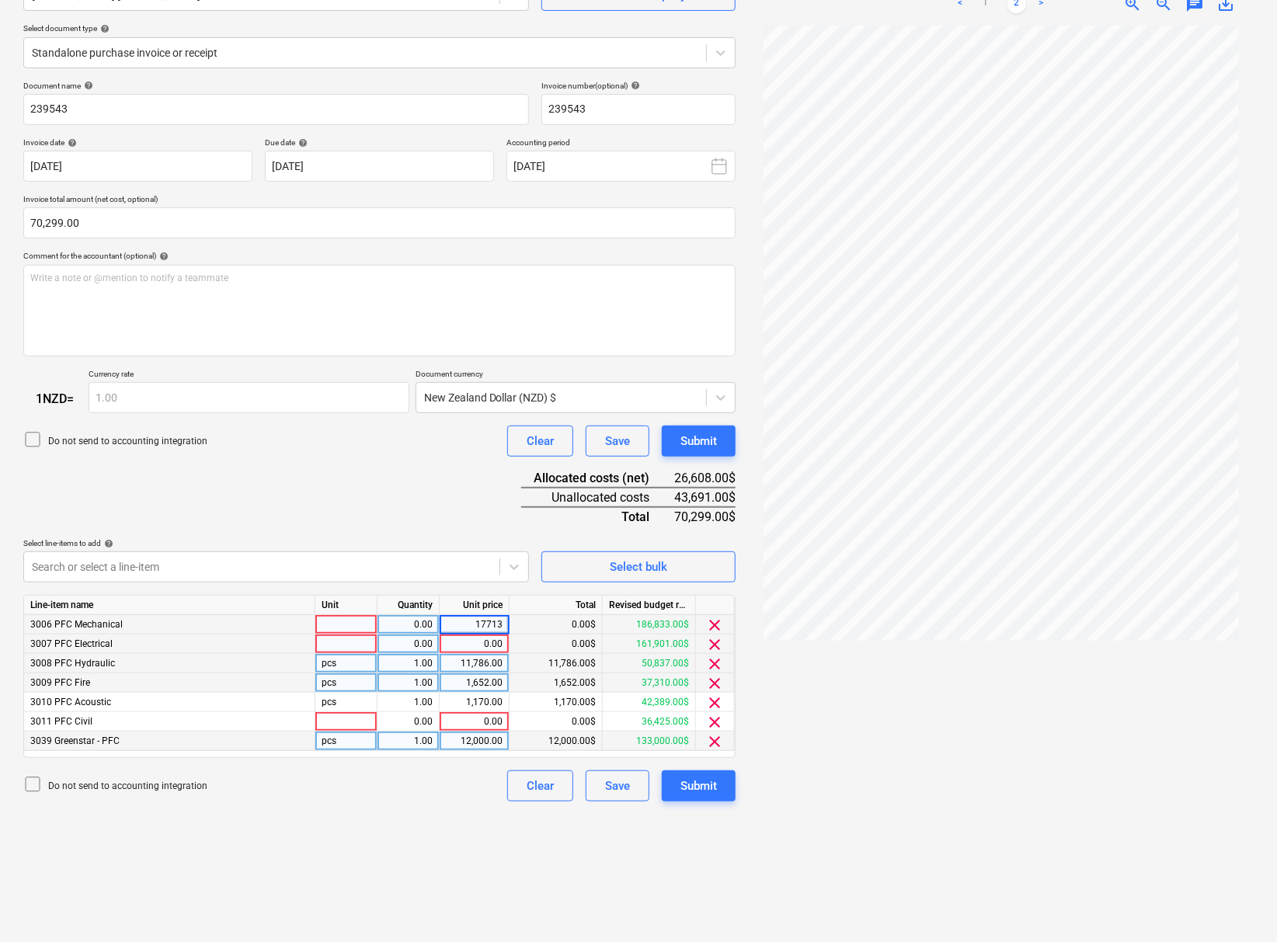
click at [933, 745] on div at bounding box center [1001, 475] width 506 height 899
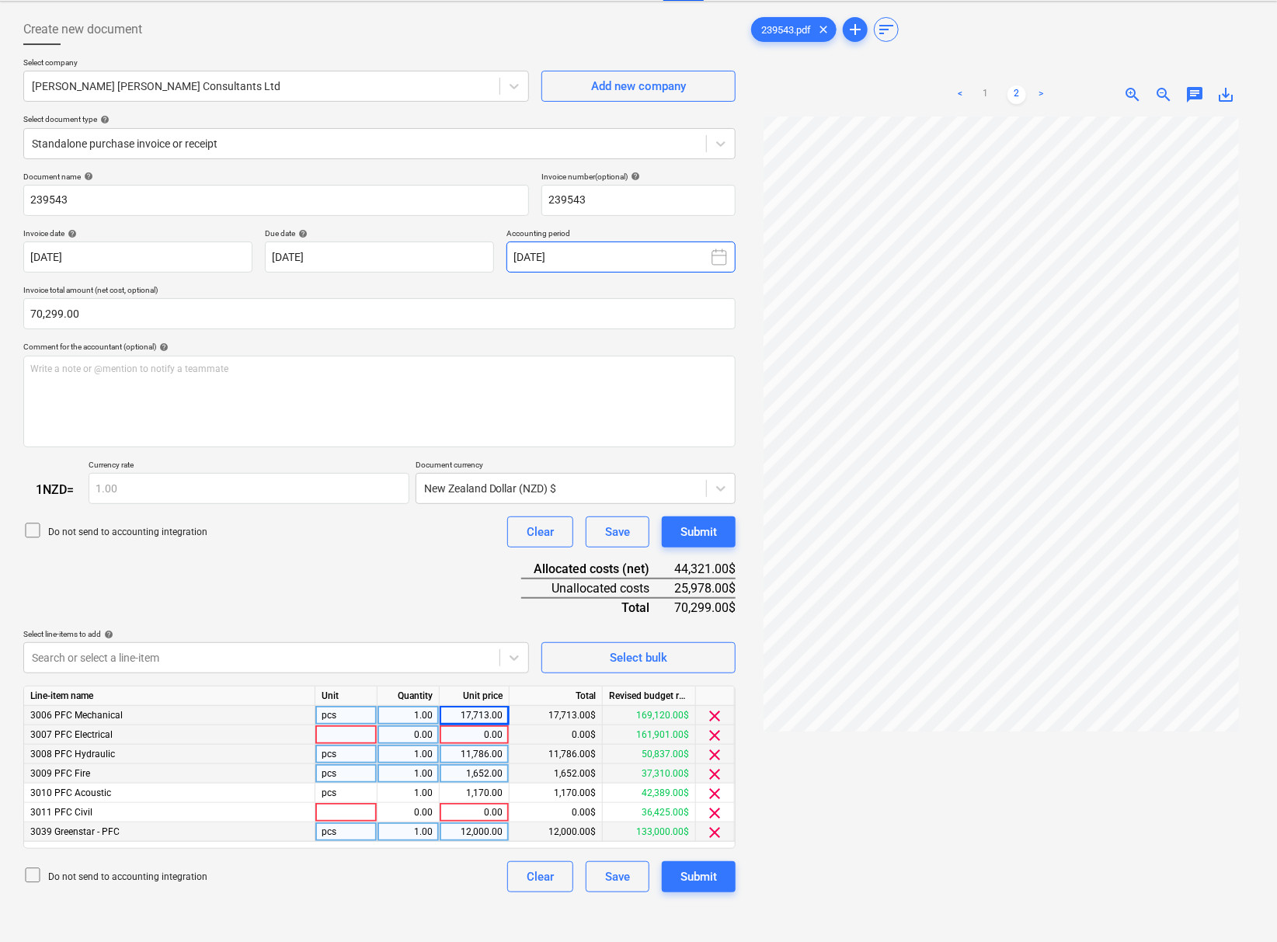
scroll to position [0, 0]
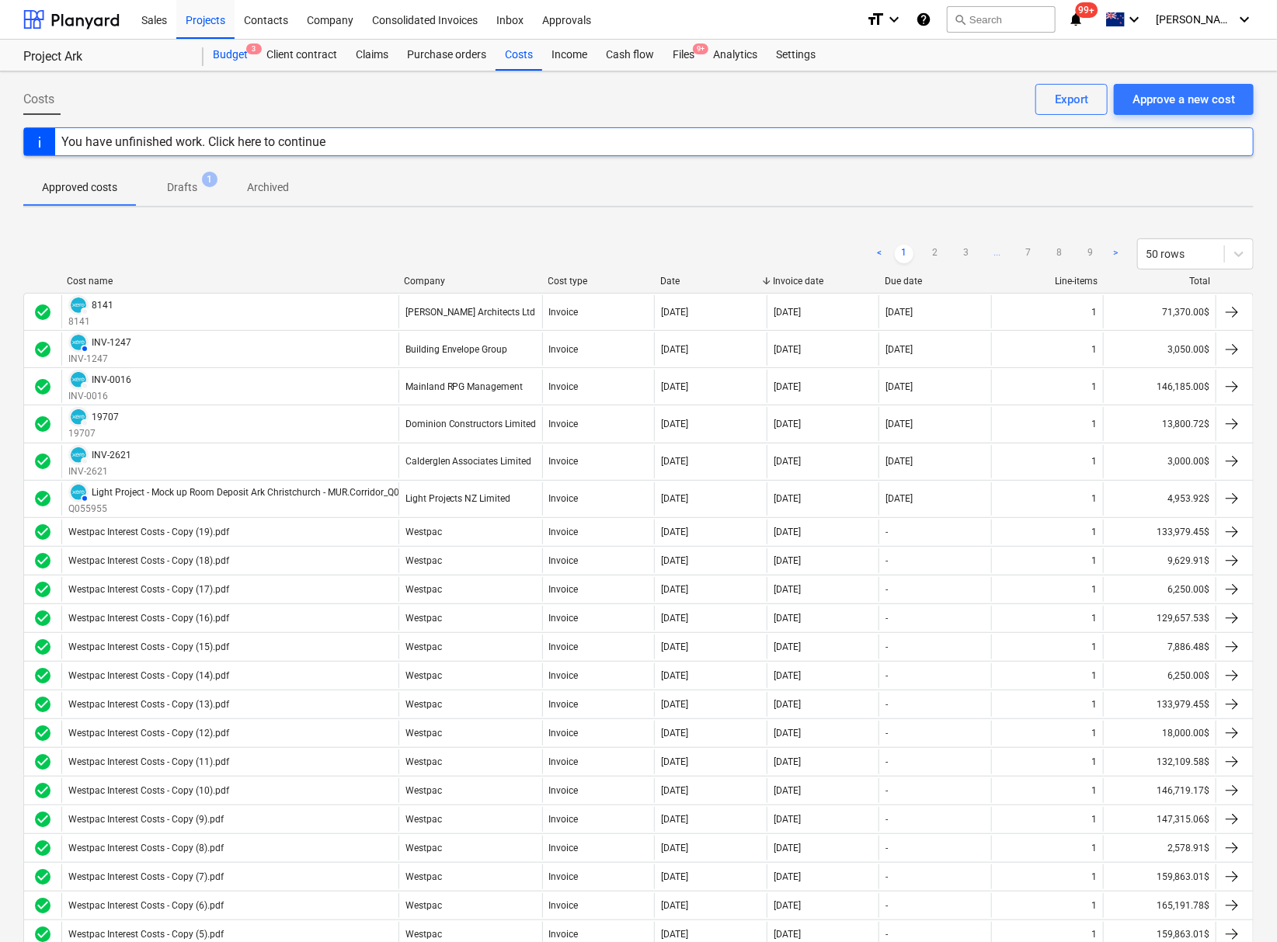
click at [225, 50] on div "Budget 3" at bounding box center [231, 55] width 54 height 31
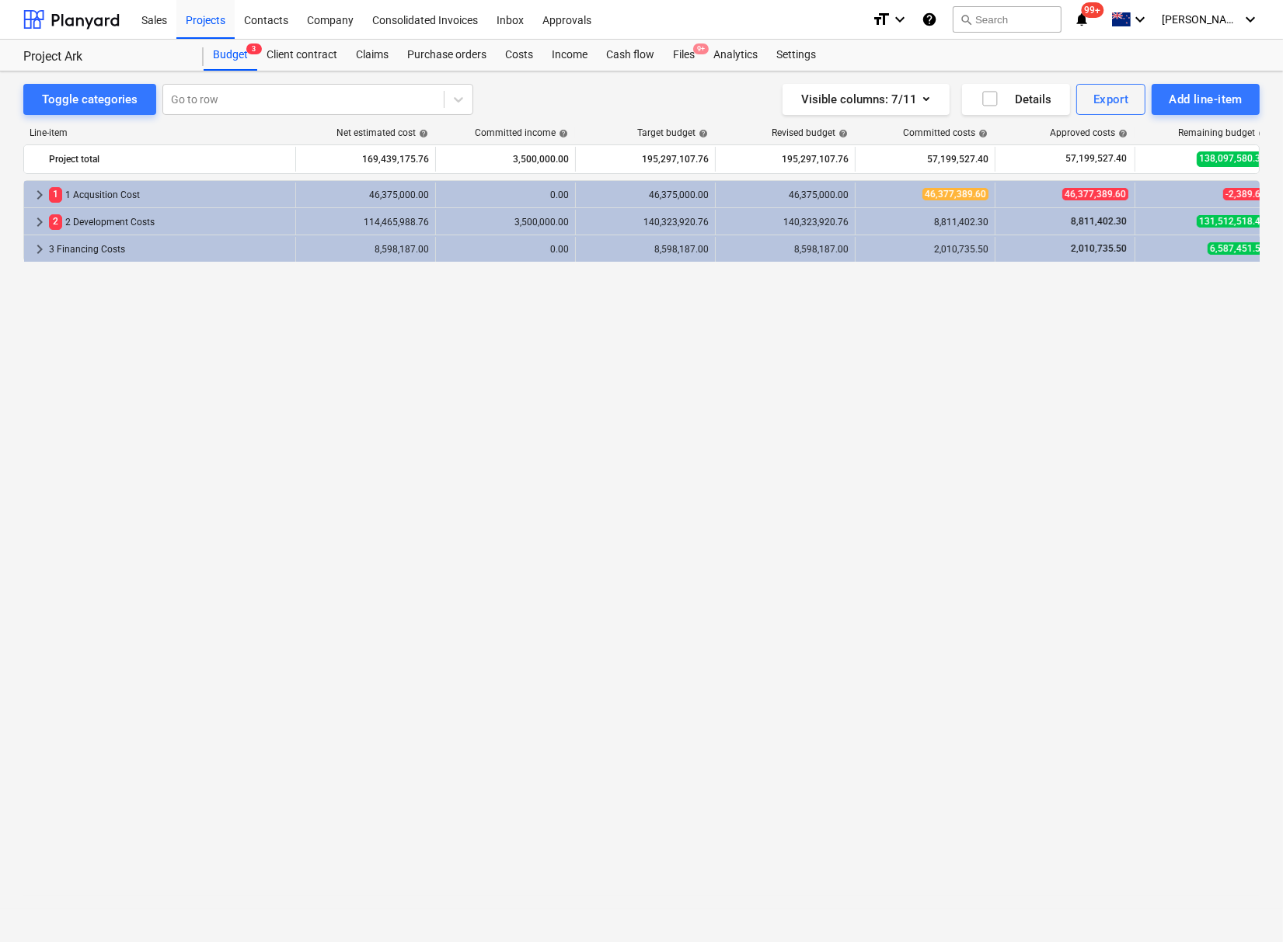
click at [35, 218] on span "keyboard_arrow_right" at bounding box center [39, 222] width 19 height 19
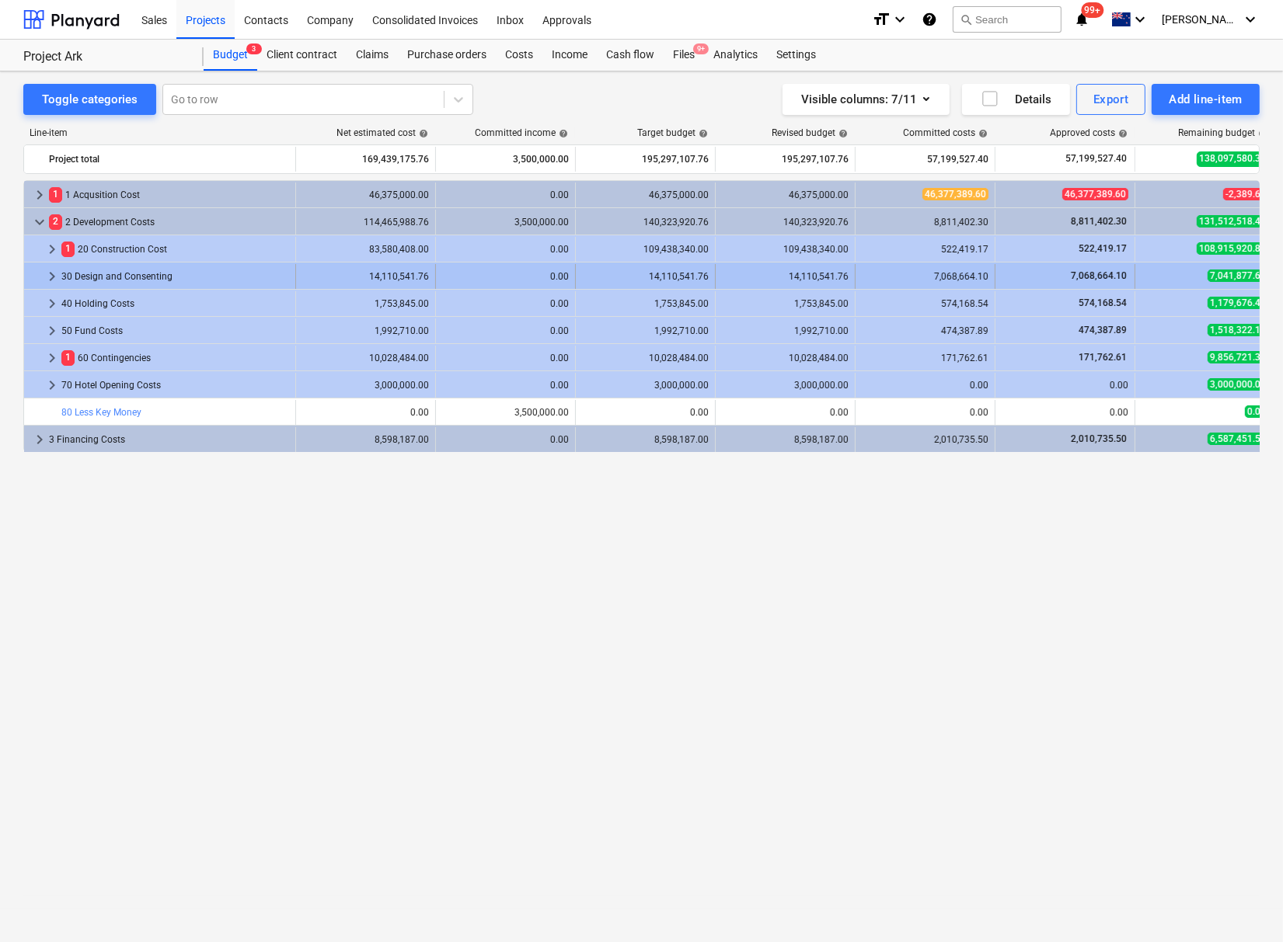
click at [52, 277] on span "keyboard_arrow_right" at bounding box center [52, 276] width 19 height 19
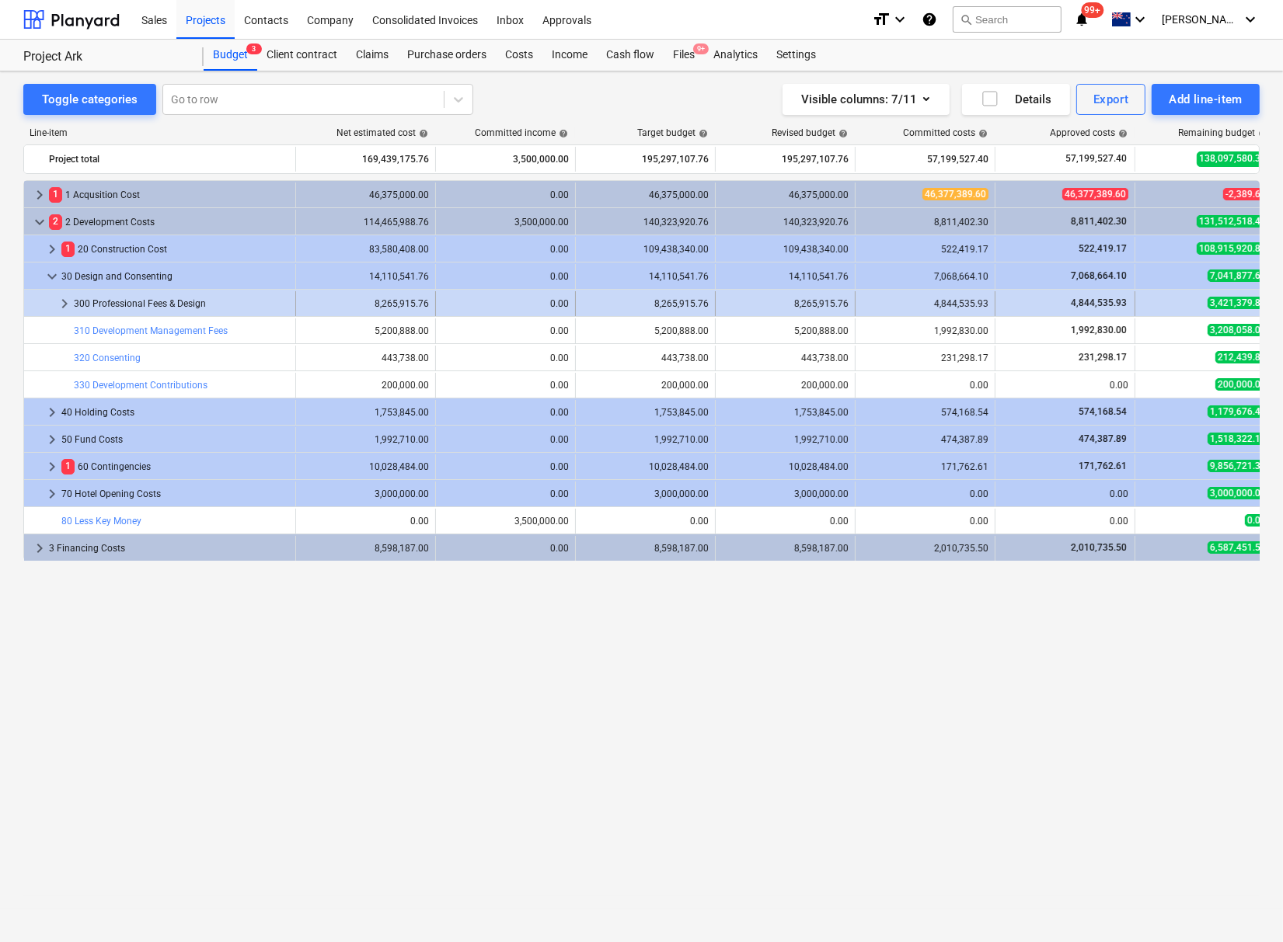
click at [63, 298] on span "keyboard_arrow_right" at bounding box center [64, 303] width 19 height 19
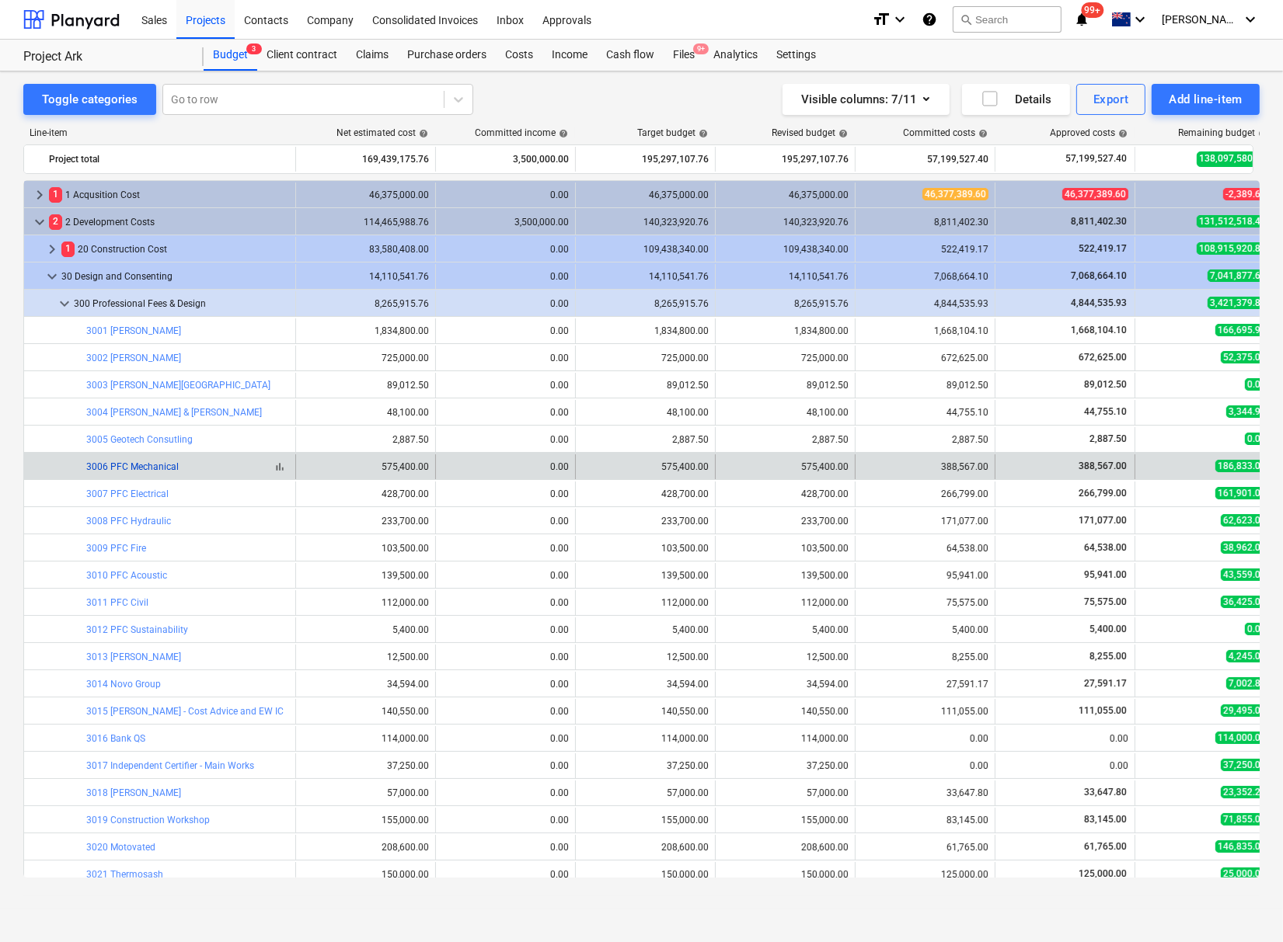
click at [150, 465] on link "3006 PFC Mechanical" at bounding box center [132, 466] width 92 height 11
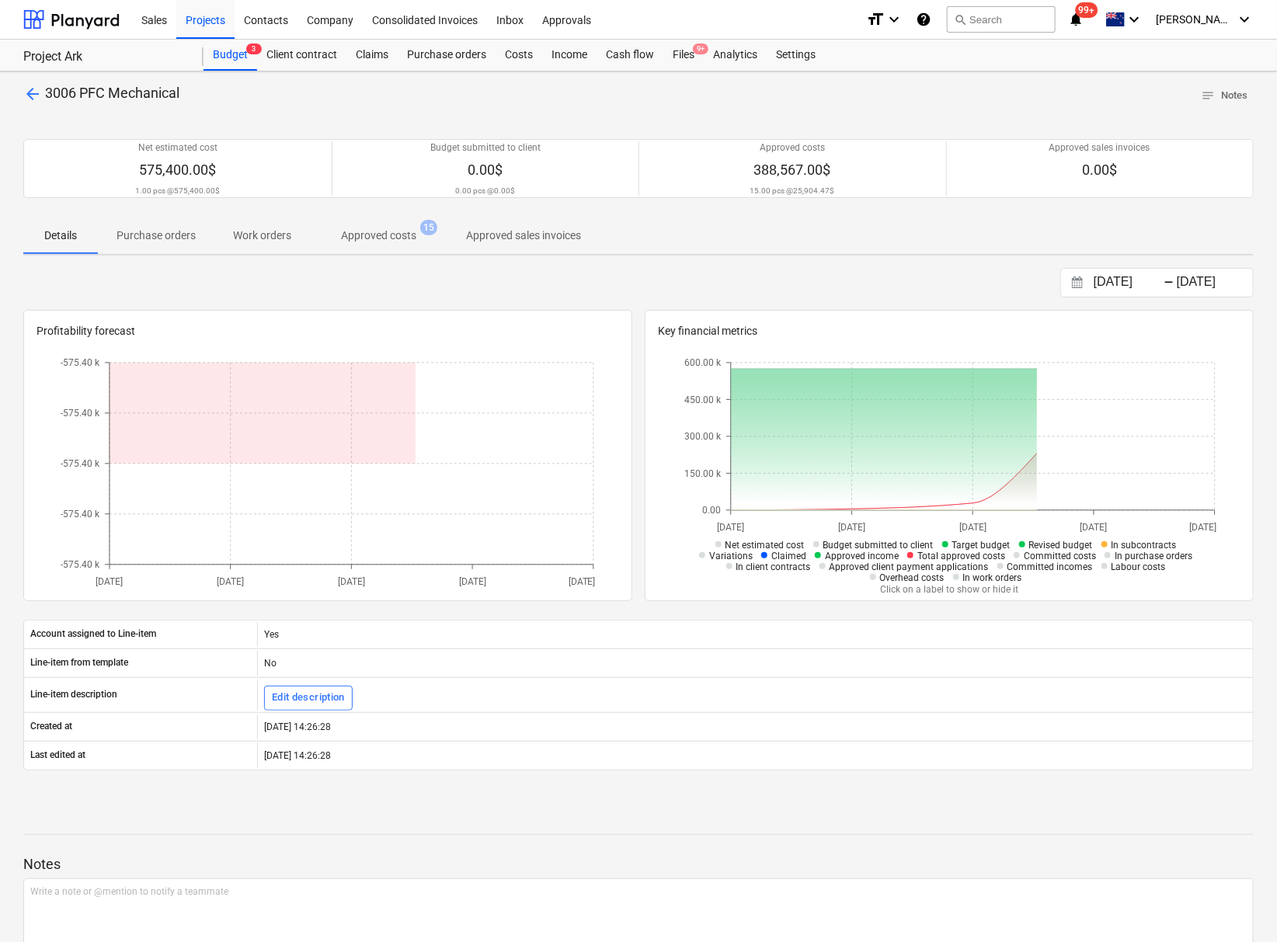
click at [371, 235] on p "Approved costs" at bounding box center [378, 236] width 75 height 16
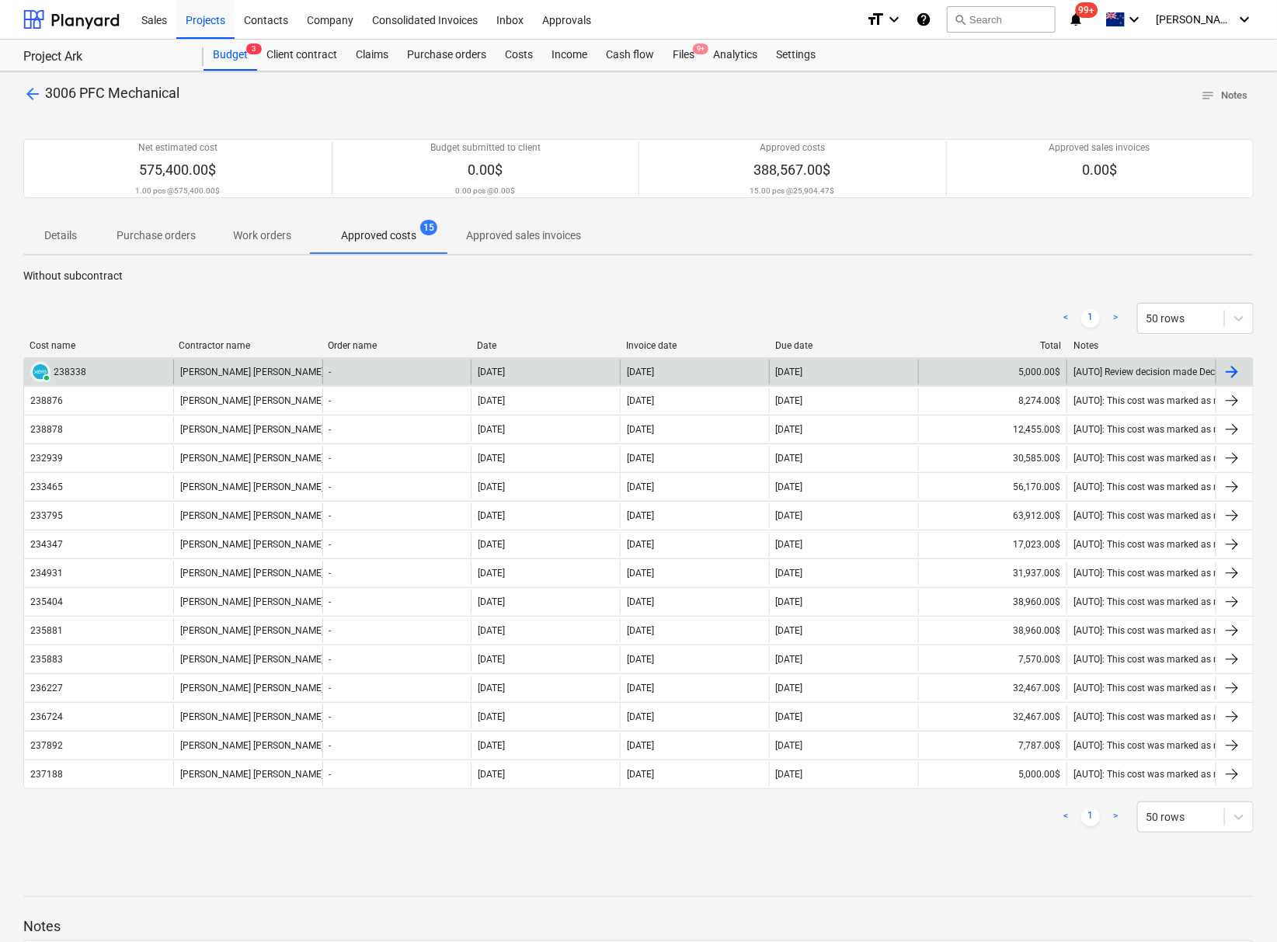
click at [239, 371] on div "[PERSON_NAME] [PERSON_NAME] Consultants Ltd" at bounding box center [247, 372] width 149 height 25
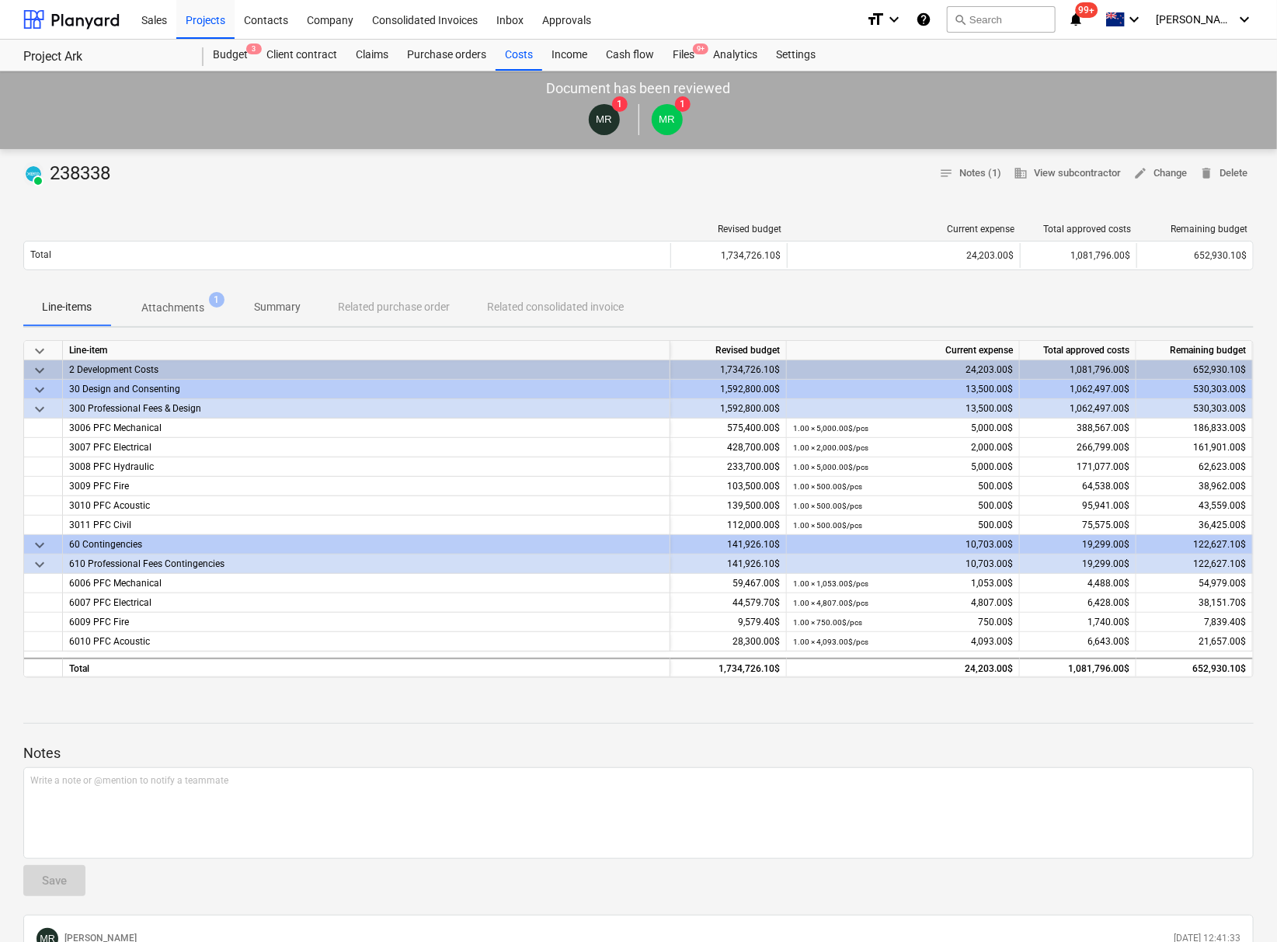
click at [172, 312] on p "Attachments" at bounding box center [172, 308] width 63 height 16
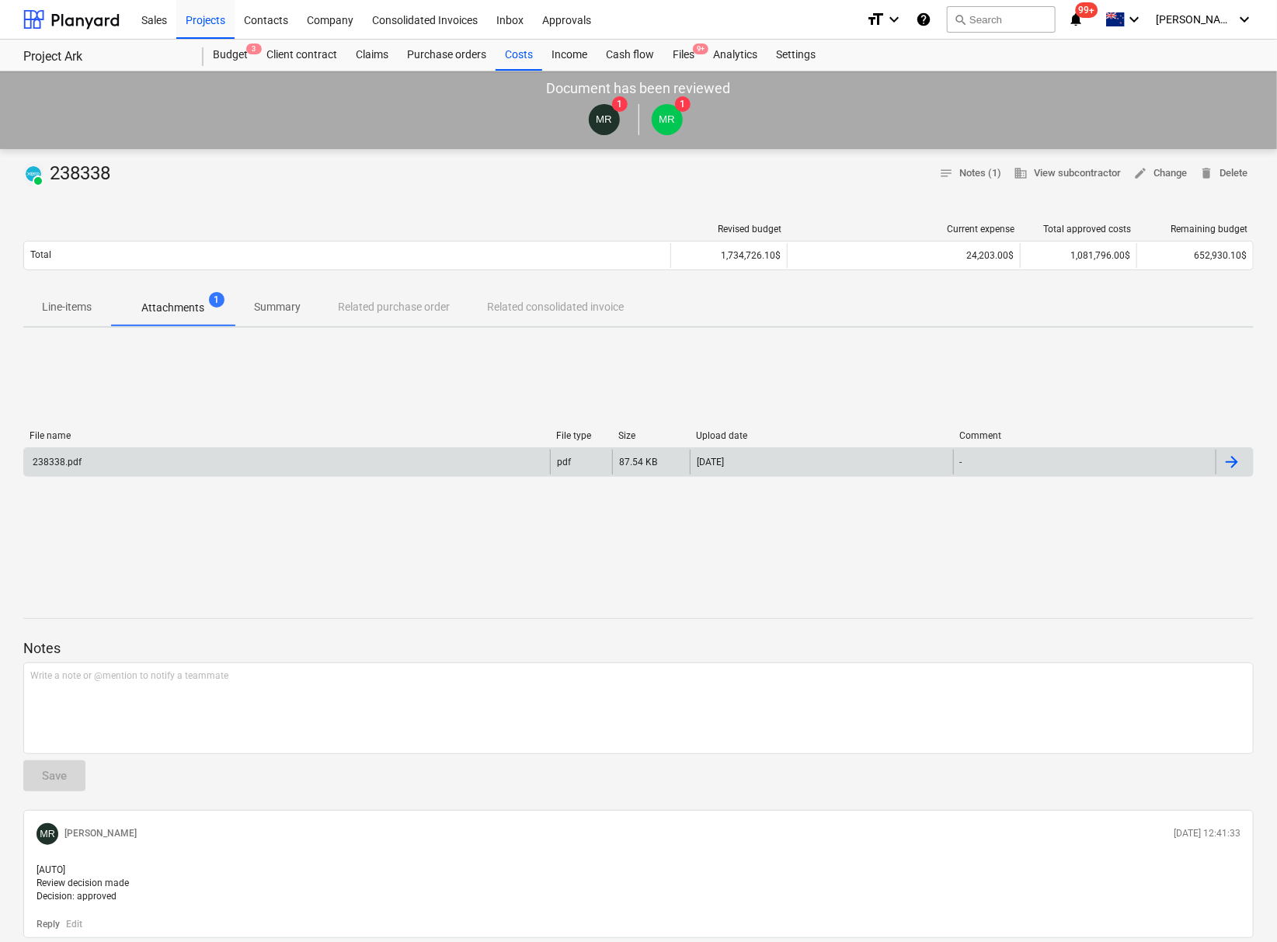
click at [102, 462] on div "238338.pdf" at bounding box center [287, 462] width 526 height 25
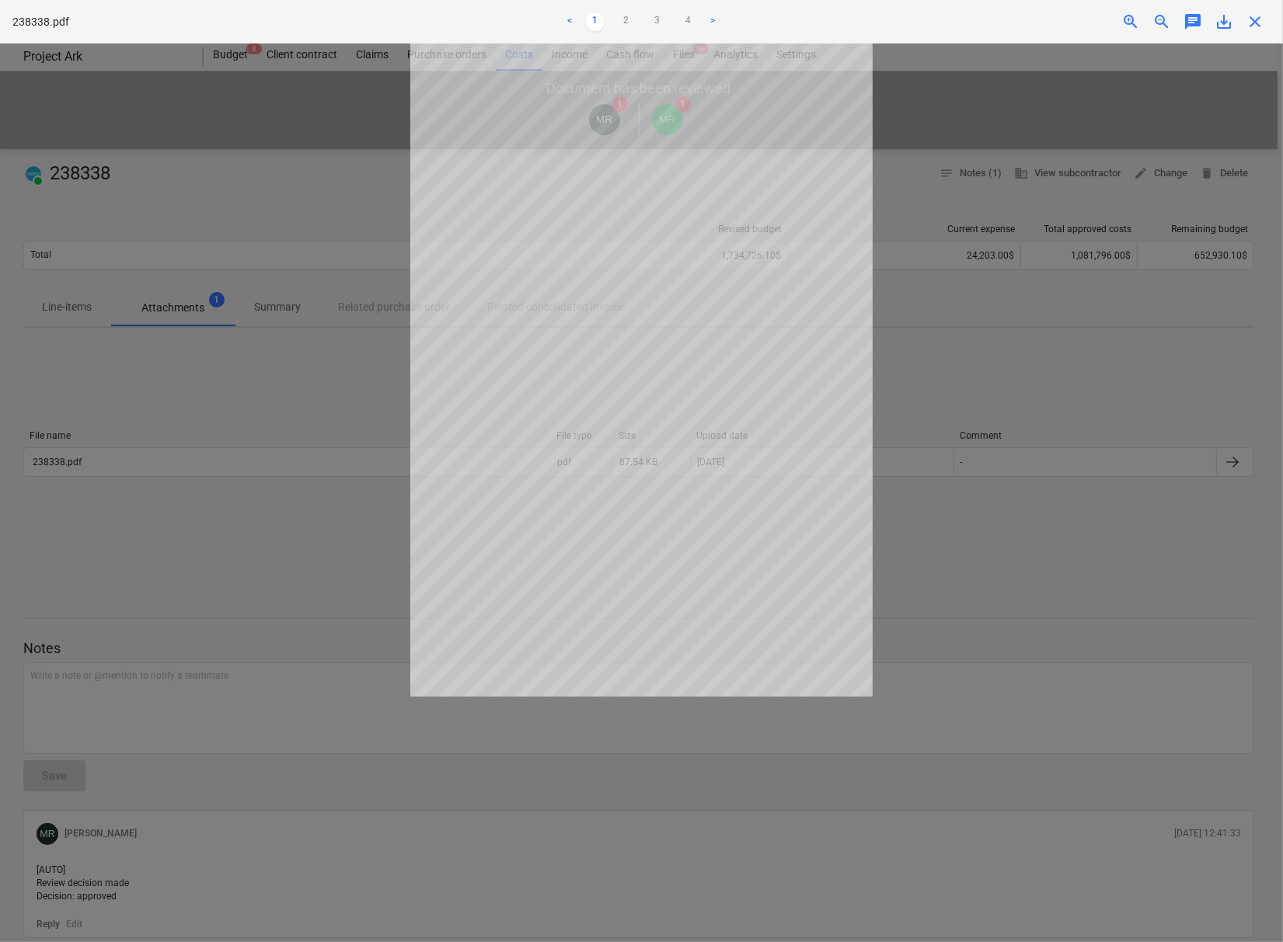
click at [1230, 29] on span "save_alt" at bounding box center [1223, 21] width 19 height 19
drag, startPoint x: 1258, startPoint y: 31, endPoint x: 1246, endPoint y: 30, distance: 12.5
click at [1257, 30] on span "close" at bounding box center [1254, 21] width 19 height 19
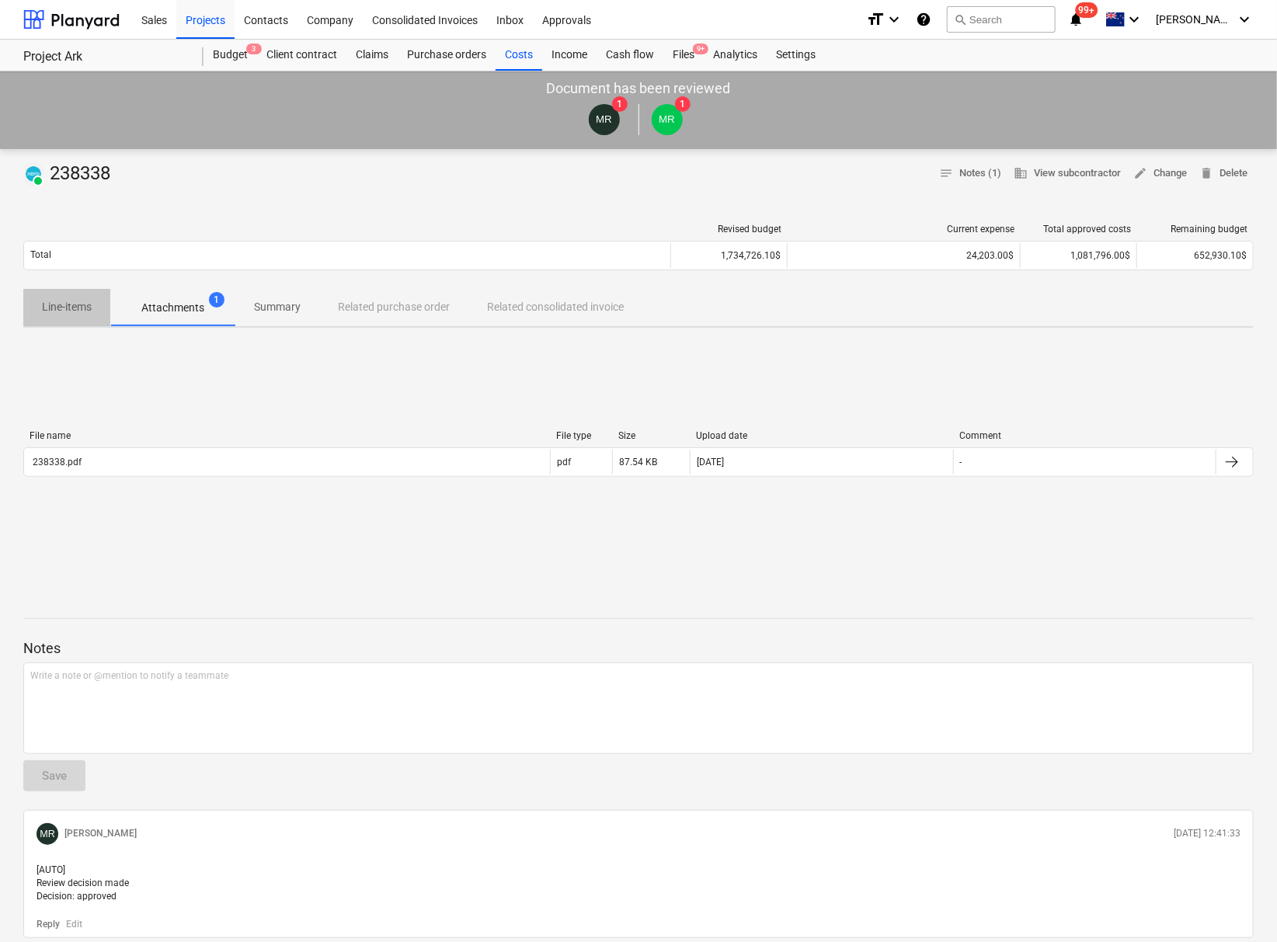
click at [88, 314] on p "Line-items" at bounding box center [67, 307] width 50 height 16
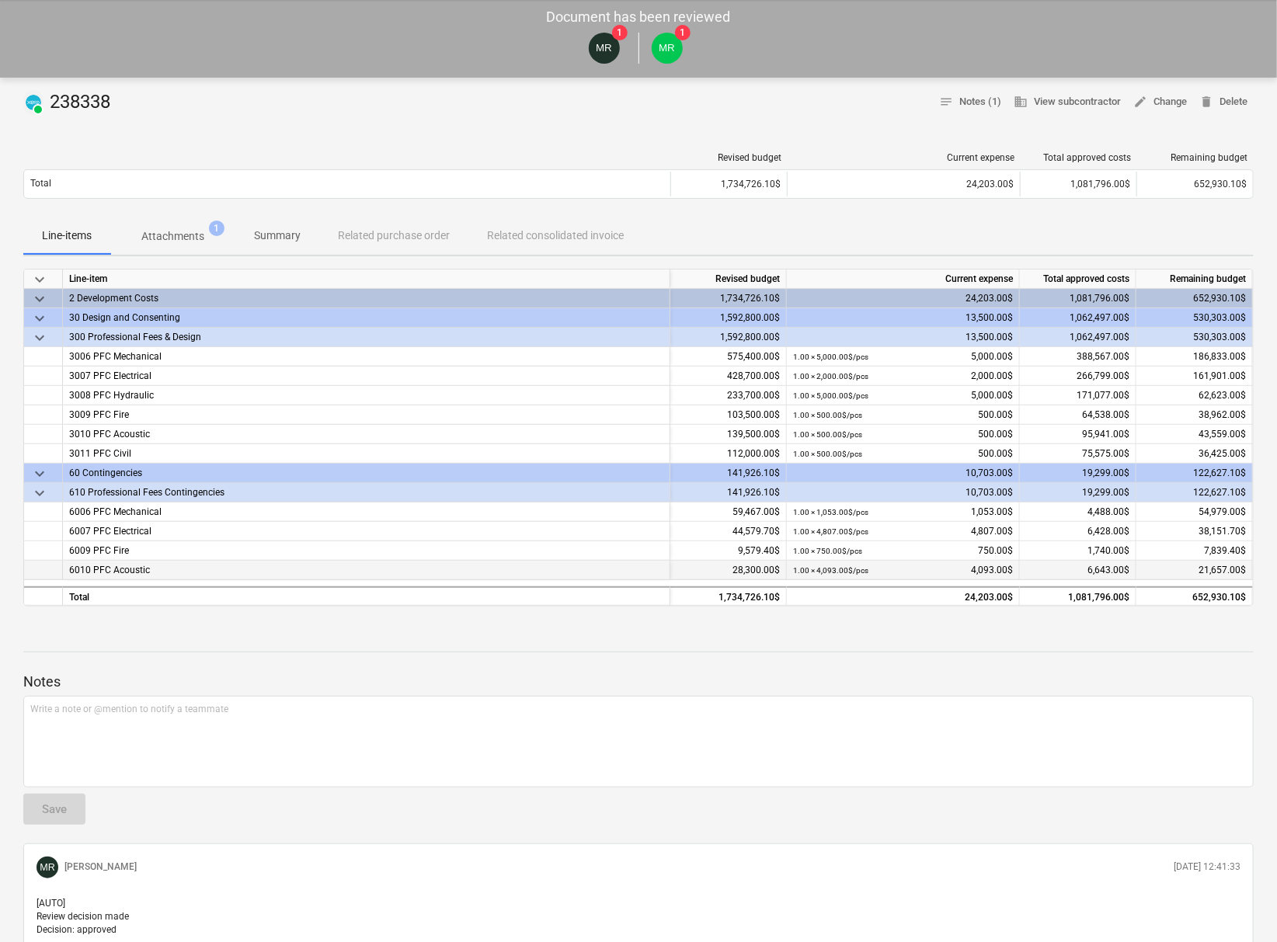
scroll to position [172, 0]
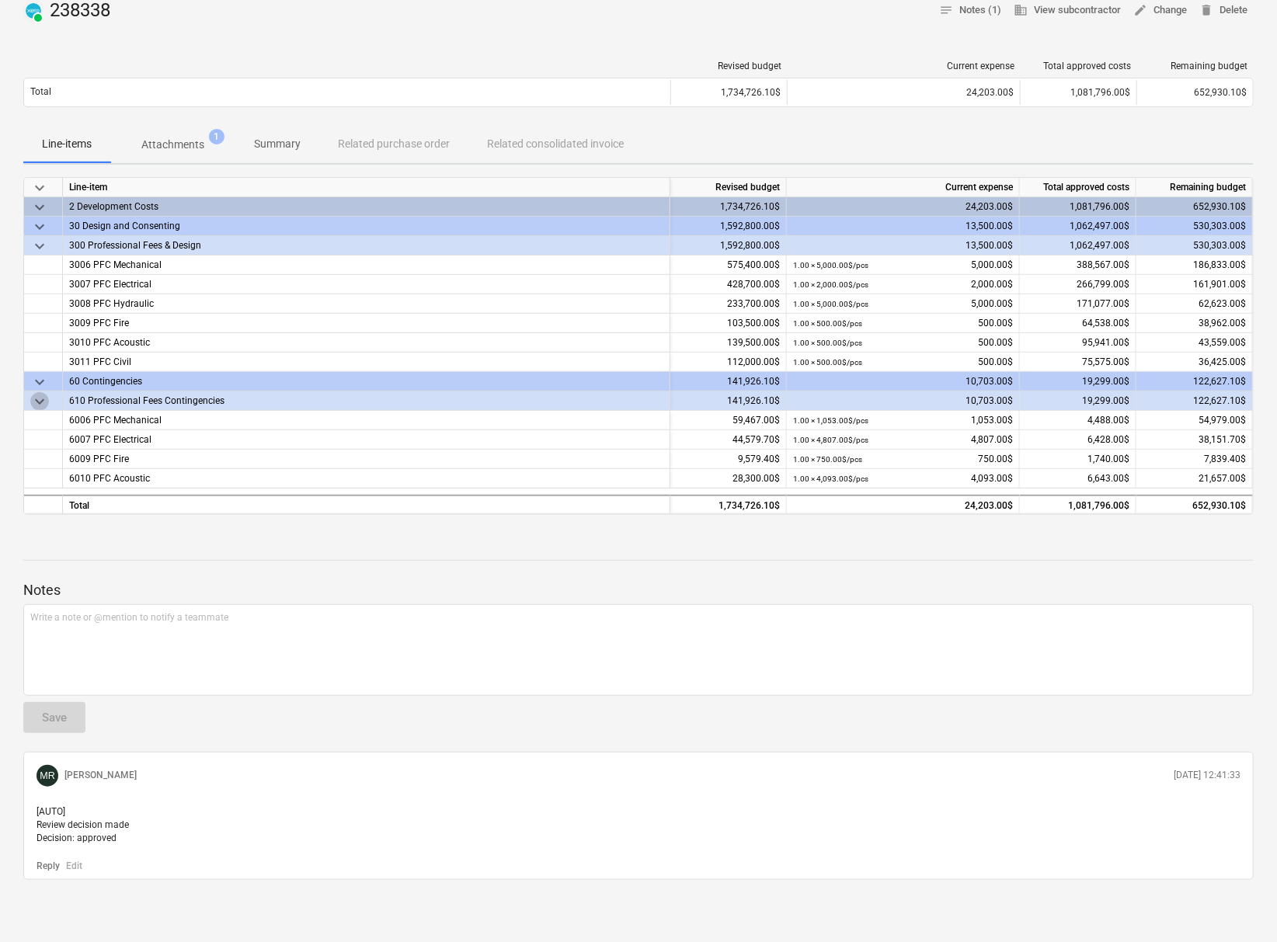
click at [39, 399] on span "keyboard_arrow_down" at bounding box center [39, 401] width 19 height 19
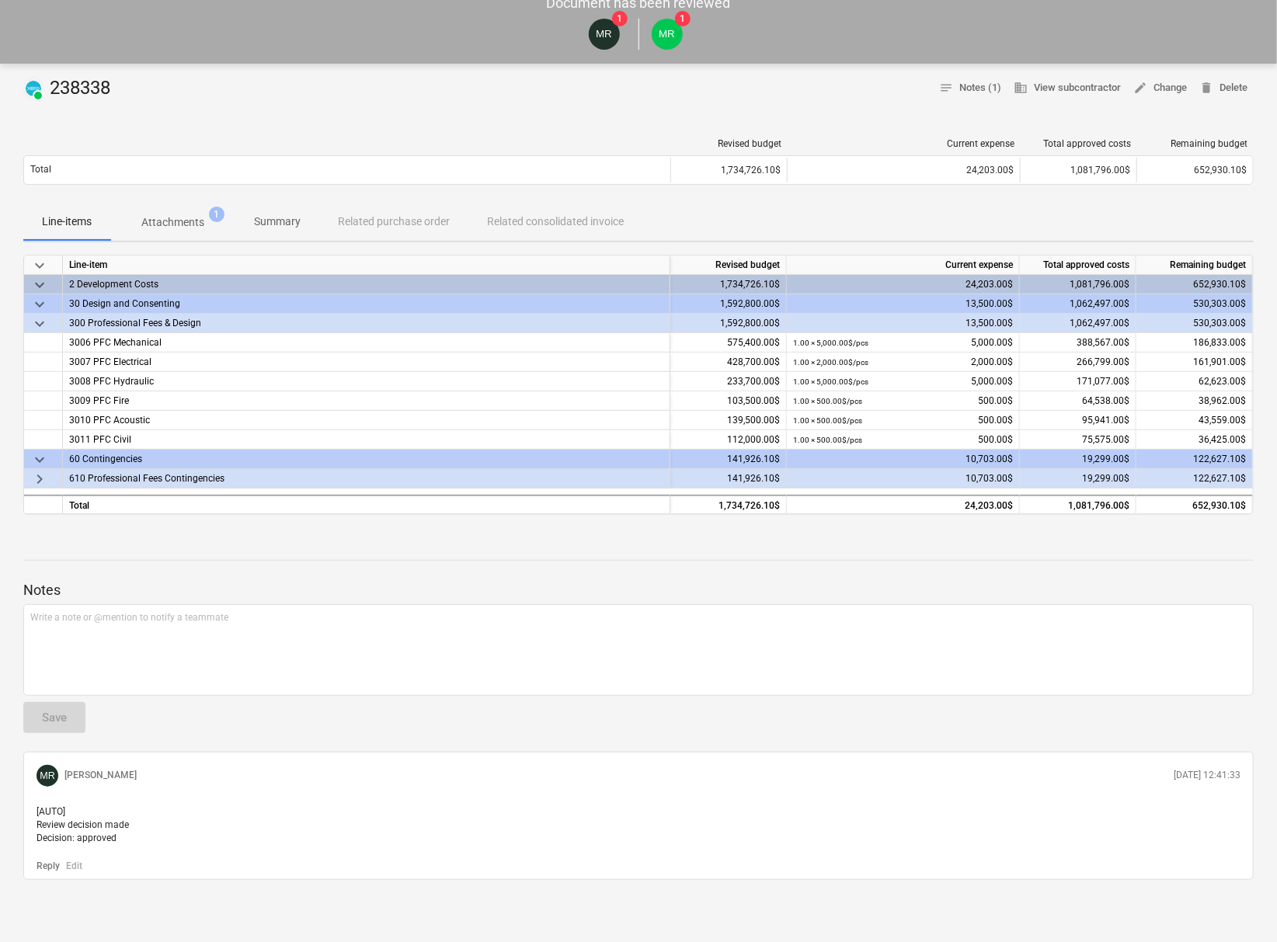
click at [37, 470] on span "keyboard_arrow_right" at bounding box center [39, 479] width 19 height 19
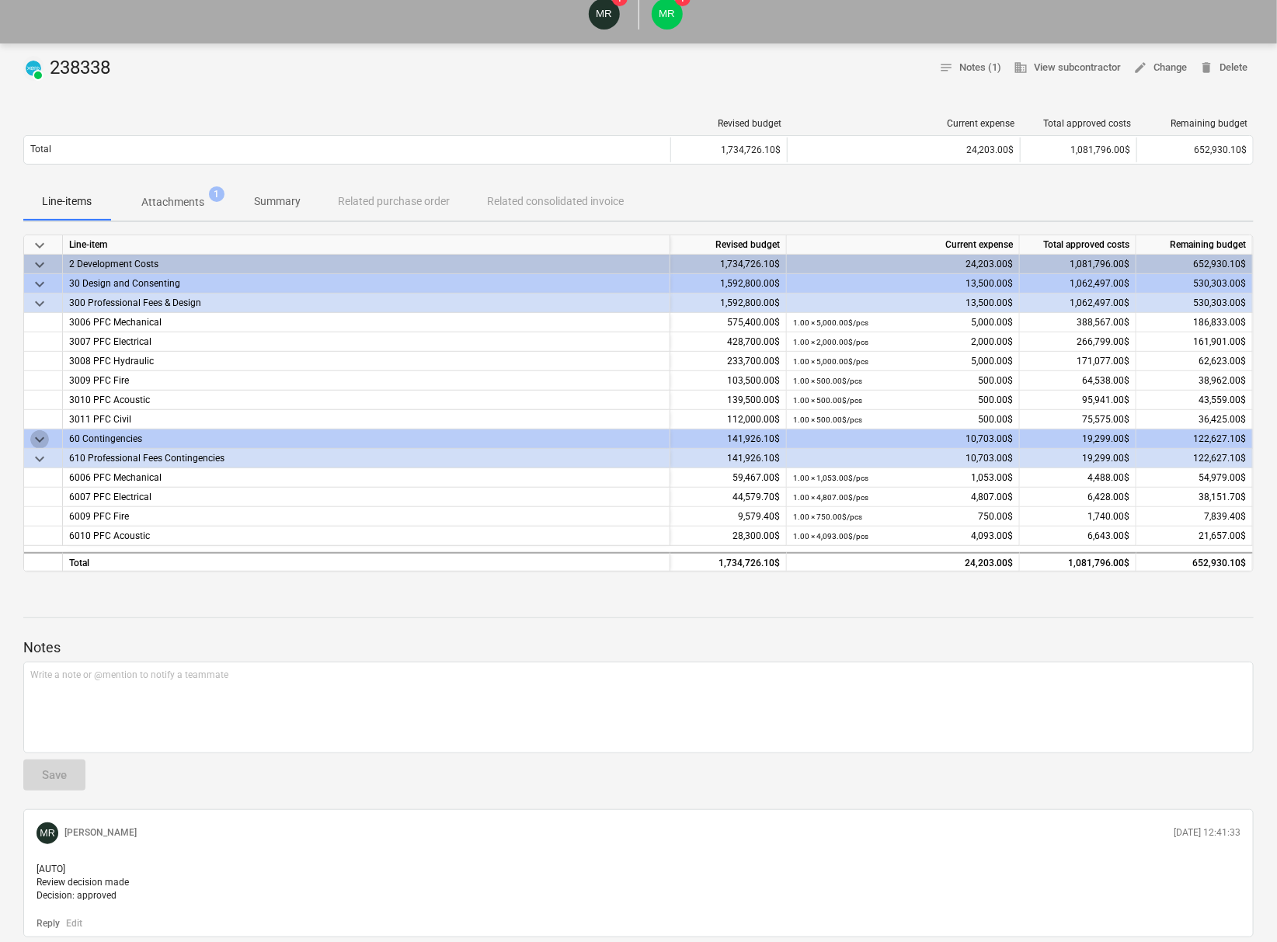
click at [37, 437] on span "keyboard_arrow_down" at bounding box center [39, 439] width 19 height 19
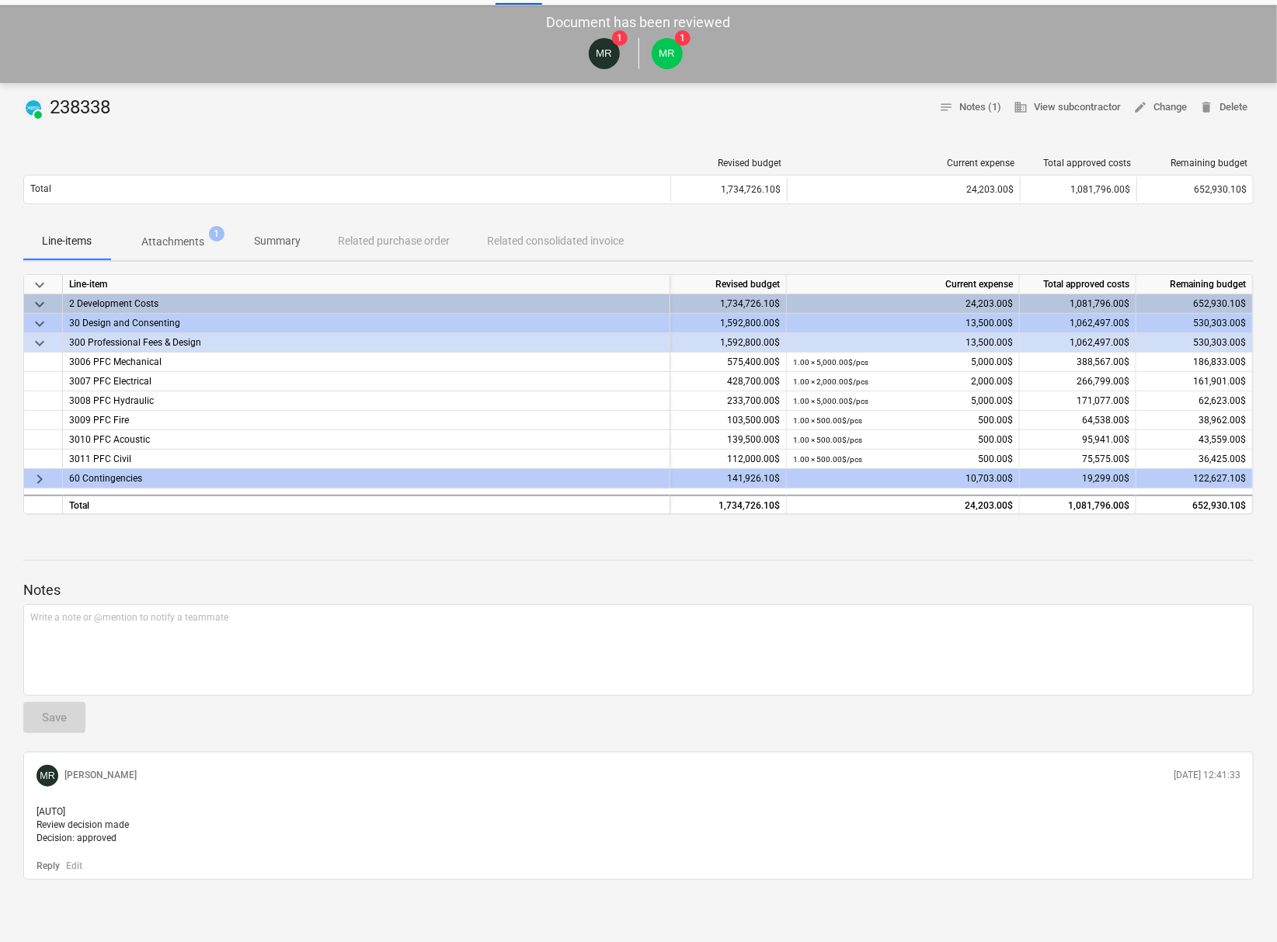
click at [38, 470] on span "keyboard_arrow_right" at bounding box center [39, 479] width 19 height 19
